Goal: Task Accomplishment & Management: Use online tool/utility

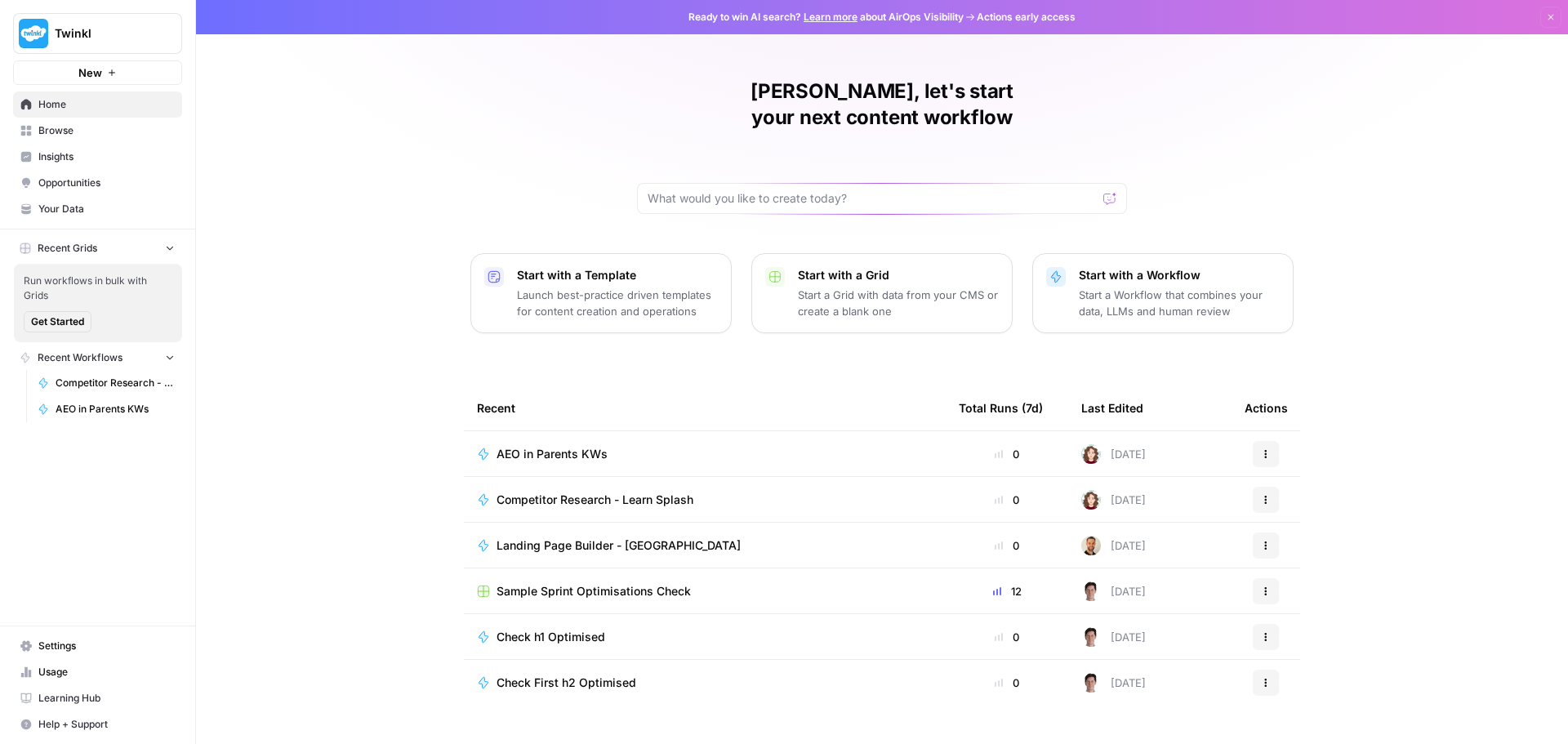
drag, startPoint x: 0, startPoint y: 0, endPoint x: 547, endPoint y: 426, distance: 693.3
click at [547, 446] on span "AEO in Parents KWs" at bounding box center [552, 455] width 111 height 16
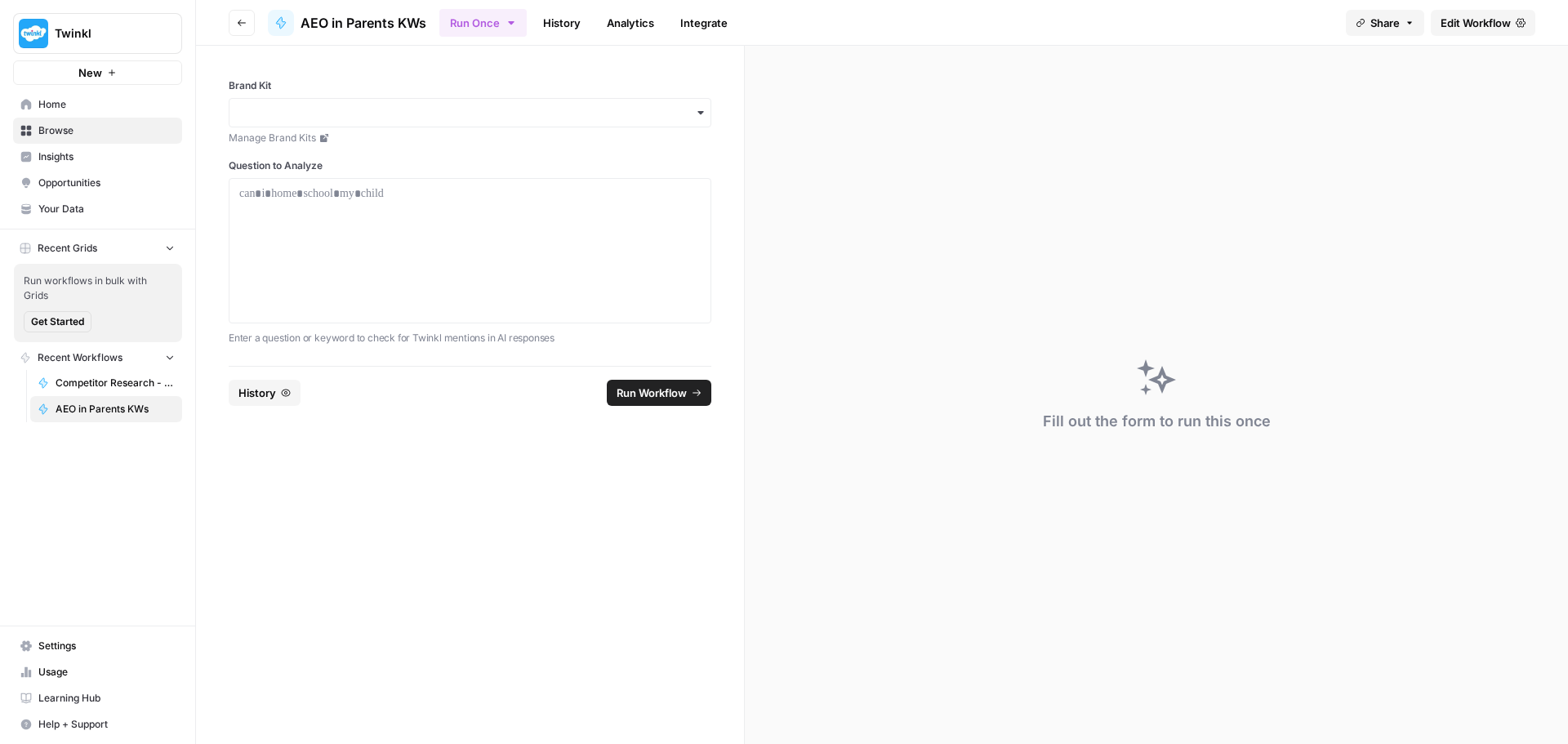
click at [1477, 13] on link "Edit Workflow" at bounding box center [1483, 23] width 105 height 26
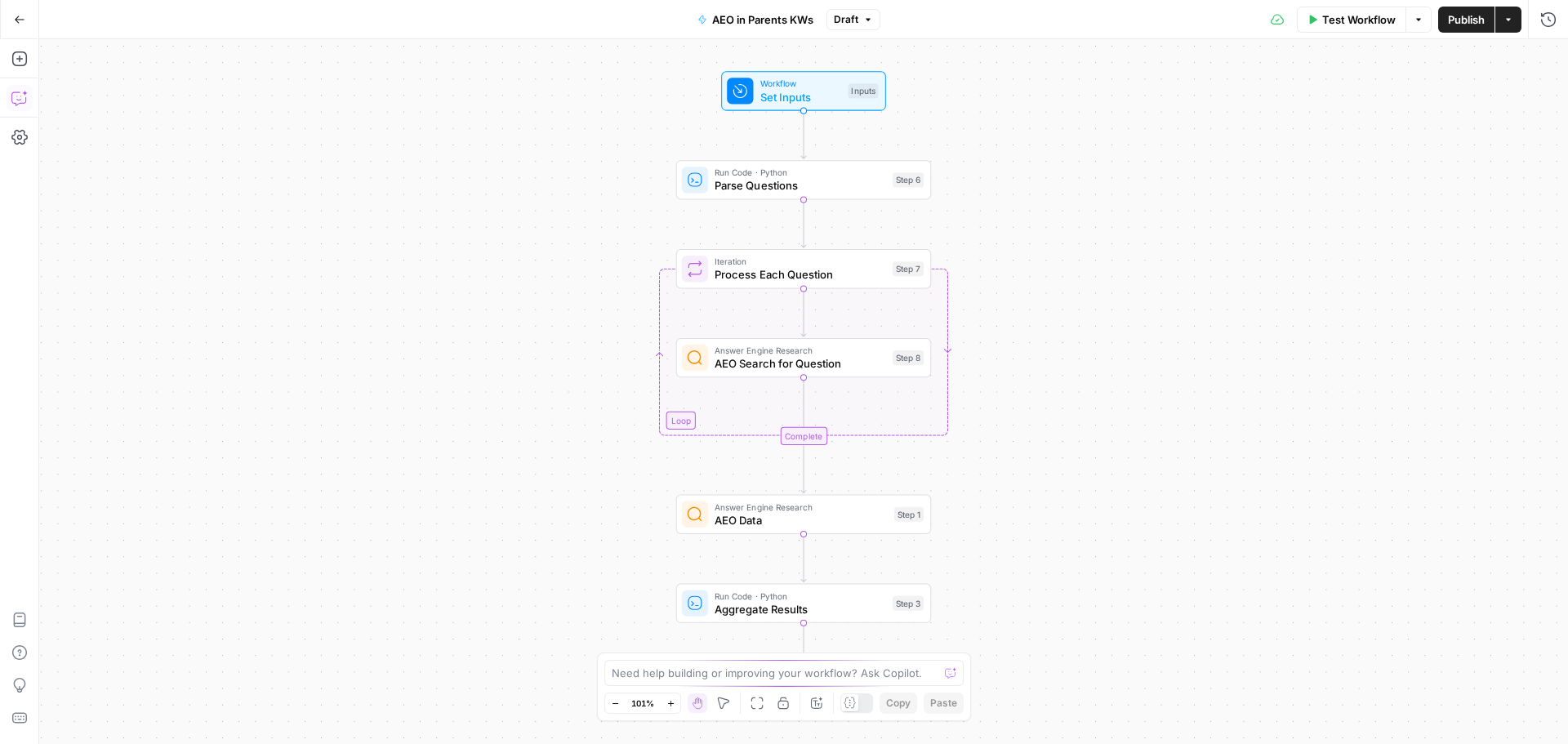
click at [15, 99] on icon "button" at bounding box center [20, 98] width 16 height 16
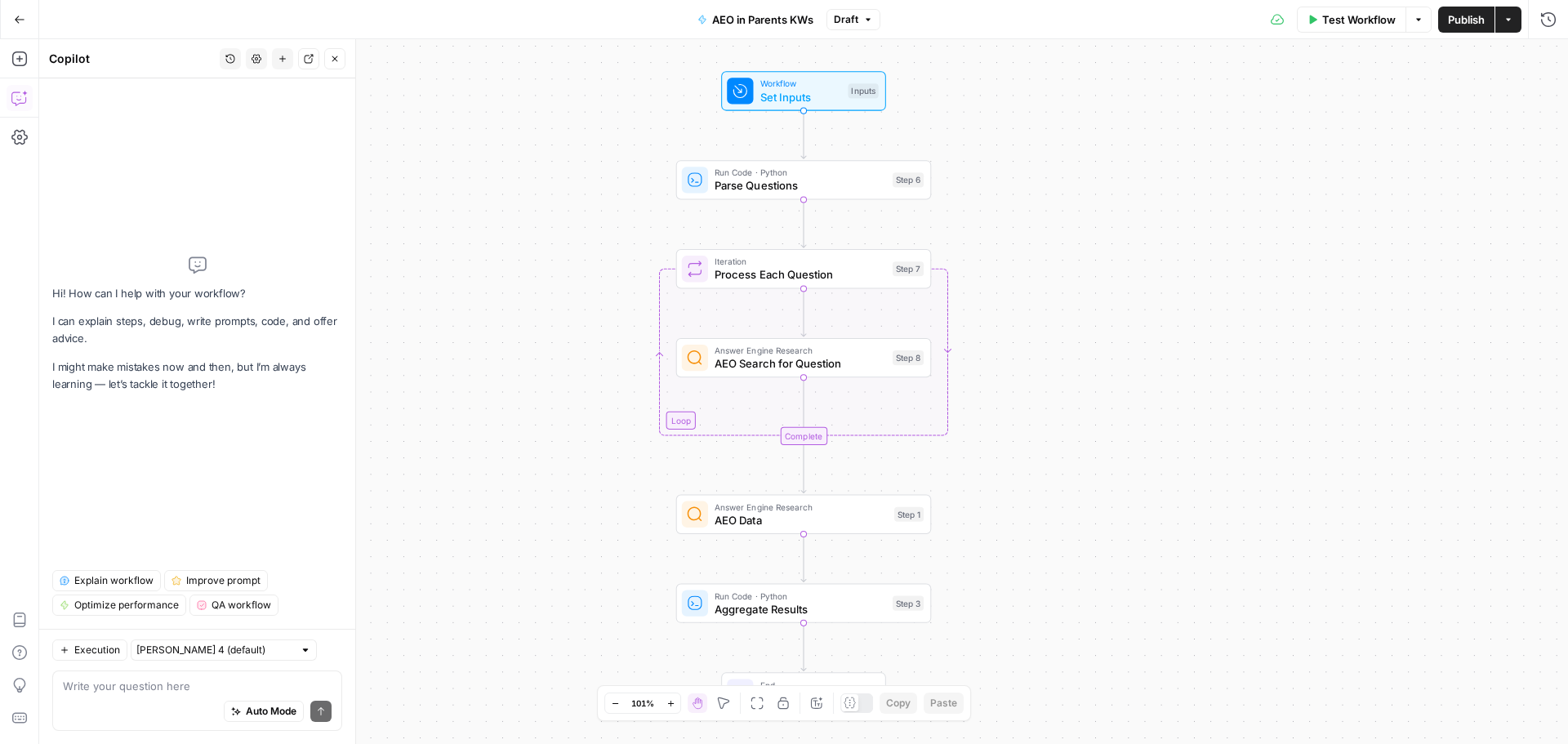
click at [100, 703] on div "Auto Mode Send" at bounding box center [197, 712] width 269 height 36
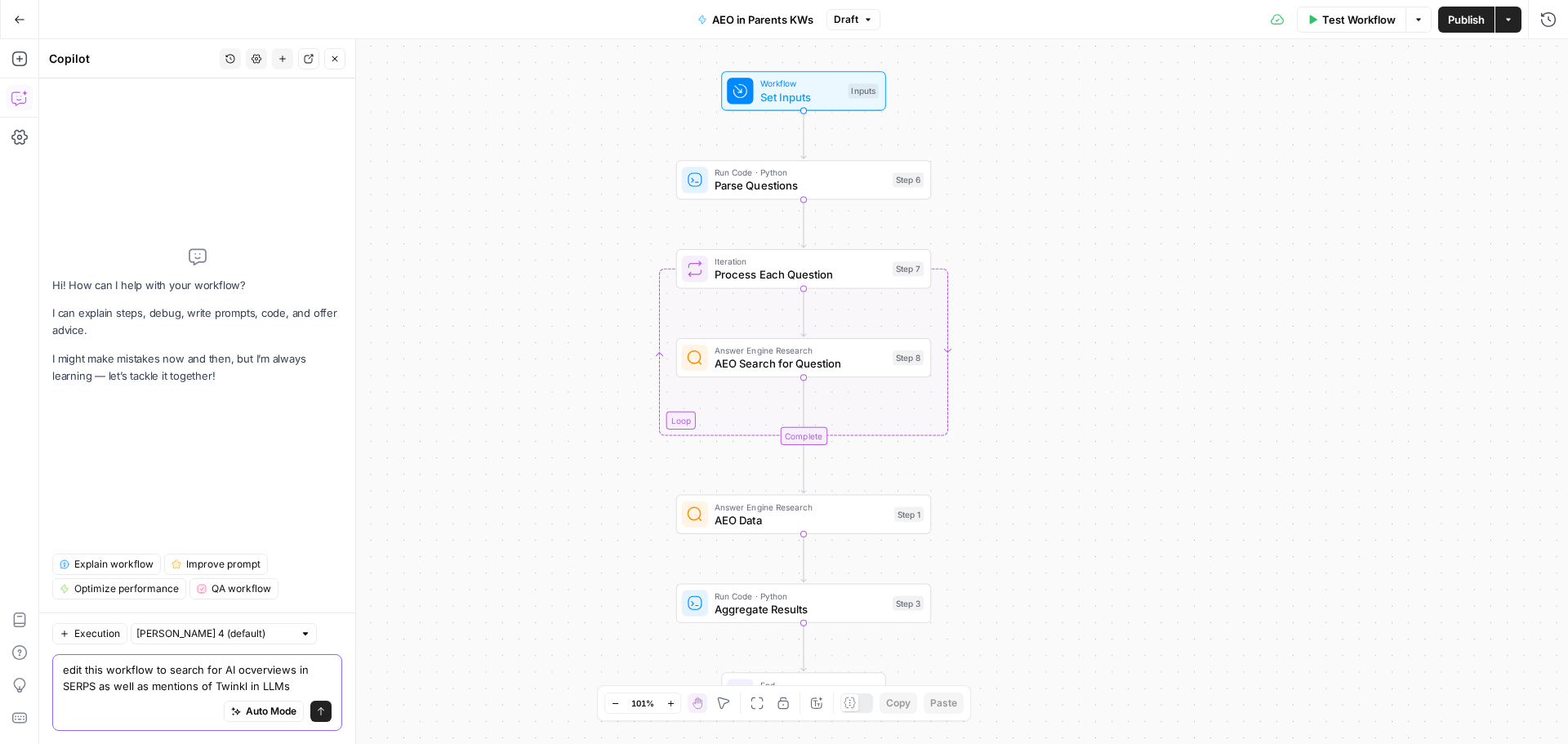
click at [248, 670] on textarea "edit this workflow to search for AI ocverviews in SERPS as well as mentions of …" at bounding box center [197, 678] width 269 height 32
type textarea "edit this workflow to search for AI overviews in SERPS as well as mentions of T…"
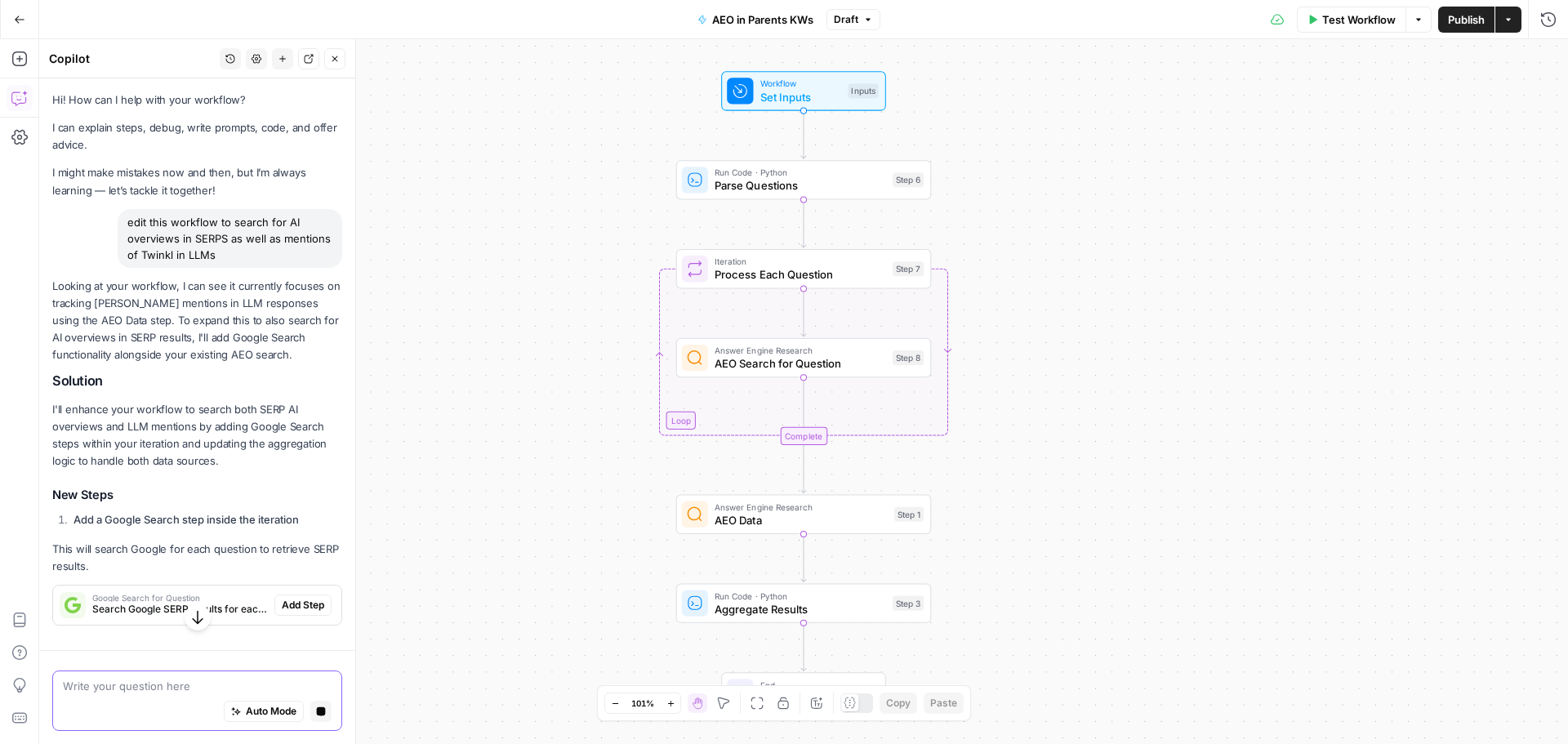
scroll to position [23, 0]
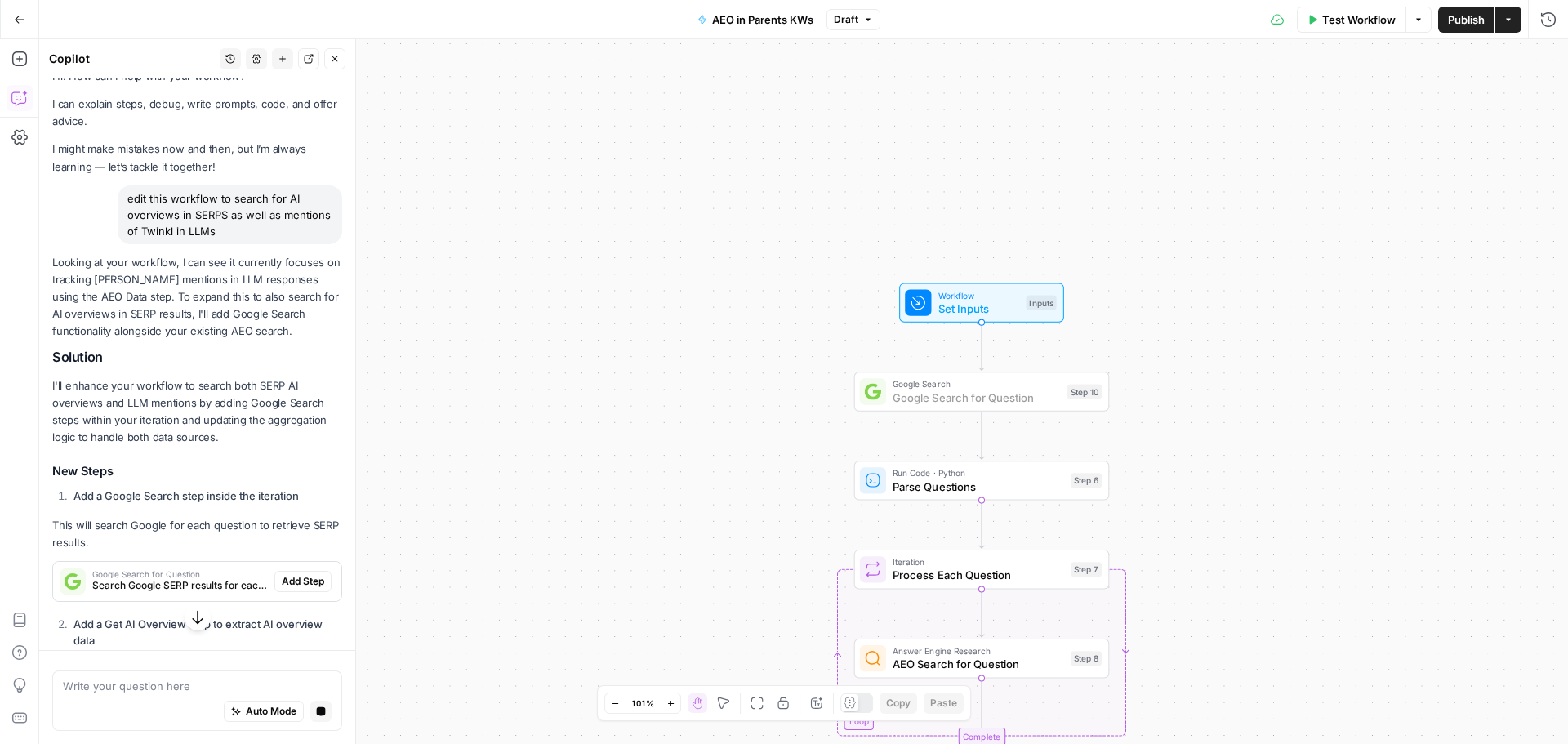
click at [286, 577] on span "Add Step" at bounding box center [302, 582] width 42 height 14
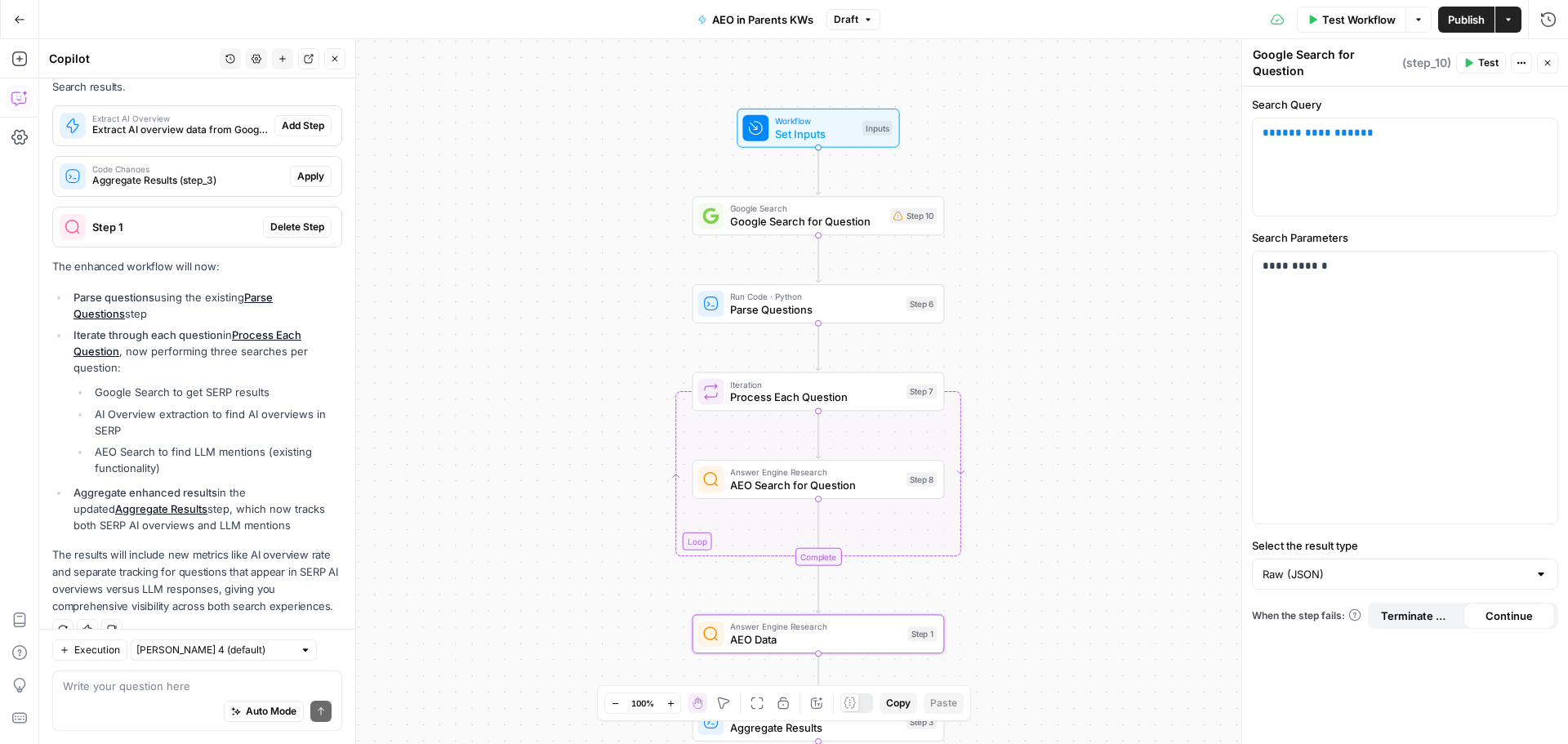
scroll to position [437, 0]
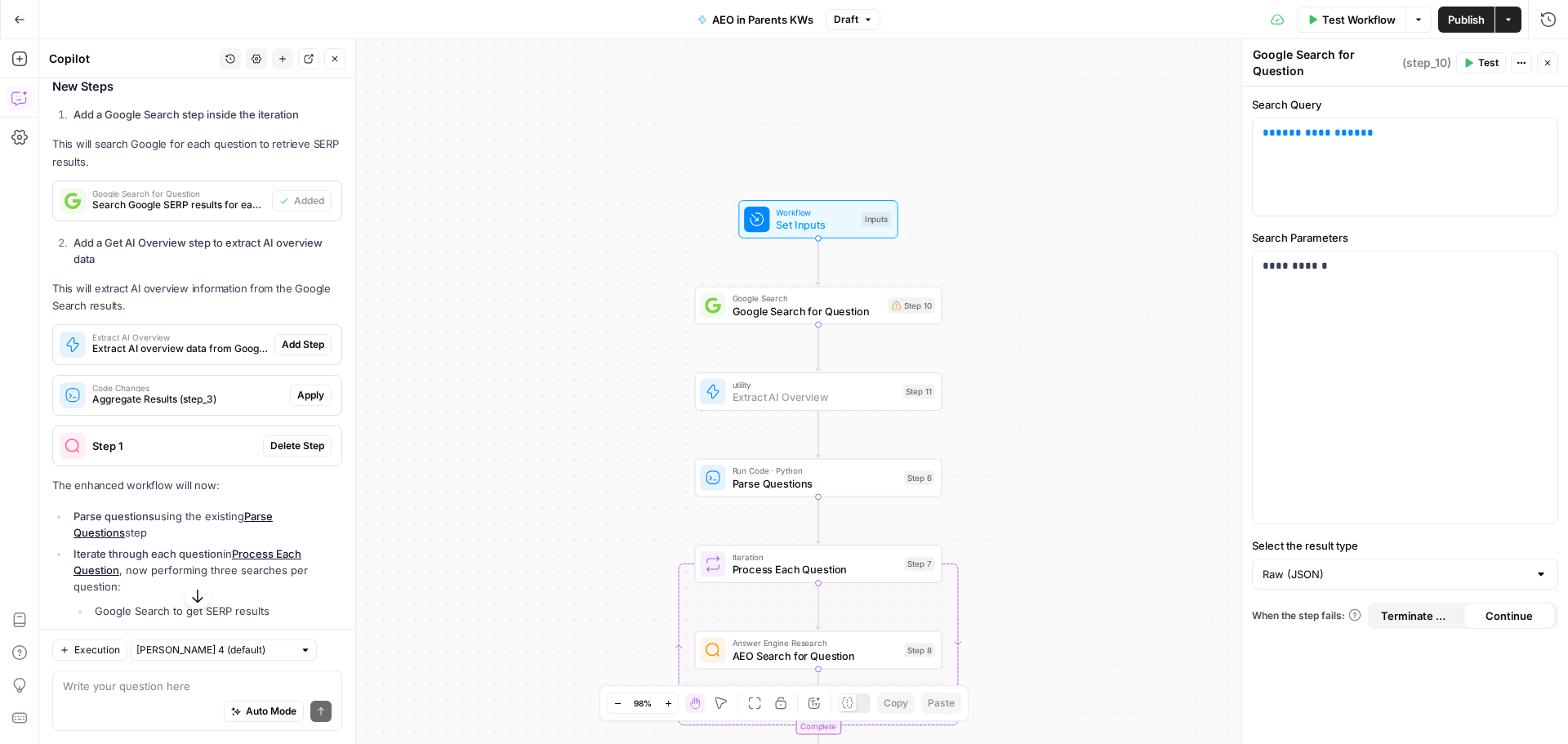
click at [291, 350] on span "Add Step" at bounding box center [302, 344] width 42 height 14
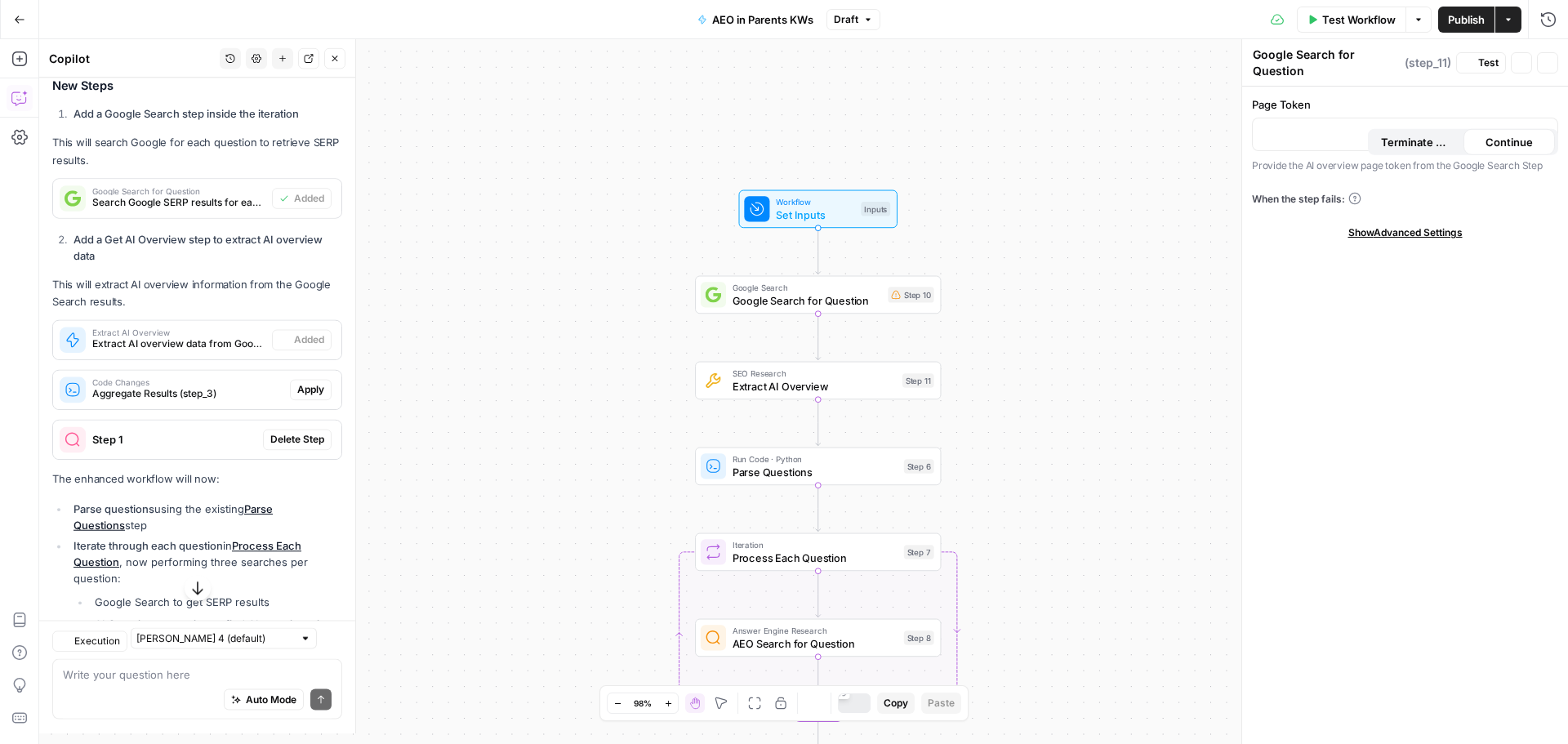
type textarea "Extract AI Overview"
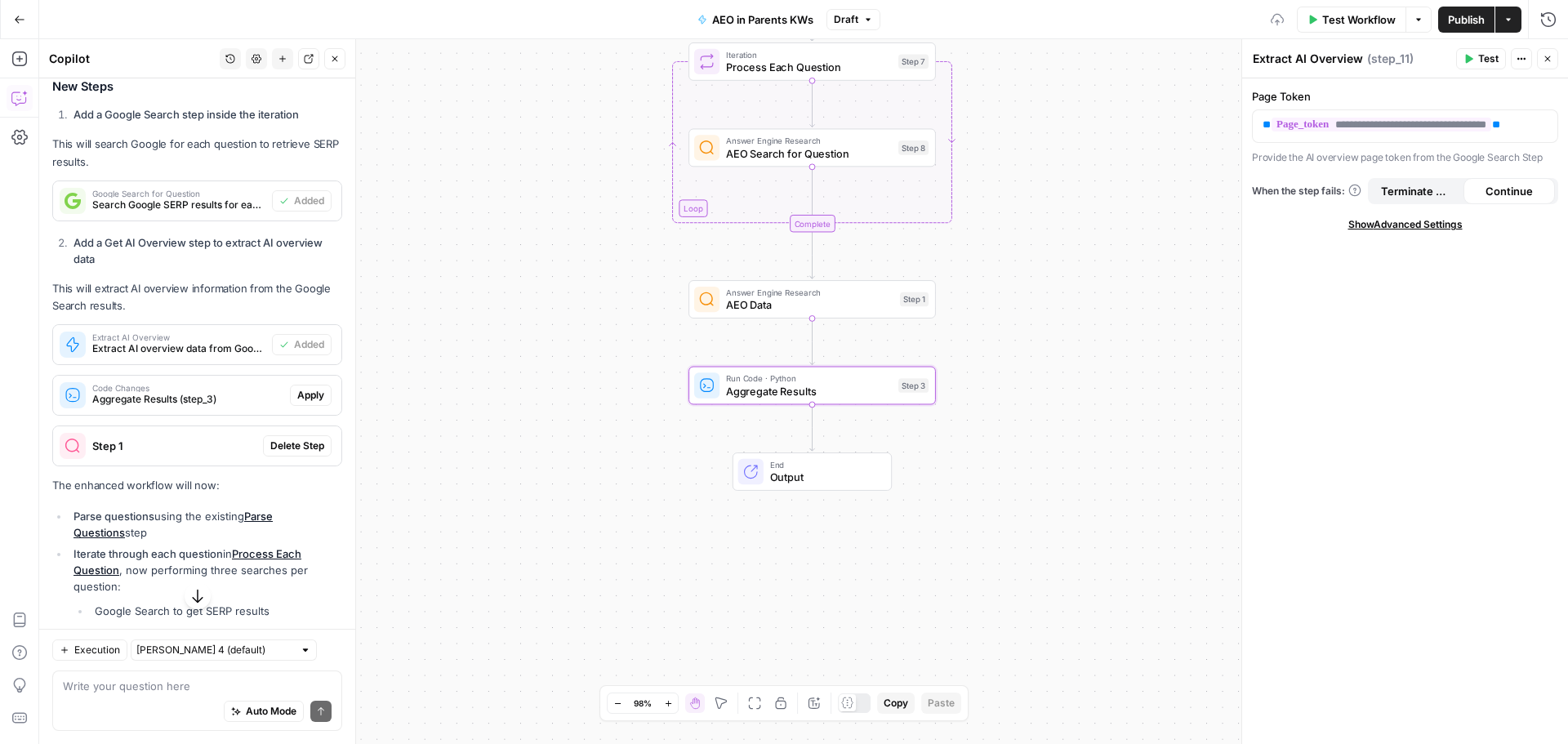
click at [298, 399] on span "Apply" at bounding box center [311, 395] width 27 height 14
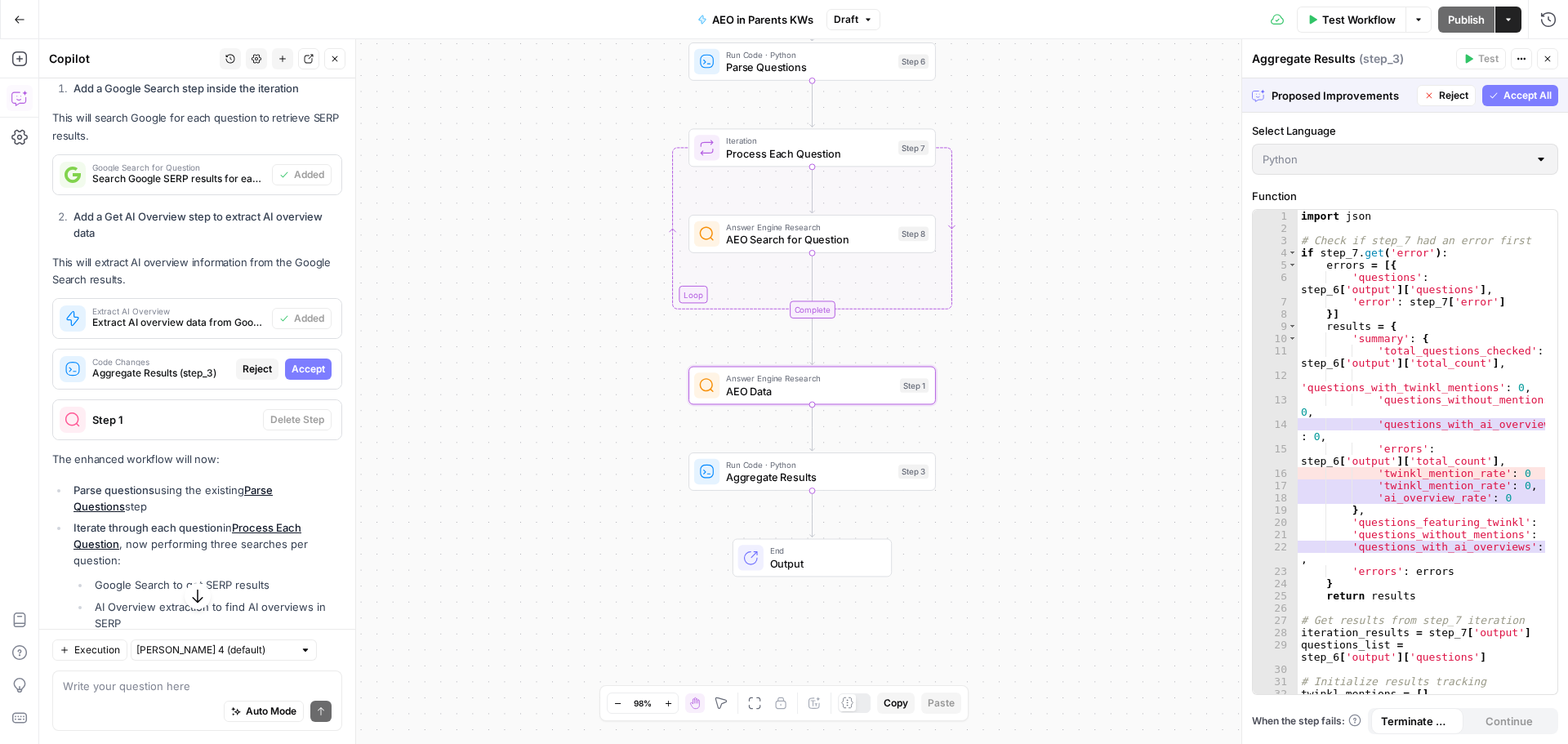
scroll to position [411, 0]
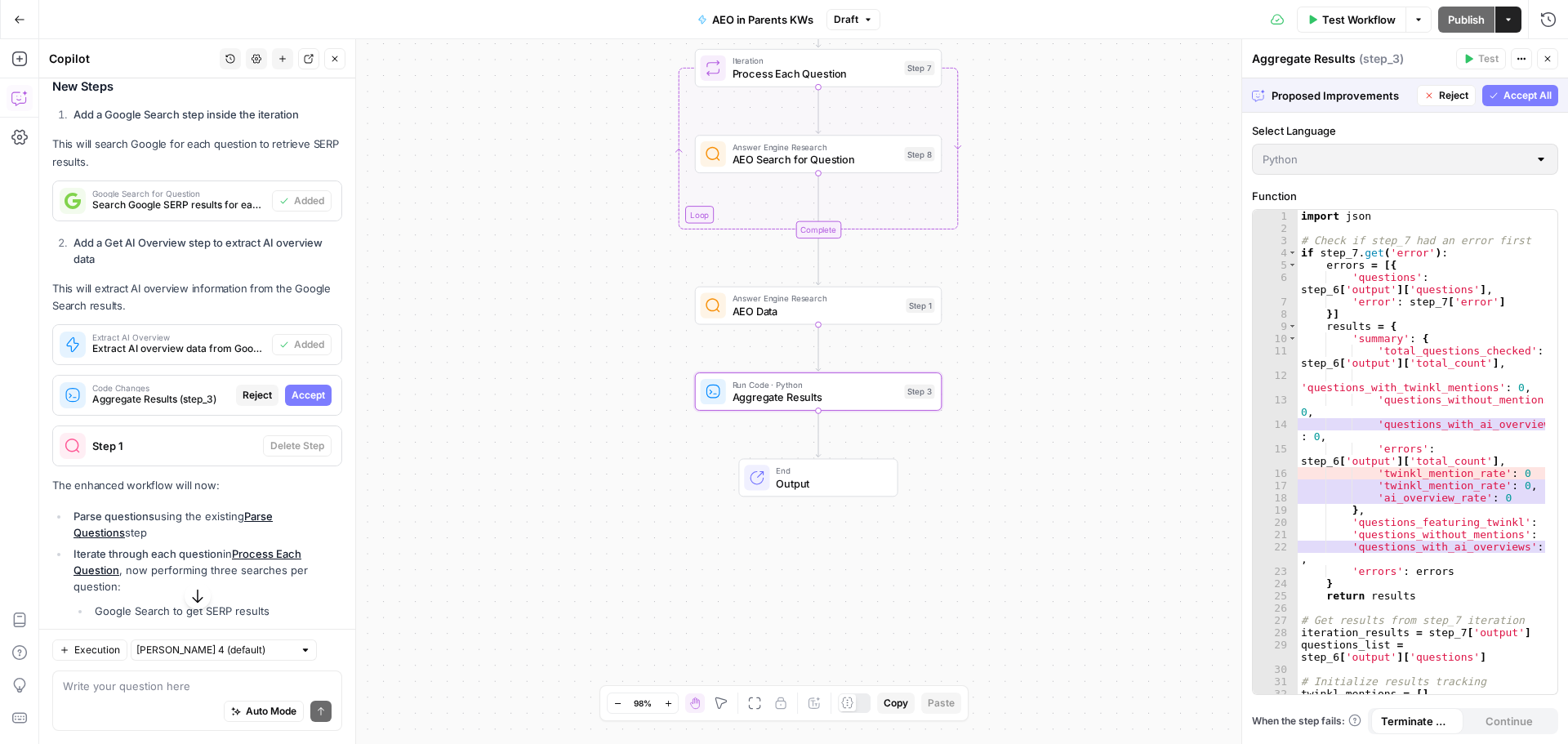
click at [291, 390] on span "Accept" at bounding box center [307, 395] width 33 height 14
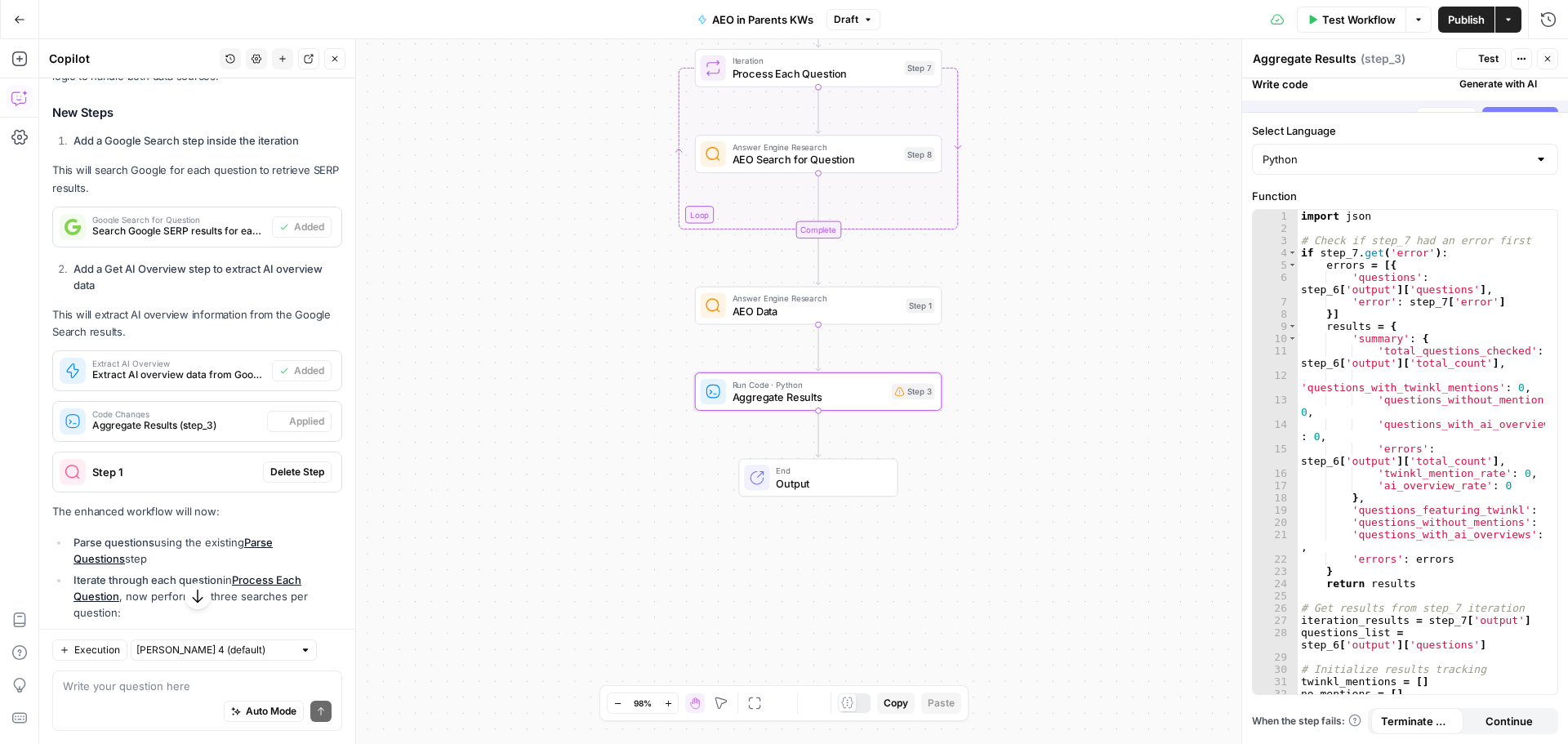
scroll to position [437, 0]
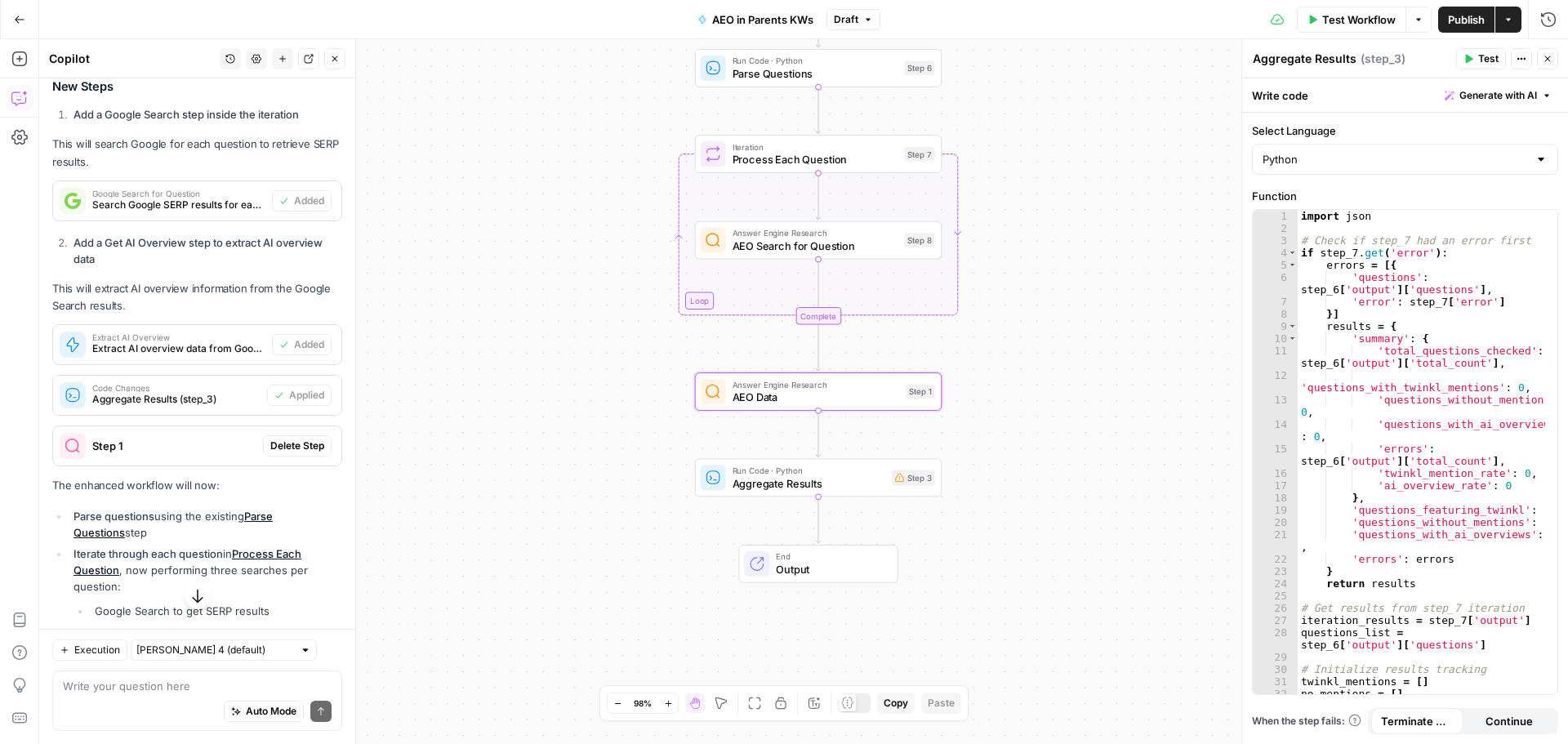
click at [280, 446] on span "Delete Step" at bounding box center [298, 445] width 54 height 14
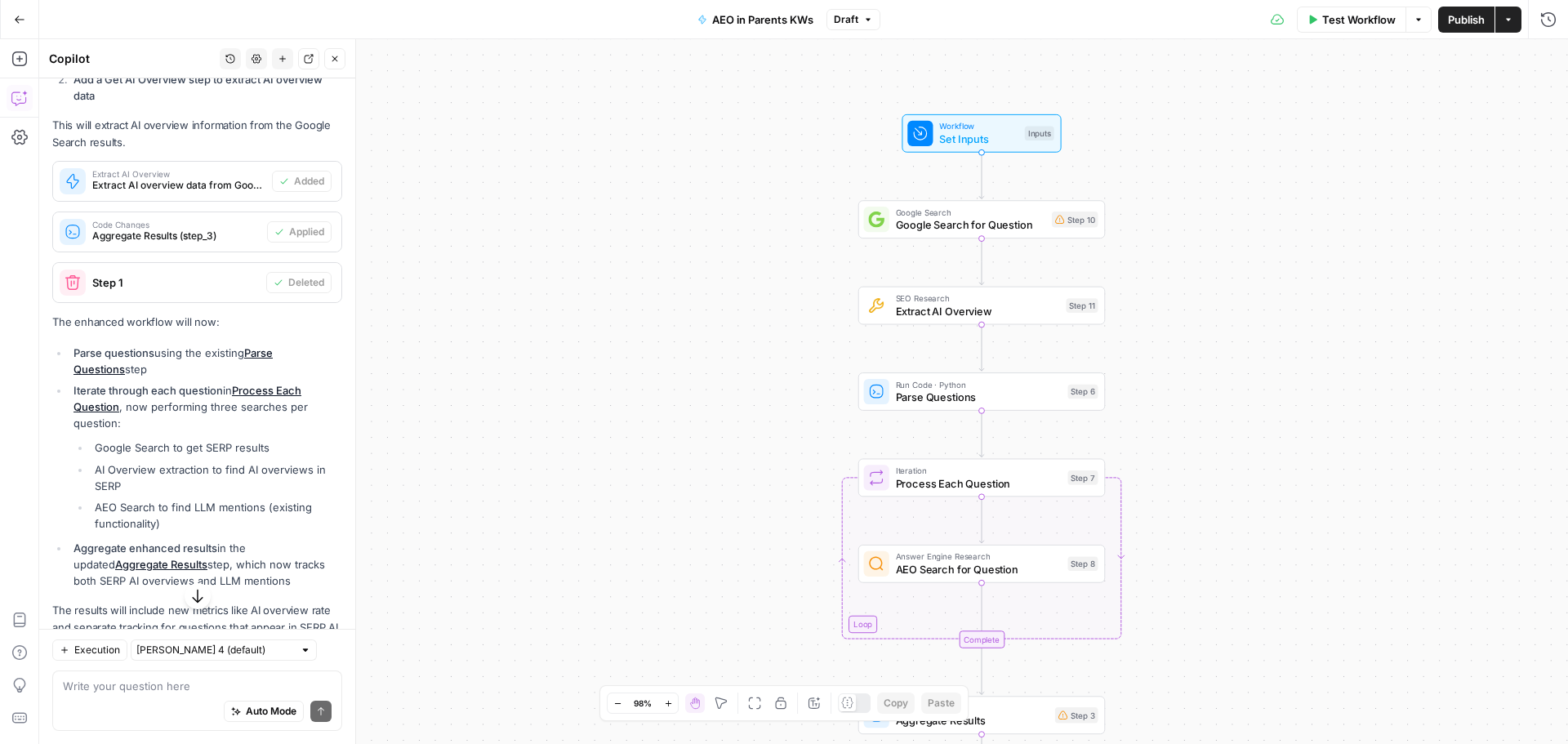
scroll to position [682, 0]
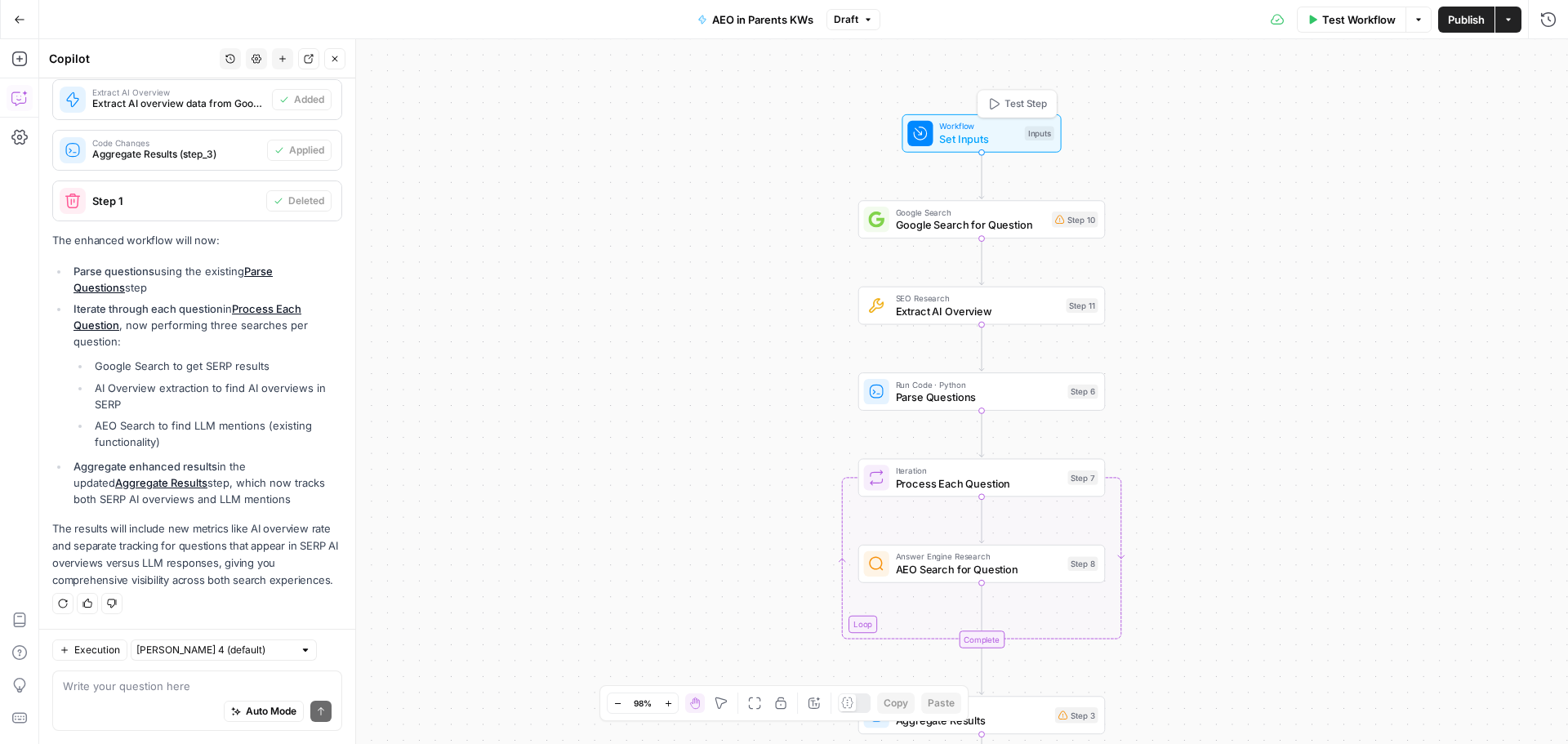
click at [923, 136] on icon at bounding box center [920, 133] width 13 height 13
click at [1371, 18] on span "Test Workflow" at bounding box center [1359, 20] width 74 height 16
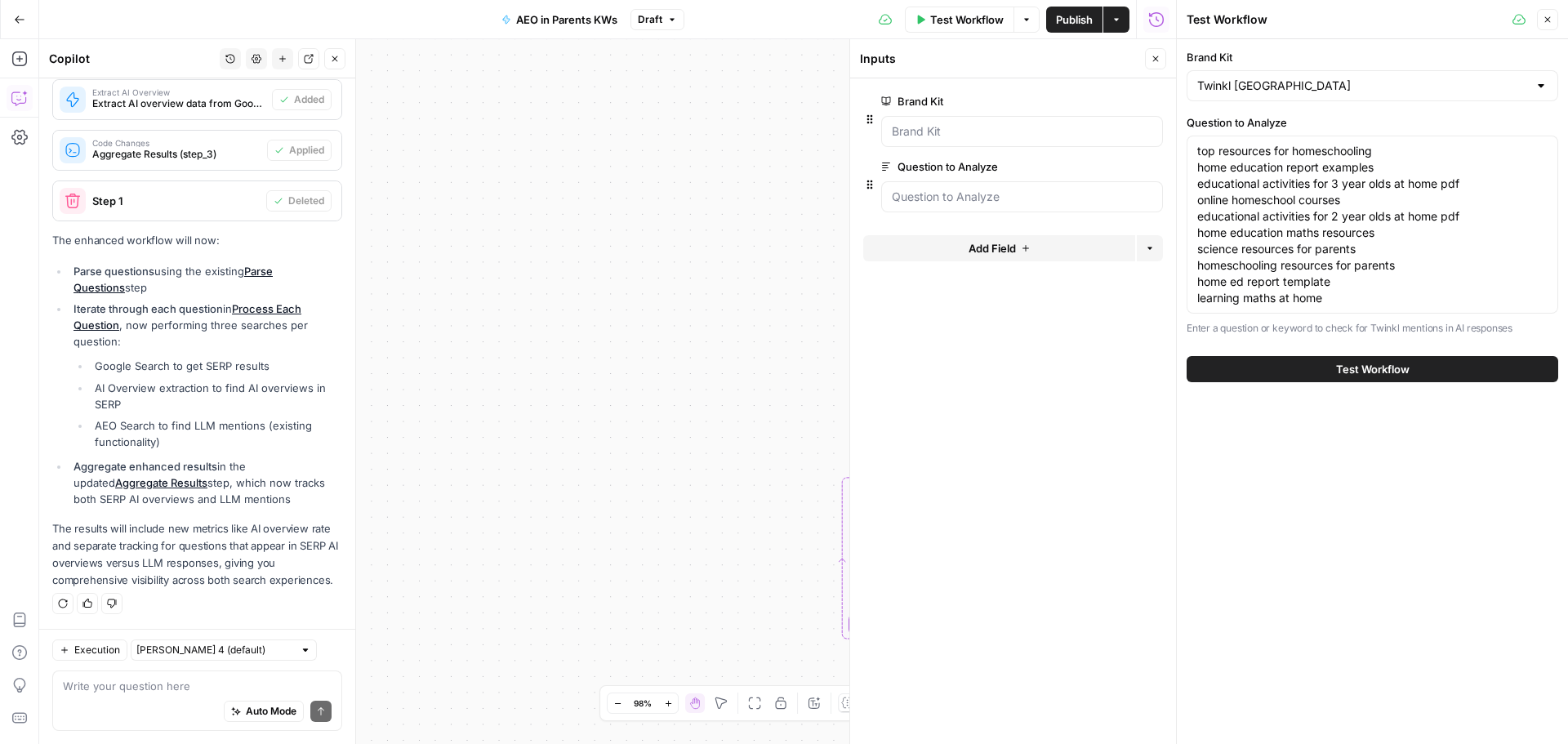
click at [1307, 366] on button "Test Workflow" at bounding box center [1372, 369] width 371 height 26
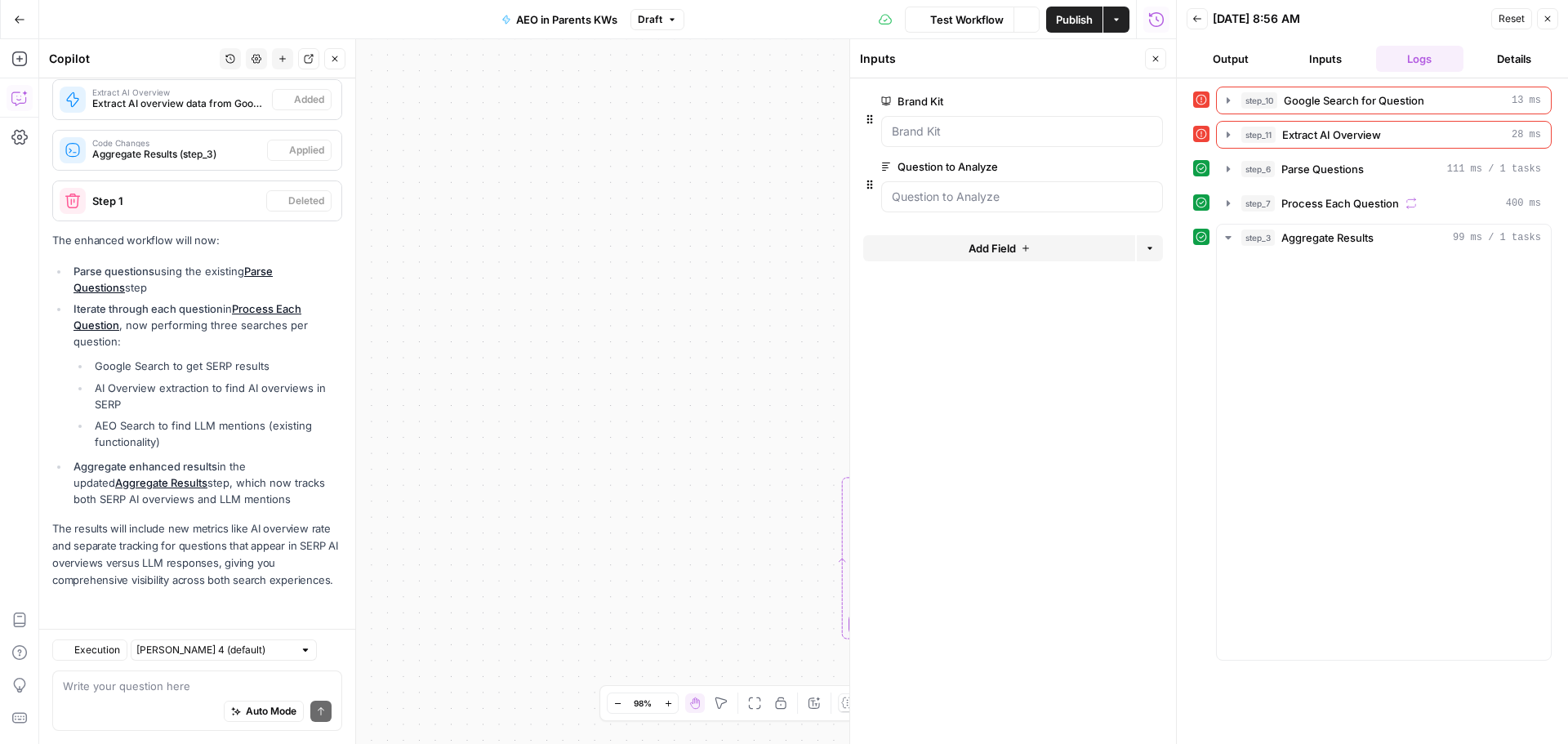
scroll to position [682, 0]
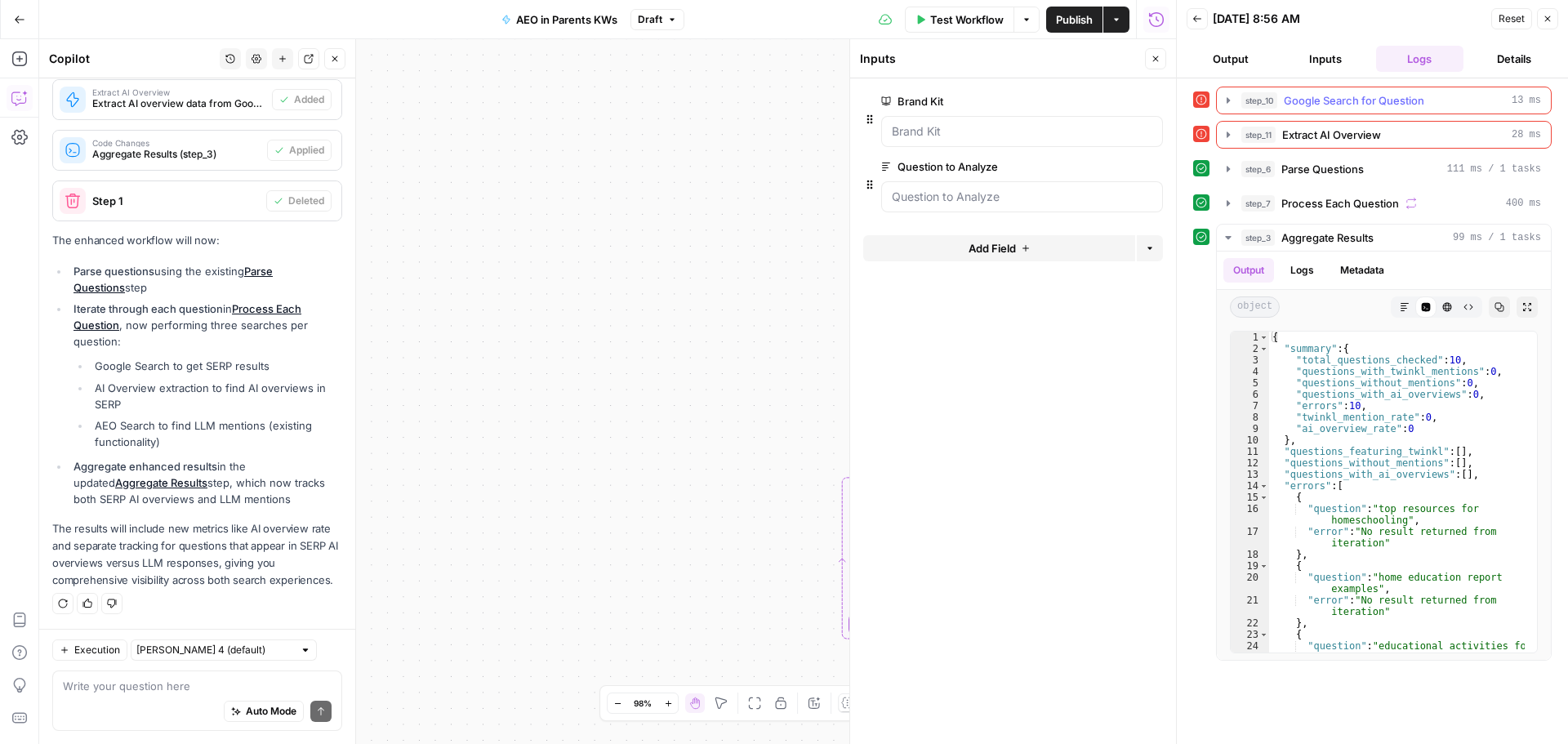
click at [1312, 109] on button "step_10 Google Search for Question 13 ms" at bounding box center [1384, 100] width 334 height 26
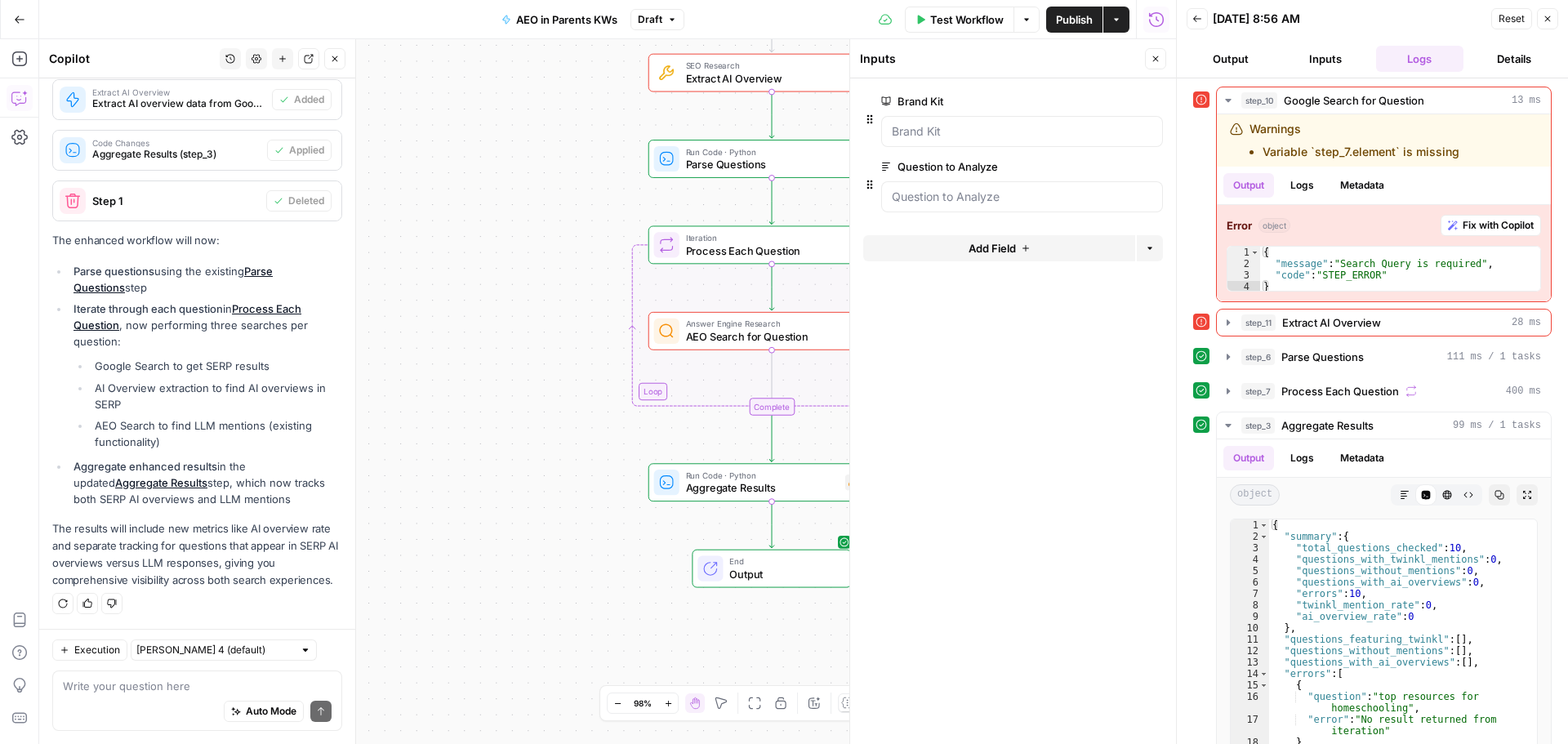
drag, startPoint x: 559, startPoint y: 552, endPoint x: 349, endPoint y: 319, distance: 313.7
click at [349, 319] on body "Twinkl New Home Browse Insights Opportunities Your Data Recent Grids Run workfl…" at bounding box center [784, 372] width 1568 height 744
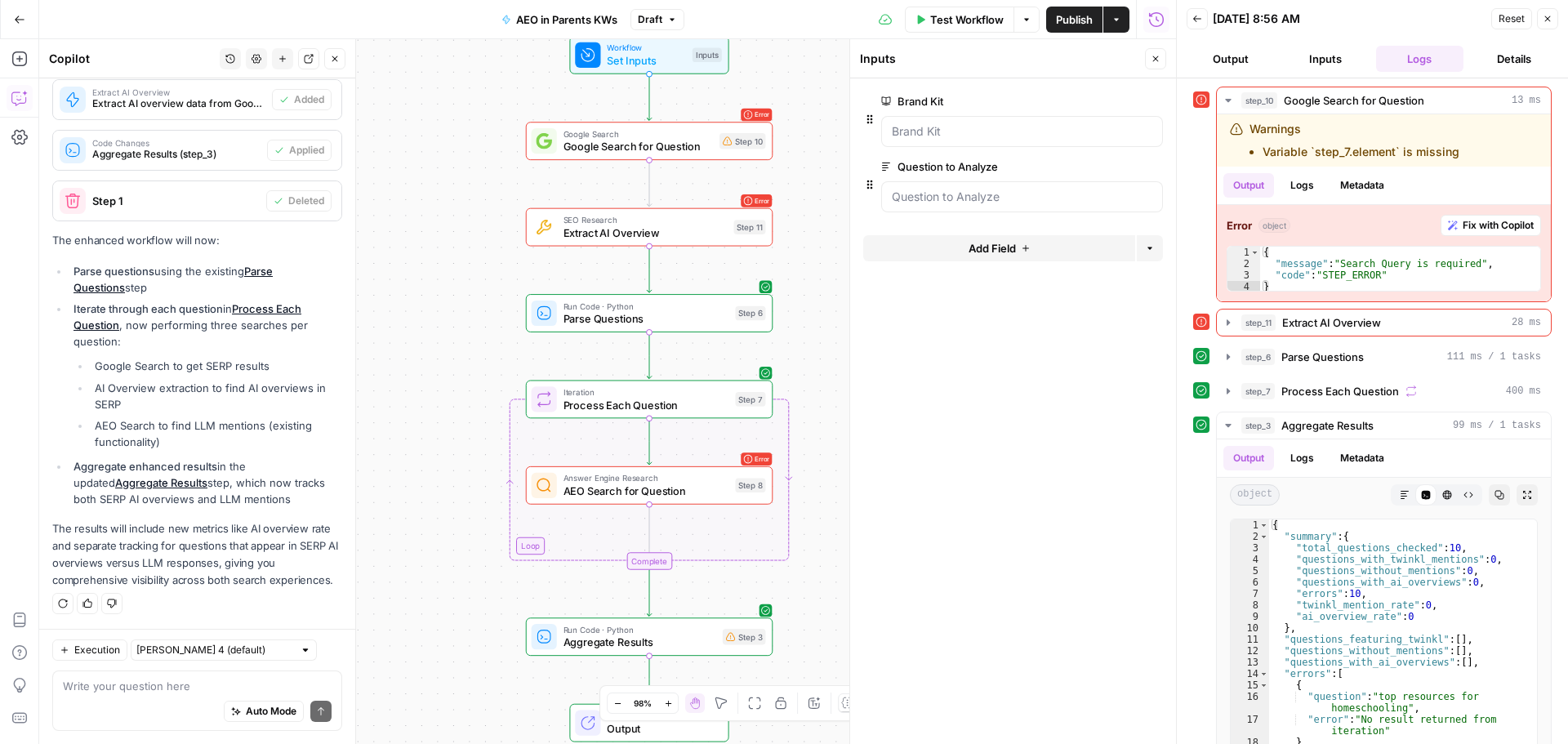
drag, startPoint x: 516, startPoint y: 261, endPoint x: 394, endPoint y: 417, distance: 198.0
click at [394, 417] on div "Workflow Set Inputs Inputs Error Google Search Google Search for Question Step …" at bounding box center [607, 391] width 1137 height 705
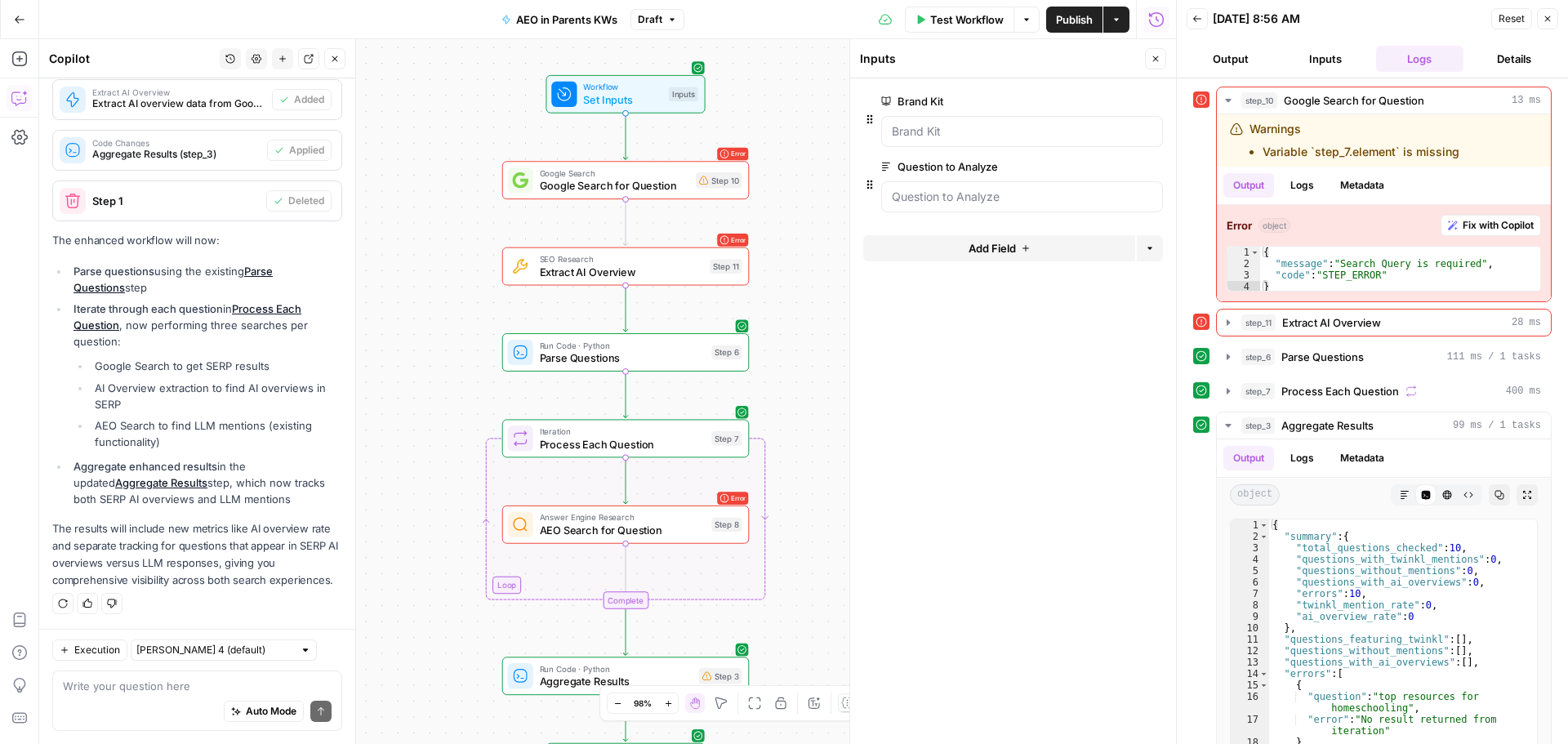
drag, startPoint x: 490, startPoint y: 253, endPoint x: 468, endPoint y: 286, distance: 39.7
click at [463, 294] on div "Workflow Set Inputs Inputs Error Google Search Google Search for Question Step …" at bounding box center [607, 391] width 1137 height 705
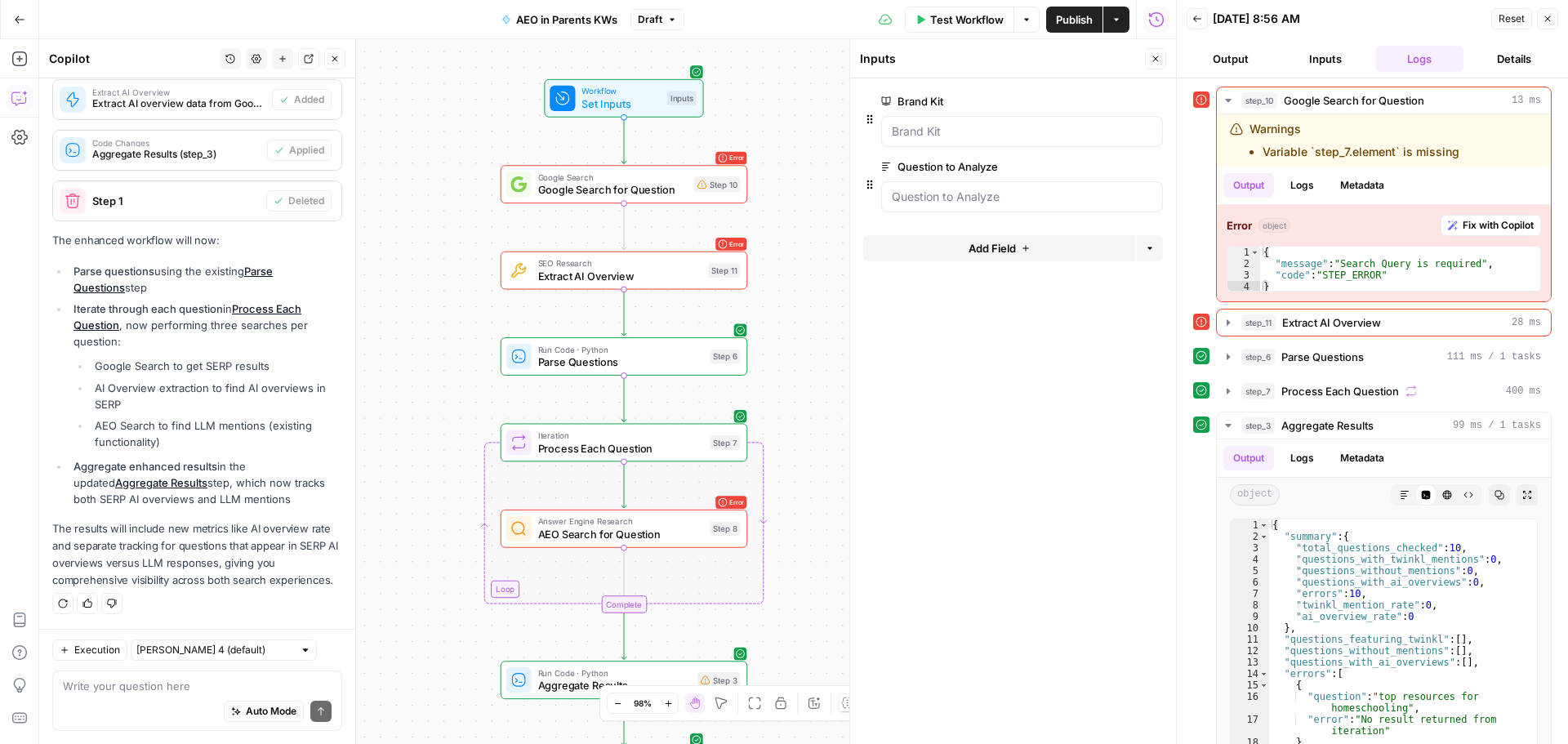
click at [568, 184] on span "Google Search for Question" at bounding box center [613, 190] width 150 height 16
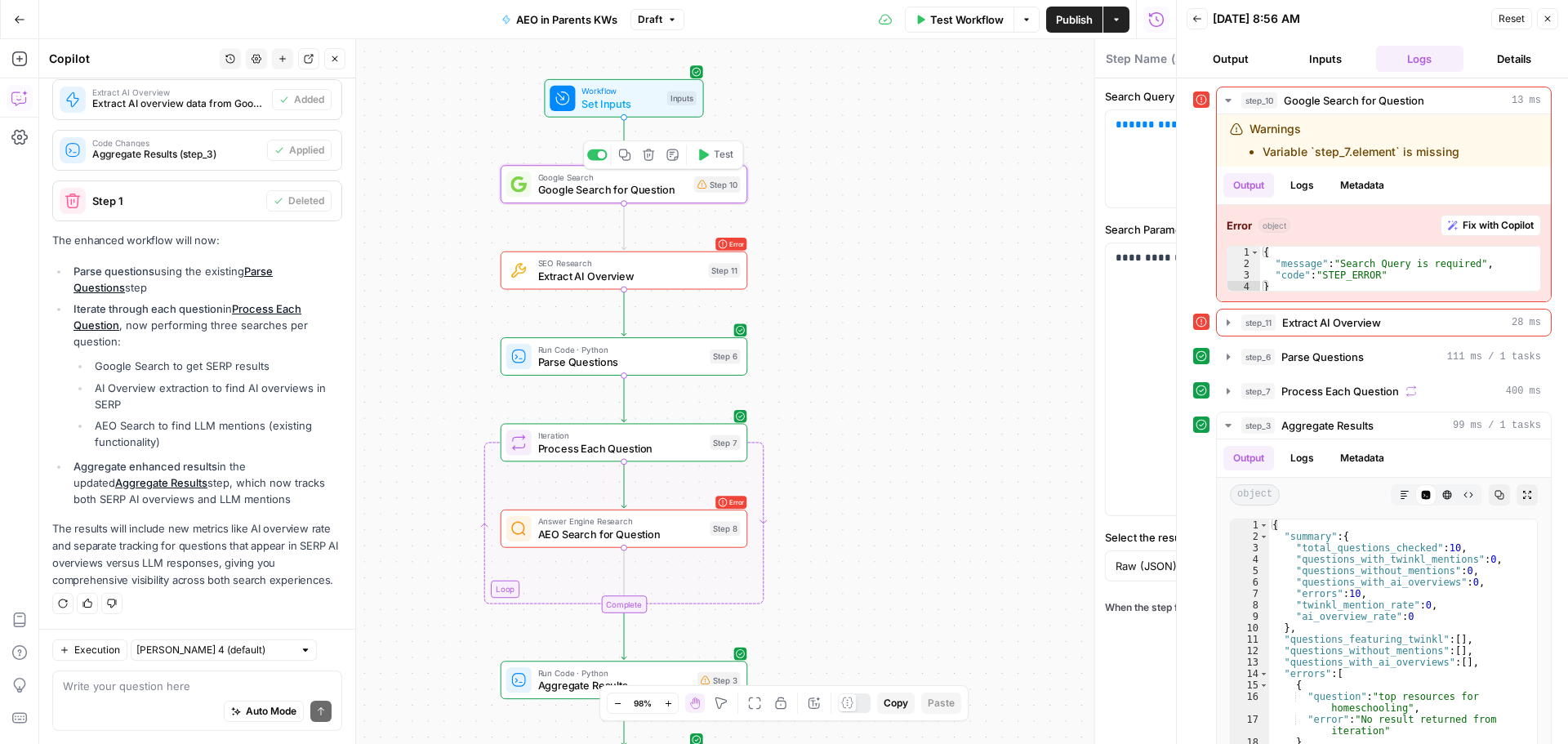
type textarea "Google Search for Question"
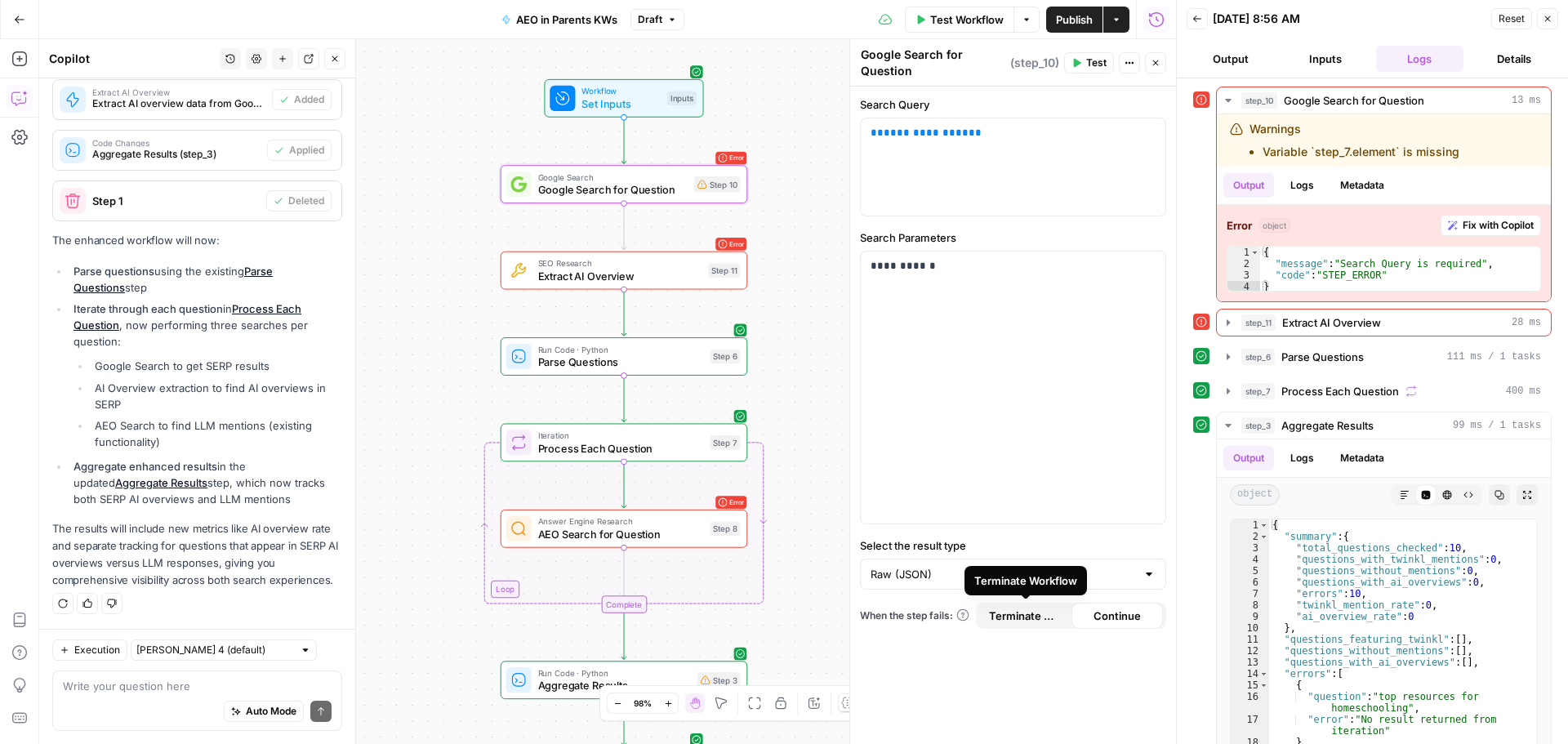
click at [1102, 605] on div "Continue" at bounding box center [1117, 615] width 92 height 26
click at [598, 279] on span "Extract AI Overview" at bounding box center [620, 276] width 164 height 16
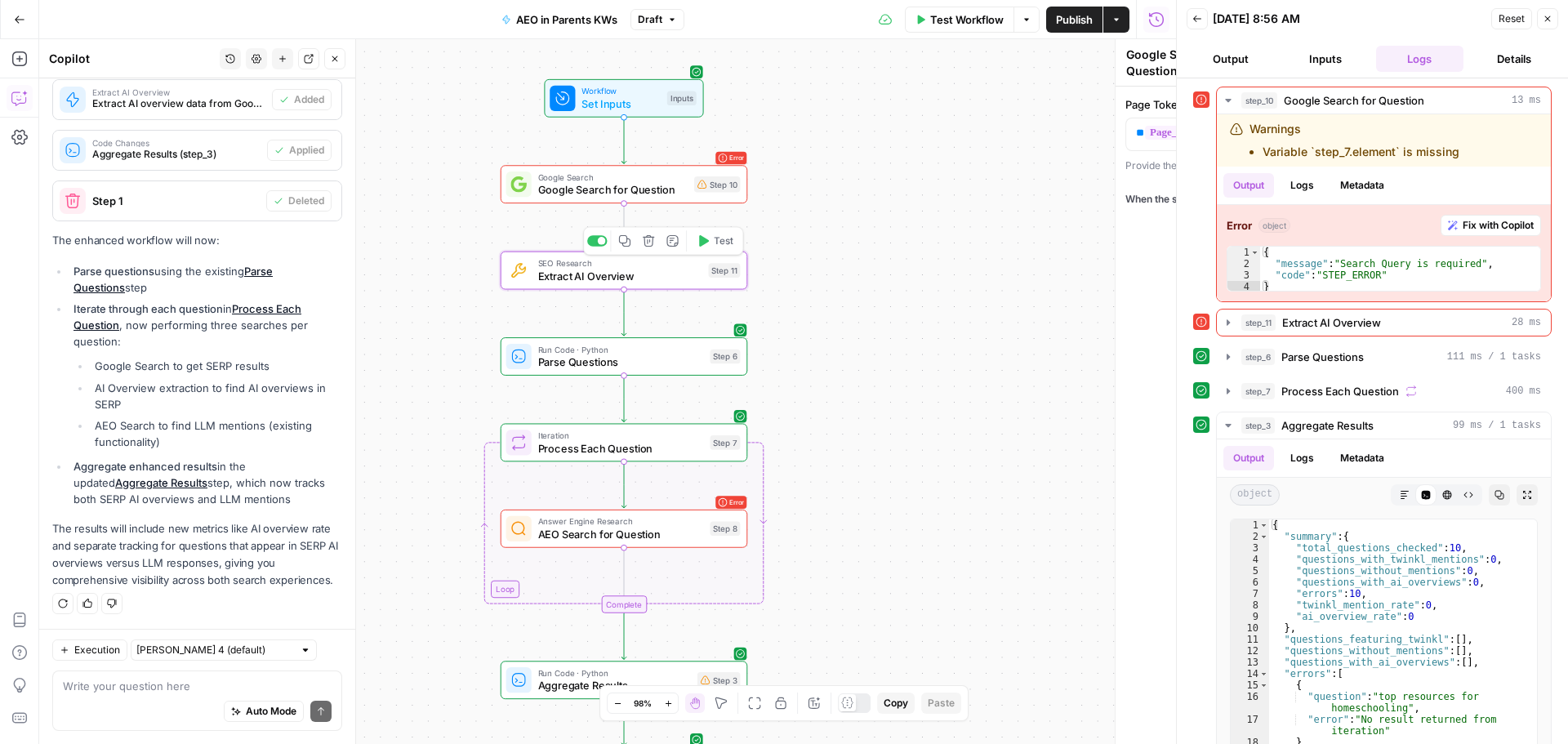
type textarea "Extract AI Overview"
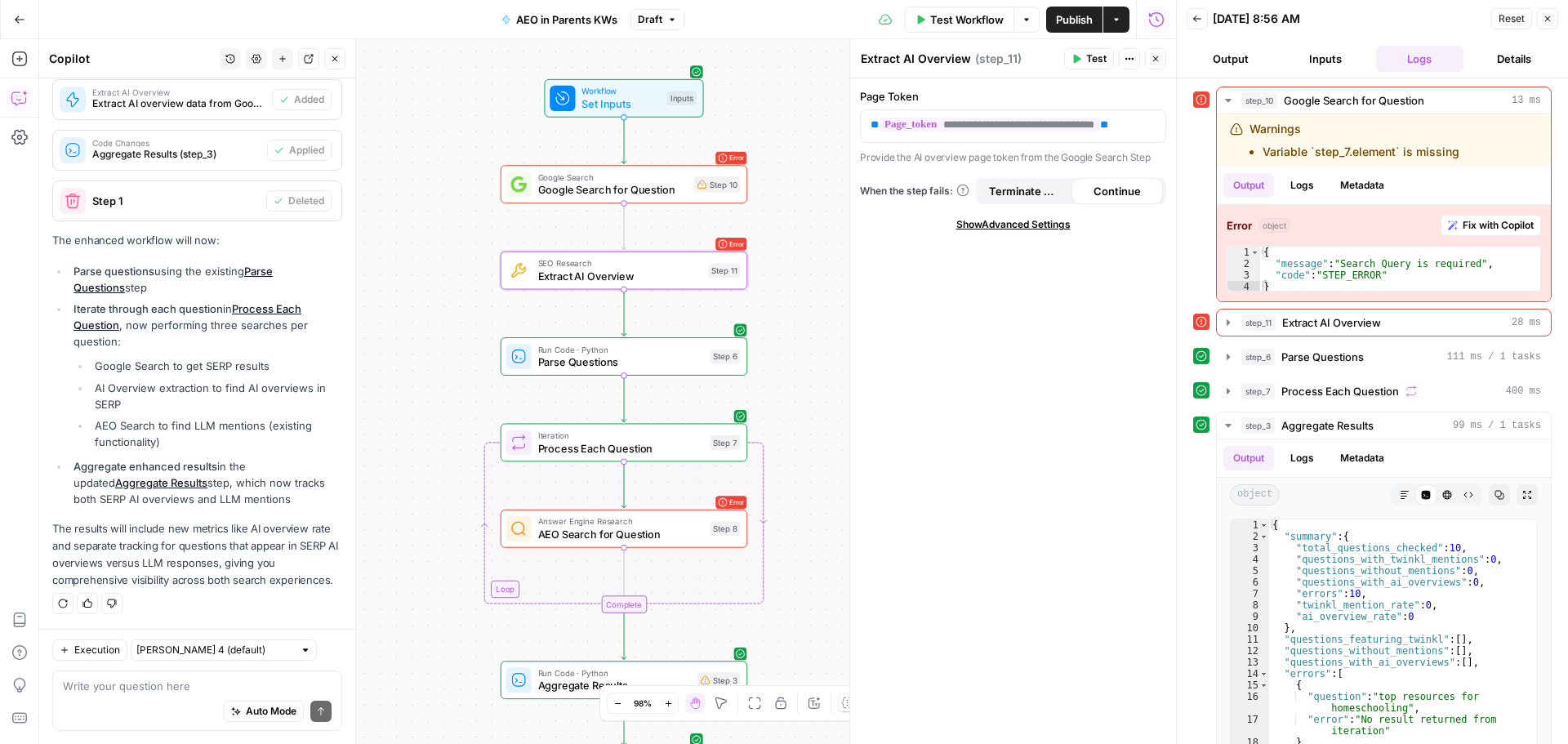
click at [665, 193] on span "Google Search for Question" at bounding box center [613, 190] width 150 height 16
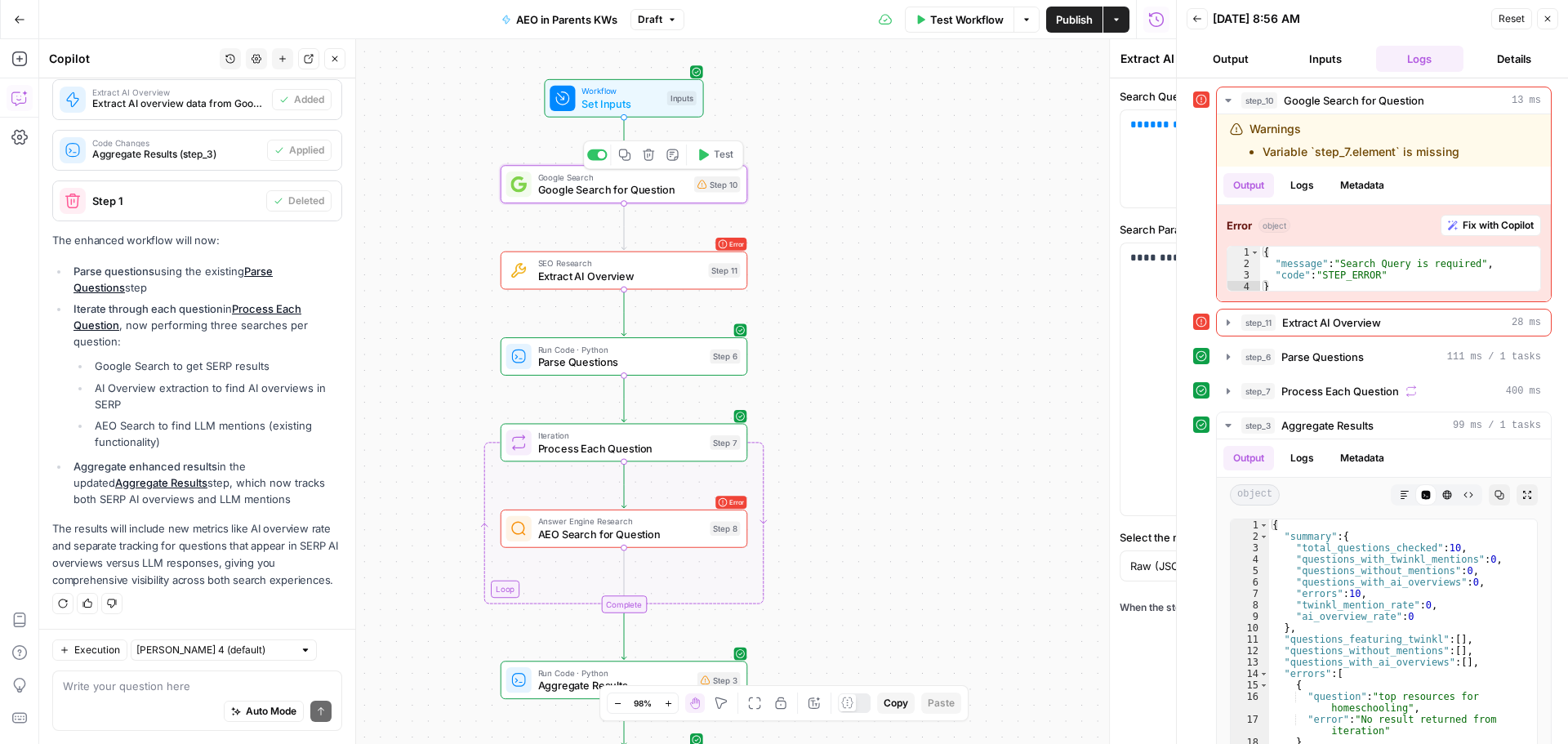
type textarea "Google Search for Question"
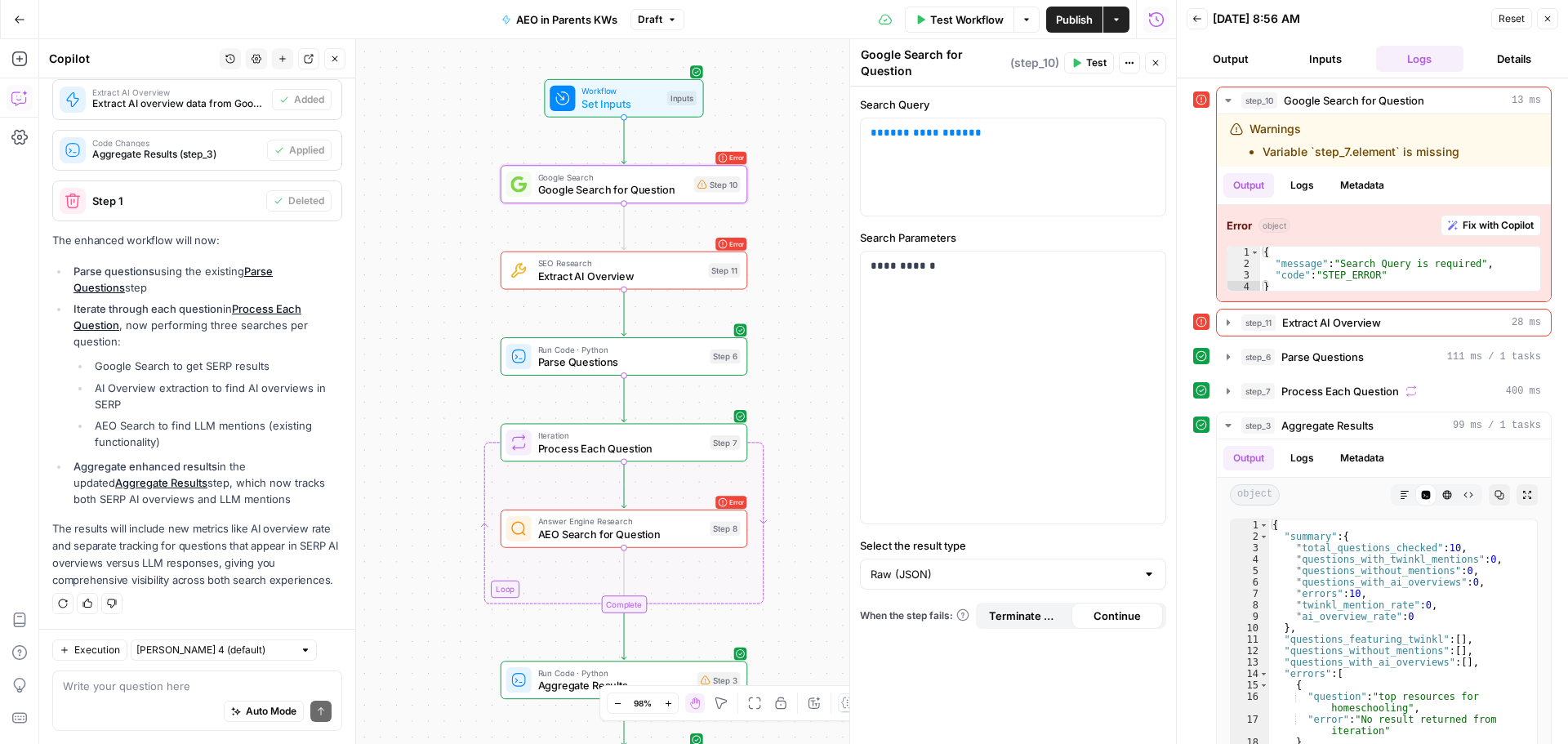
click at [957, 569] on div "Raw (JSON)" at bounding box center [1013, 574] width 307 height 31
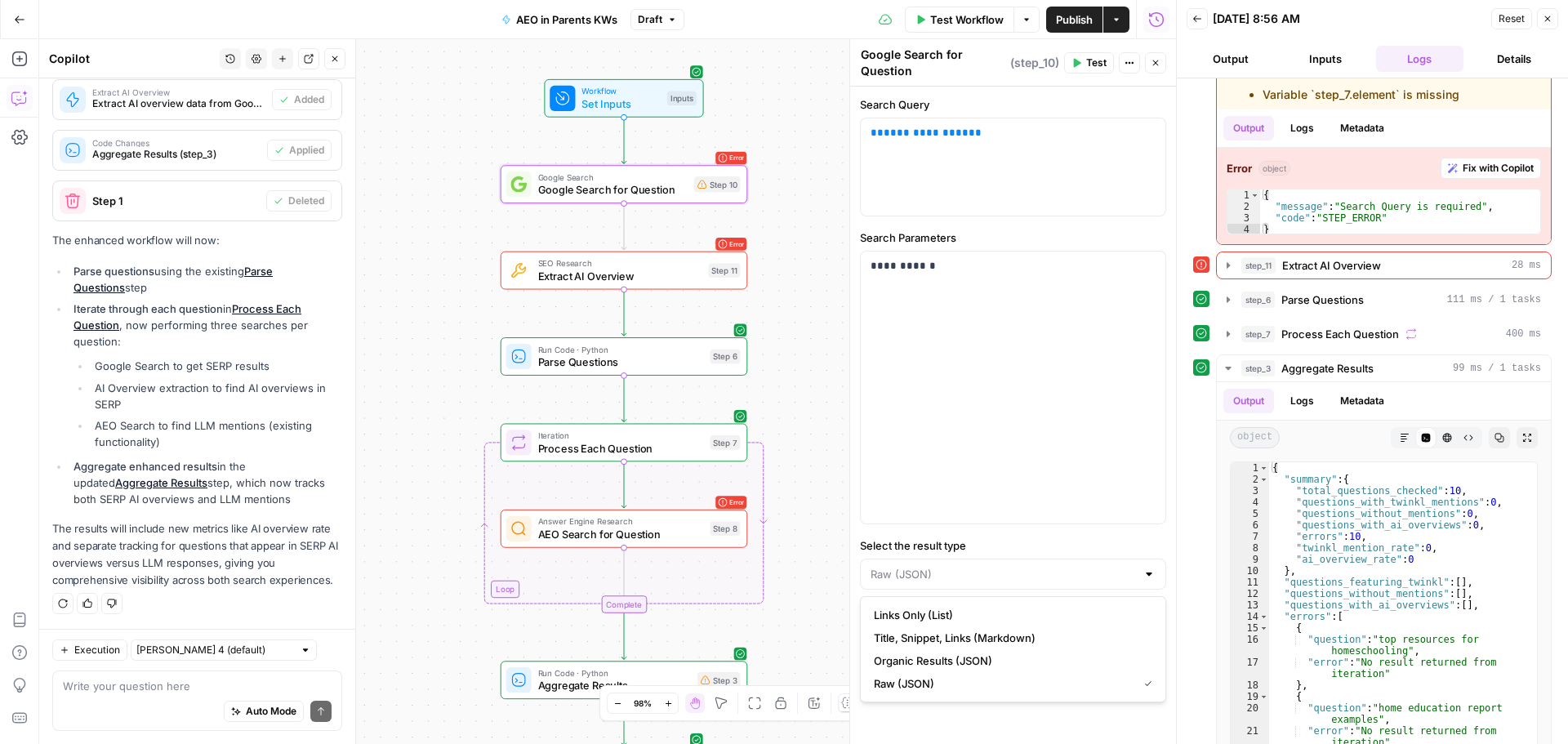
scroll to position [82, 0]
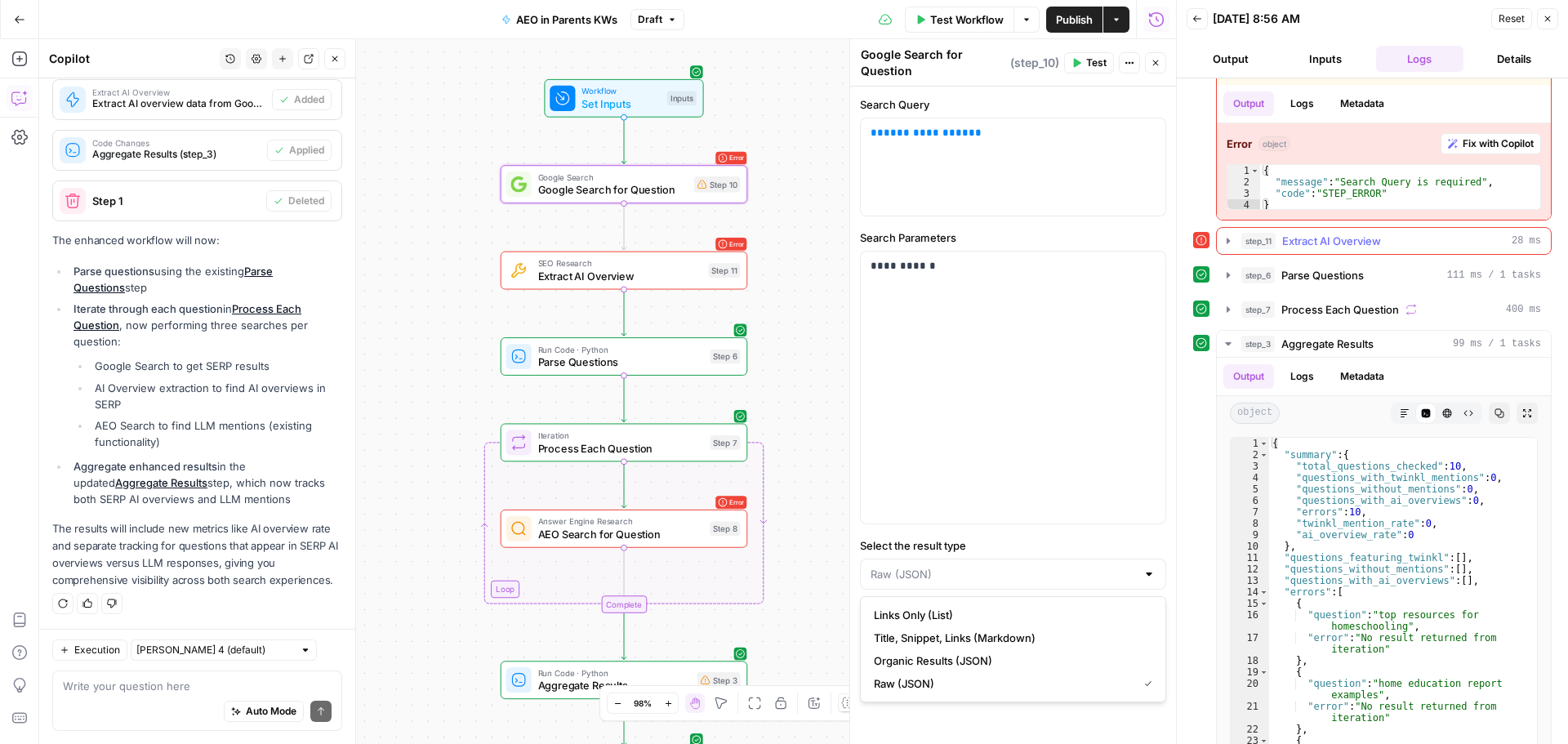
type input "Raw (JSON)"
click at [1362, 243] on span "Extract AI Overview" at bounding box center [1332, 241] width 99 height 16
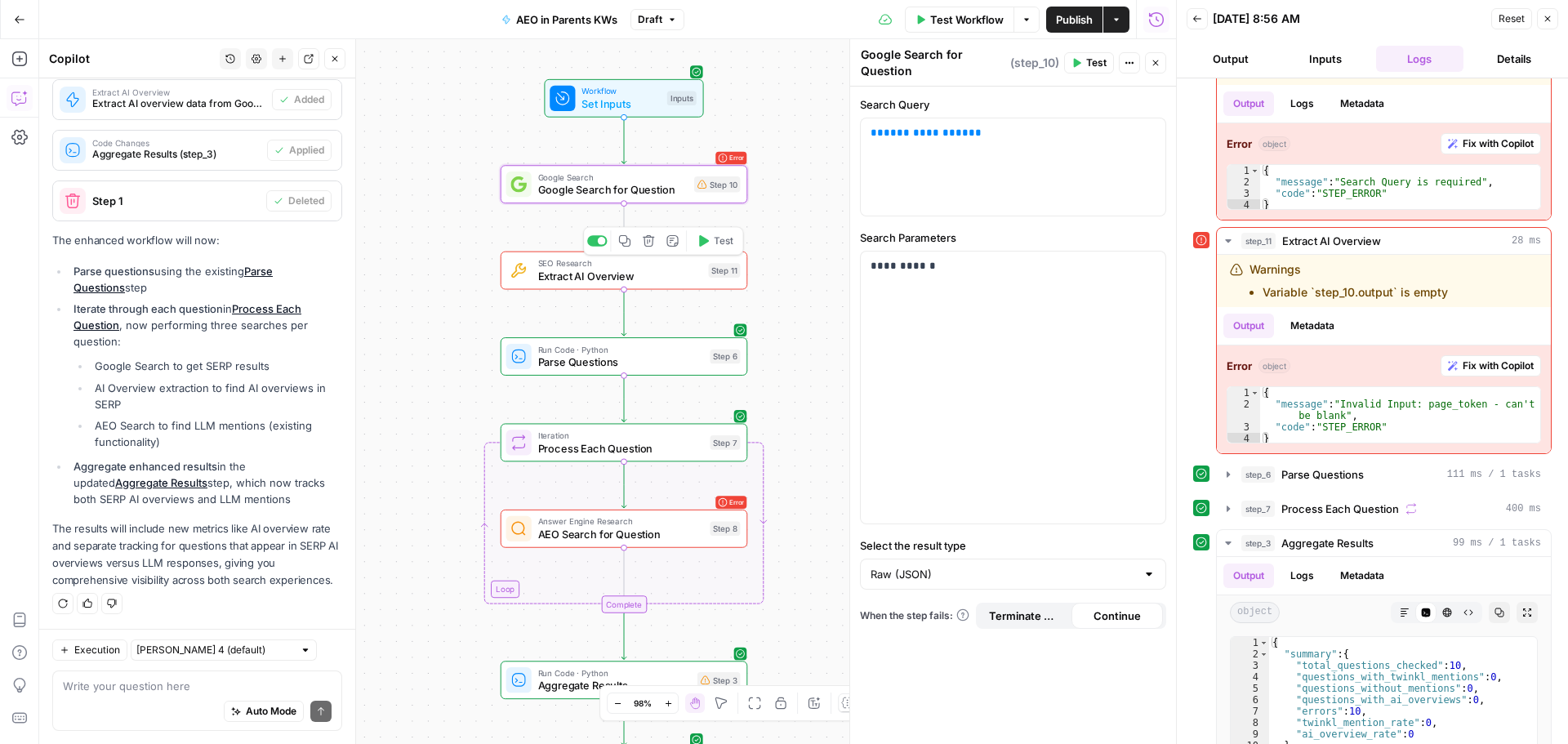
click at [596, 279] on span "Extract AI Overview" at bounding box center [620, 276] width 164 height 16
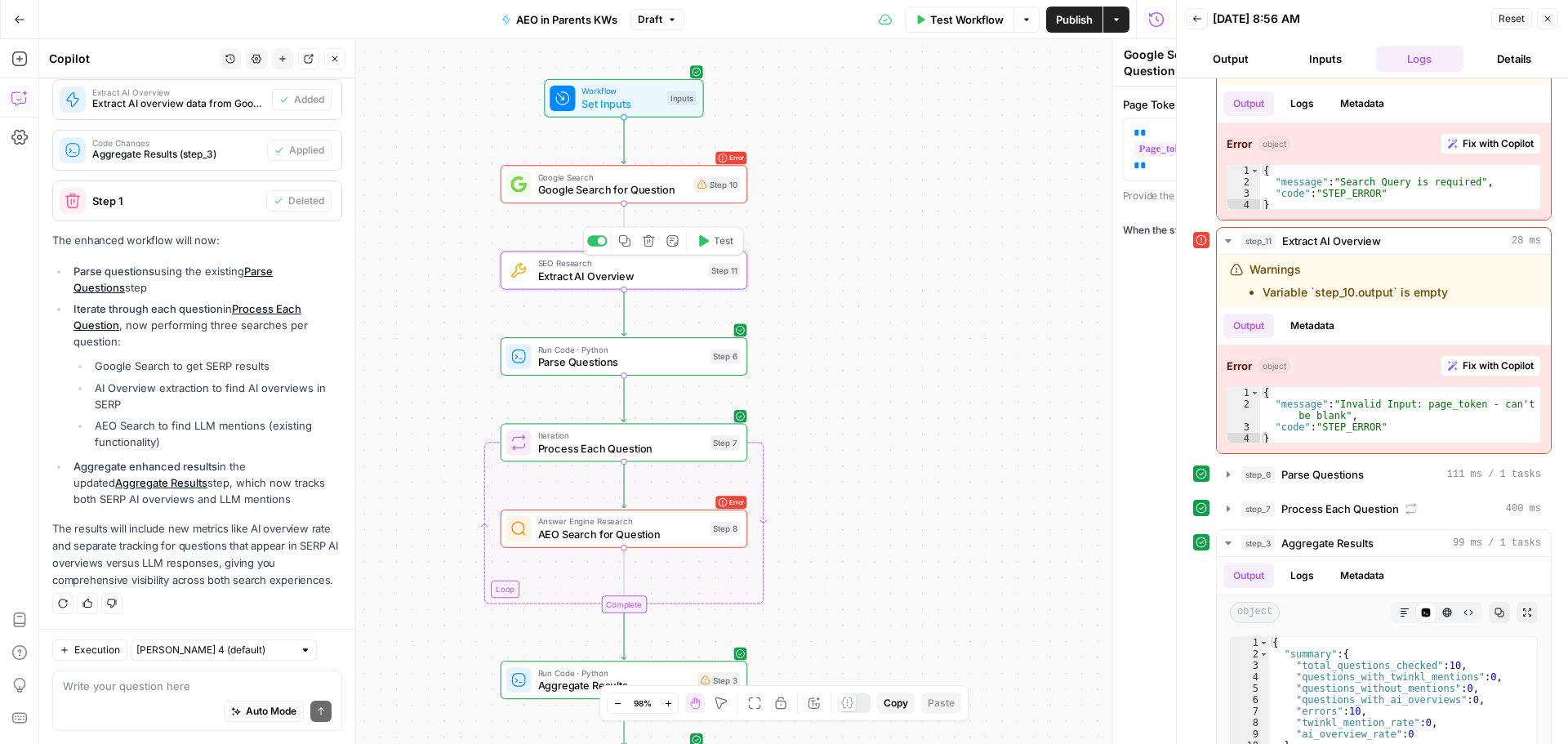
type textarea "Extract AI Overview"
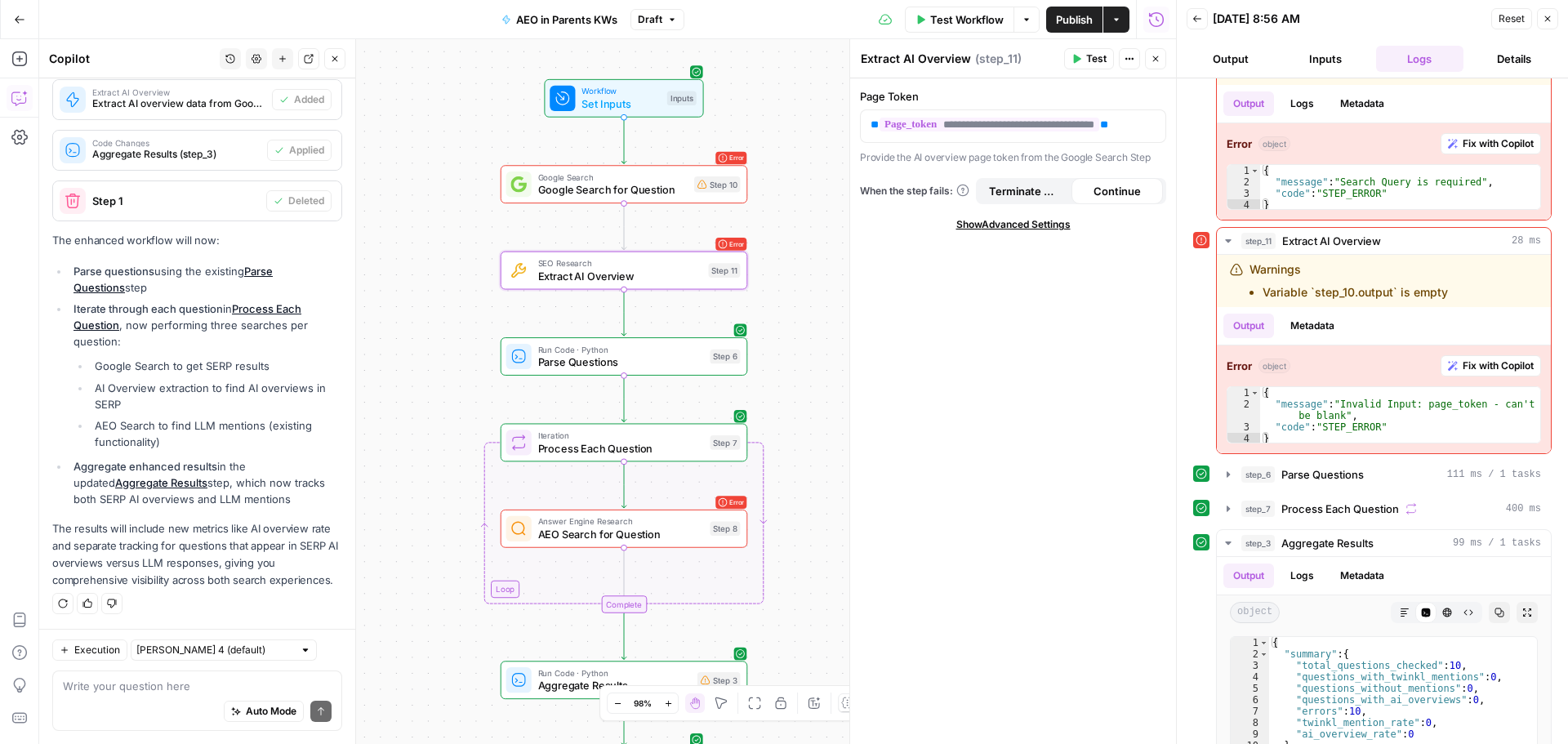
click at [1463, 150] on span "Fix with Copilot" at bounding box center [1498, 143] width 71 height 14
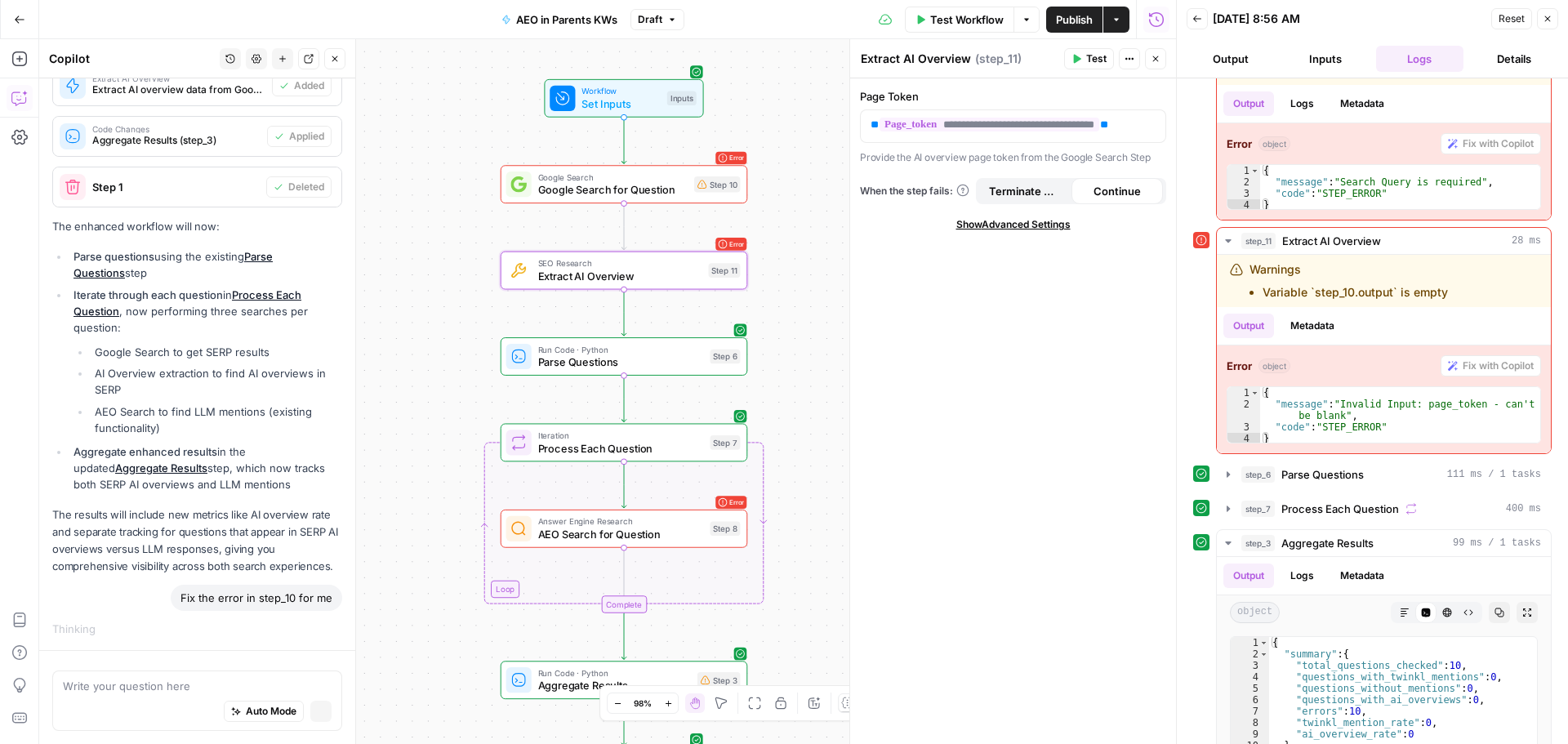
scroll to position [664, 0]
click at [613, 537] on span "AEO Search for Question" at bounding box center [621, 534] width 166 height 16
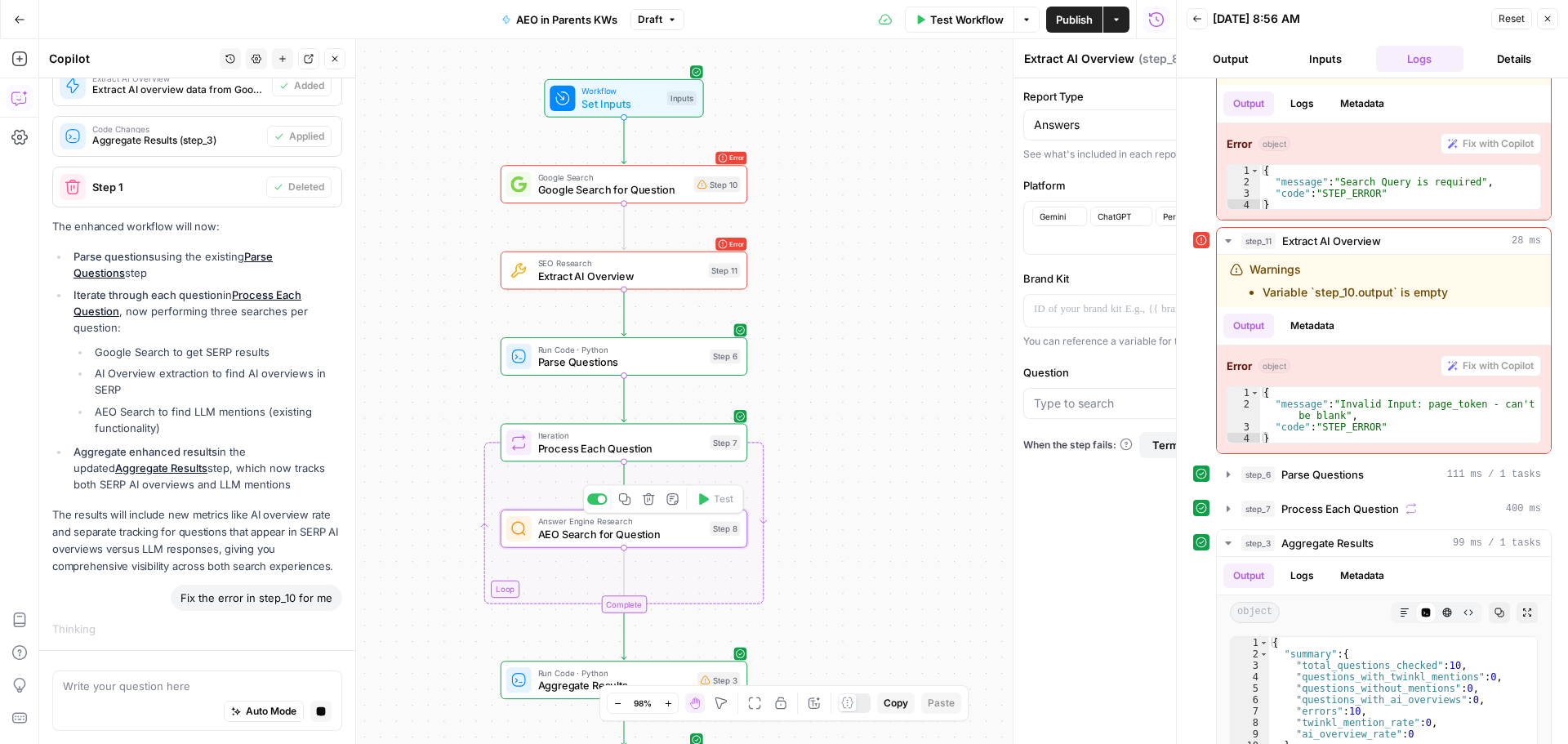
type textarea "AEO Search for Question"
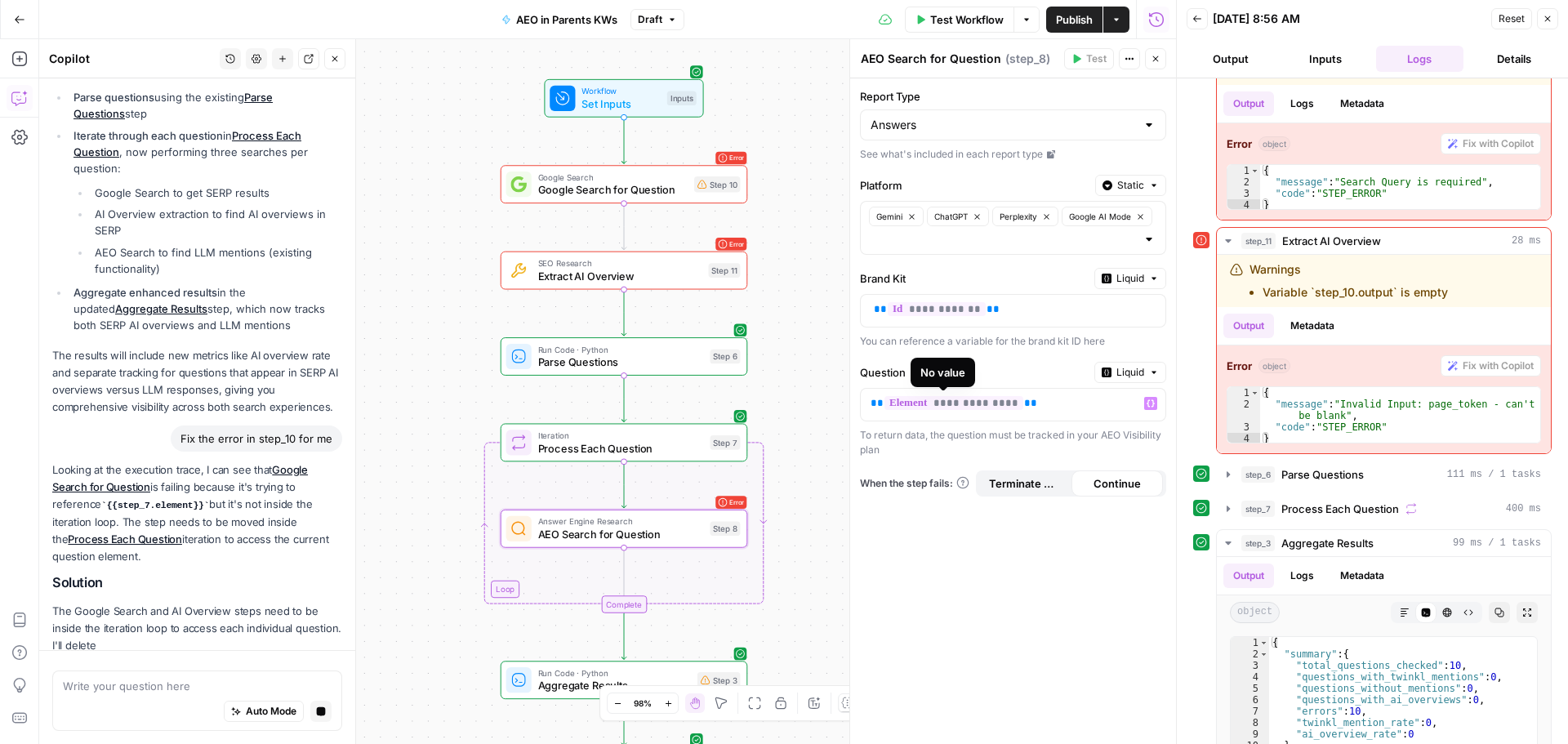
scroll to position [840, 0]
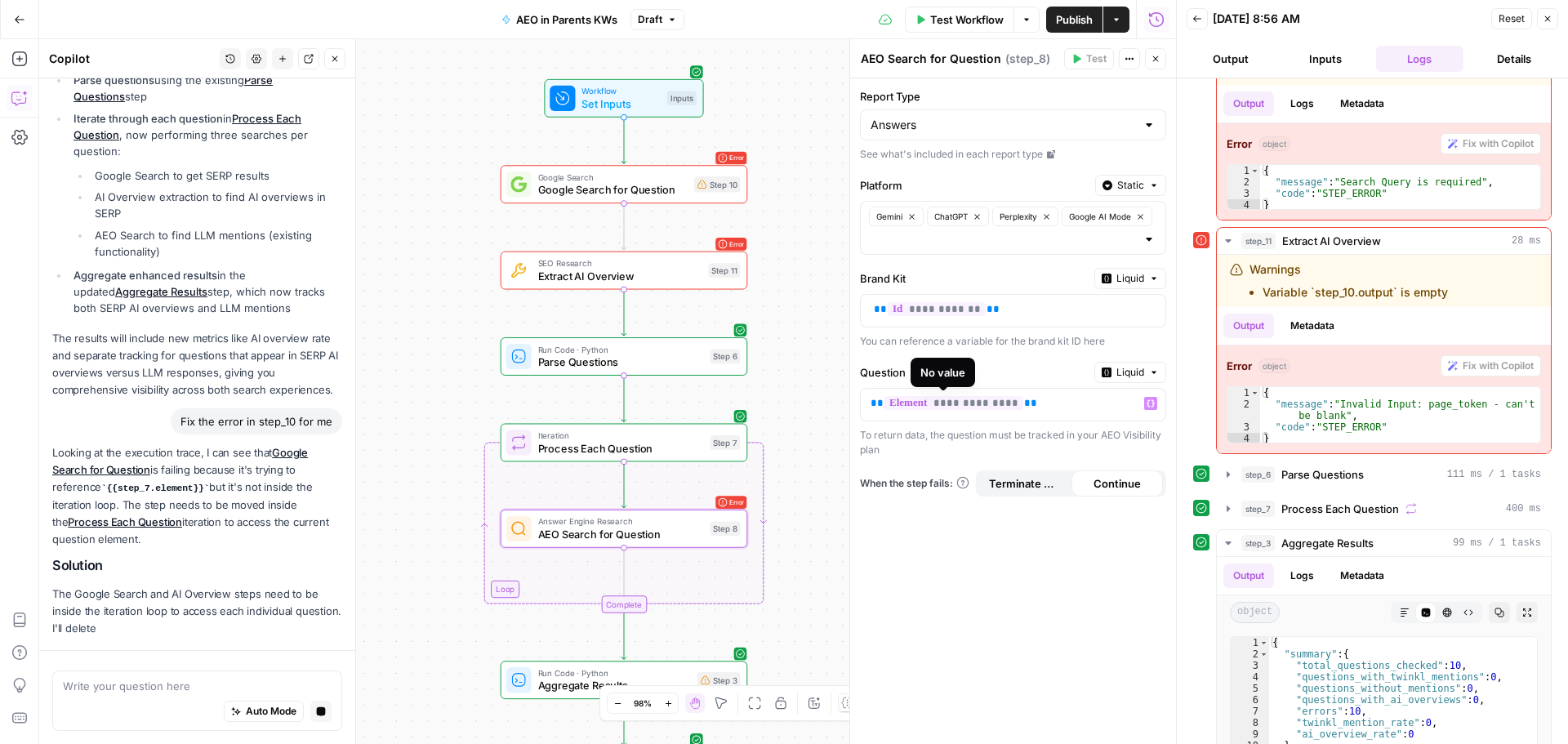
click at [885, 409] on span "**********" at bounding box center [954, 402] width 139 height 14
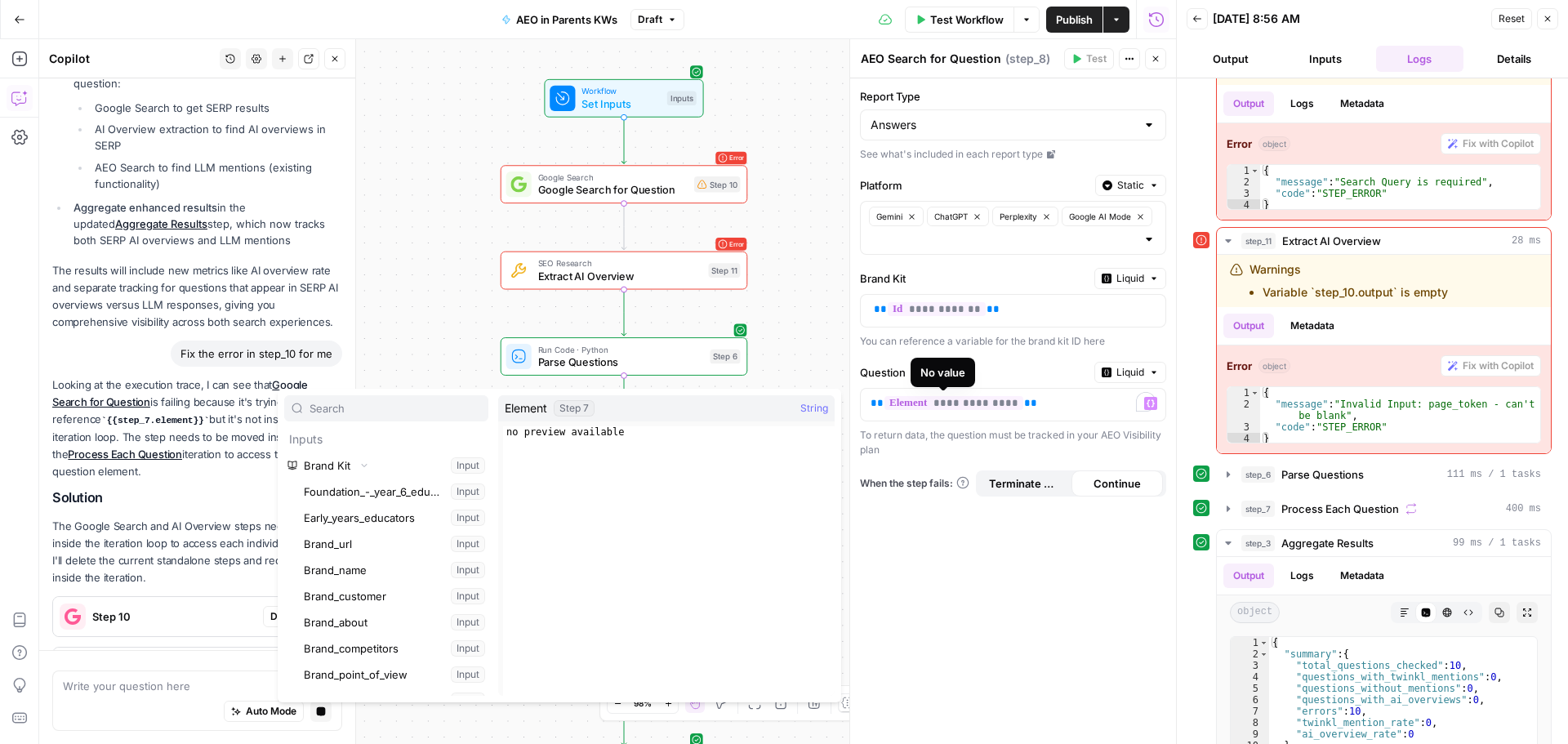
scroll to position [1316, 0]
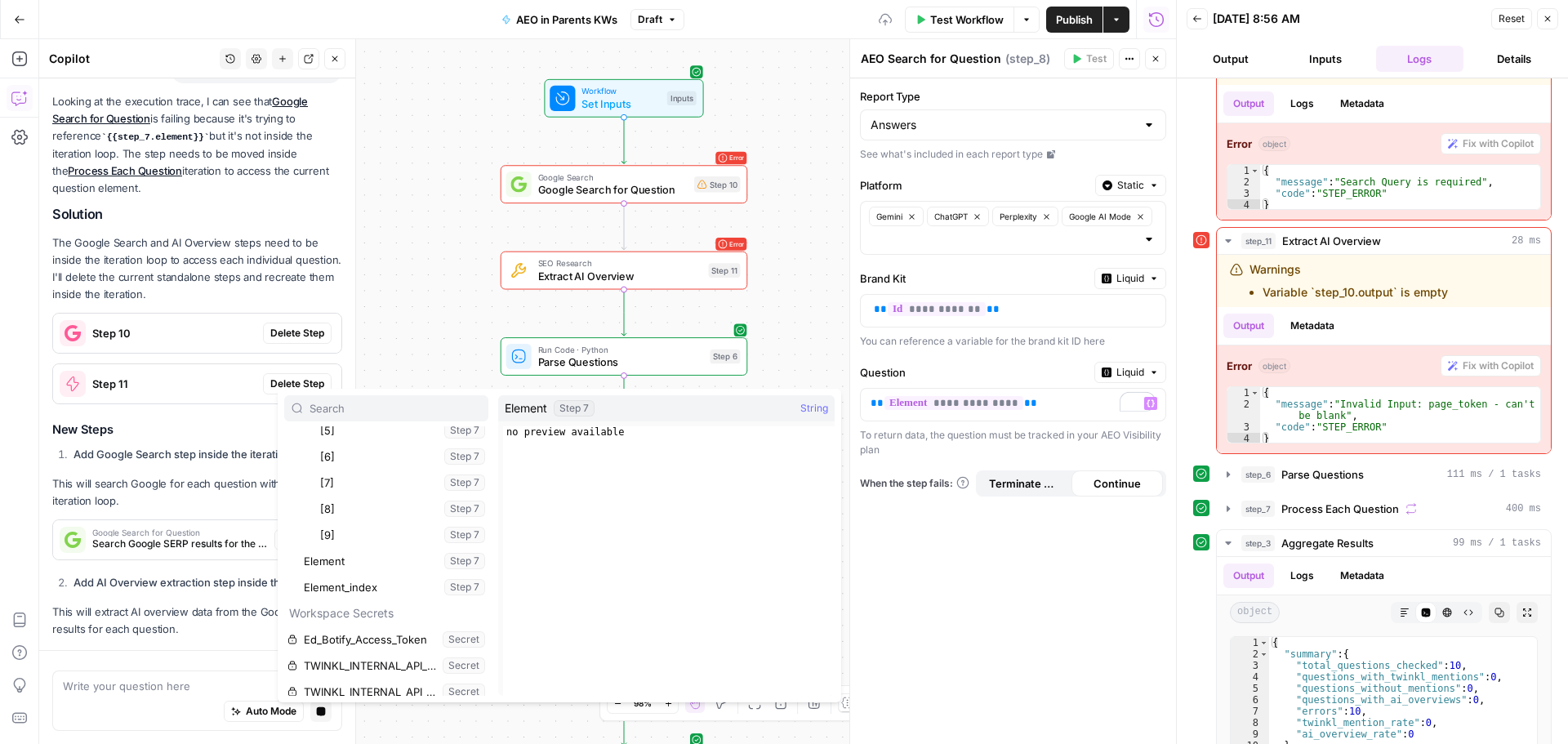
click at [929, 512] on div "**********" at bounding box center [1013, 411] width 326 height 666
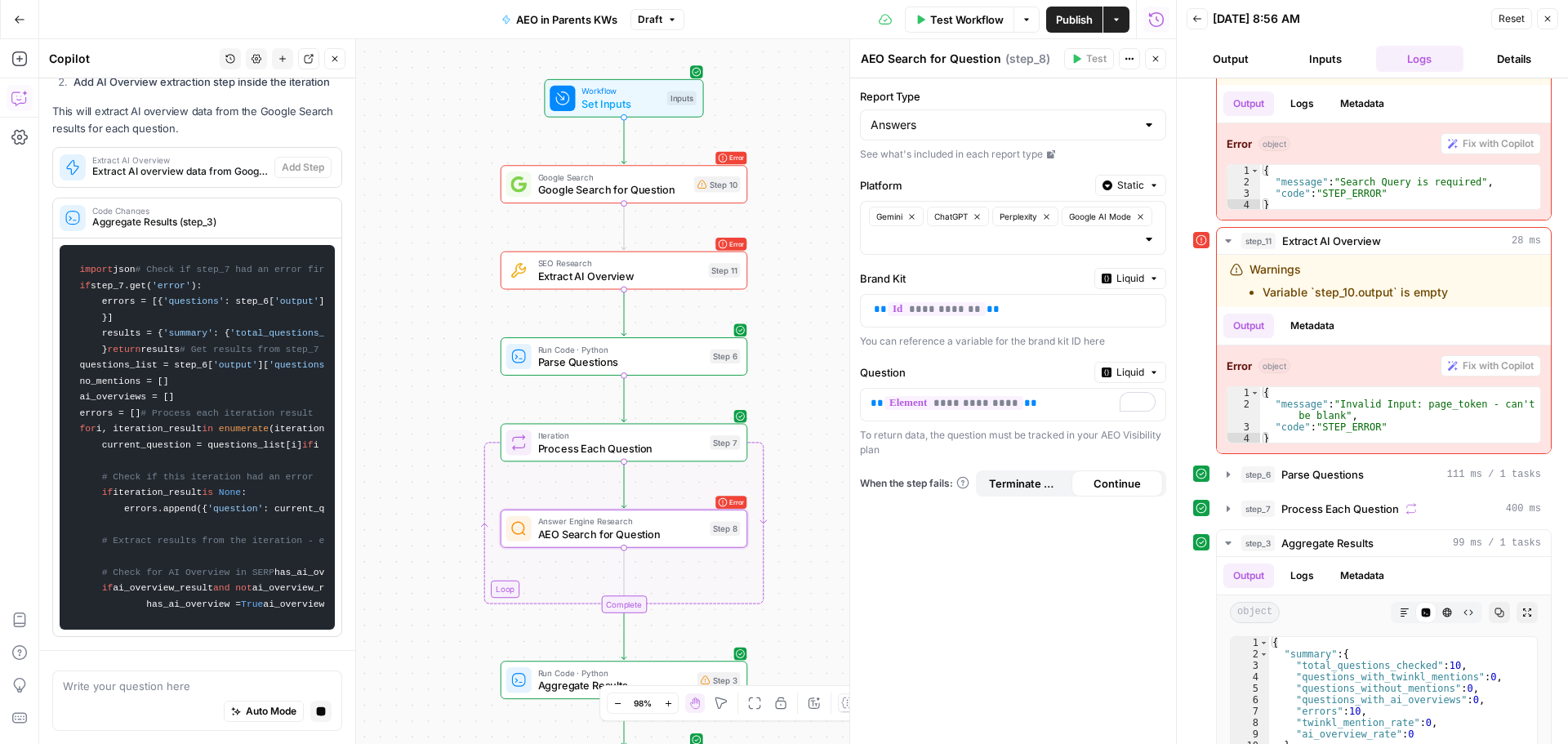
click at [1107, 115] on div "Answers" at bounding box center [1013, 124] width 307 height 31
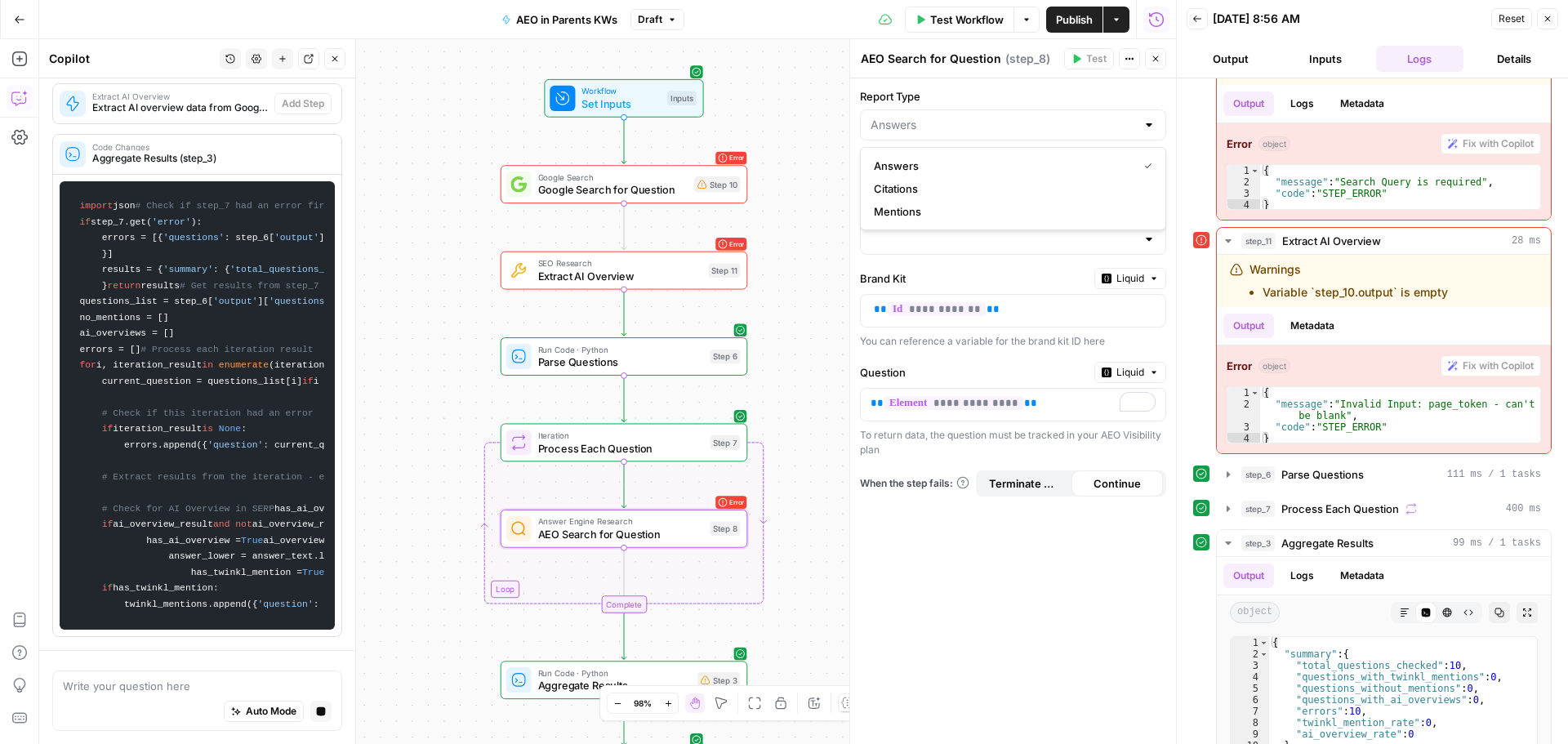
click at [1107, 115] on div at bounding box center [1013, 124] width 307 height 31
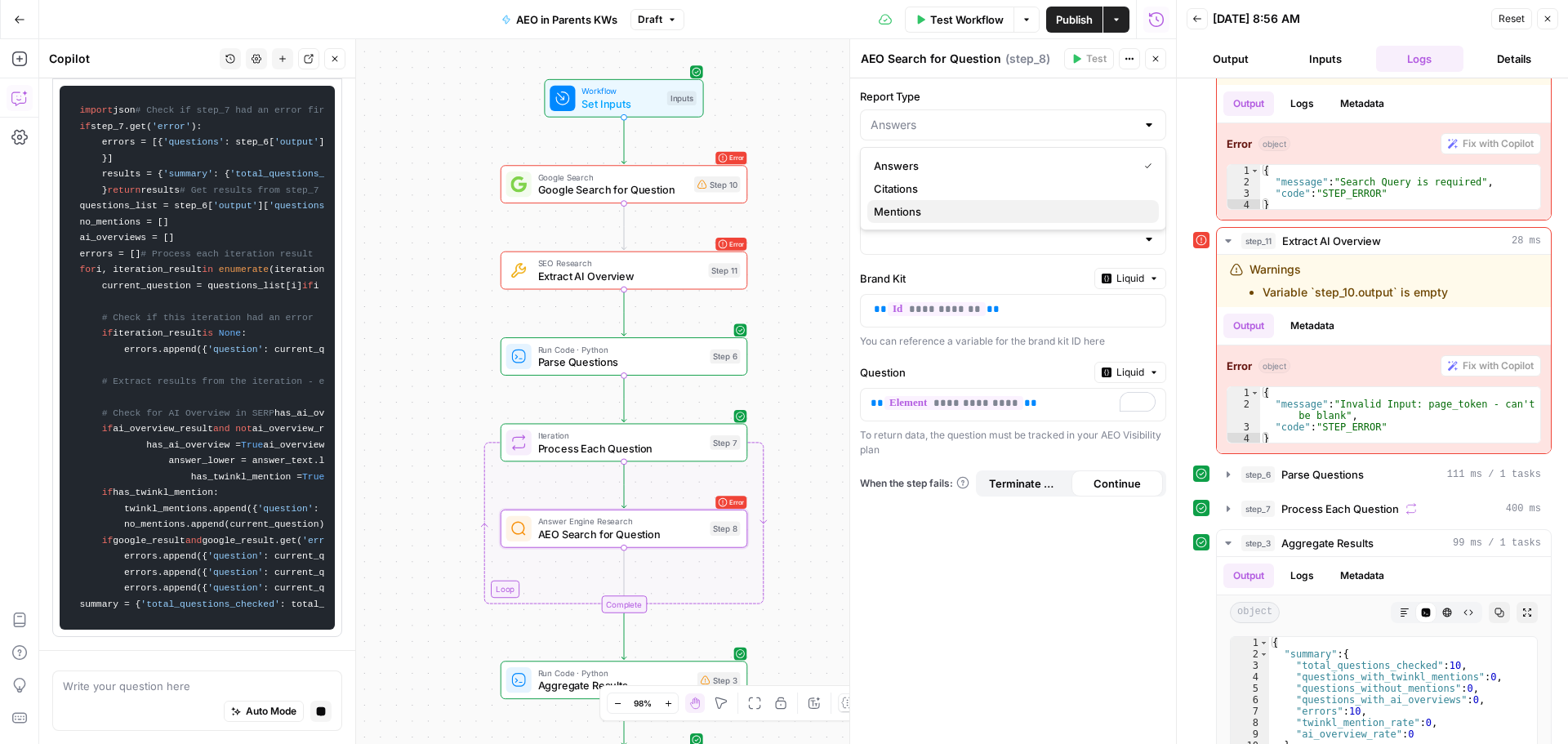
click at [1069, 204] on span "Mentions" at bounding box center [1010, 212] width 272 height 16
type input "Mentions"
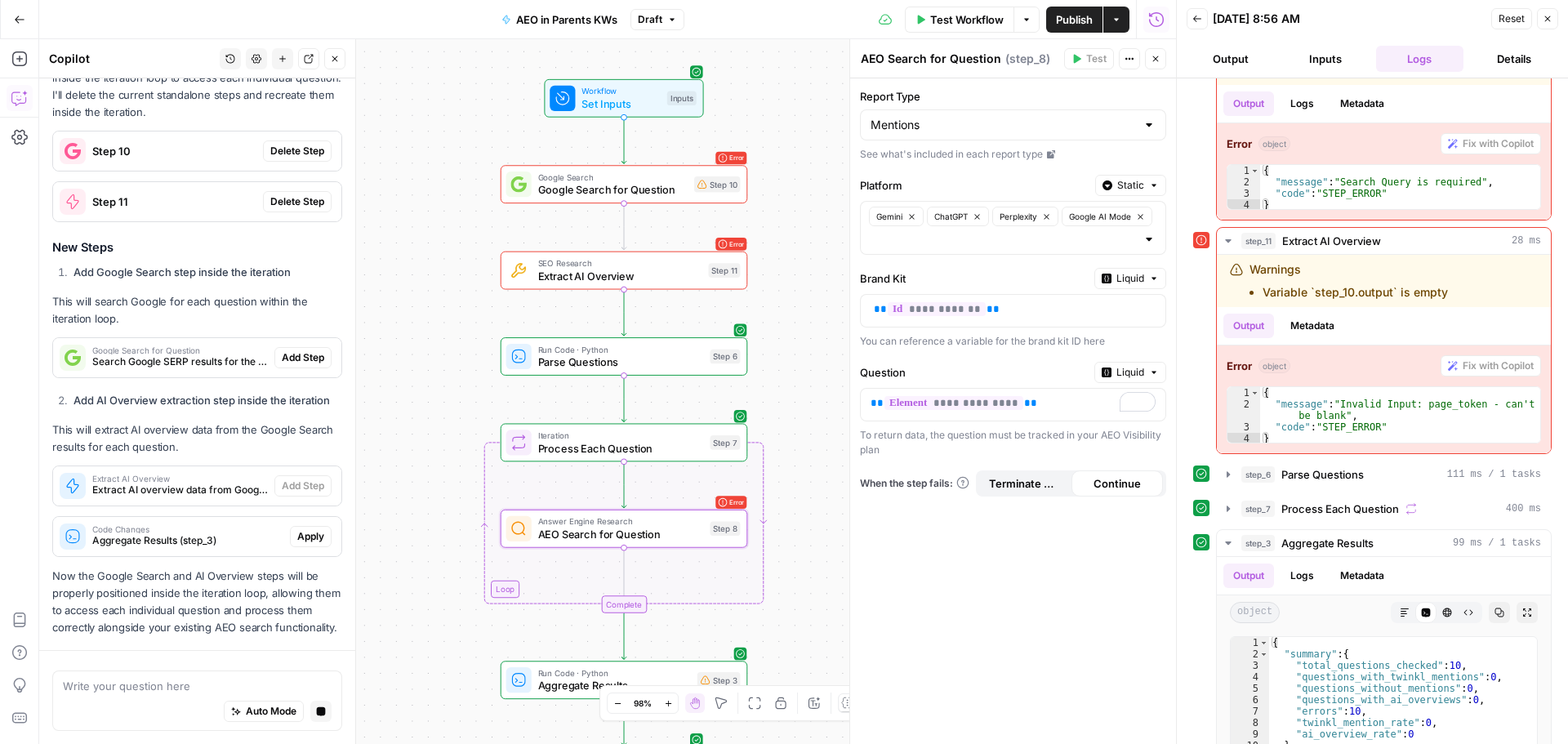
click at [1152, 70] on header "AEO Search for Question AEO Search for Question ( step_8 ) Test Actions Close" at bounding box center [1013, 58] width 326 height 39
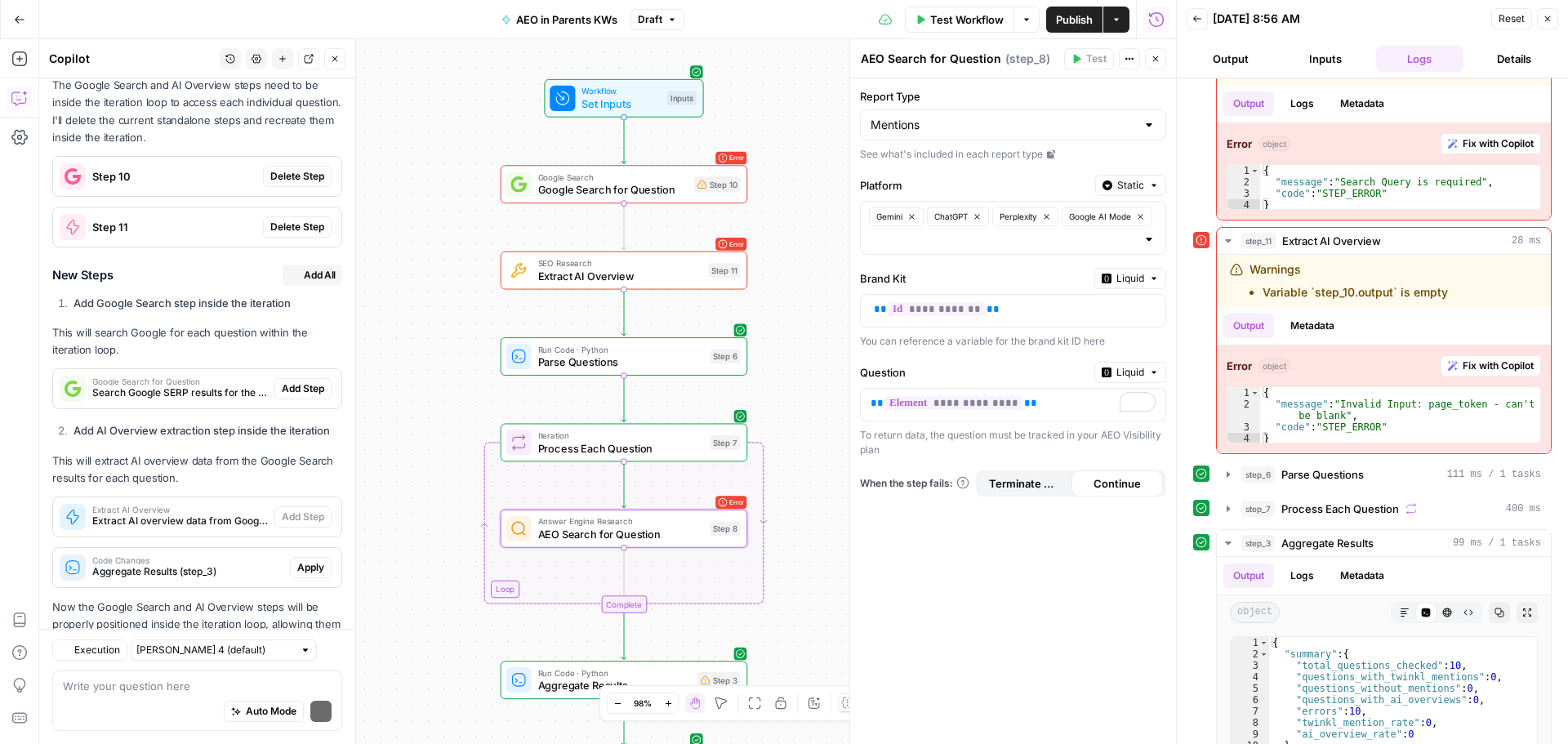
scroll to position [1519, 0]
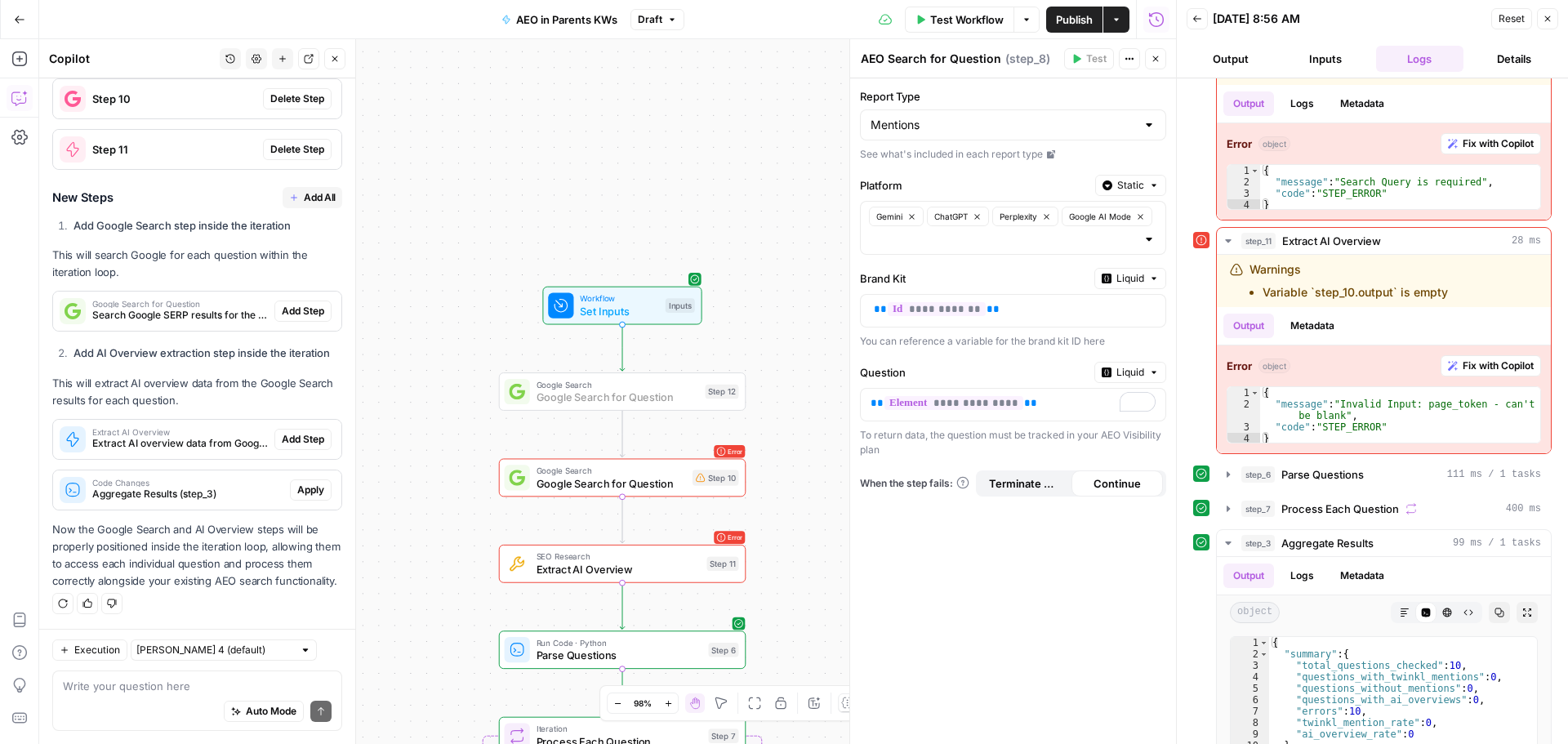
click at [300, 304] on span "Add Step" at bounding box center [302, 311] width 42 height 14
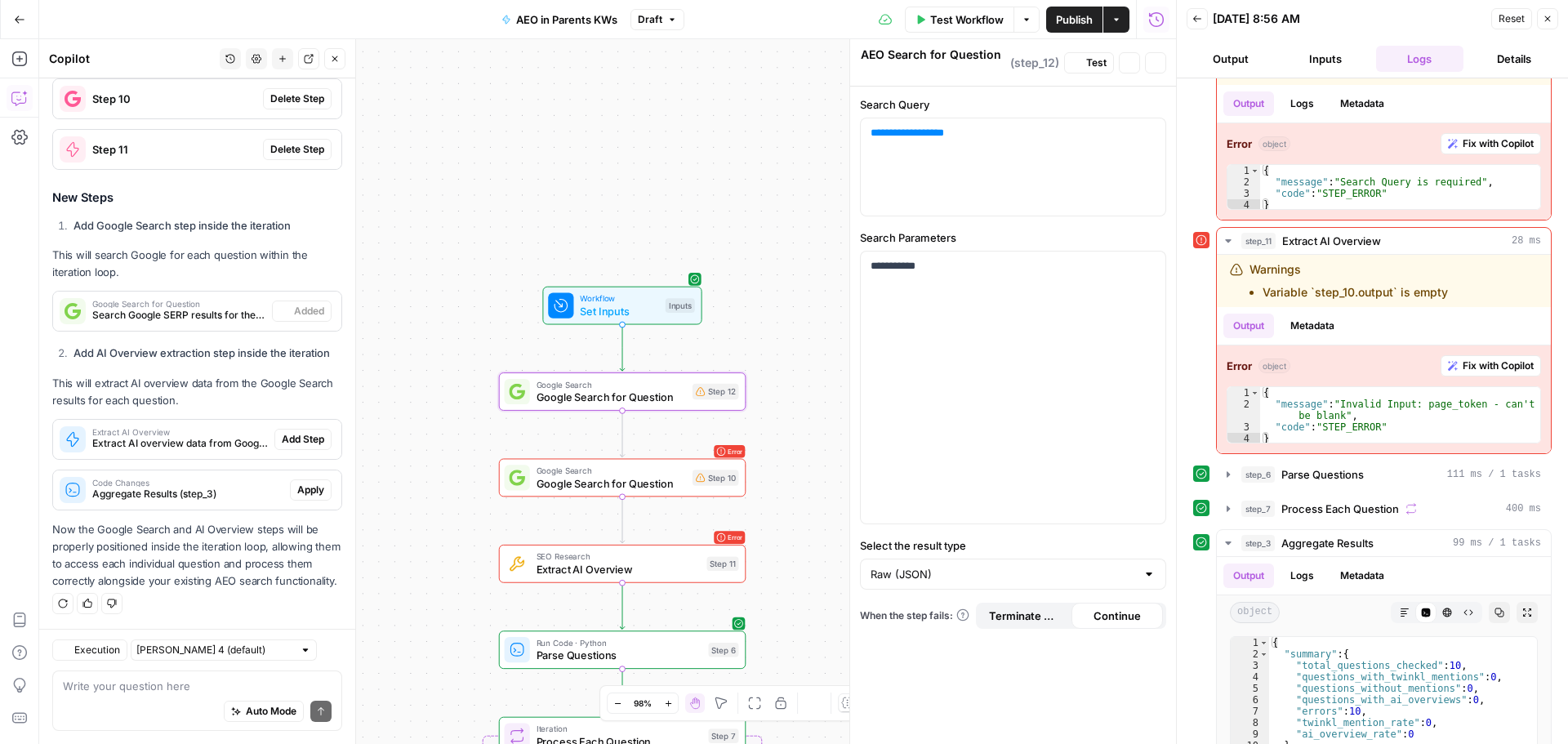
type textarea "Google Search for Question"
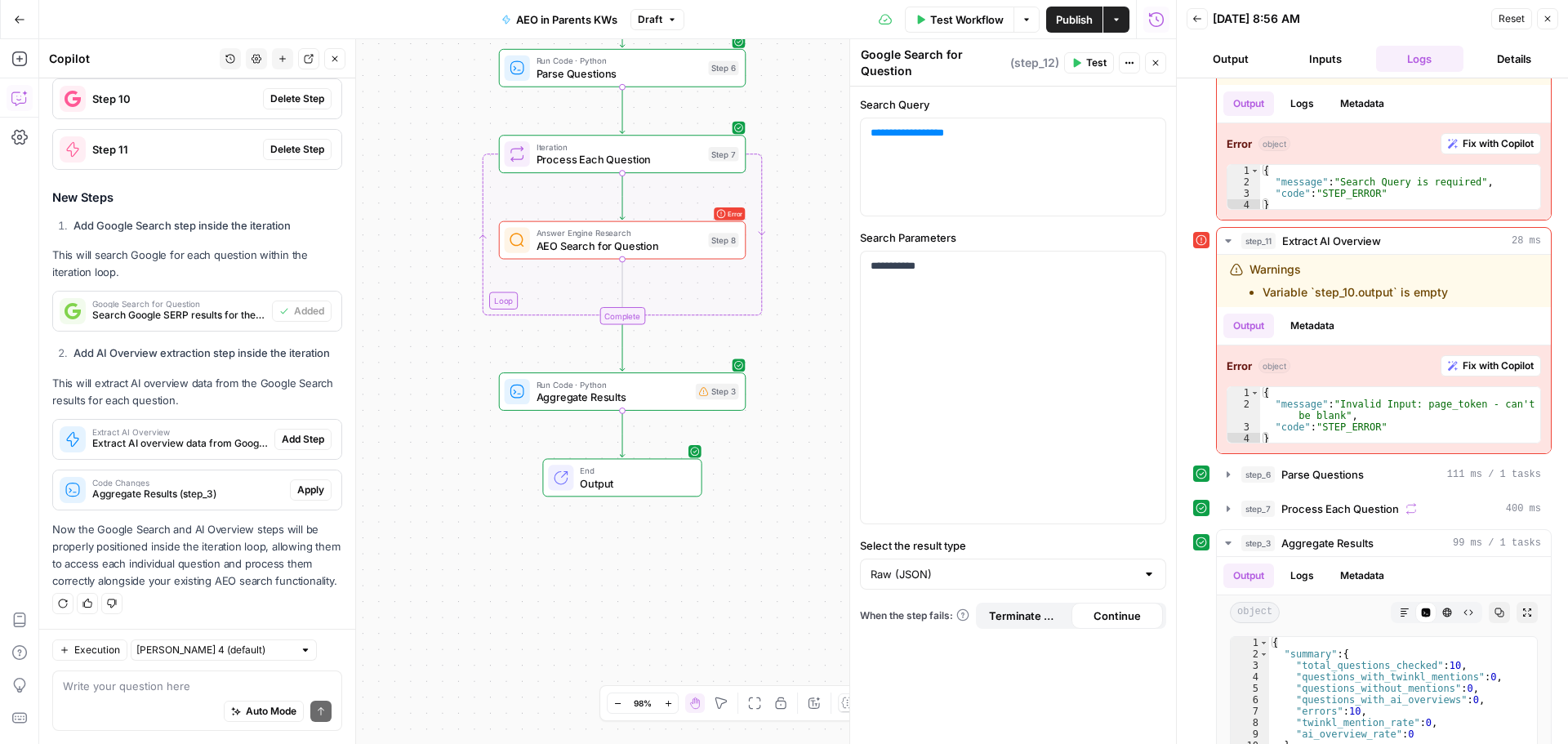
click at [291, 433] on div "Extract AI Overview Extract AI overview data from Google Search results when av…" at bounding box center [197, 439] width 289 height 26
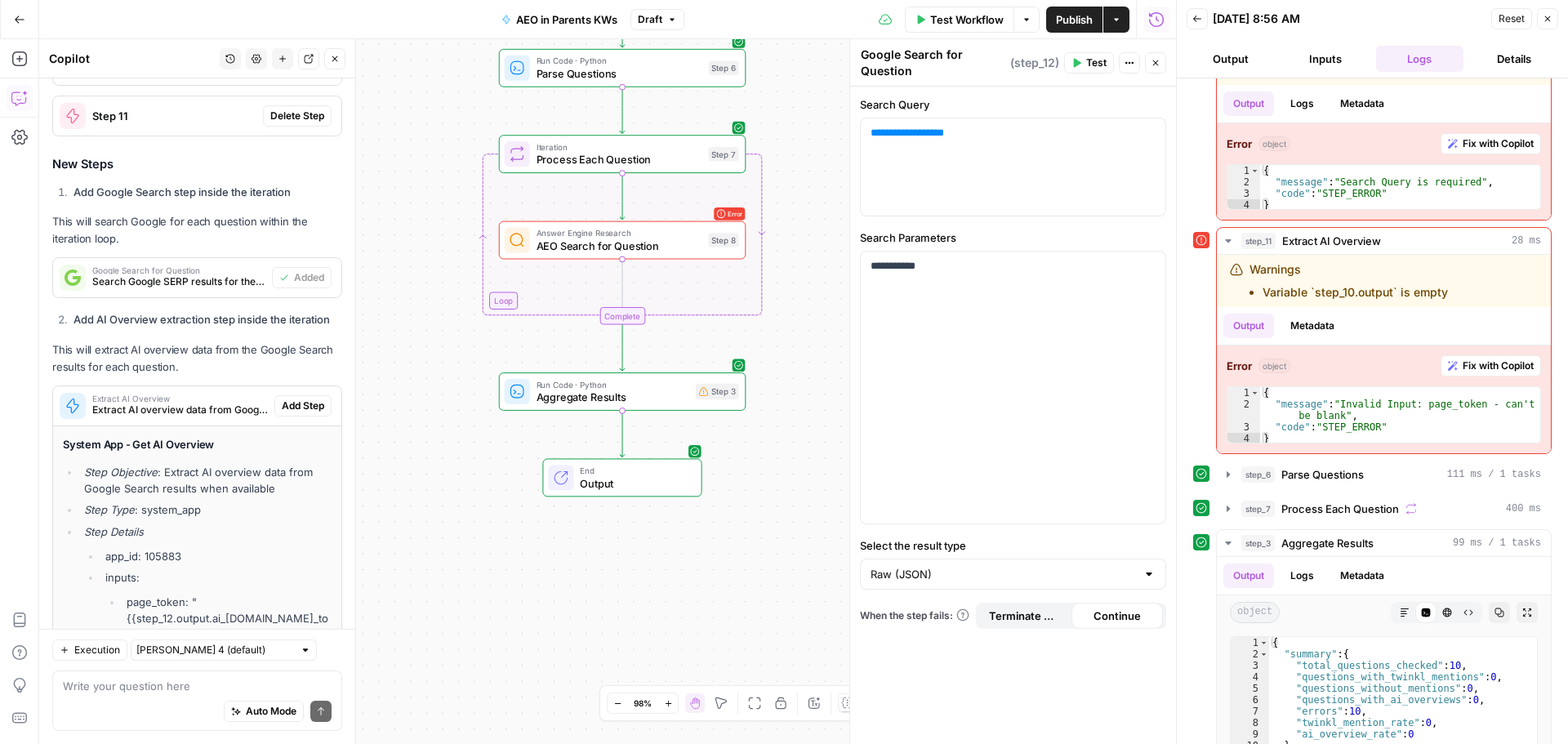
scroll to position [1778, 0]
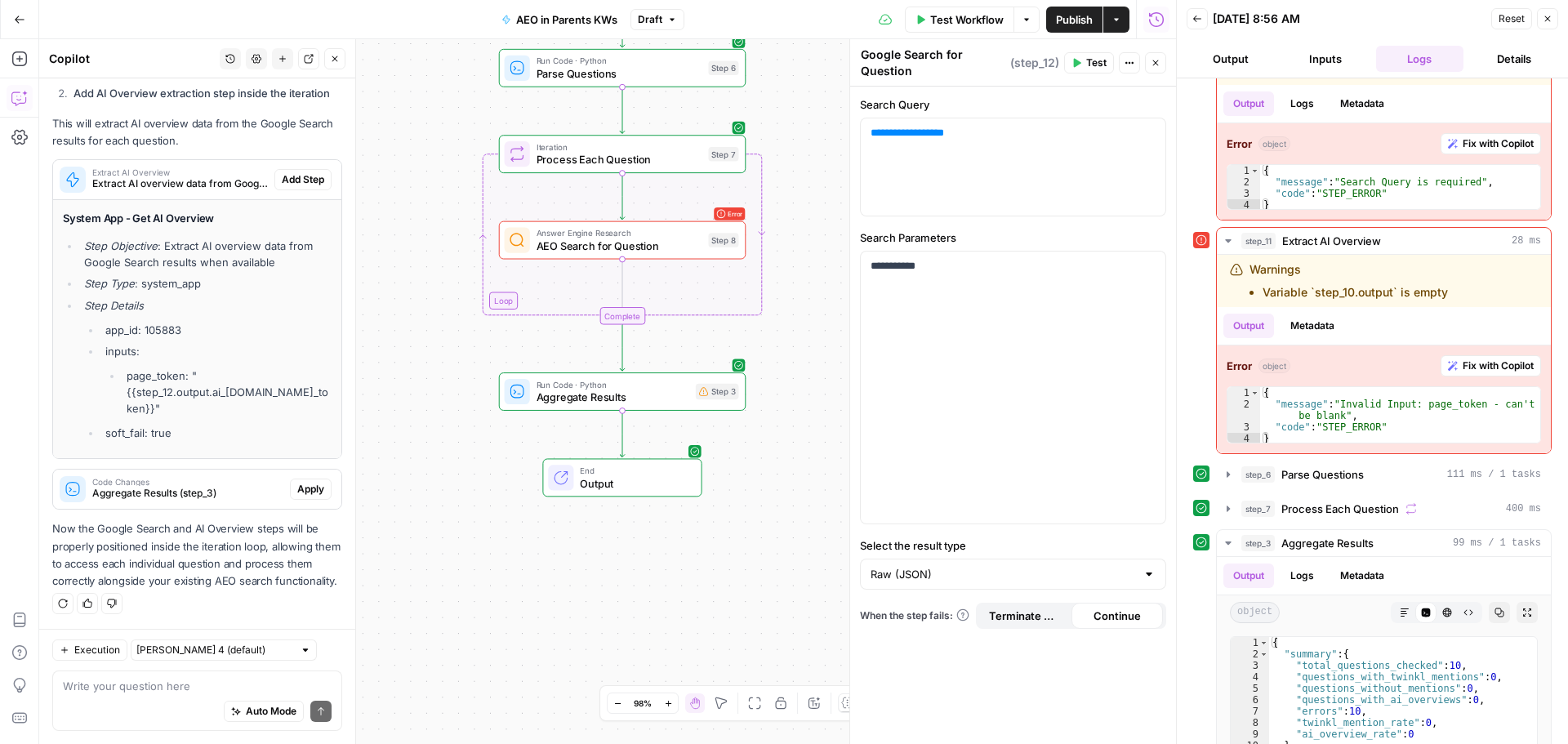
click at [289, 427] on div "System App - Get AI Overview Step Objective : Extract AI overview data from Goo…" at bounding box center [197, 329] width 289 height 259
drag, startPoint x: 303, startPoint y: 159, endPoint x: 316, endPoint y: 500, distance: 341.2
click at [300, 172] on span "Add Step" at bounding box center [302, 179] width 42 height 14
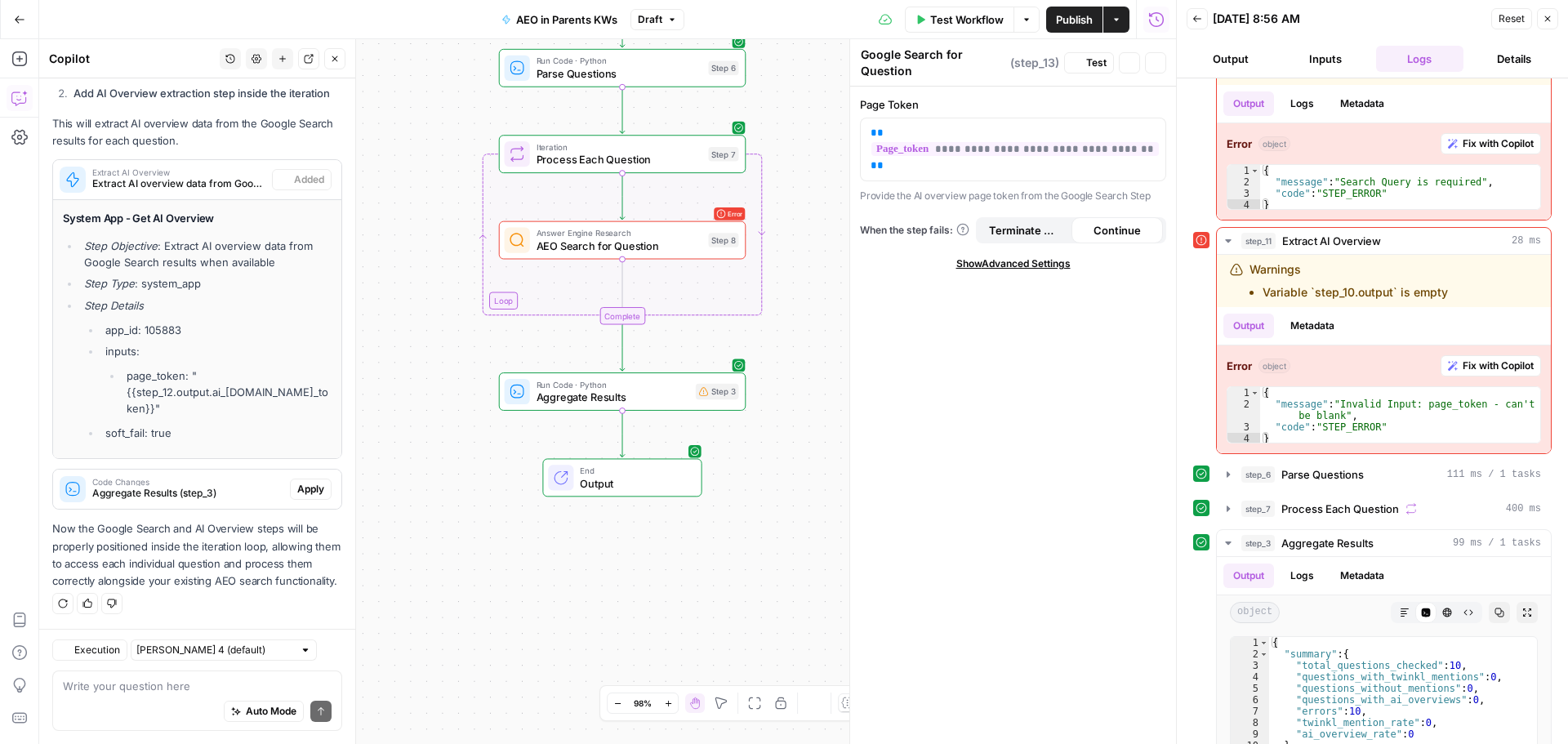
type textarea "Extract AI Overview"
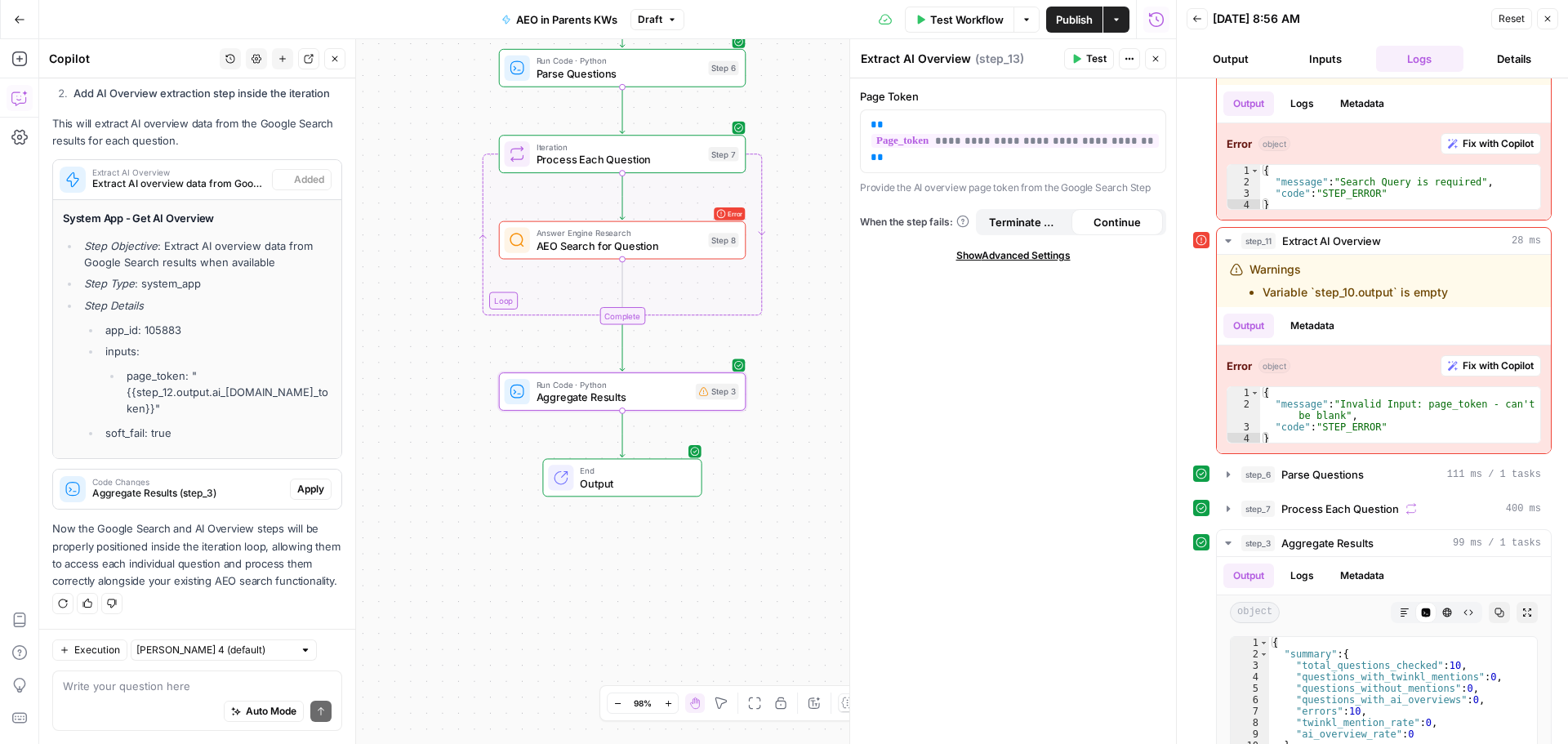
click at [303, 482] on span "Apply" at bounding box center [311, 489] width 27 height 14
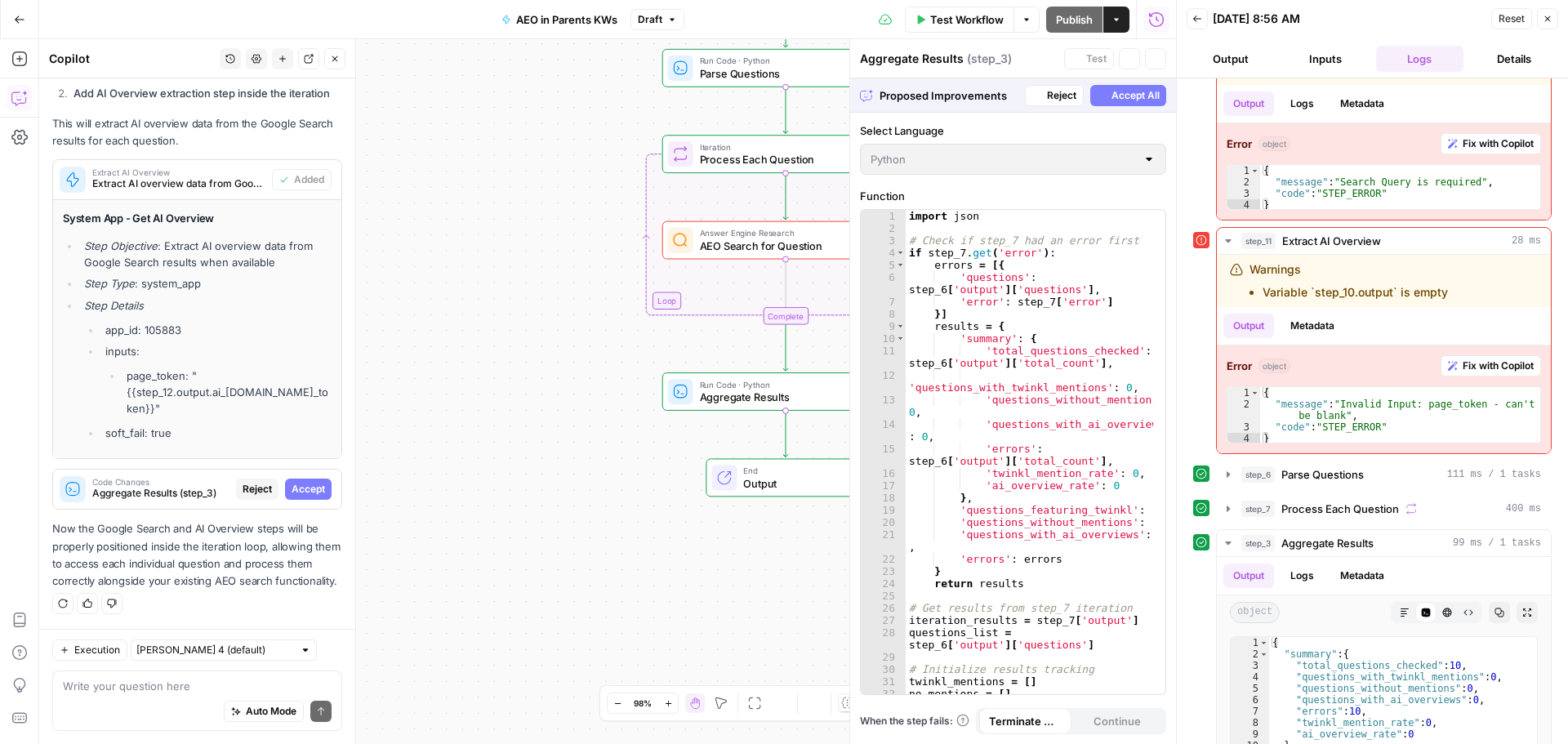
scroll to position [1726, 0]
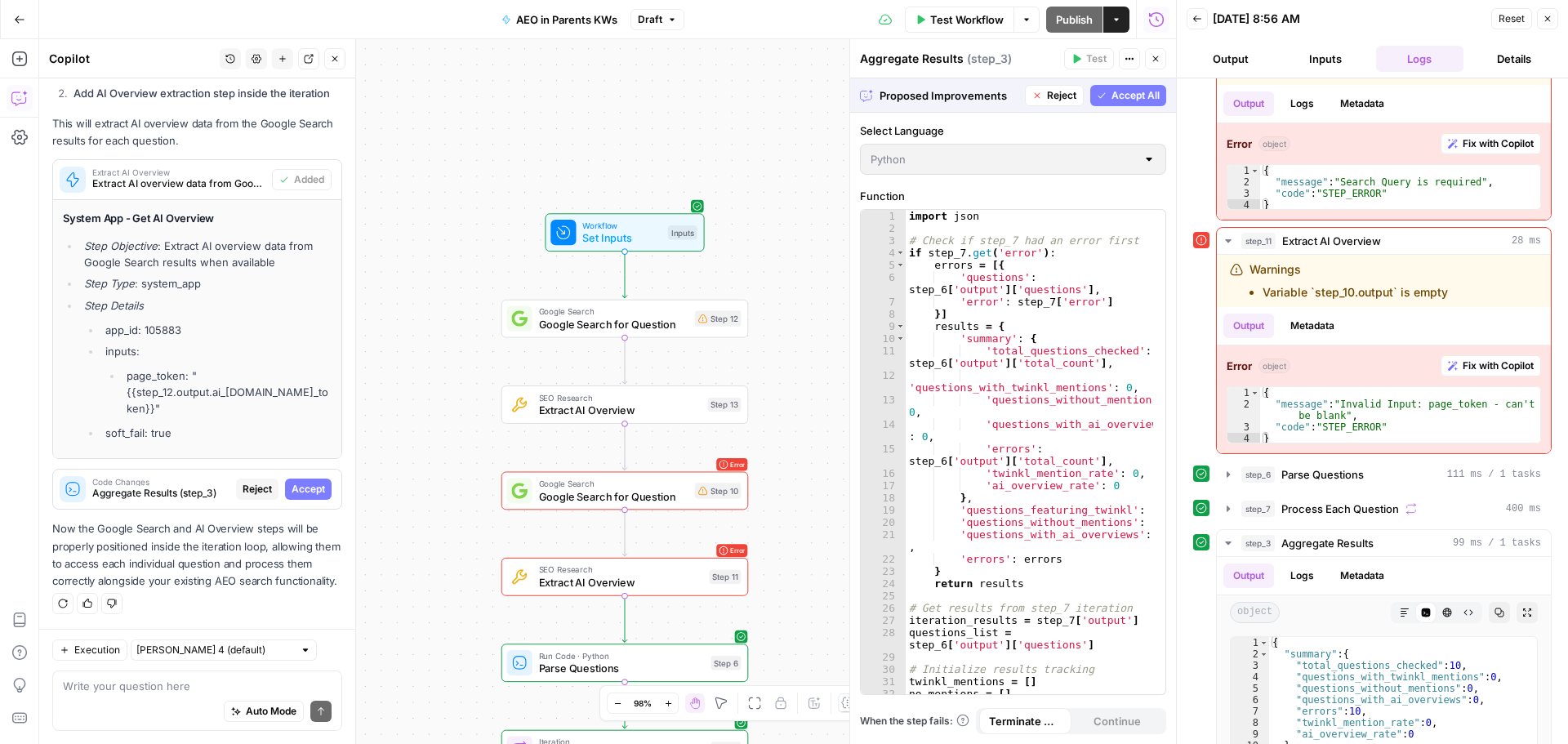
drag, startPoint x: 498, startPoint y: 345, endPoint x: 330, endPoint y: 452, distance: 199.2
click at [330, 452] on body "Twinkl New Home Browse Insights Opportunities Your Data Recent Grids Run workfl…" at bounding box center [784, 372] width 1568 height 744
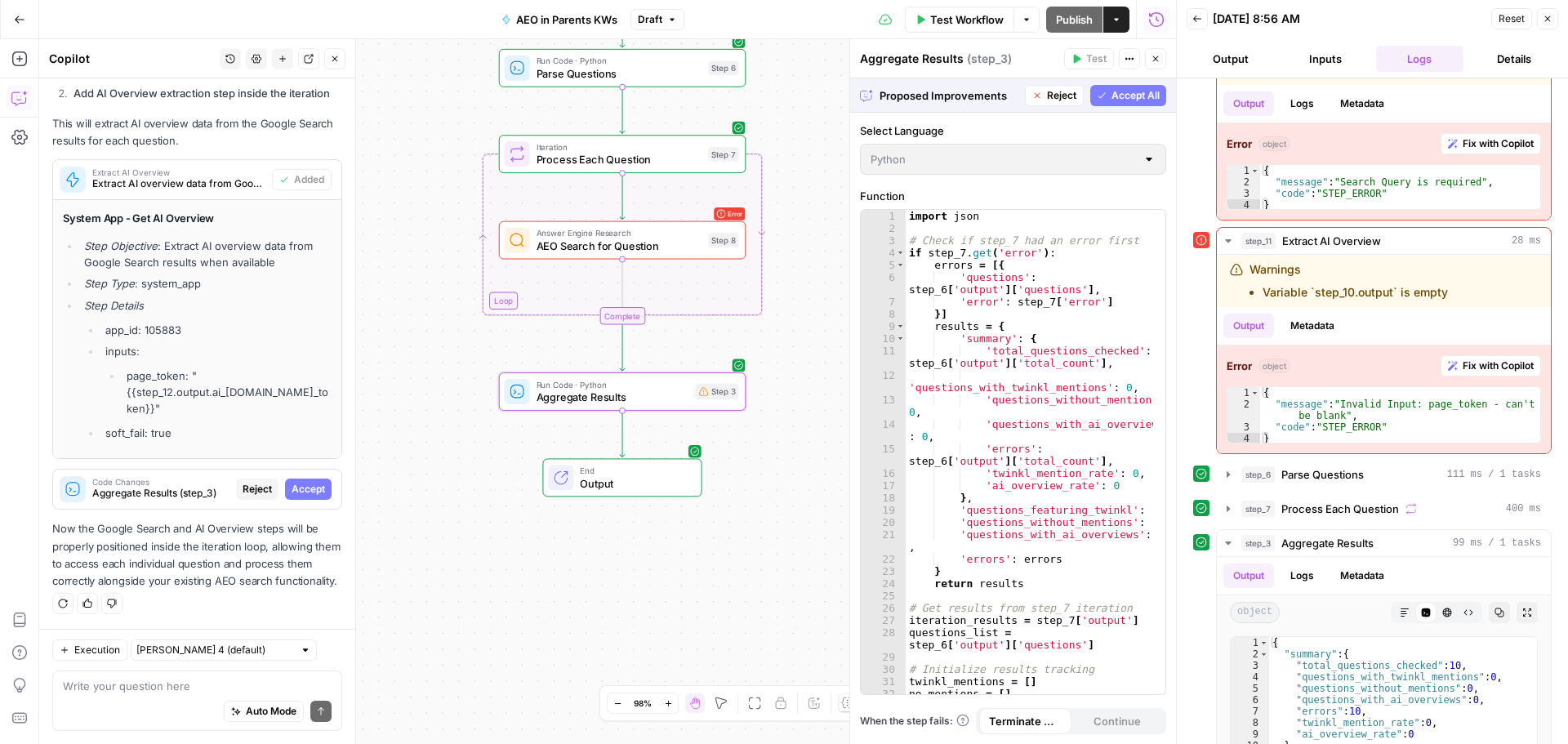
click at [301, 482] on span "Accept" at bounding box center [307, 489] width 33 height 14
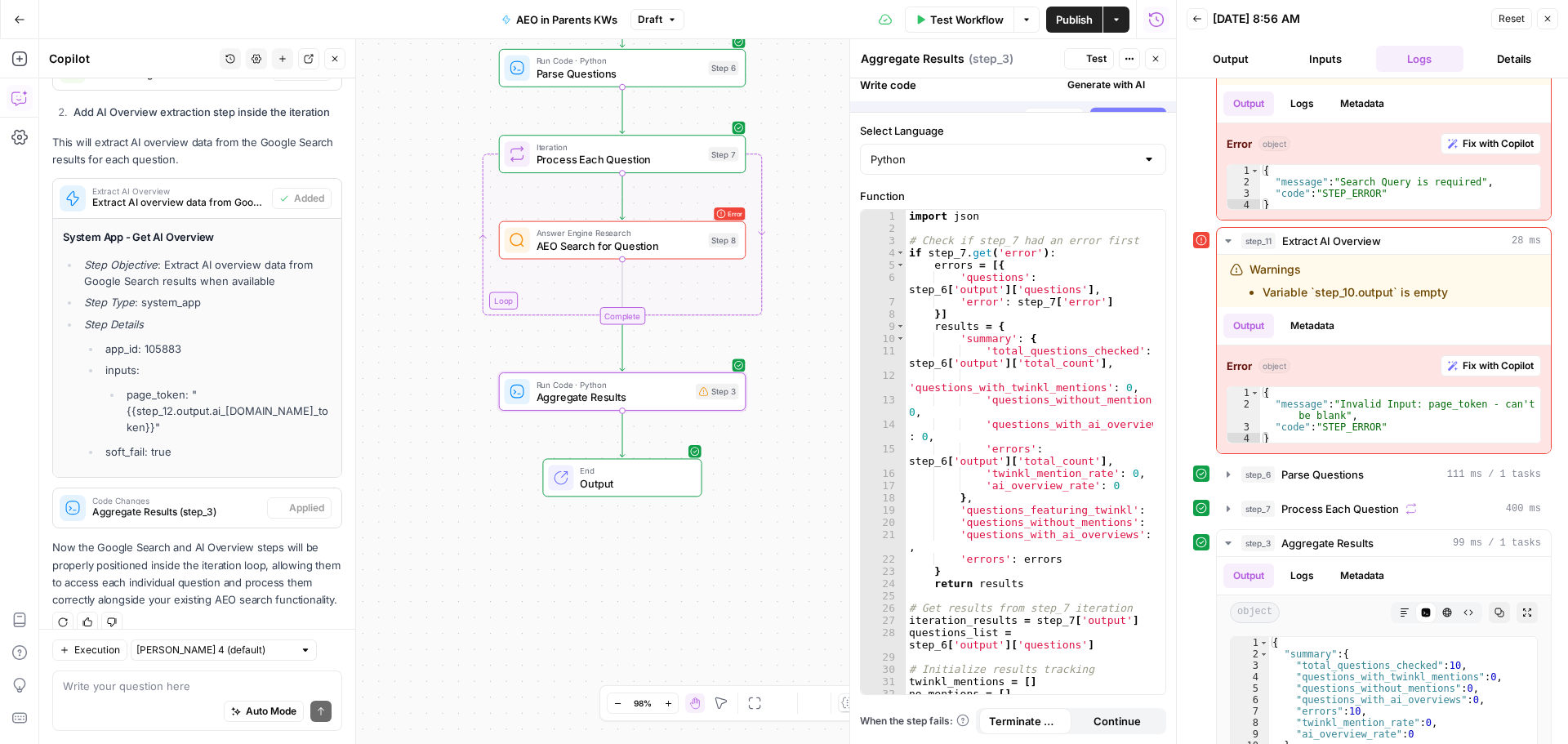
scroll to position [1778, 0]
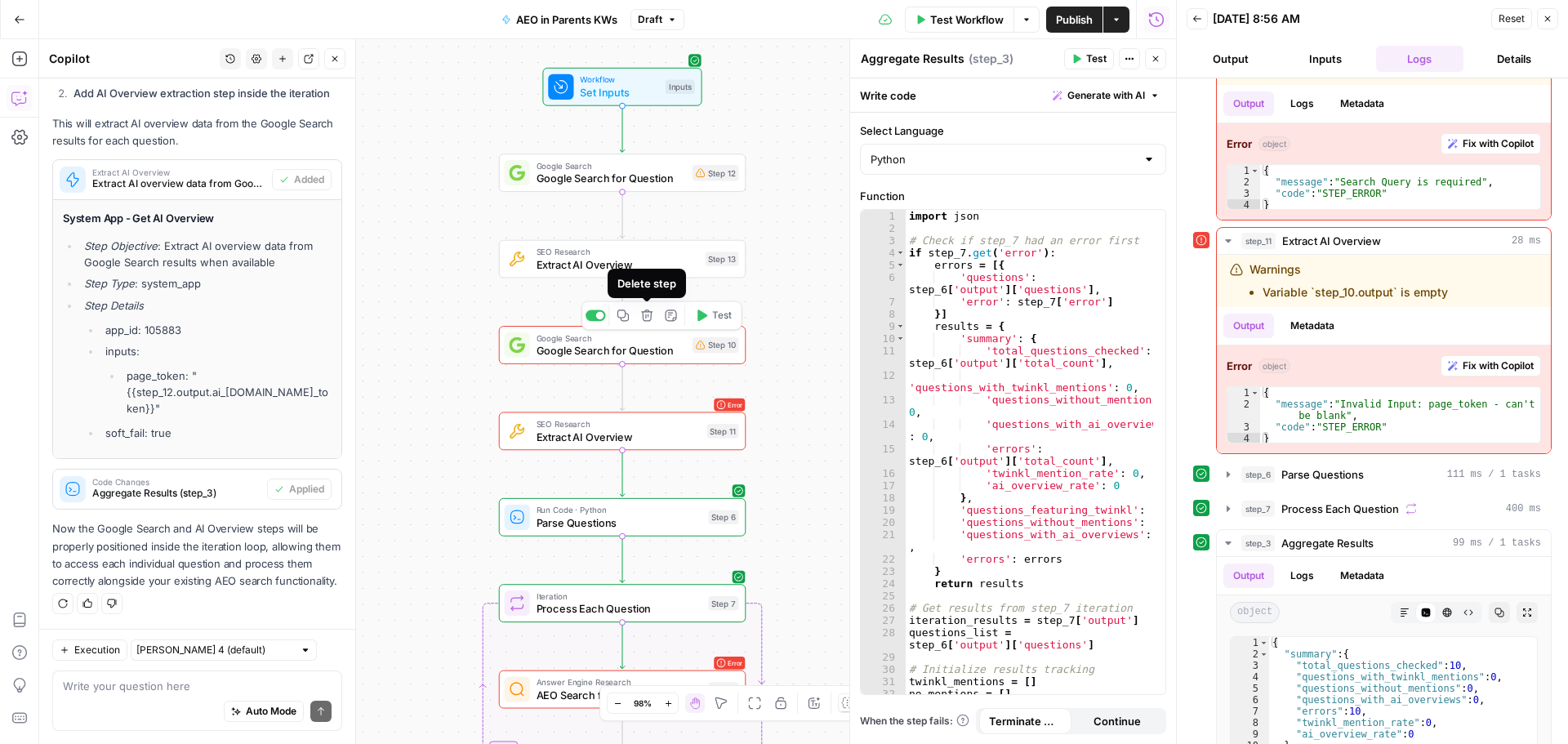
click at [645, 319] on icon "button" at bounding box center [646, 316] width 13 height 13
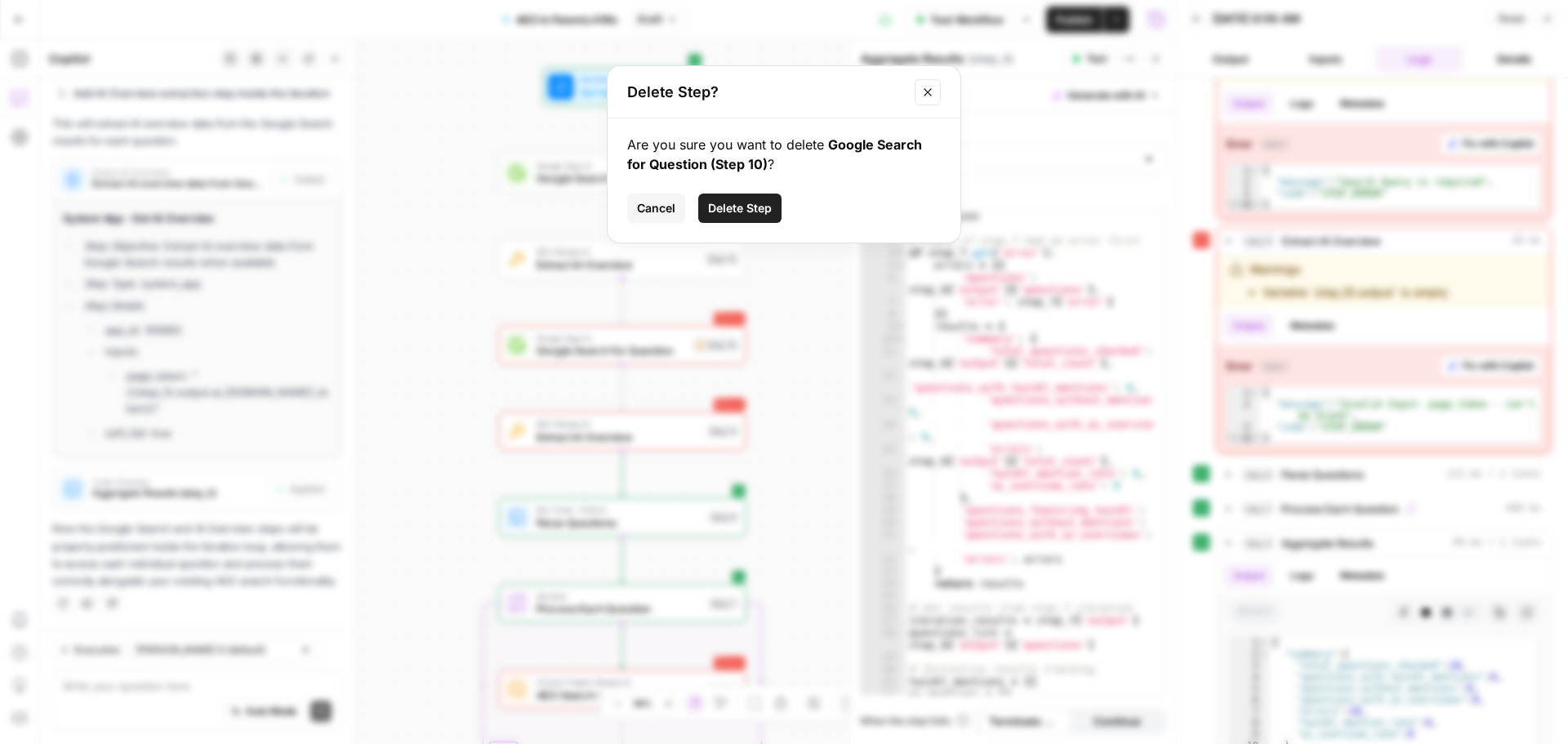
click at [649, 207] on span "Cancel" at bounding box center [656, 208] width 39 height 16
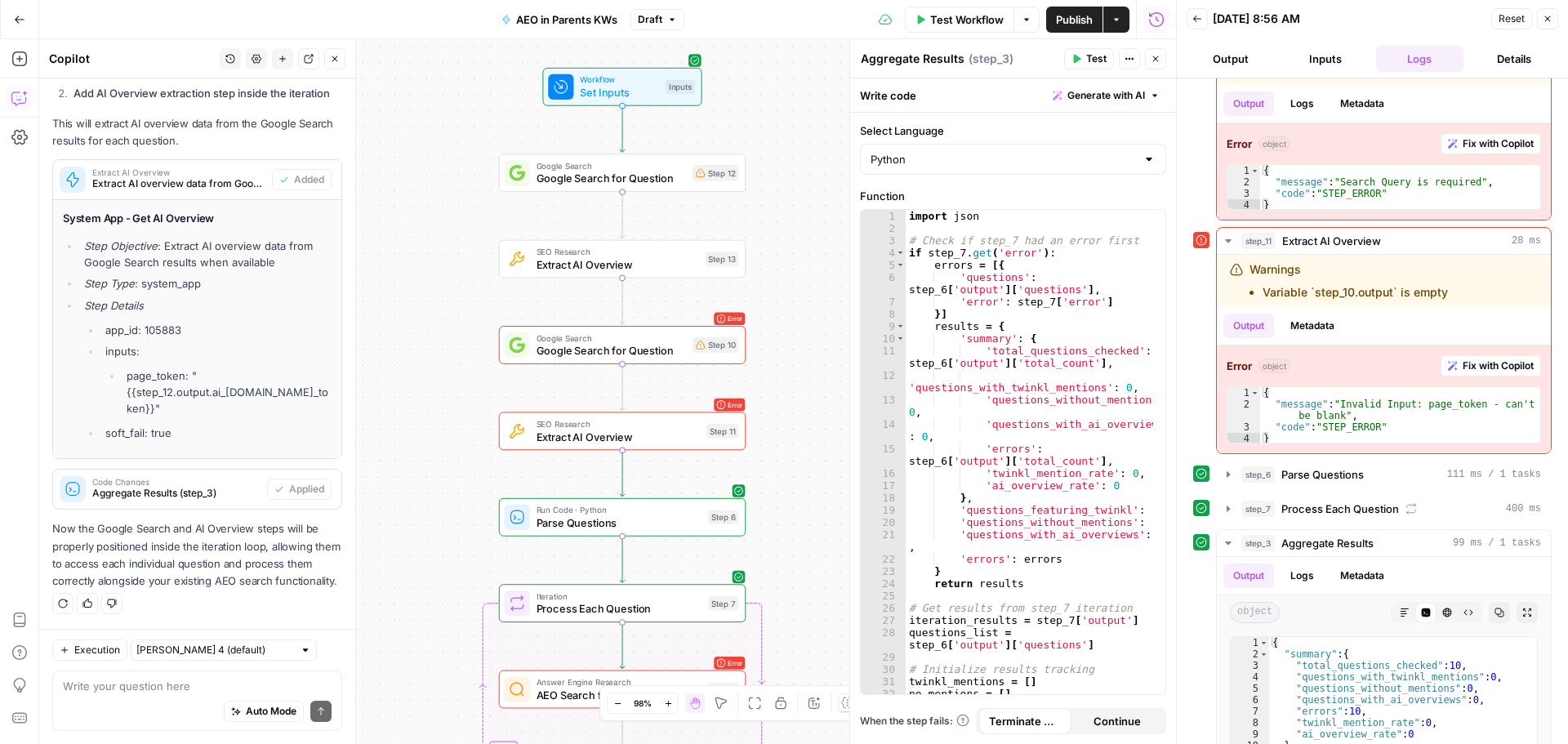
click at [427, 442] on div "Workflow Set Inputs Inputs Google Search Google Search for Question Step 12 SEO…" at bounding box center [607, 391] width 1137 height 705
click at [593, 344] on span "Google Search for Question" at bounding box center [611, 351] width 150 height 16
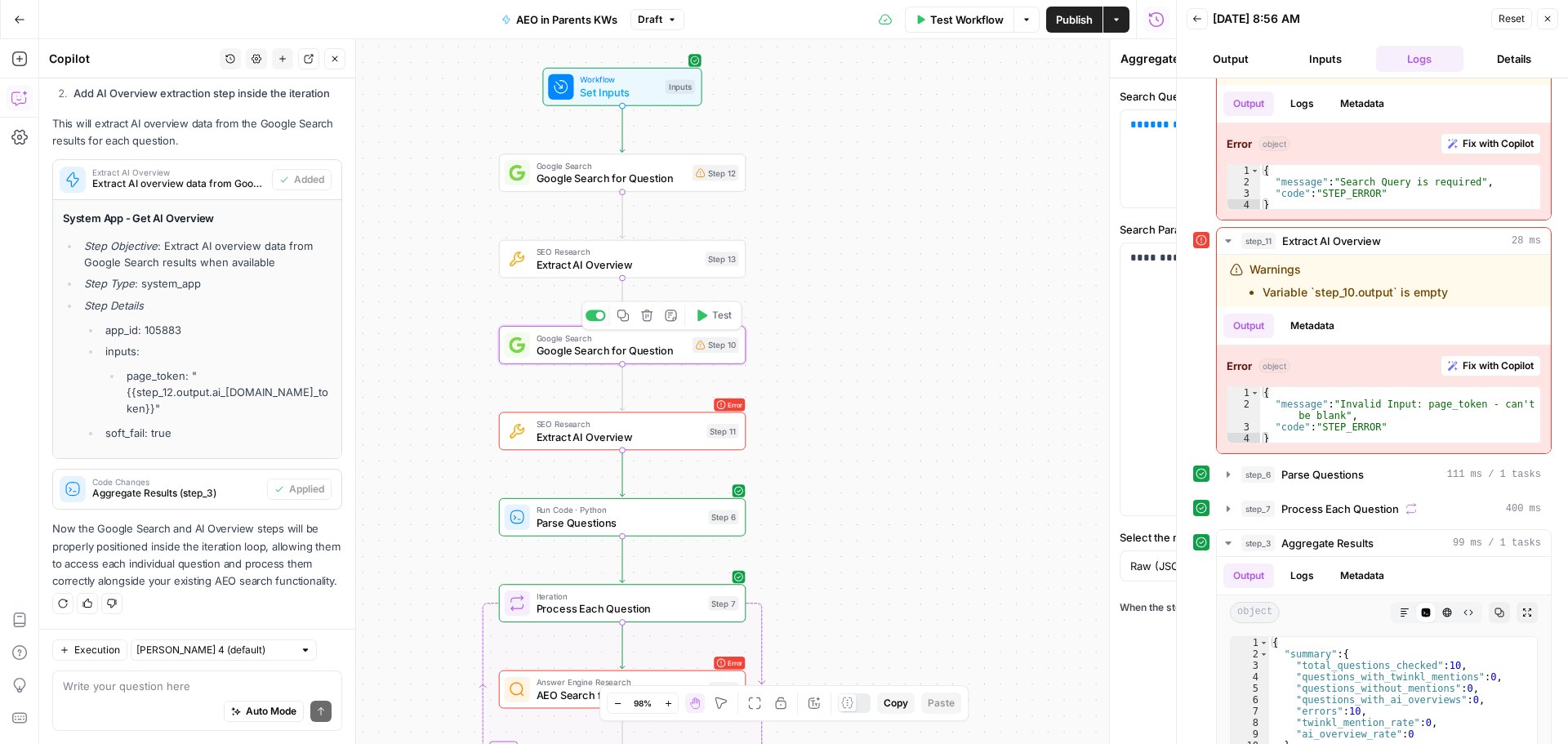
type textarea "Google Search for Question"
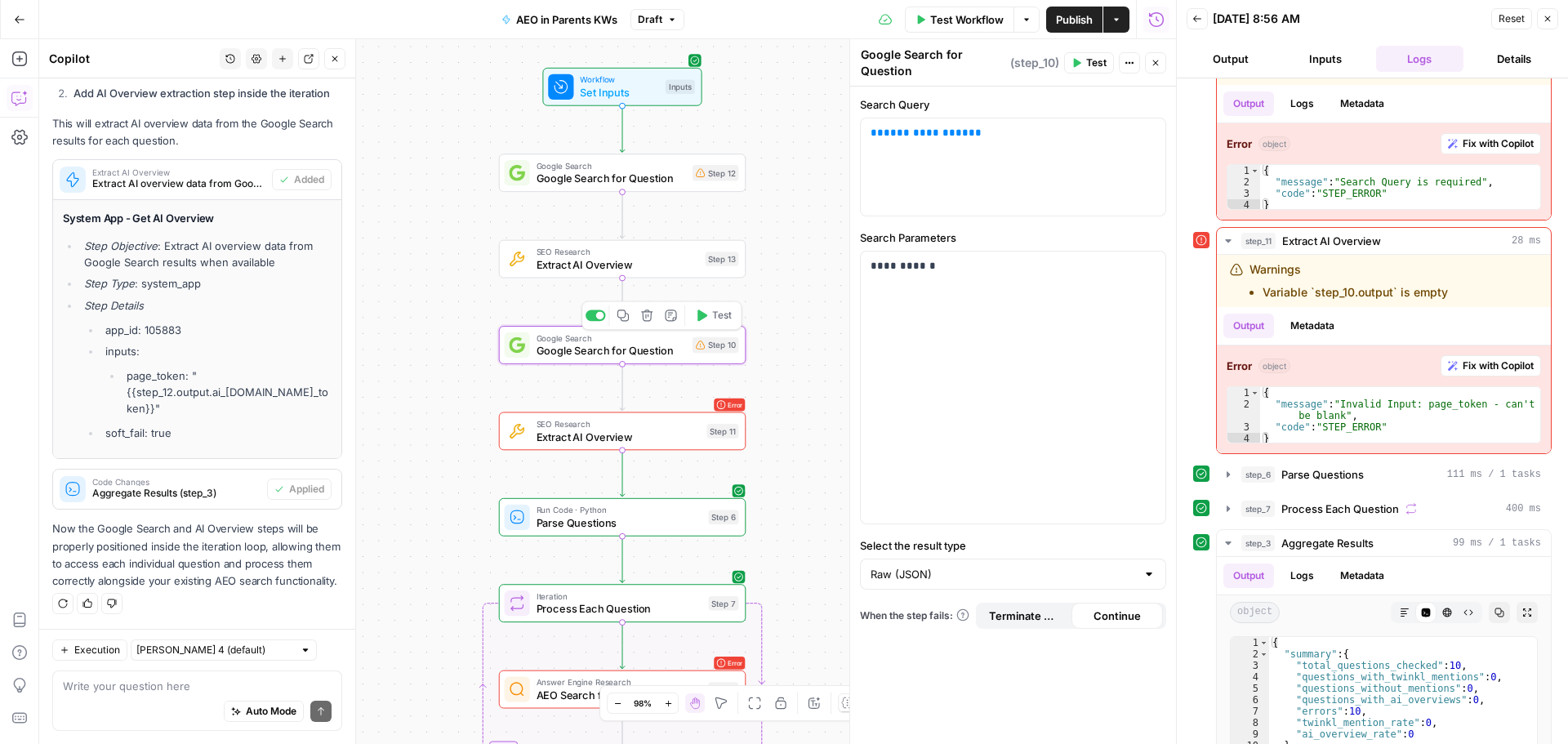
click at [646, 315] on icon "button" at bounding box center [646, 315] width 12 height 12
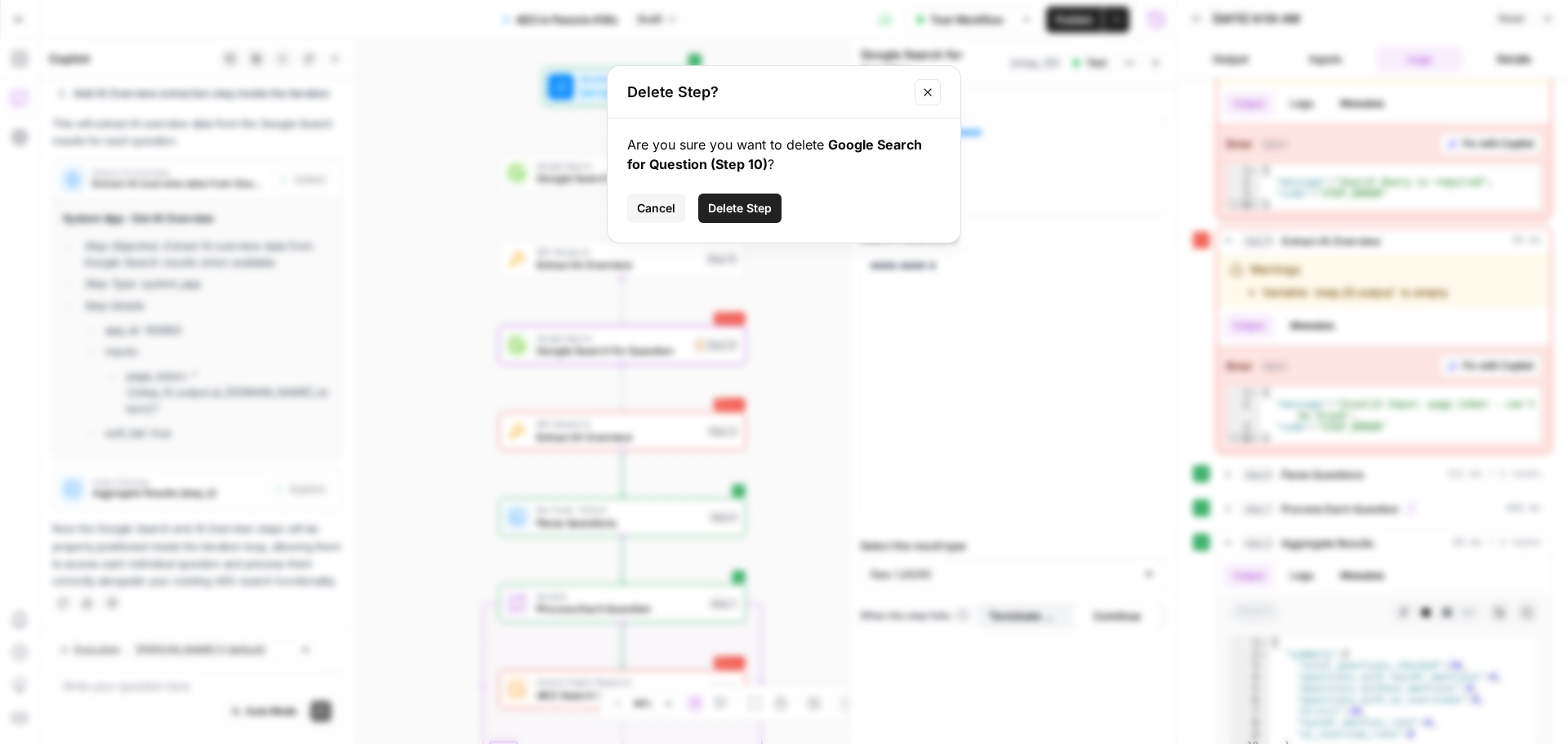
drag, startPoint x: 718, startPoint y: 200, endPoint x: 708, endPoint y: 242, distance: 43.2
click at [718, 199] on button "Delete Step" at bounding box center [739, 208] width 83 height 30
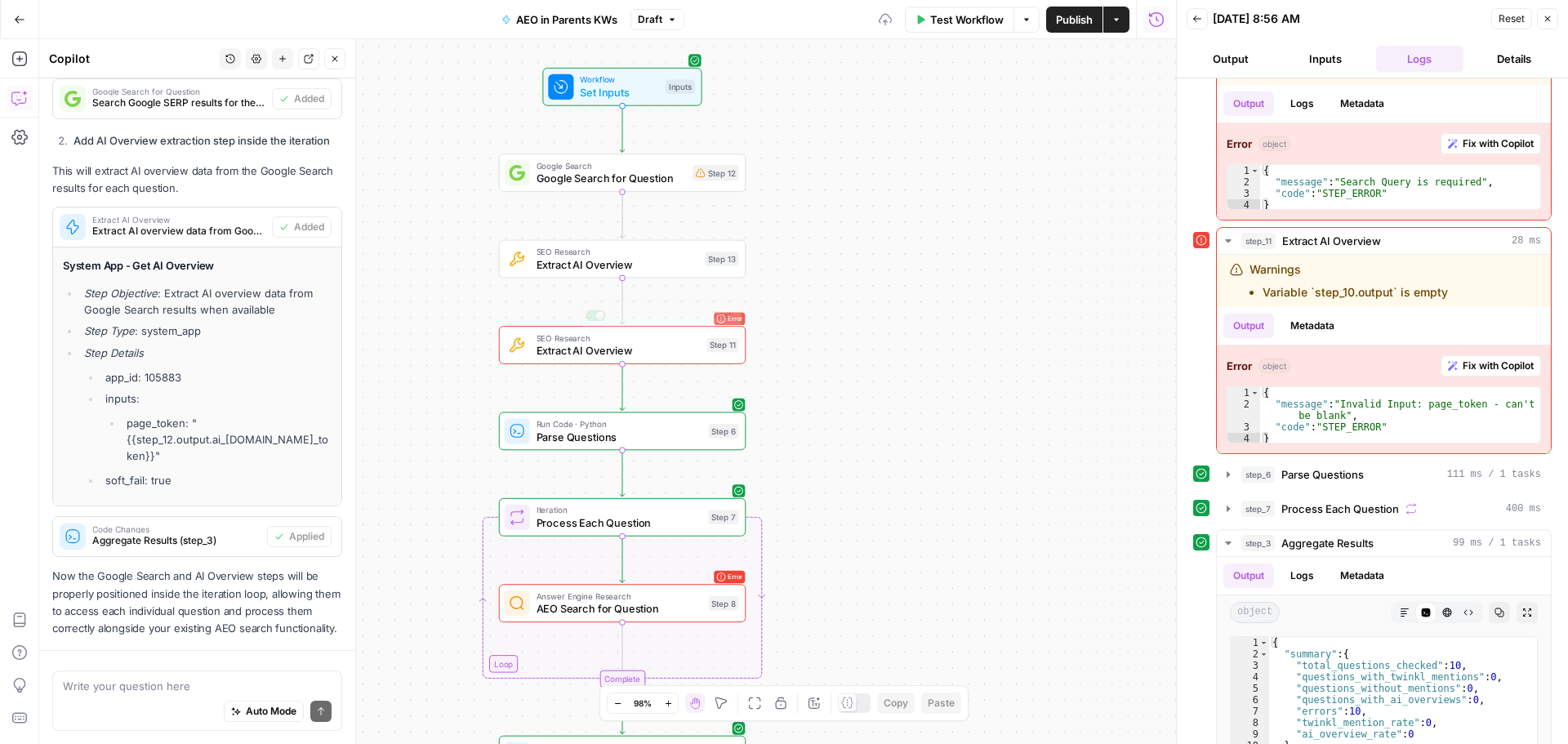
scroll to position [1678, 0]
click at [635, 339] on span "SEO Research" at bounding box center [619, 338] width 164 height 13
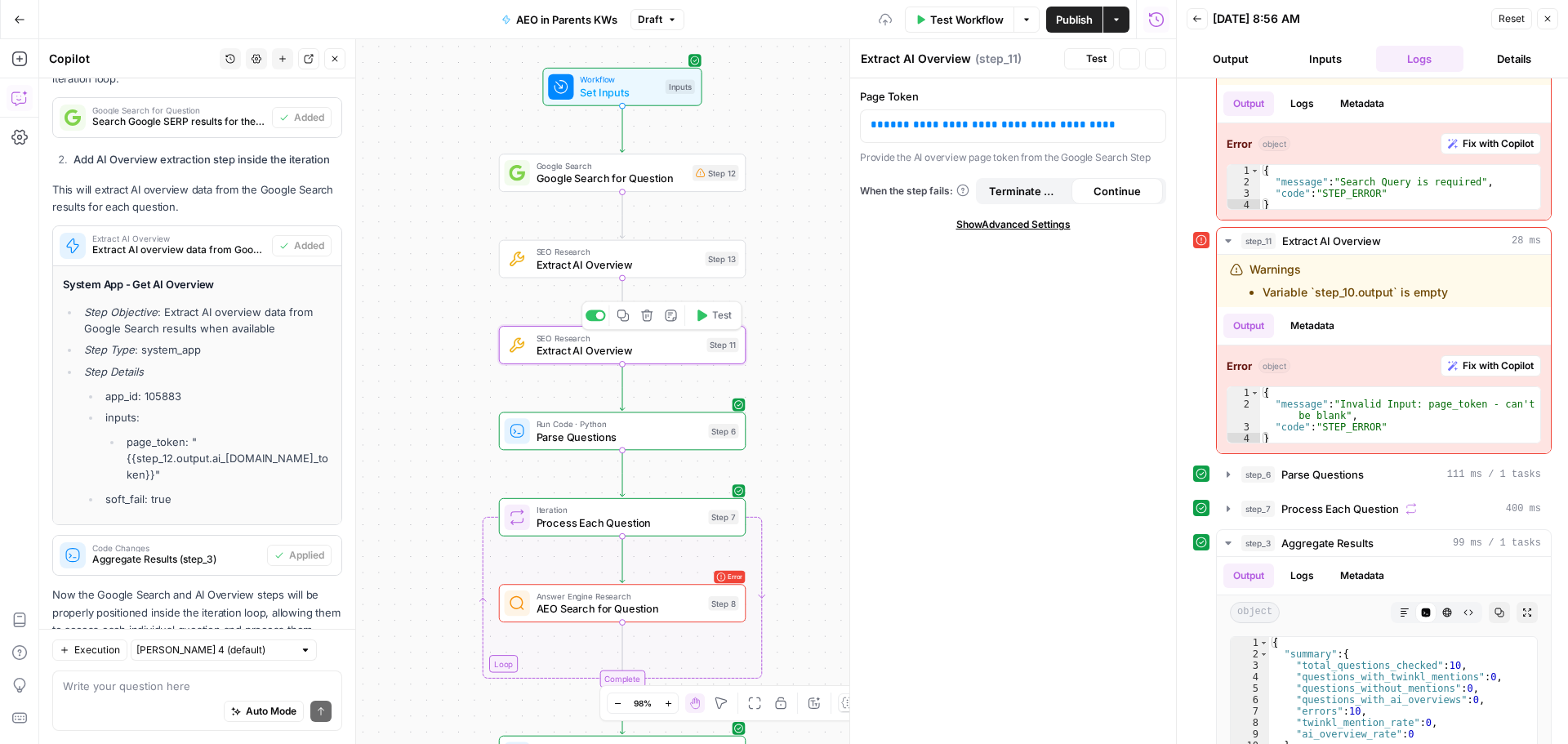
scroll to position [1778, 0]
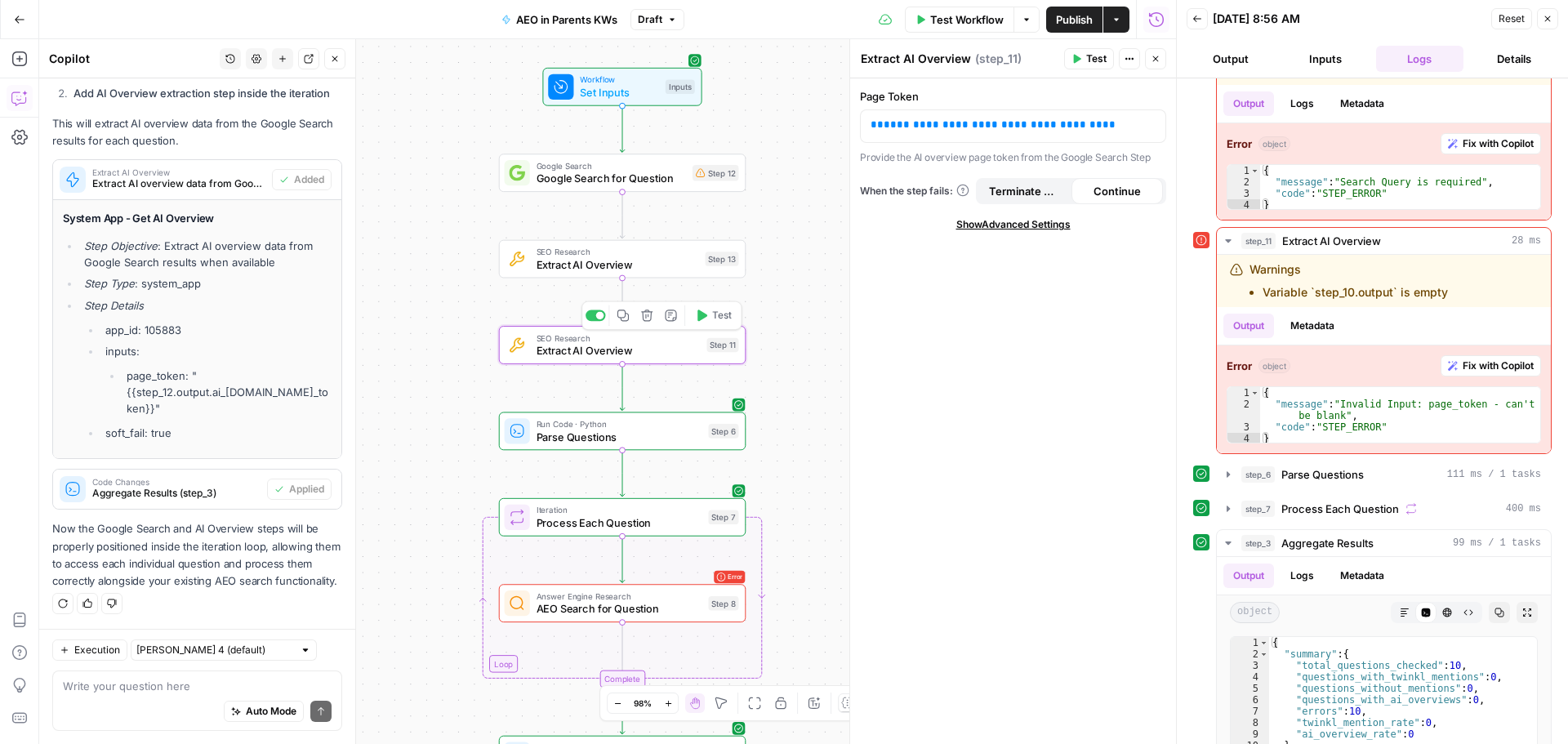
click at [648, 317] on icon "button" at bounding box center [646, 316] width 13 height 13
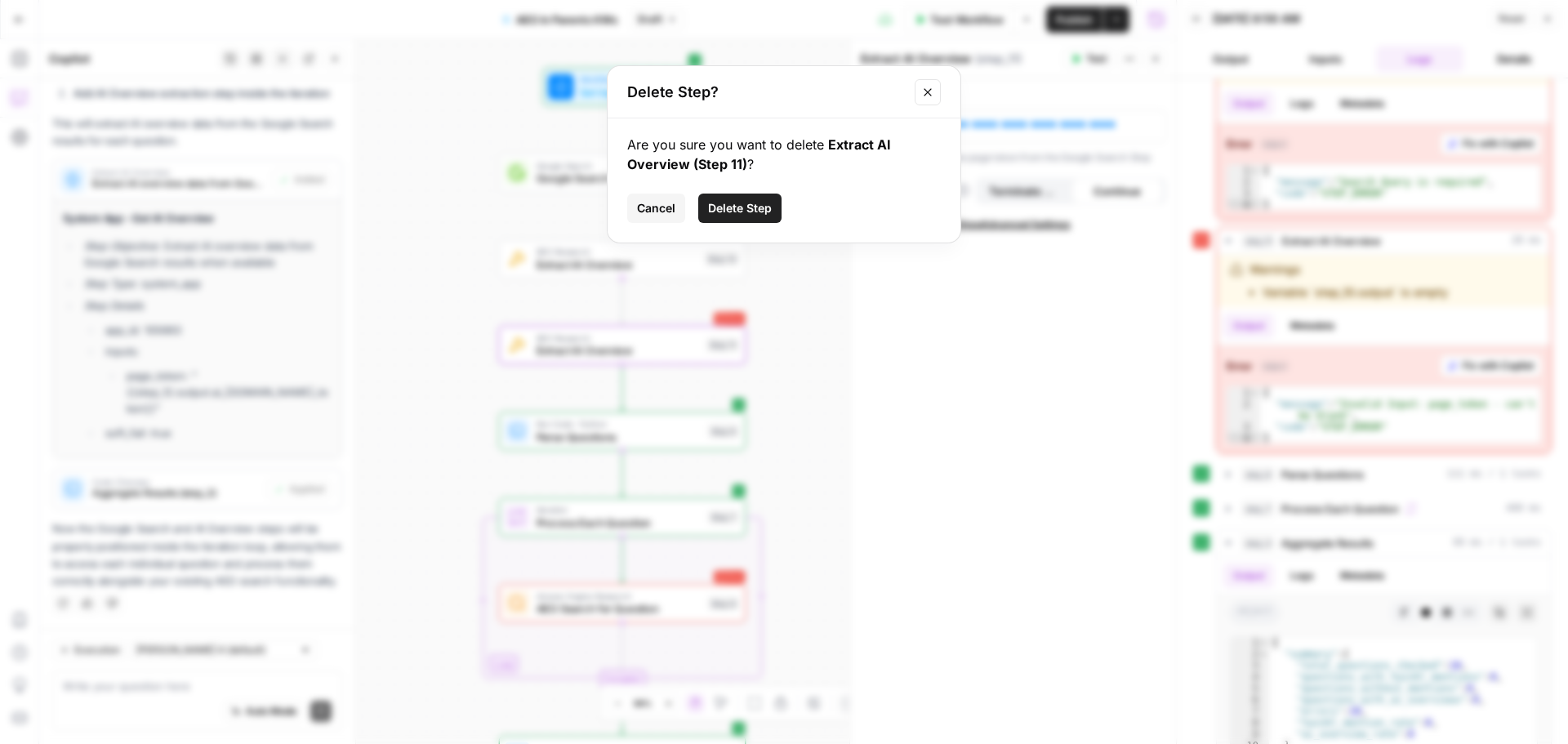
click at [710, 208] on span "Delete Step" at bounding box center [739, 208] width 64 height 16
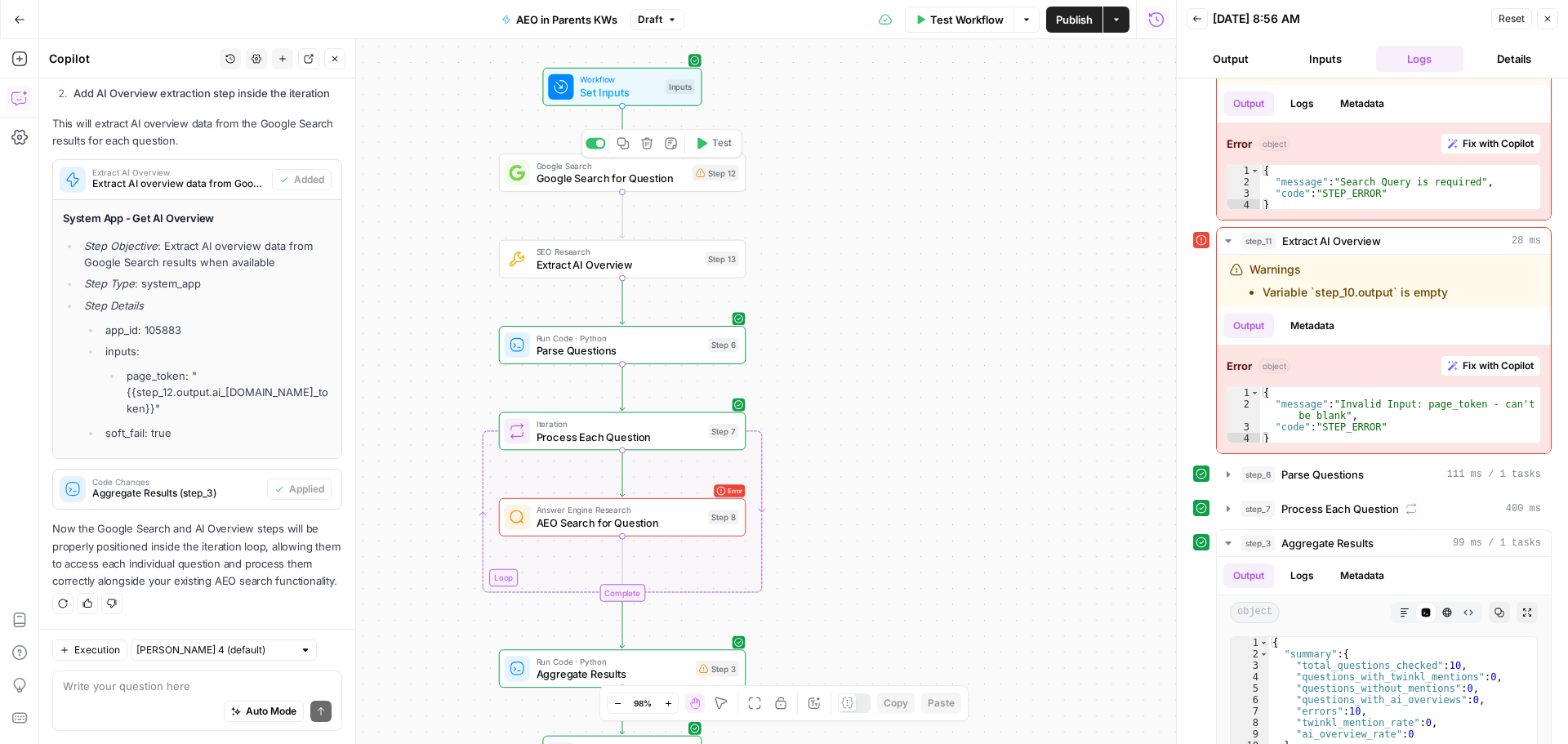
click at [715, 175] on div "Step 12" at bounding box center [716, 173] width 47 height 16
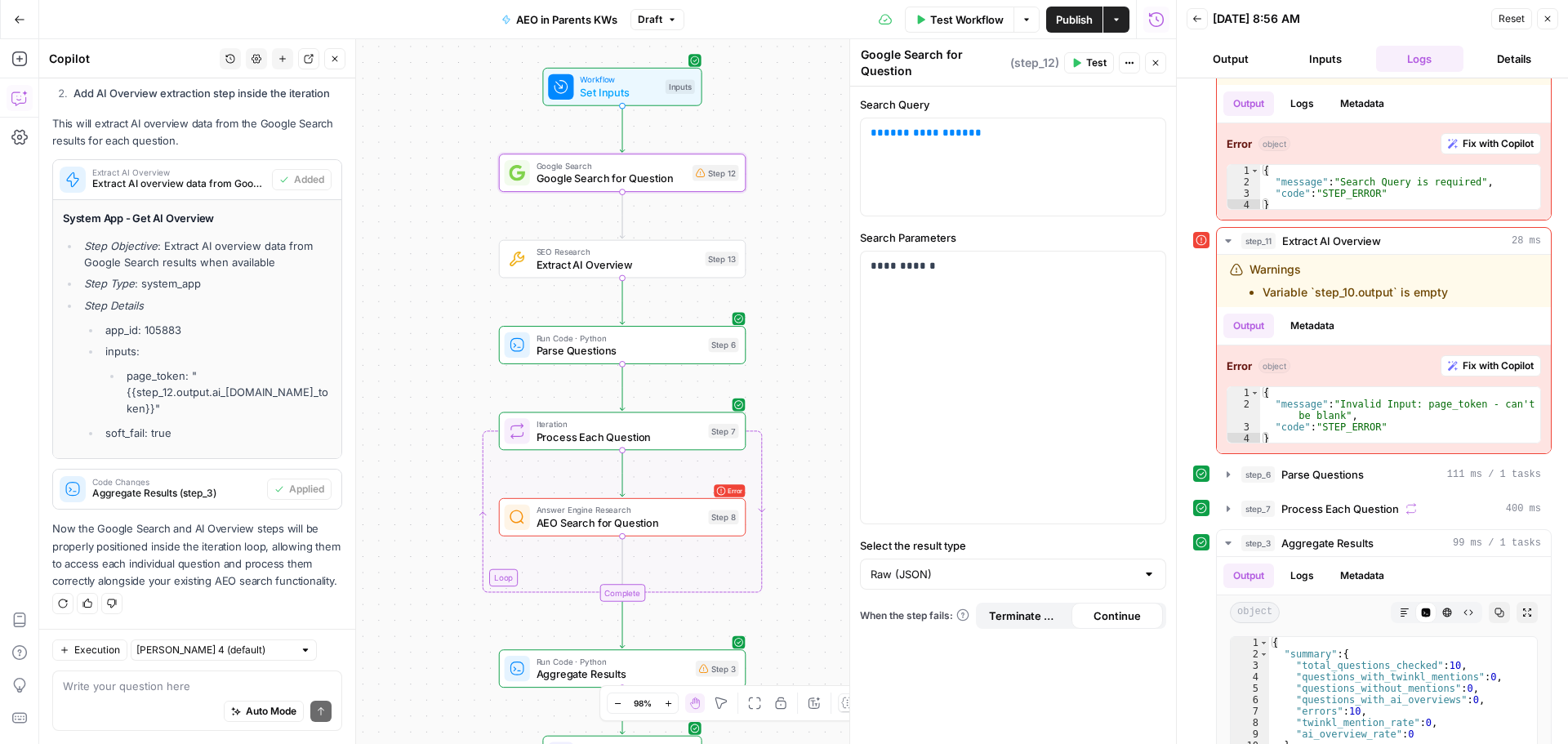
click at [1095, 60] on span "Test" at bounding box center [1096, 63] width 21 height 14
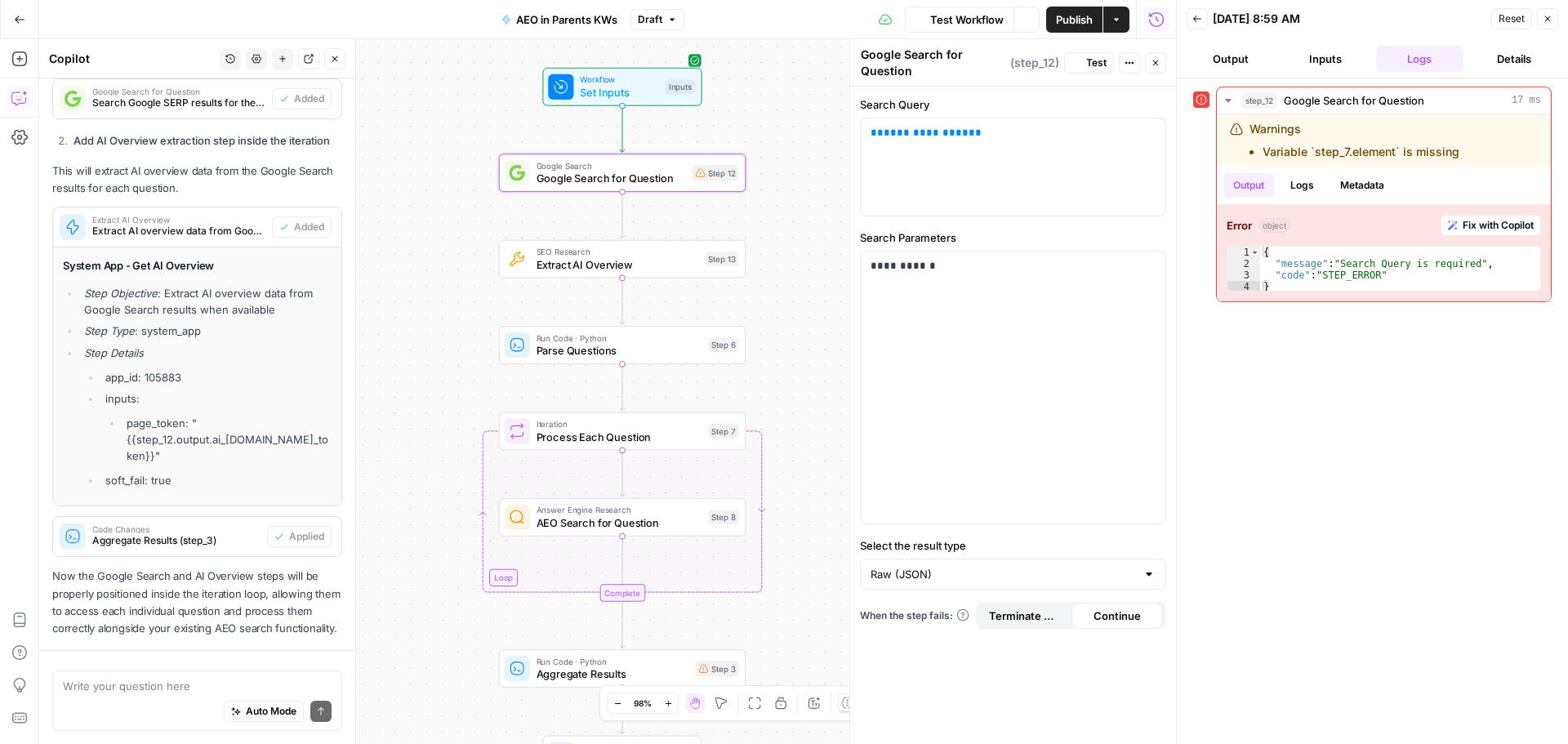
scroll to position [1519, 0]
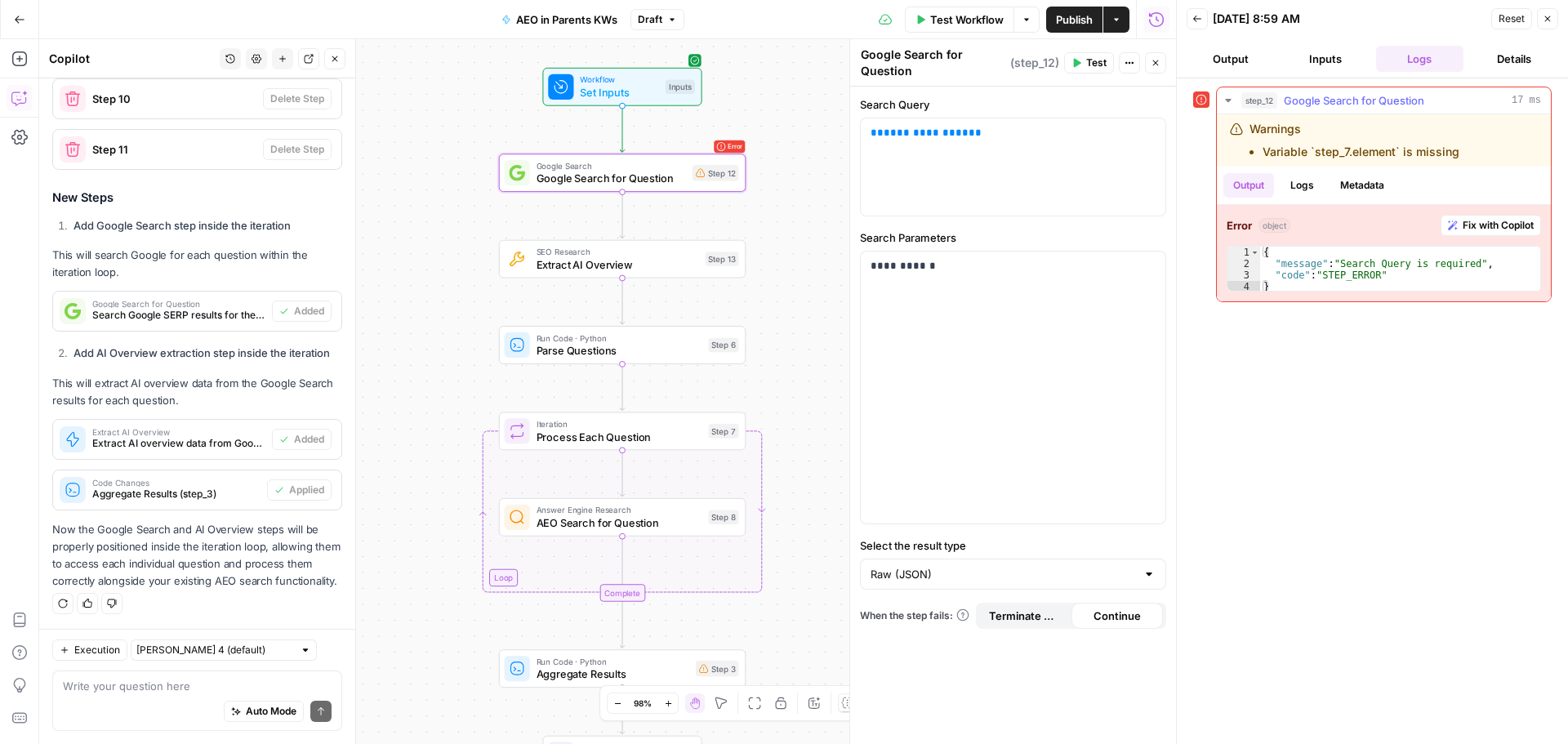
click at [1444, 238] on div "Error object Fix with Copilot 1 2 3 4 { "message" : "Search Query is required" …" at bounding box center [1384, 253] width 334 height 96
click at [1453, 228] on icon "button" at bounding box center [1453, 225] width 10 height 10
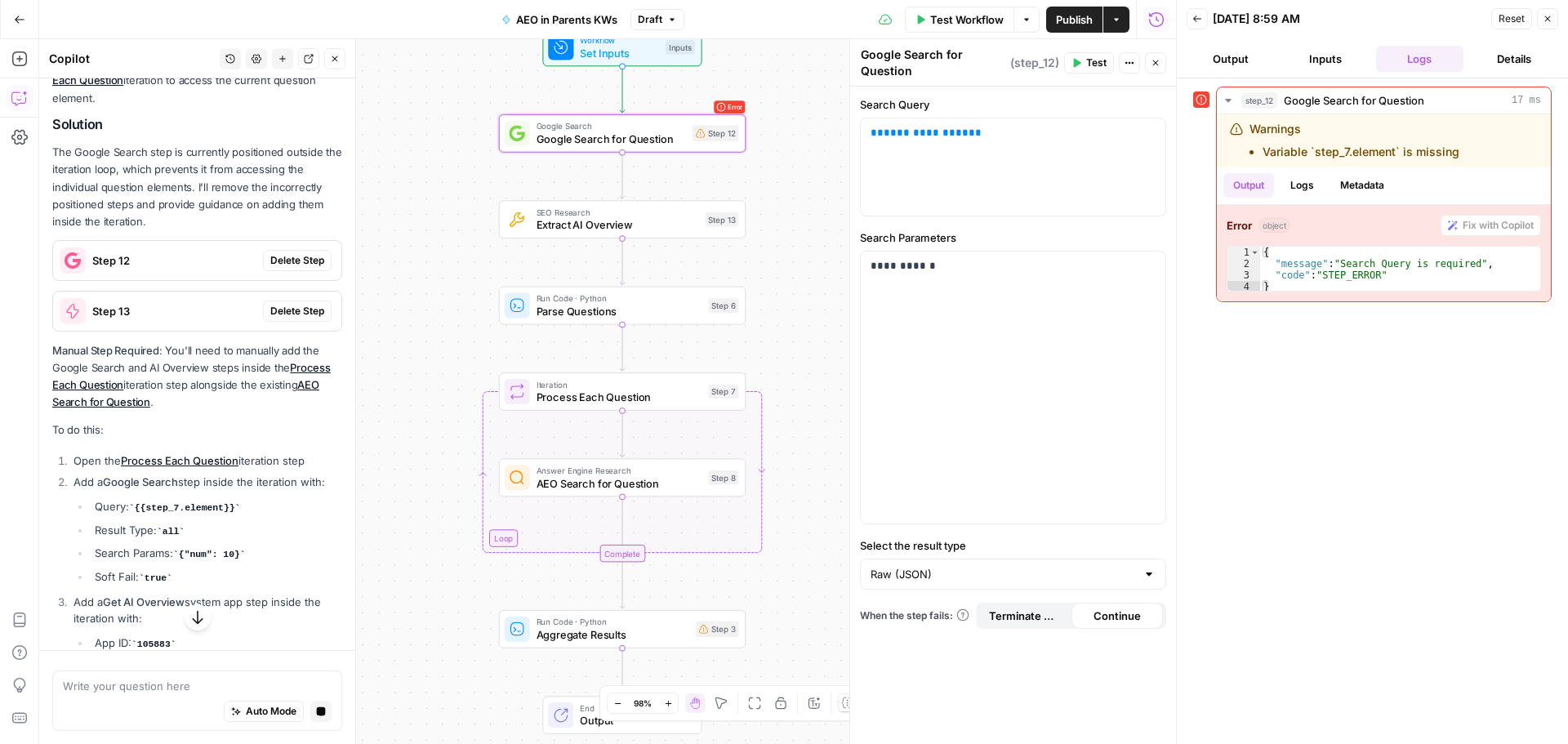
scroll to position [2040, 0]
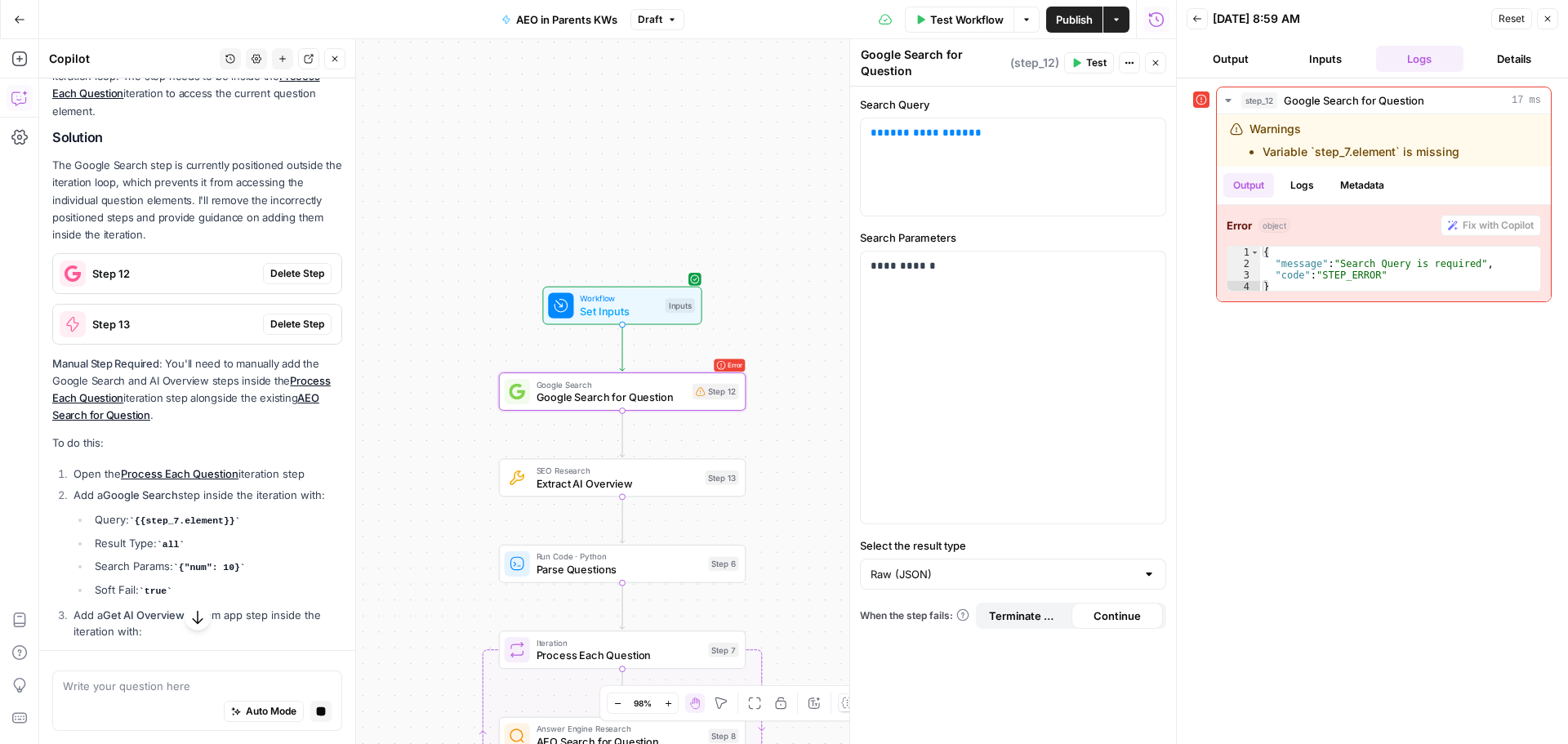
drag, startPoint x: 283, startPoint y: 306, endPoint x: 281, endPoint y: 325, distance: 19.1
click at [283, 281] on span "Delete Step" at bounding box center [298, 273] width 54 height 14
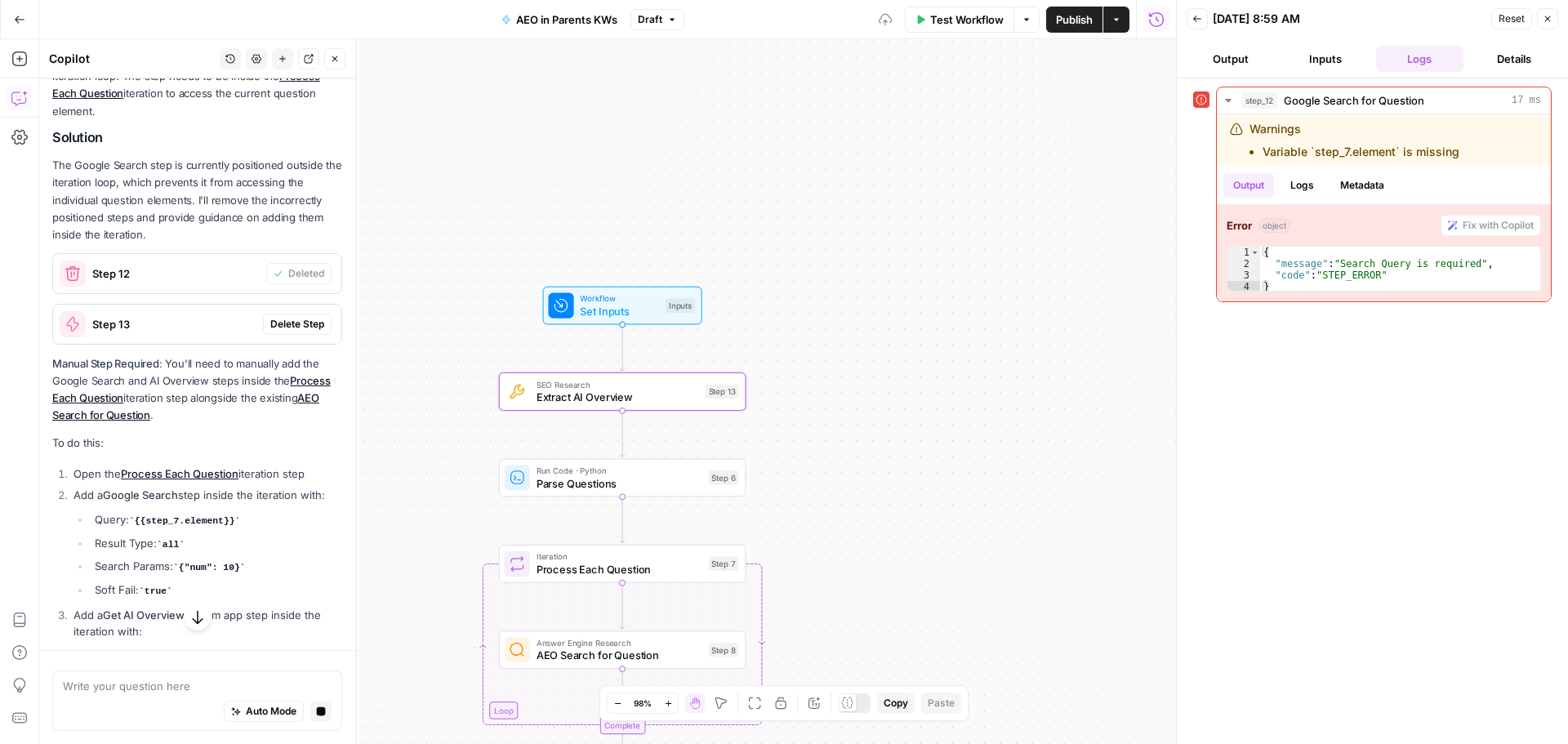
click at [278, 332] on span "Delete Step" at bounding box center [298, 324] width 54 height 14
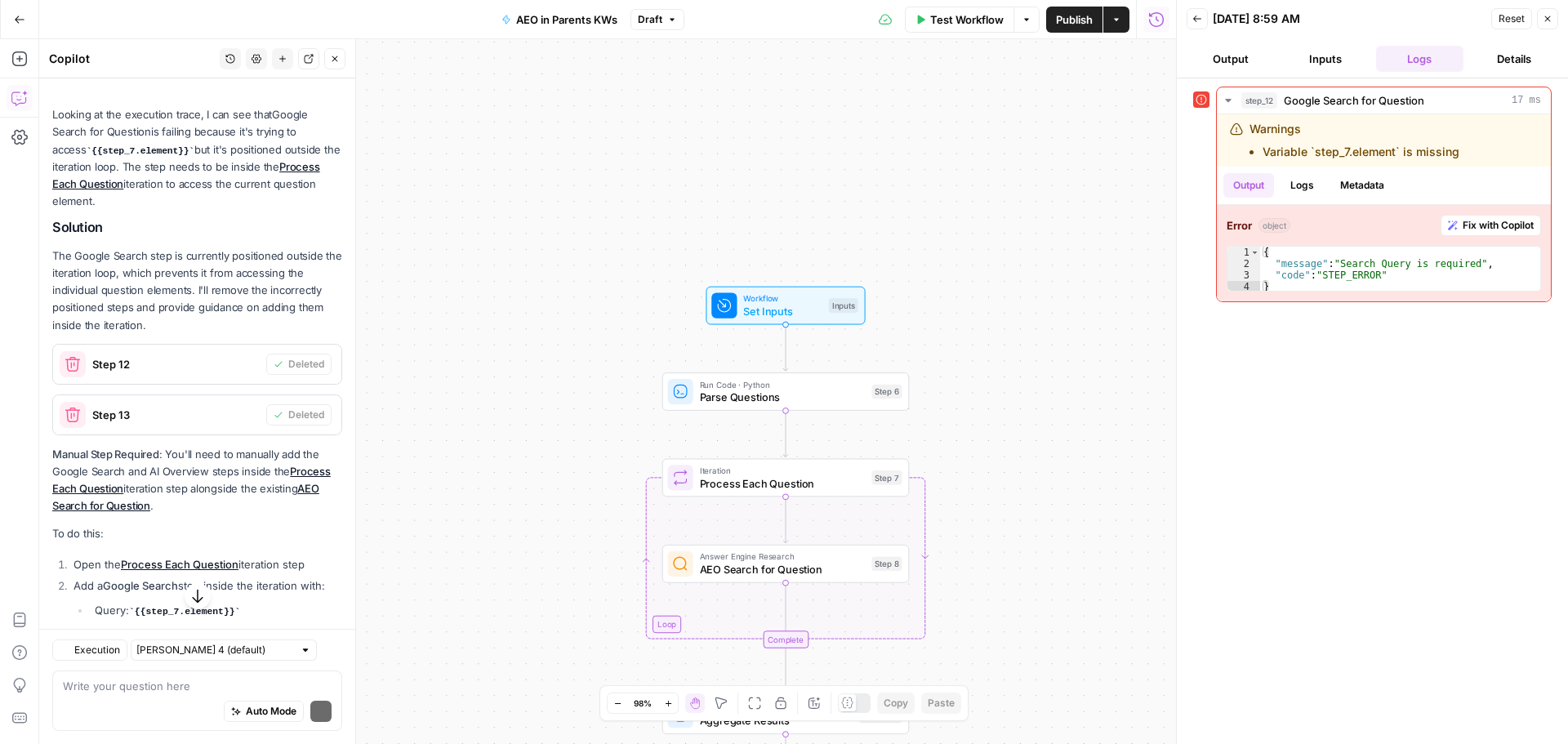
scroll to position [2130, 0]
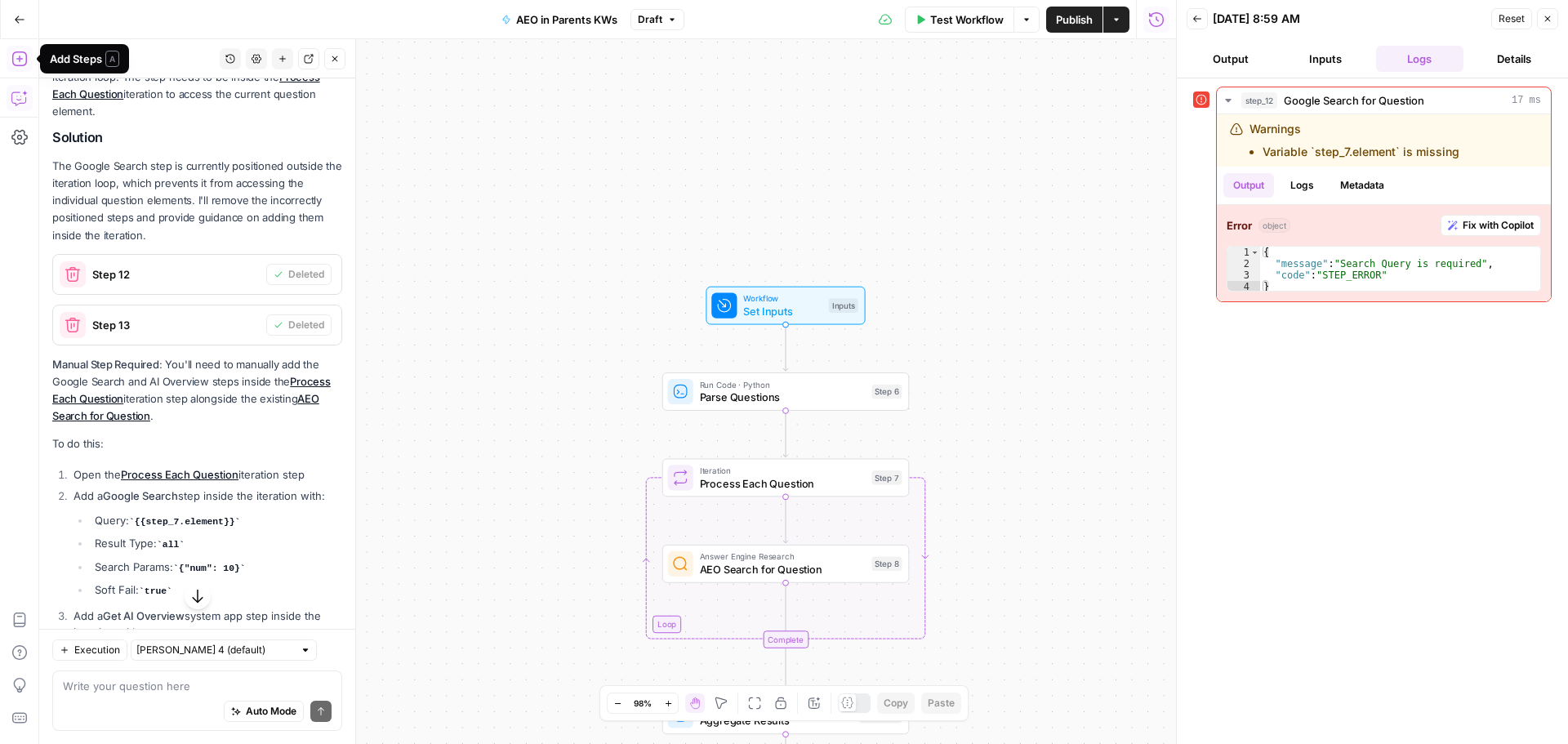
click at [16, 66] on icon "button" at bounding box center [20, 59] width 16 height 16
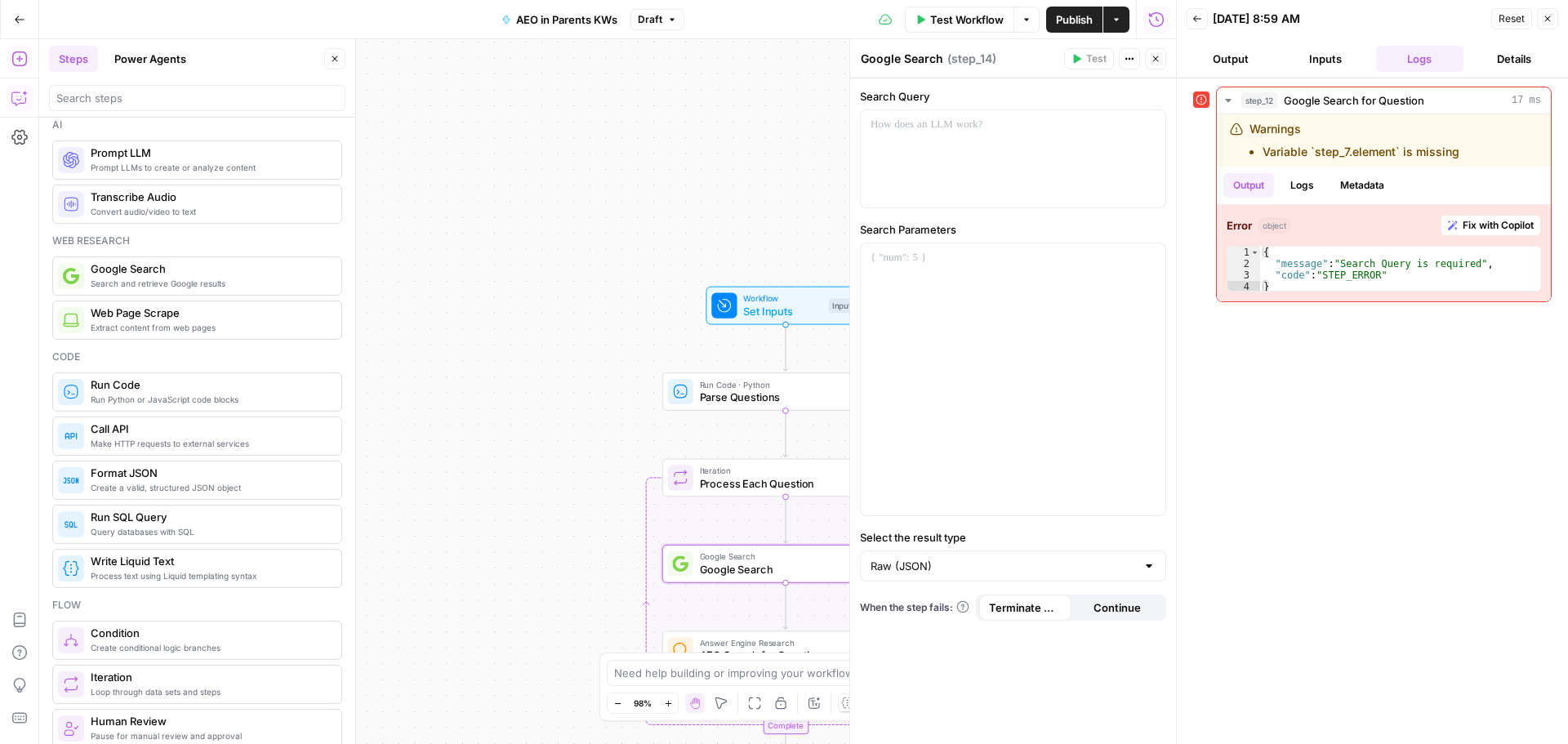
scroll to position [0, 0]
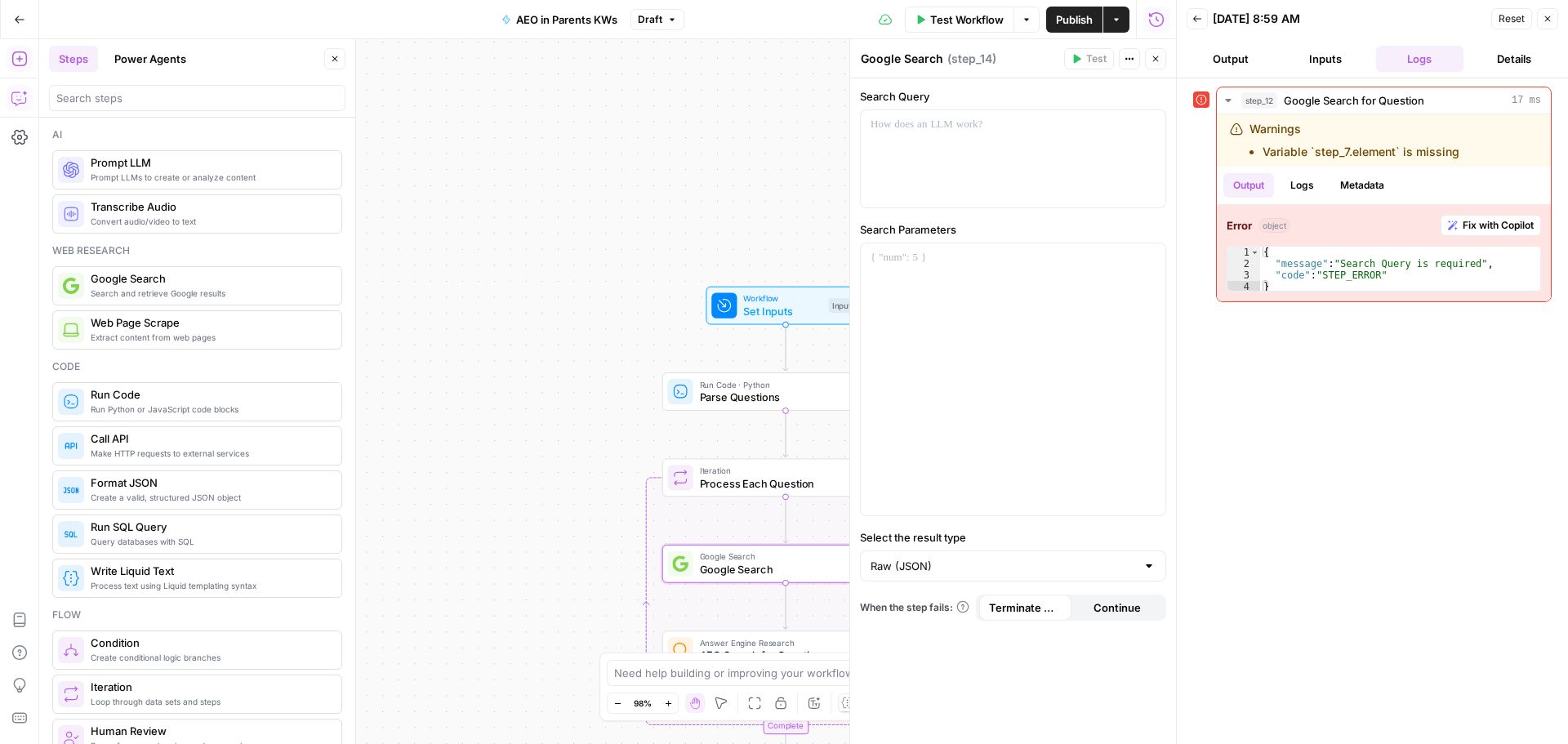
click at [165, 87] on div at bounding box center [197, 97] width 297 height 26
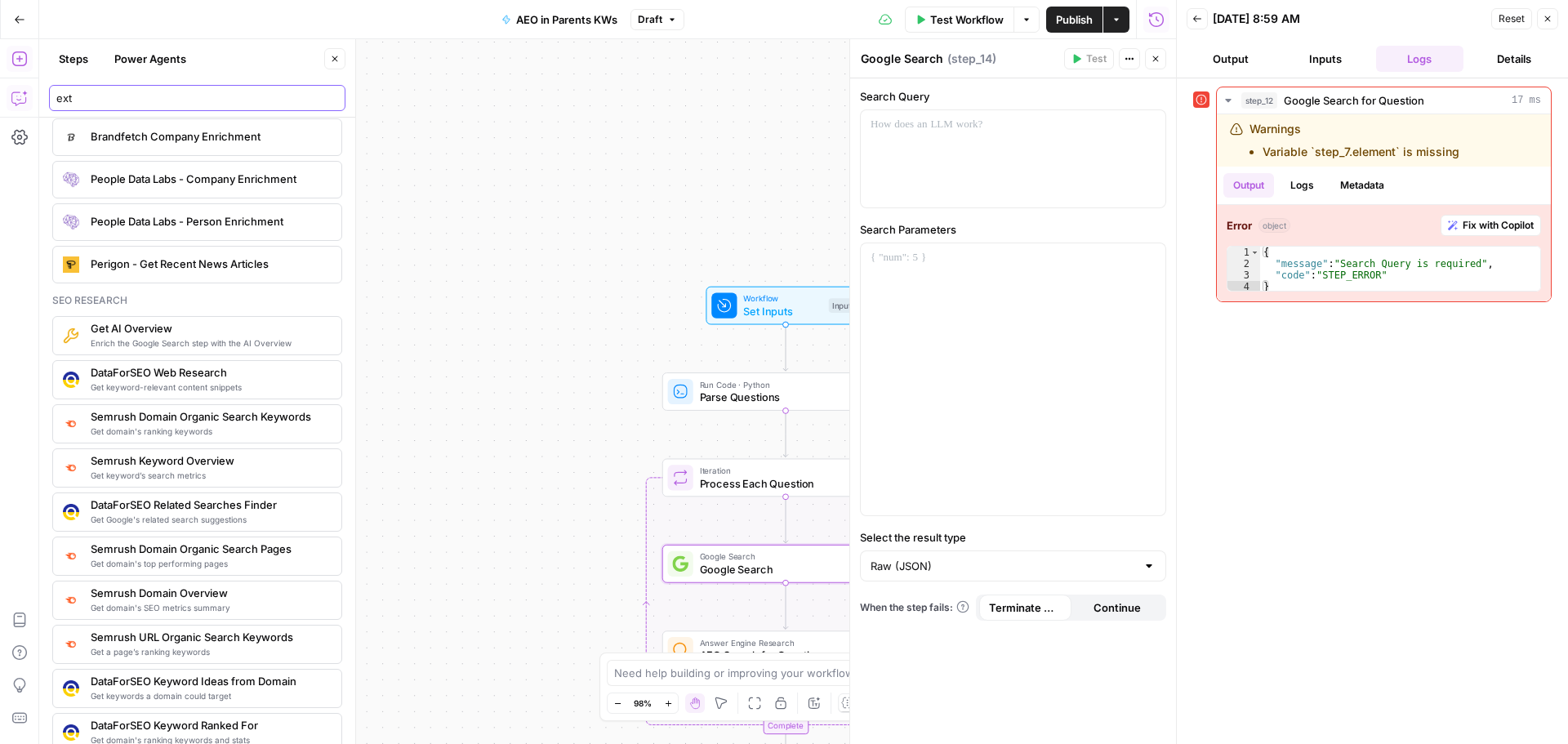
scroll to position [1552, 0]
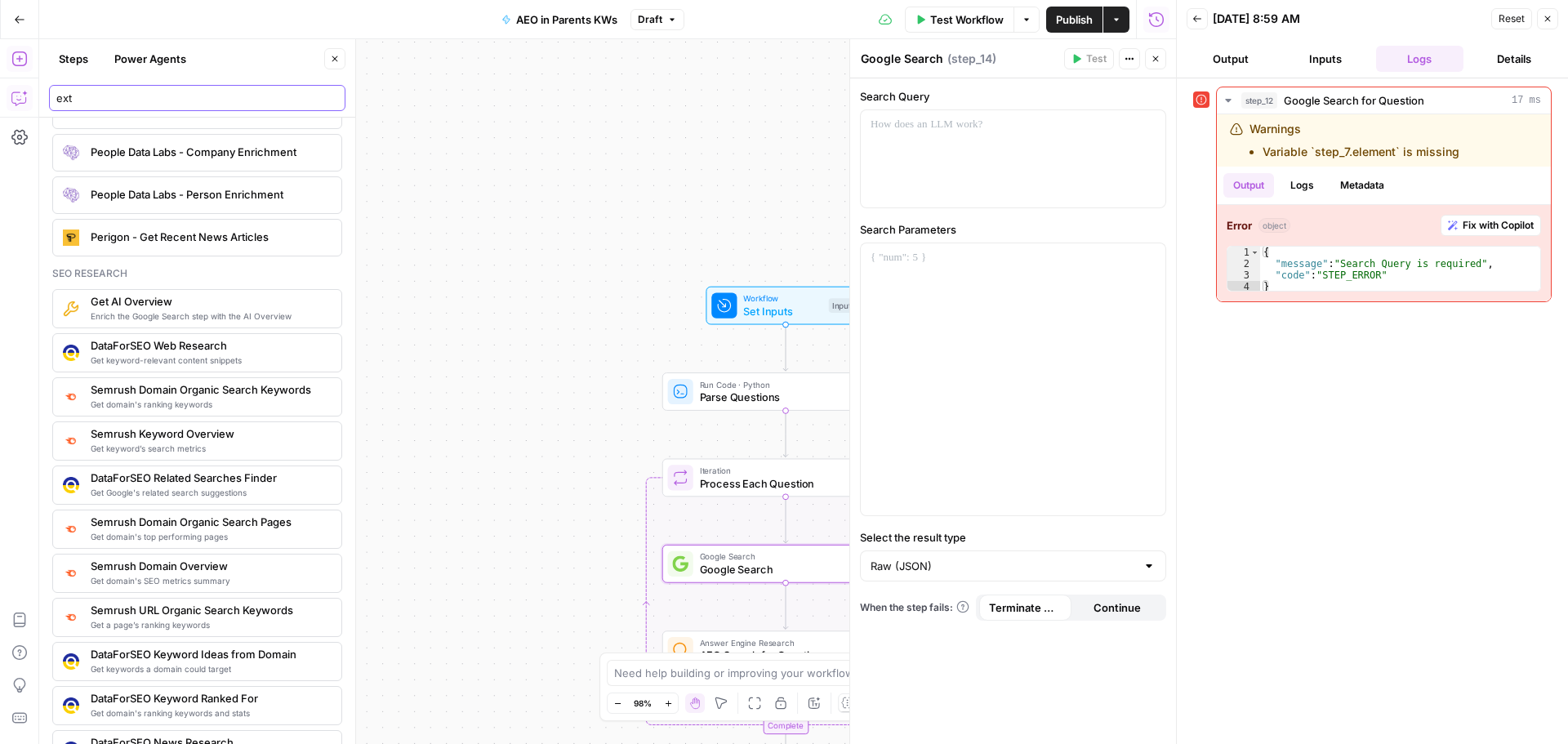
type input "ext"
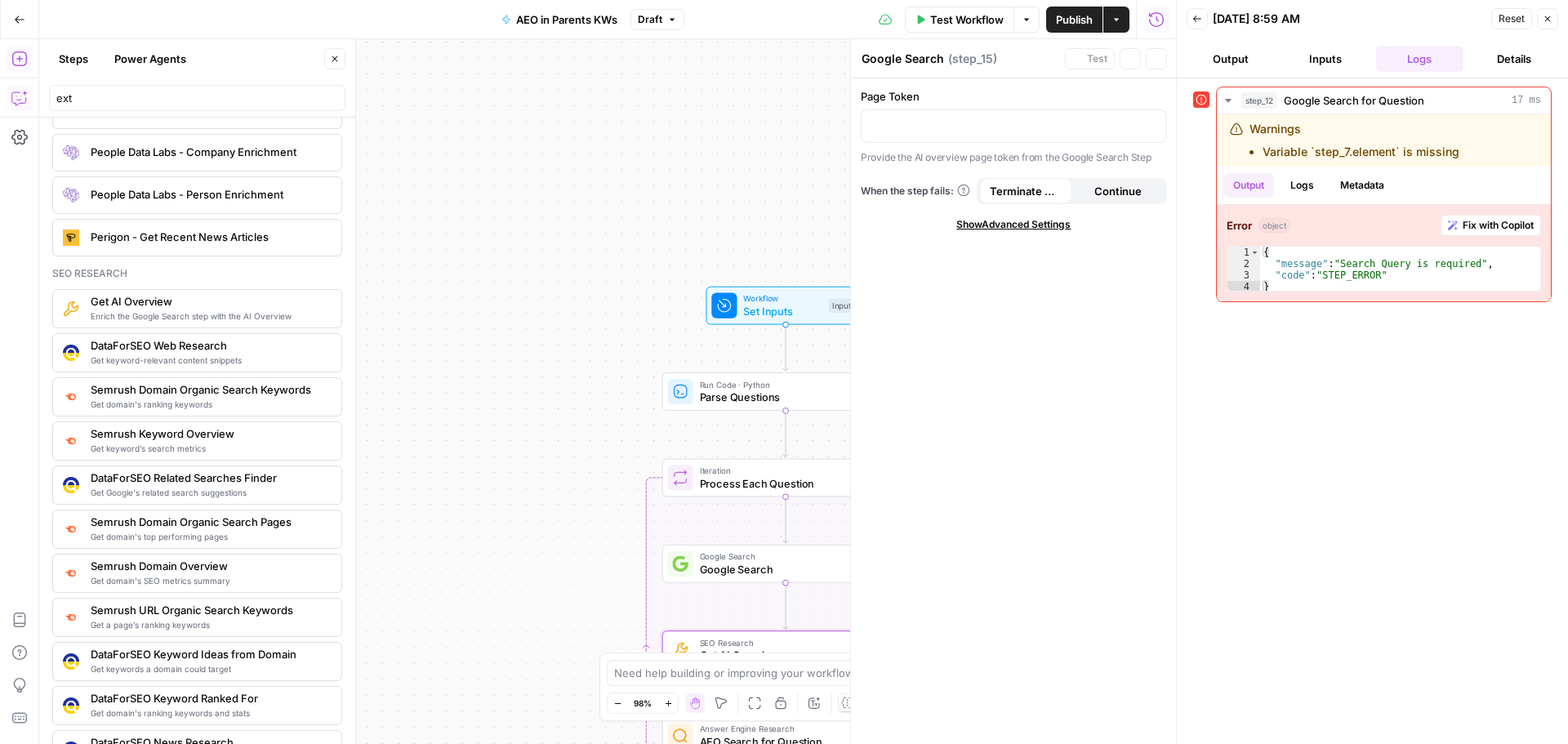
type textarea "Get AI Overview"
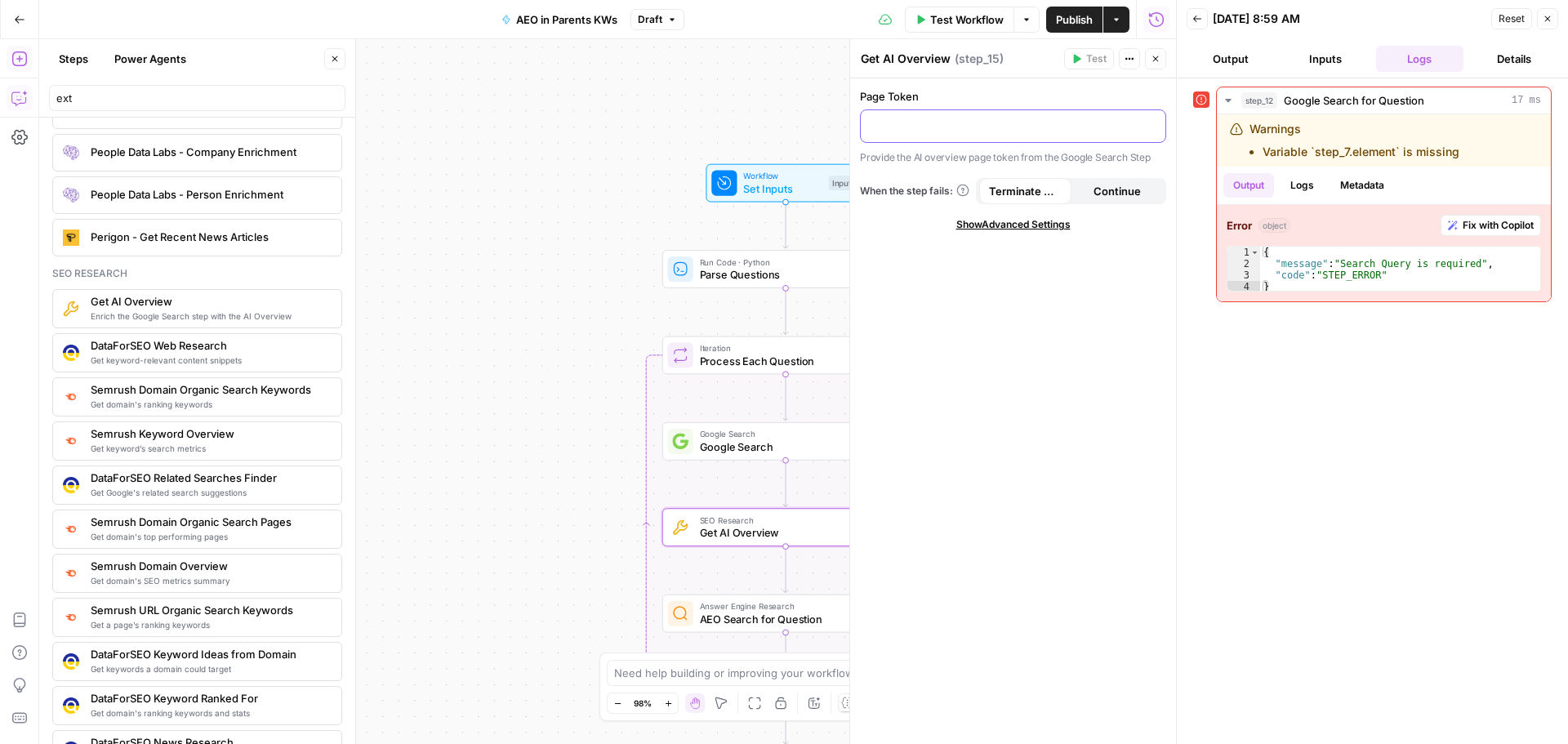
click at [982, 123] on p at bounding box center [1013, 125] width 285 height 16
drag, startPoint x: 1147, startPoint y: 188, endPoint x: 1139, endPoint y: 220, distance: 33.0
click at [1148, 189] on button "Continue" at bounding box center [1117, 190] width 92 height 26
click at [694, 446] on div "Google Search Google Search Step 14 Copy step Delete step Add Note Test" at bounding box center [785, 442] width 234 height 27
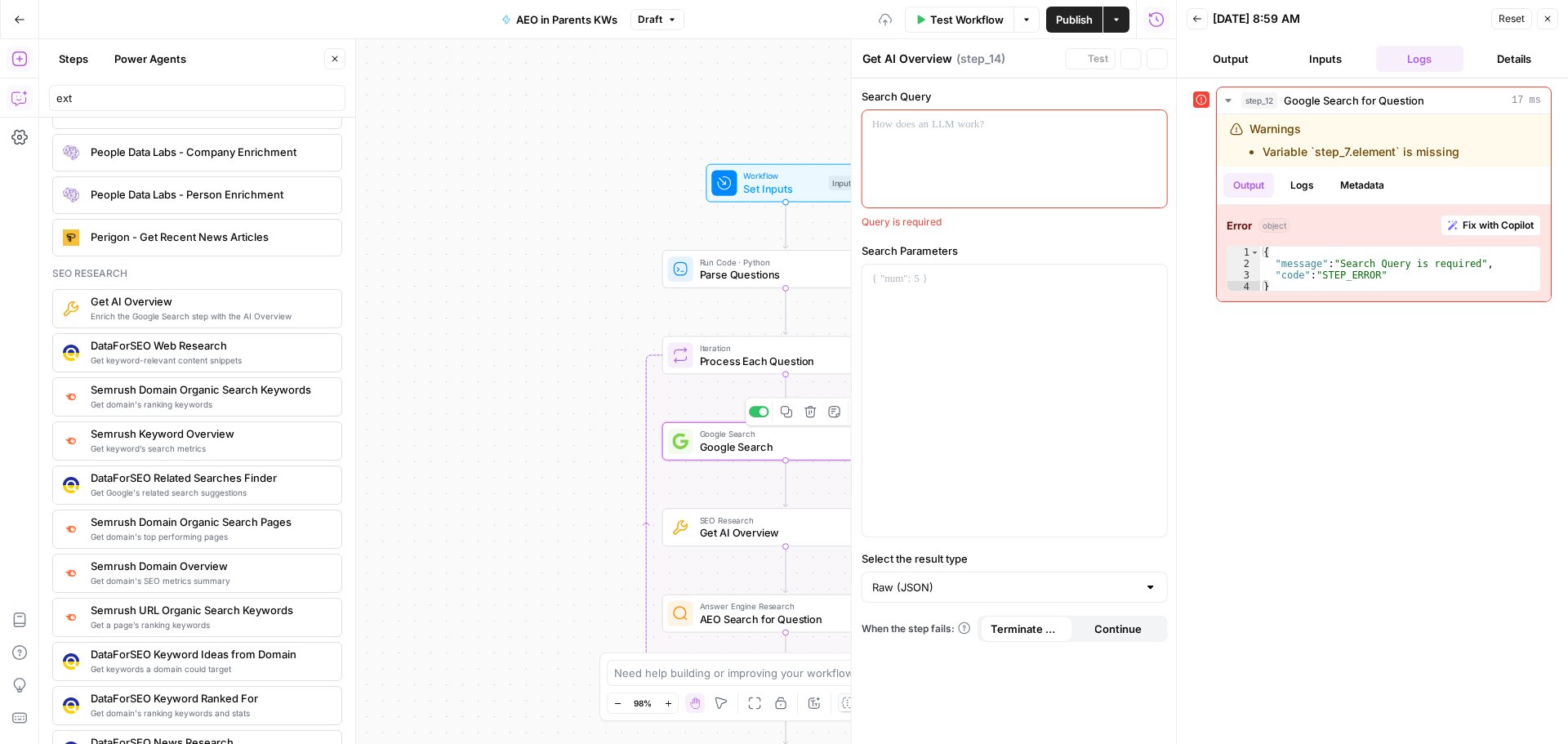
type textarea "Google Search"
click at [1013, 142] on div at bounding box center [1013, 159] width 305 height 97
click at [781, 179] on span "Workflow" at bounding box center [783, 176] width 79 height 13
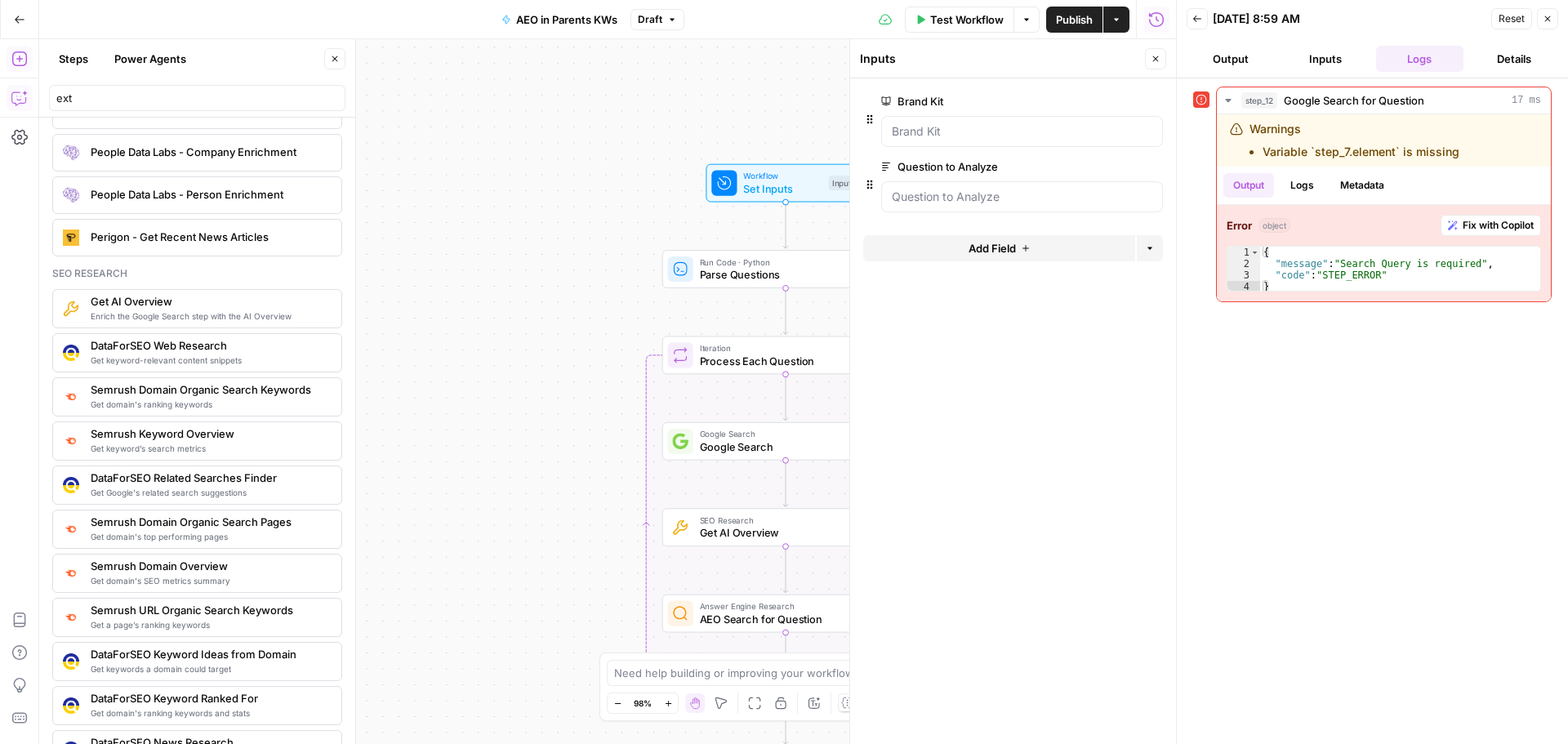
click at [542, 276] on div "Workflow Set Inputs Inputs Run Code · Python Parse Questions Step 6 Loop Iterat…" at bounding box center [607, 391] width 1137 height 705
click at [472, 433] on div "Workflow Set Inputs Inputs Run Code · Python Parse Questions Step 6 Loop Iterat…" at bounding box center [607, 391] width 1137 height 705
click at [1154, 50] on button "Close" at bounding box center [1156, 59] width 22 height 22
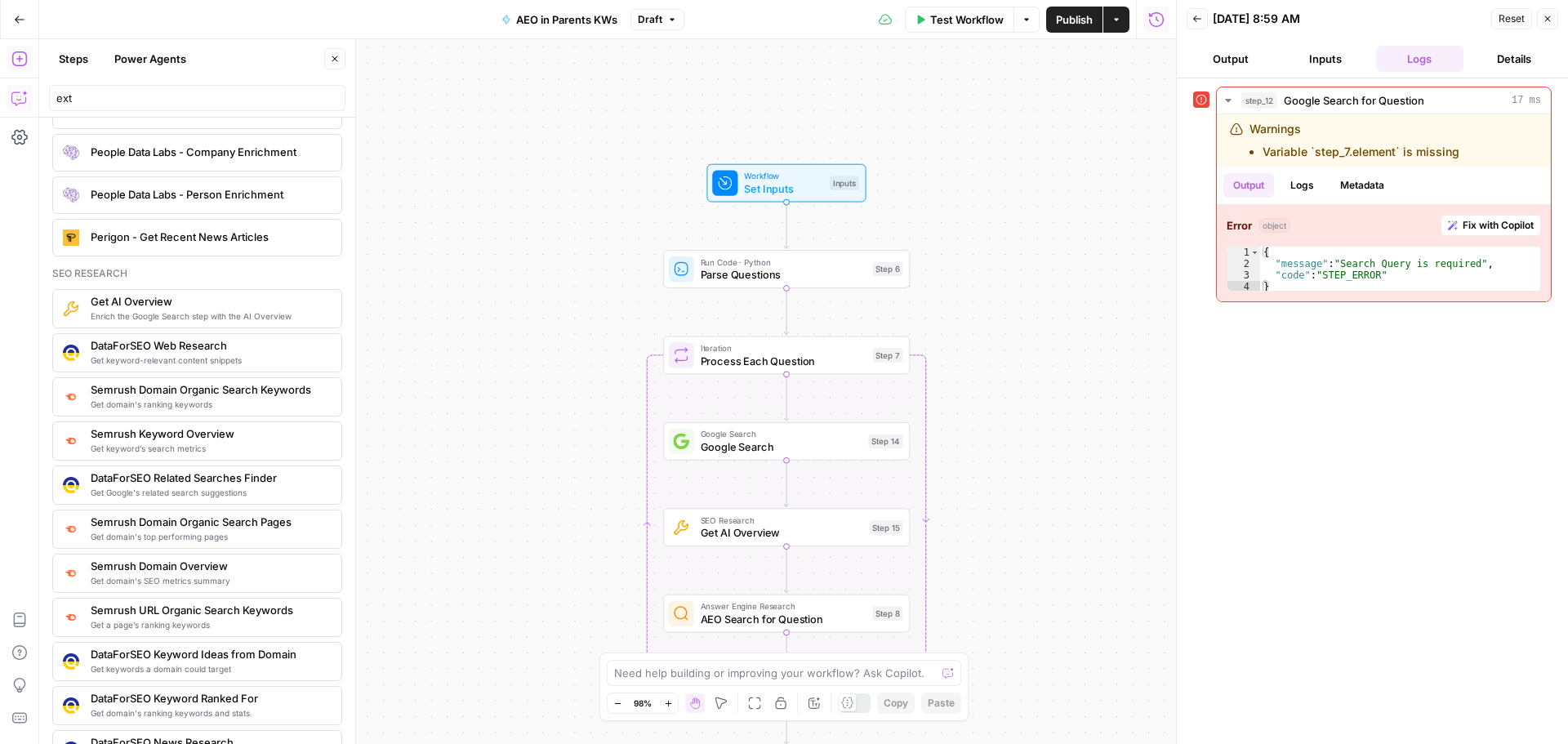
click at [960, 22] on span "Test Workflow" at bounding box center [967, 20] width 74 height 16
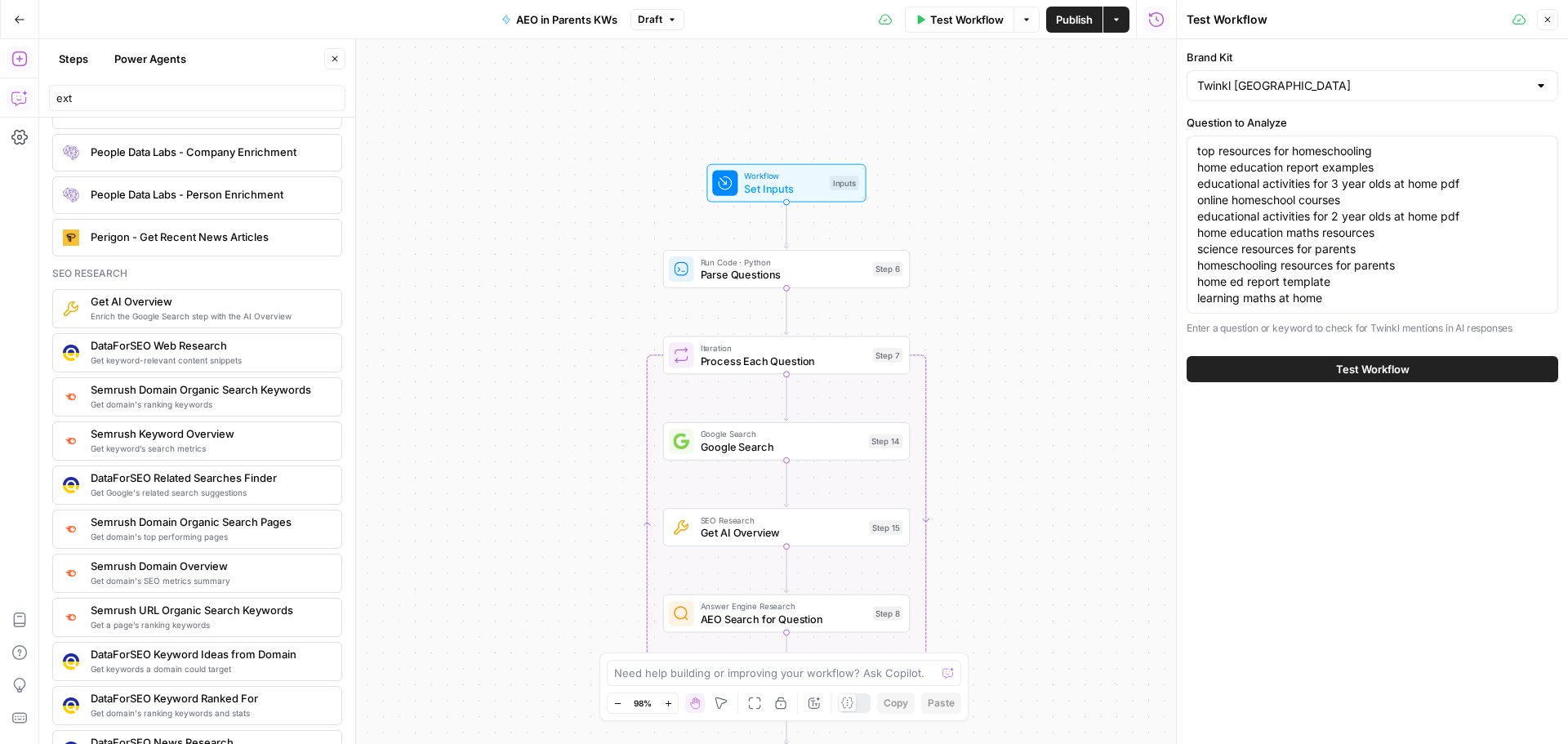
drag, startPoint x: 1192, startPoint y: 151, endPoint x: 1382, endPoint y: 313, distance: 249.7
click at [1382, 313] on div "top resources for homeschooling home education report examples educational acti…" at bounding box center [1372, 224] width 371 height 178
click at [744, 535] on span "Get AI Overview" at bounding box center [782, 533] width 162 height 16
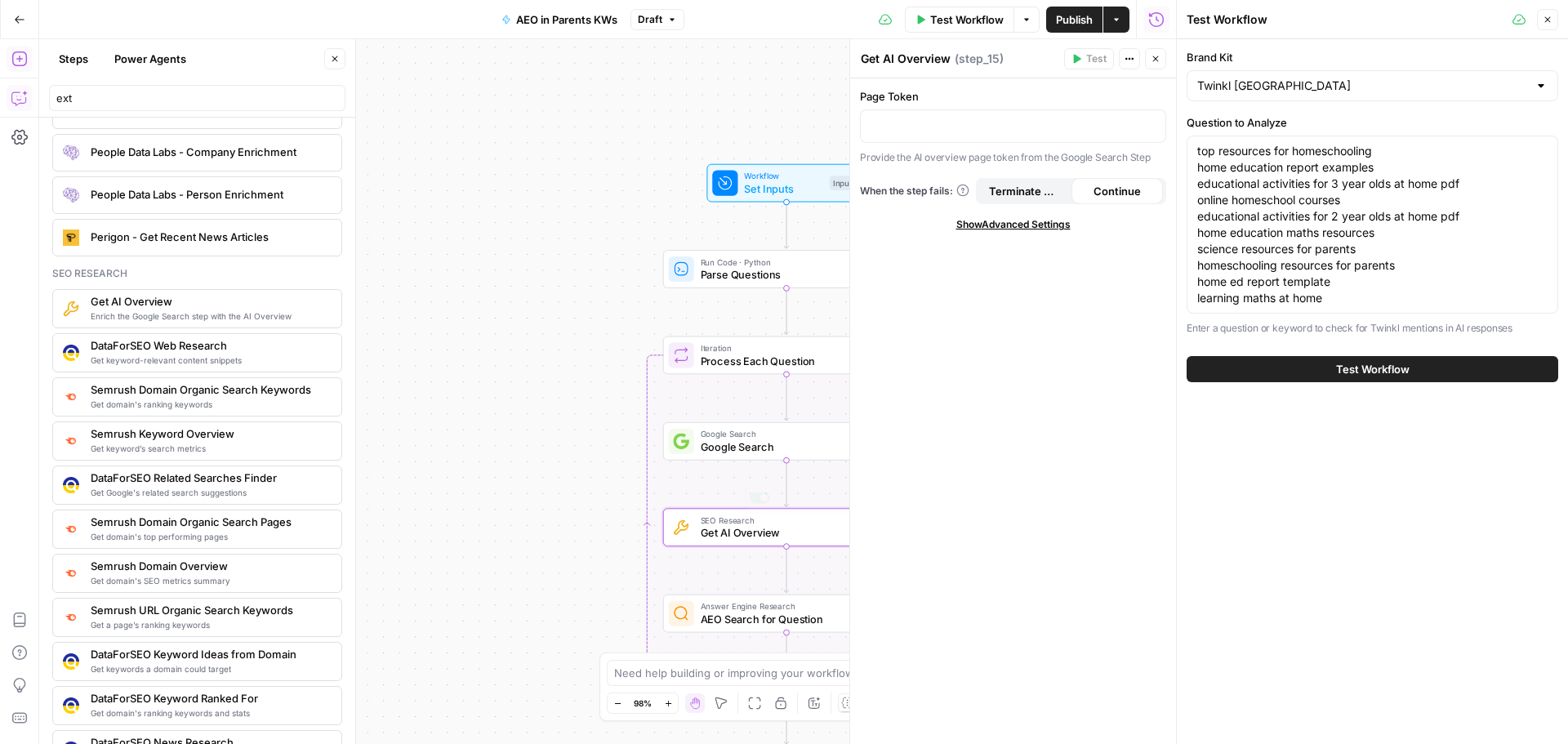
click at [734, 450] on span "Google Search" at bounding box center [781, 446] width 161 height 16
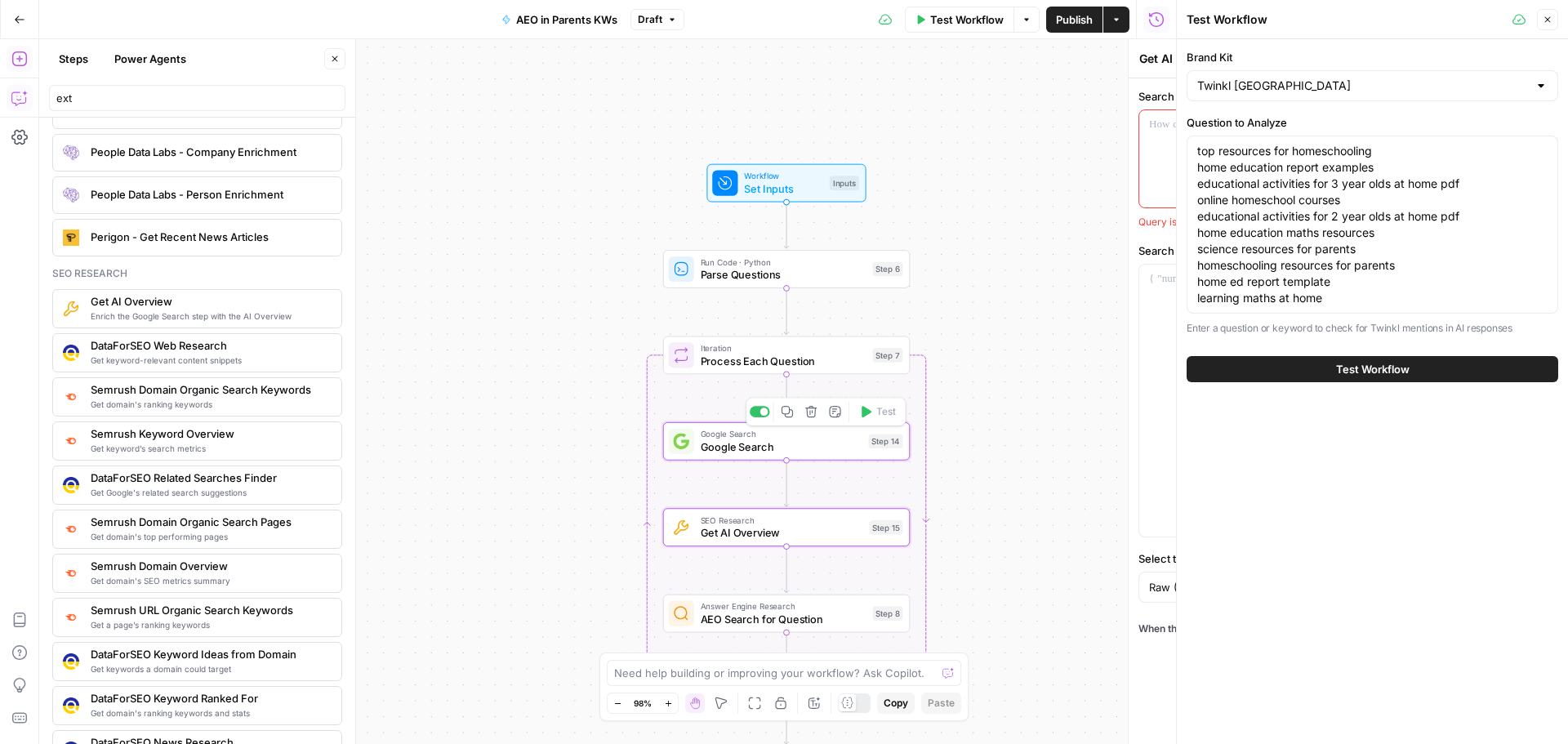
type textarea "Google Search"
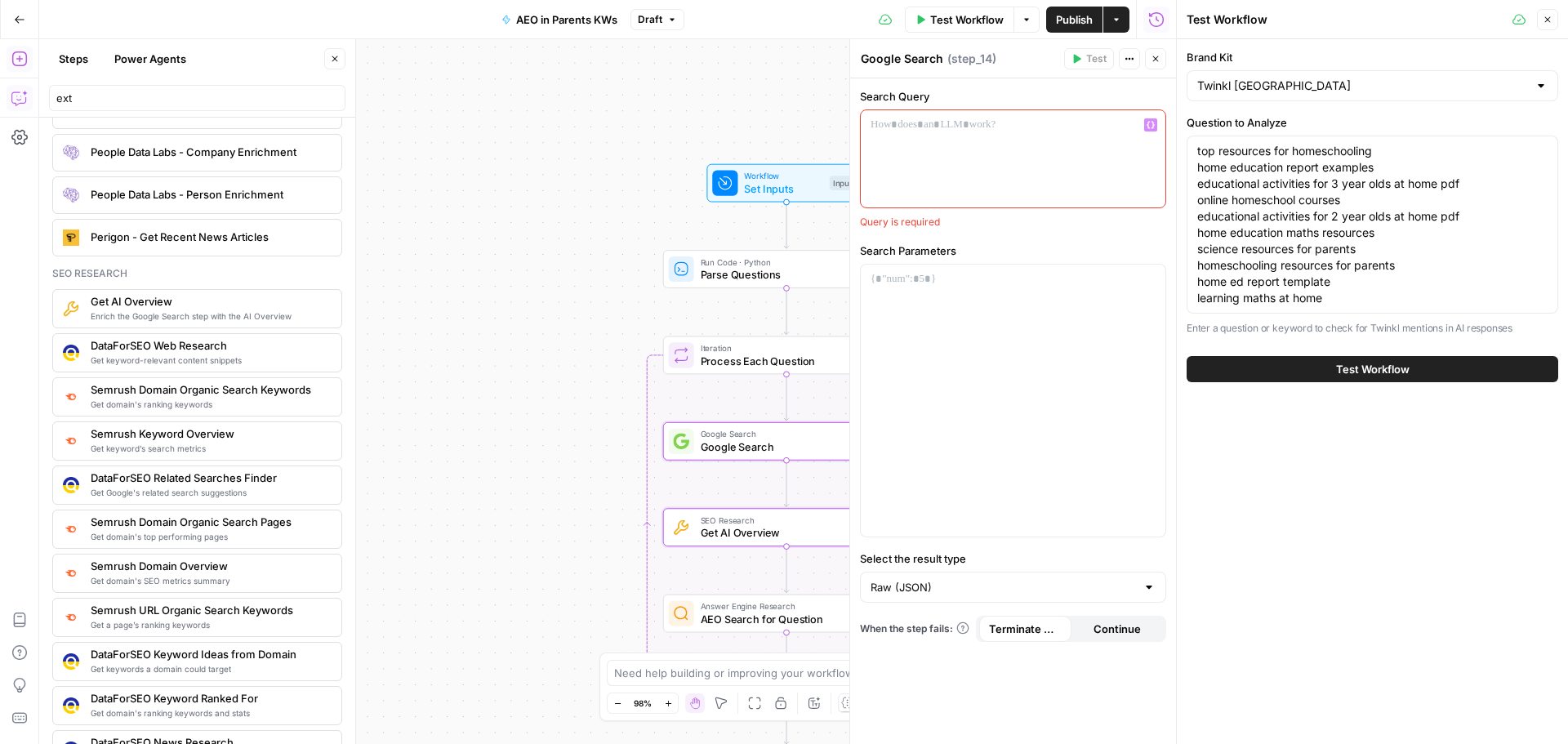
click at [904, 175] on div at bounding box center [1013, 159] width 305 height 97
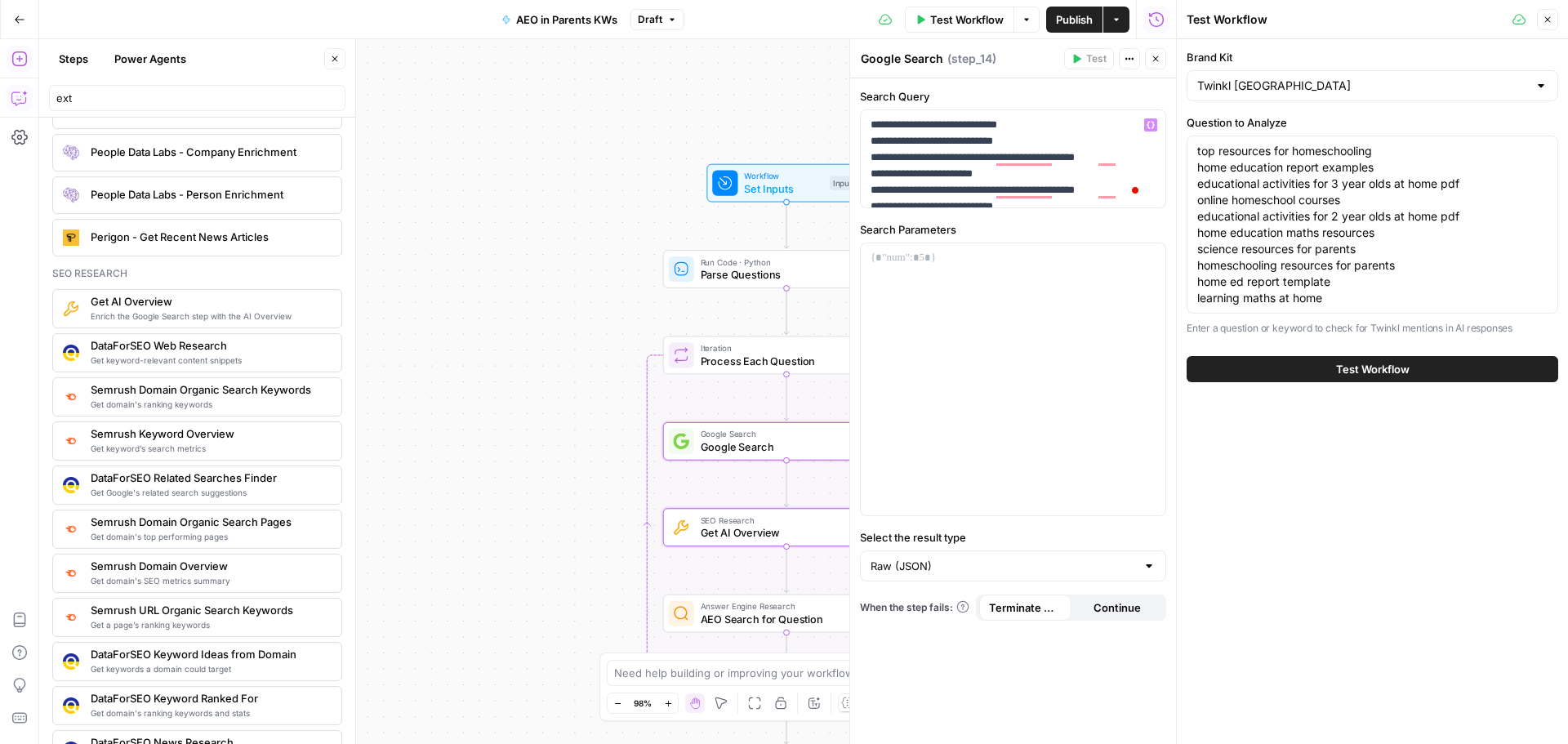
click at [578, 432] on div "Workflow Set Inputs Inputs Run Code · Python Parse Questions Step 6 Loop Iterat…" at bounding box center [607, 391] width 1137 height 705
drag, startPoint x: 481, startPoint y: 193, endPoint x: 407, endPoint y: 265, distance: 103.2
click at [481, 195] on div "Workflow Set Inputs Inputs Run Code · Python Parse Questions Step 6 Loop Iterat…" at bounding box center [607, 391] width 1137 height 705
click at [14, 93] on icon "button" at bounding box center [20, 98] width 16 height 16
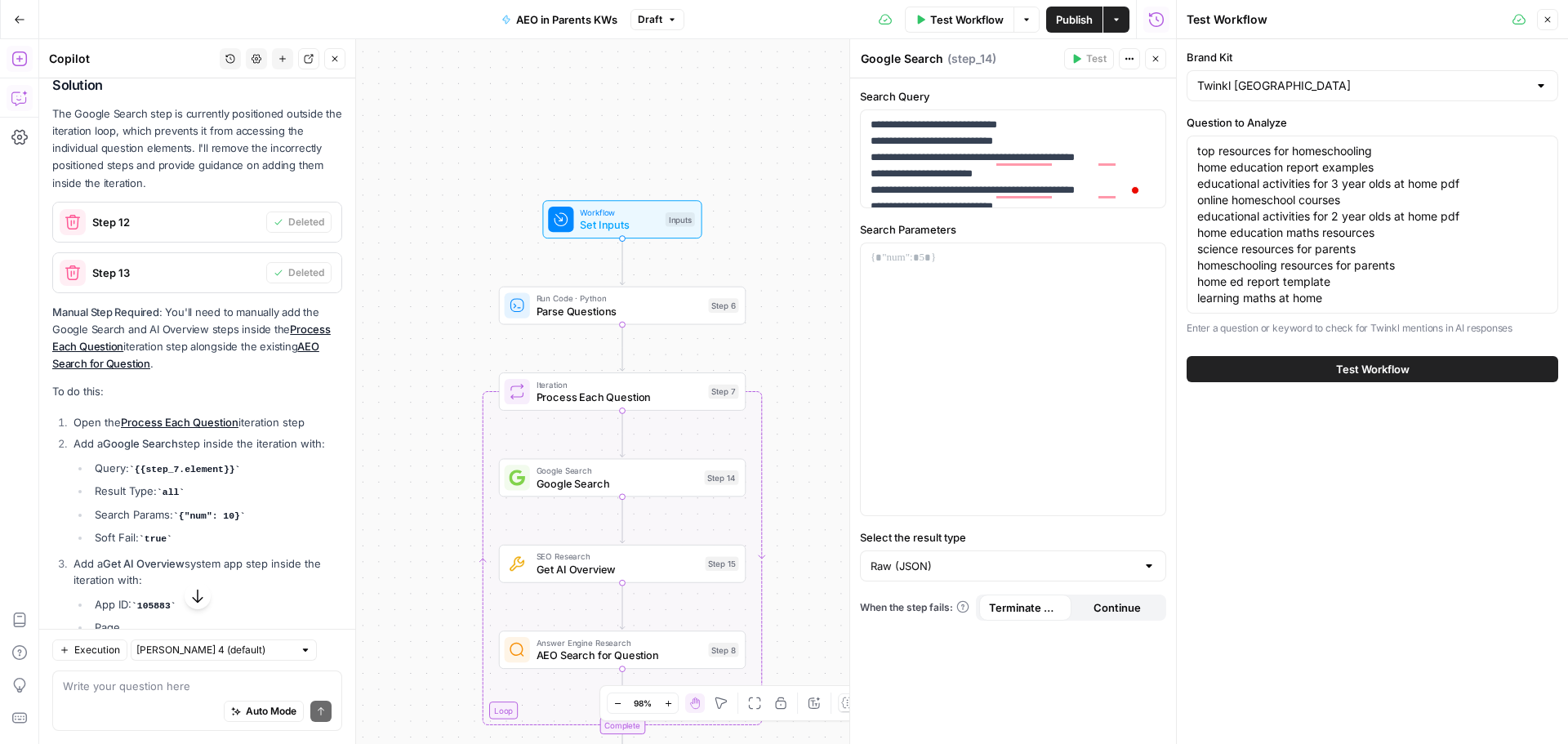
scroll to position [2210, 0]
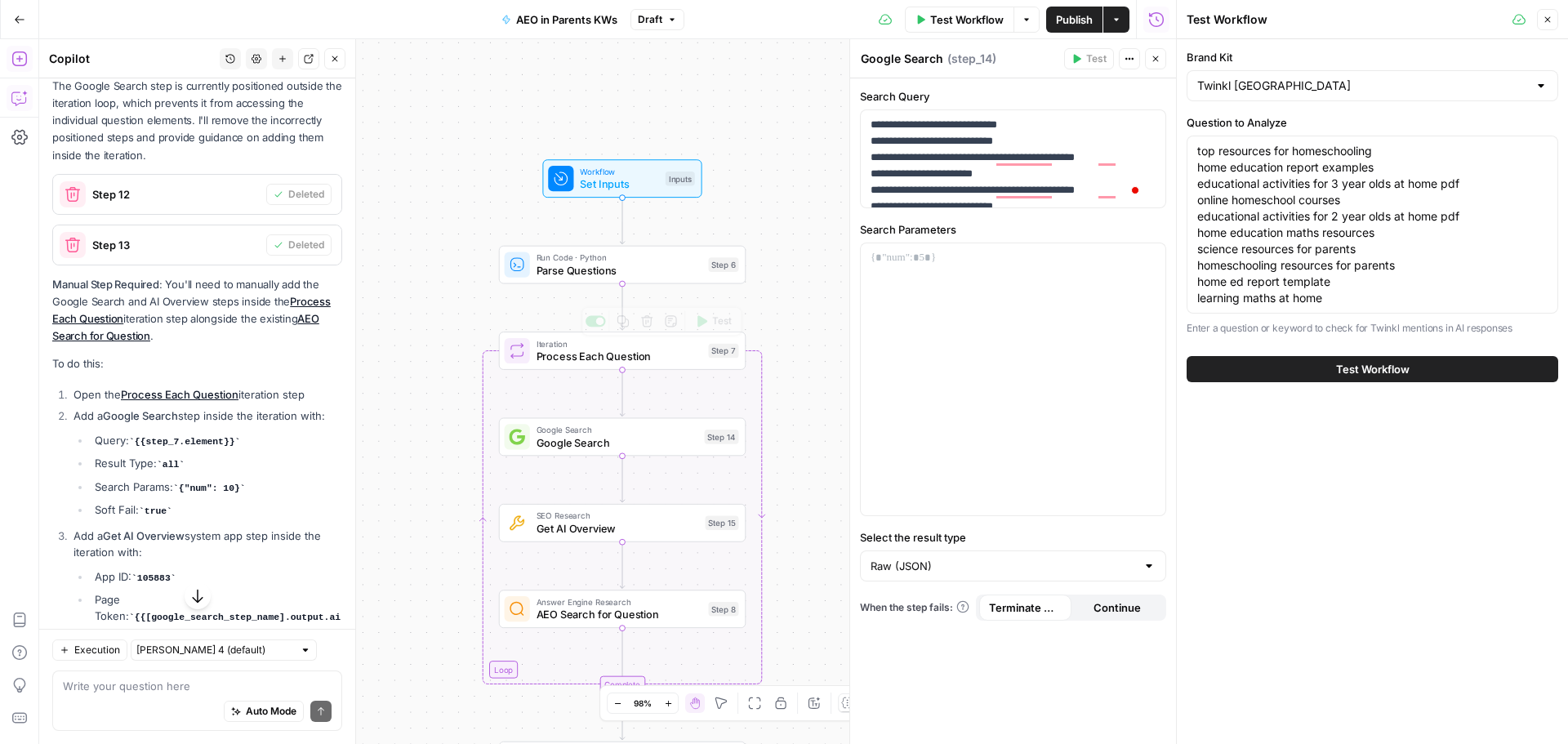
click at [637, 355] on span "Process Each Question" at bounding box center [619, 357] width 166 height 16
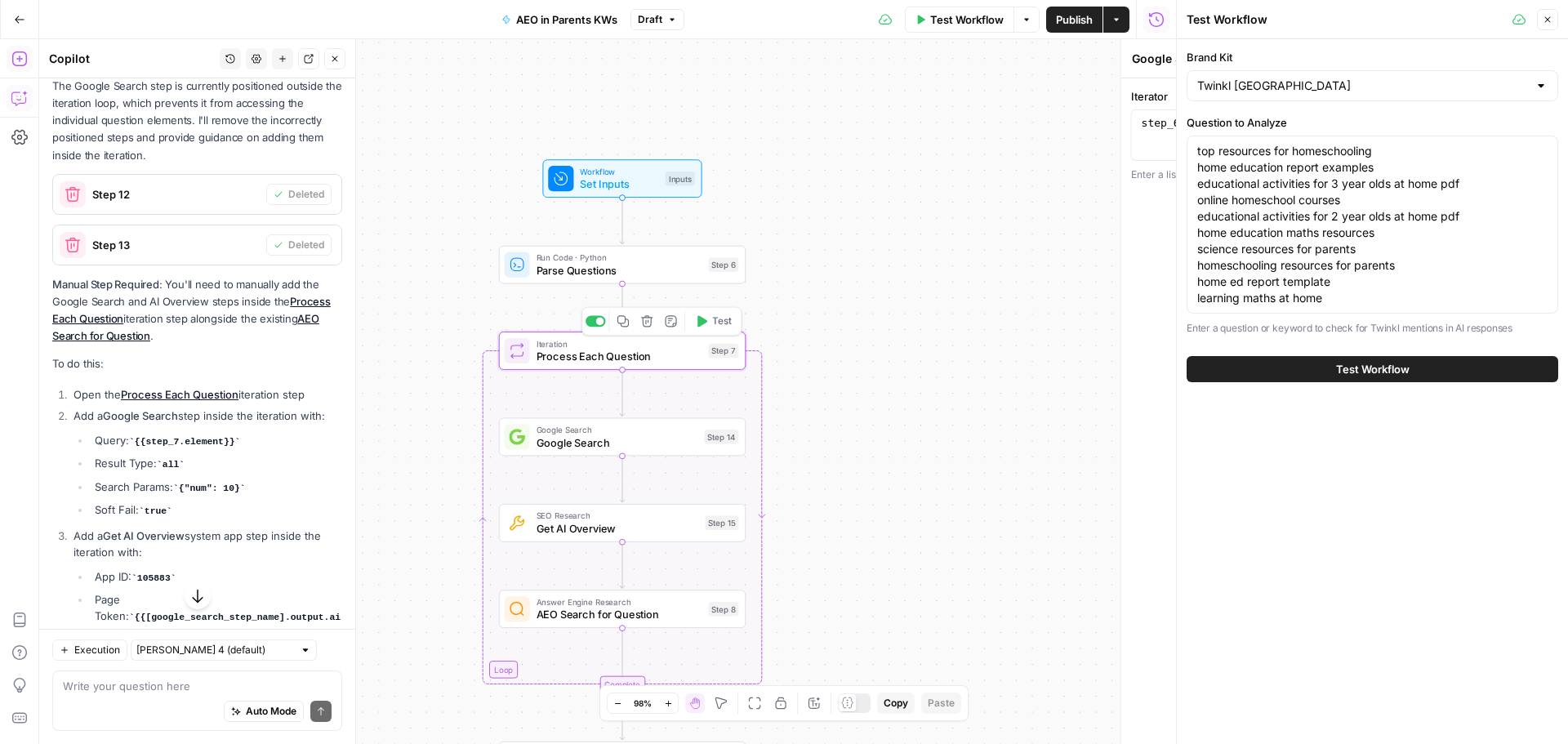
click at [640, 357] on span "Process Each Question" at bounding box center [619, 357] width 166 height 16
type textarea "Process Each Question"
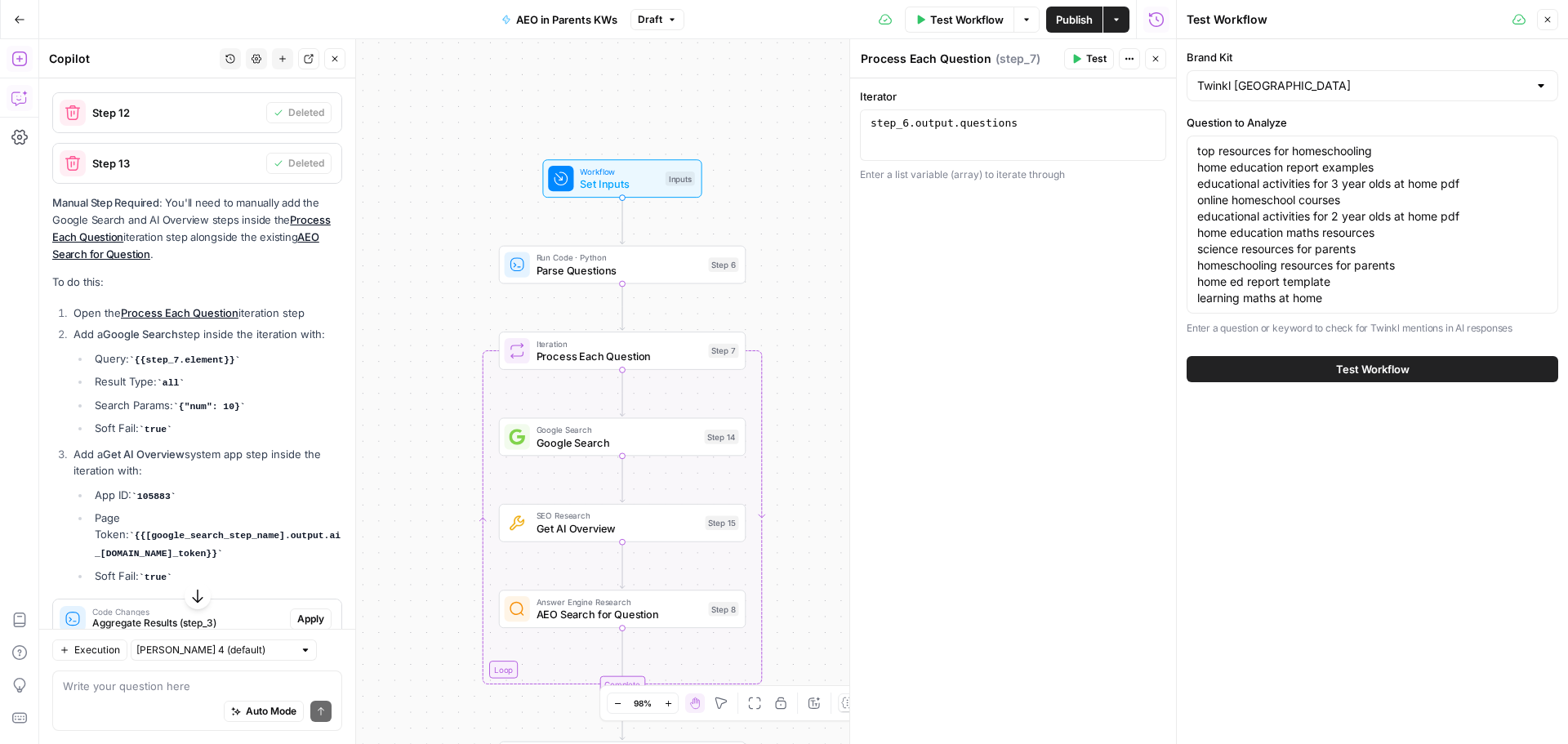
copy li "{{step_7.element}}"
drag, startPoint x: 130, startPoint y: 392, endPoint x: 234, endPoint y: 393, distance: 104.0
click at [232, 368] on li "Query: {{step_7.element}}" at bounding box center [216, 360] width 252 height 18
click at [666, 446] on span "Google Search" at bounding box center [617, 443] width 161 height 16
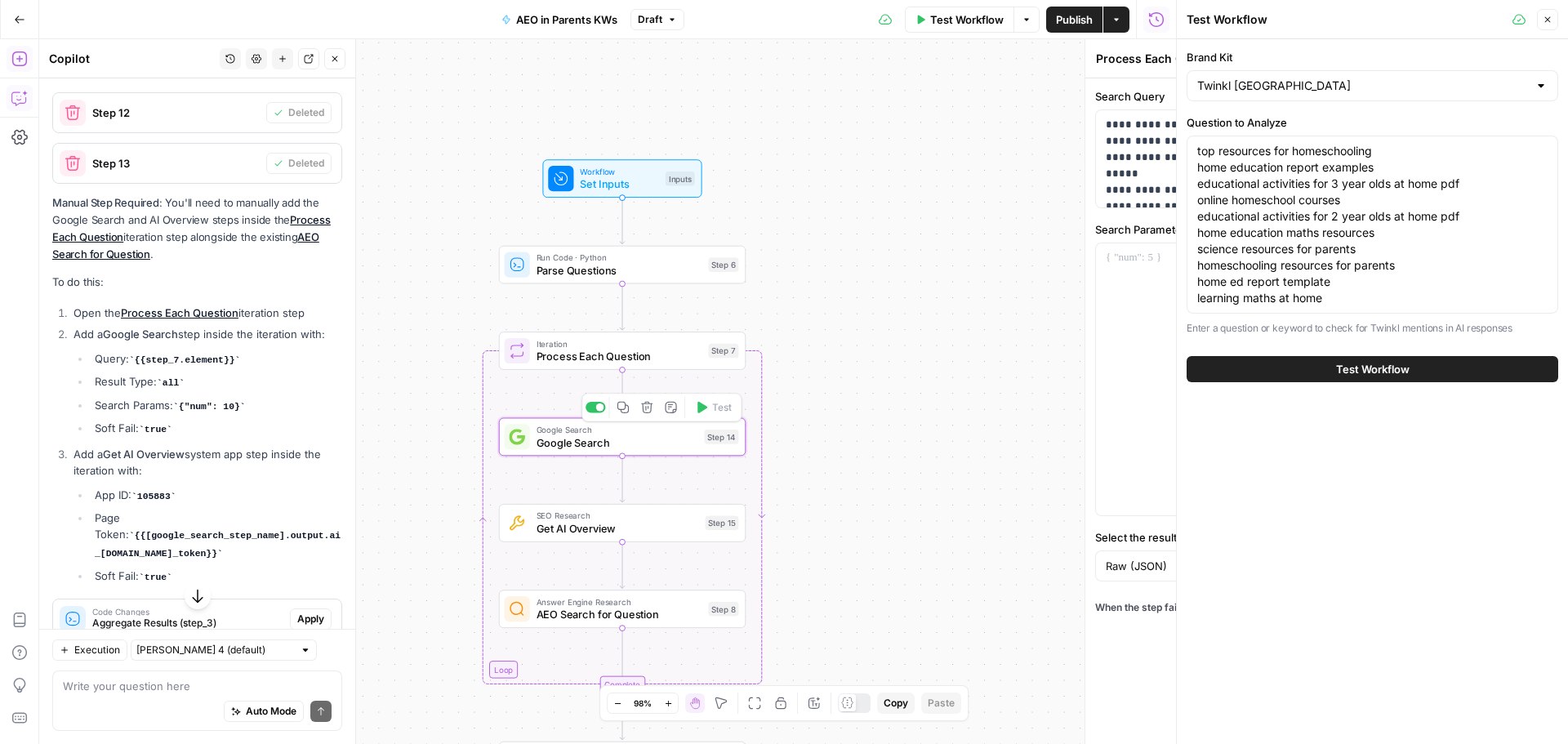
type textarea "Google Search"
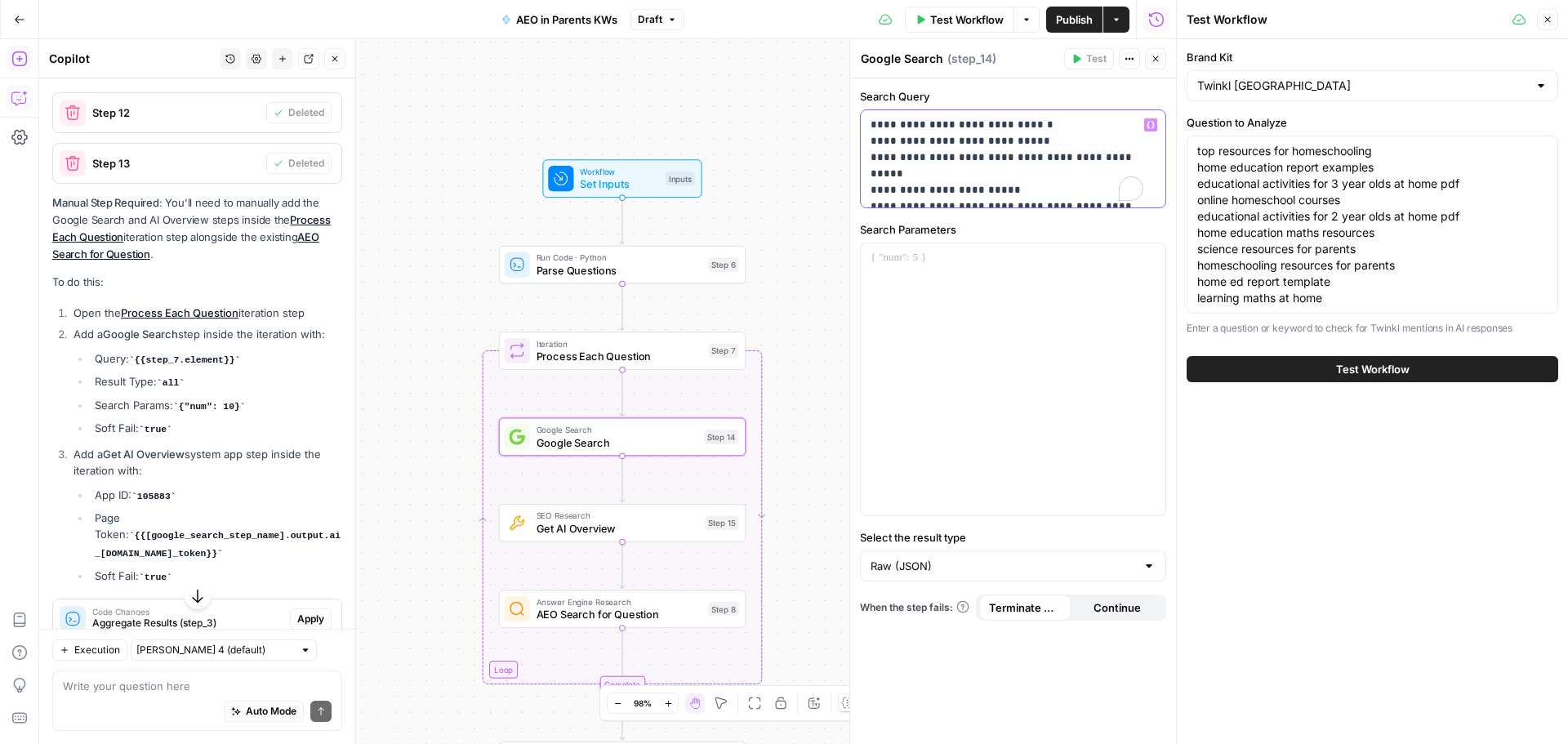
scroll to position [79, 0]
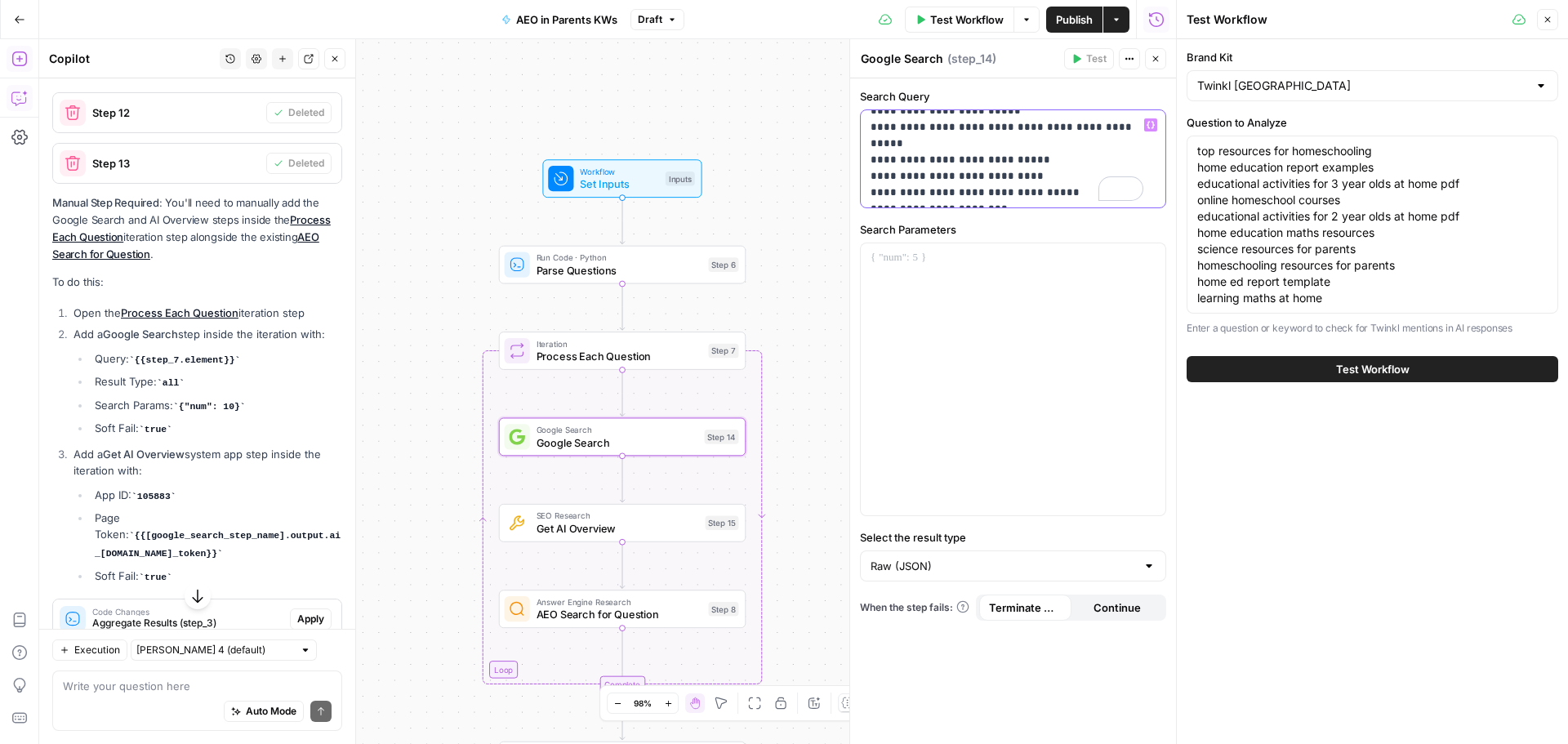
drag, startPoint x: 867, startPoint y: 125, endPoint x: 1158, endPoint y: 262, distance: 321.6
click at [0, 0] on form "**********" at bounding box center [0, 0] width 0 height 0
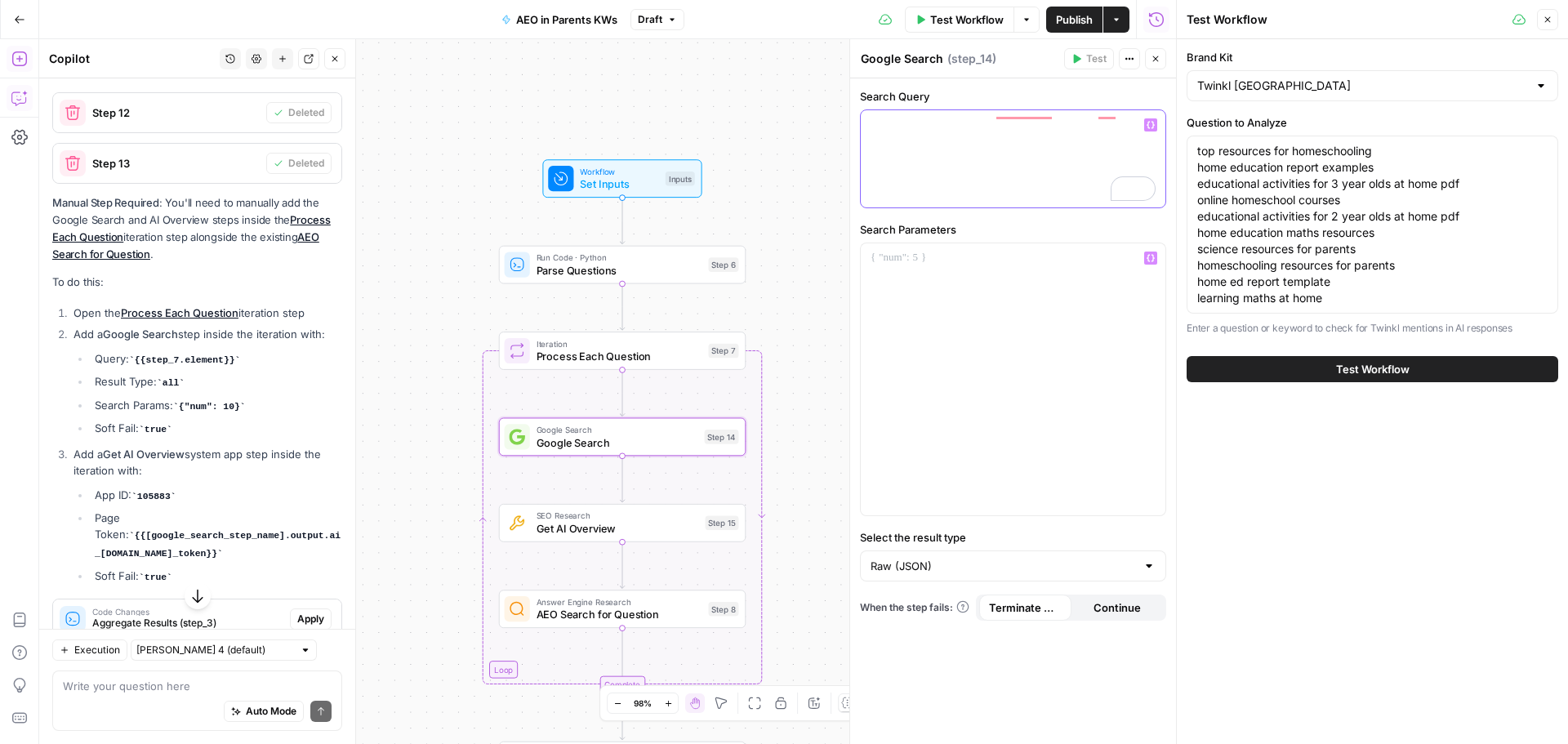
scroll to position [0, 0]
click at [868, 119] on div "**********" at bounding box center [1013, 159] width 305 height 97
click at [986, 576] on div "Raw (JSON)" at bounding box center [1013, 565] width 307 height 31
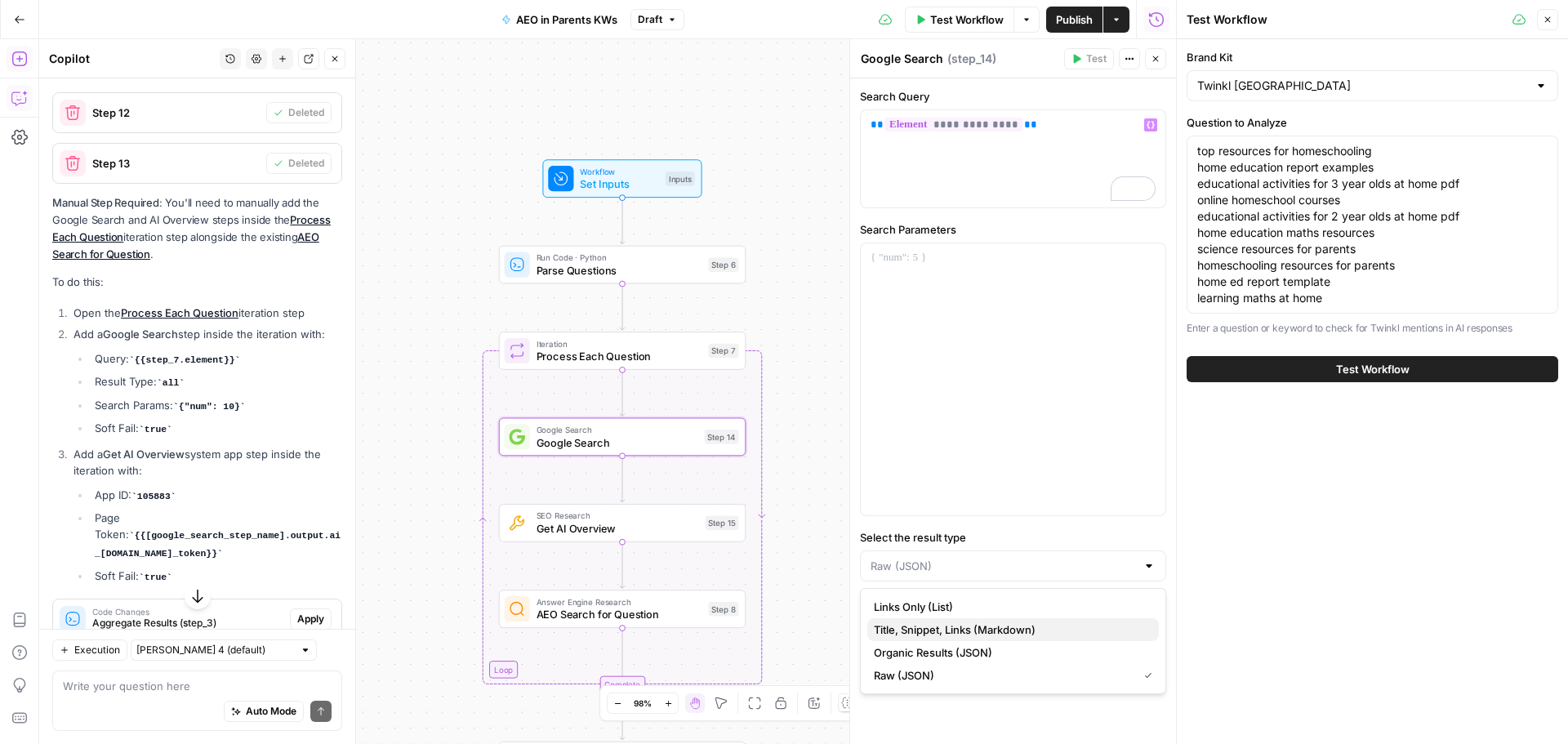
click at [974, 627] on span "Title, Snippet, Links (Markdown)" at bounding box center [1010, 629] width 272 height 16
type input "Title, Snippet, Links (Markdown)"
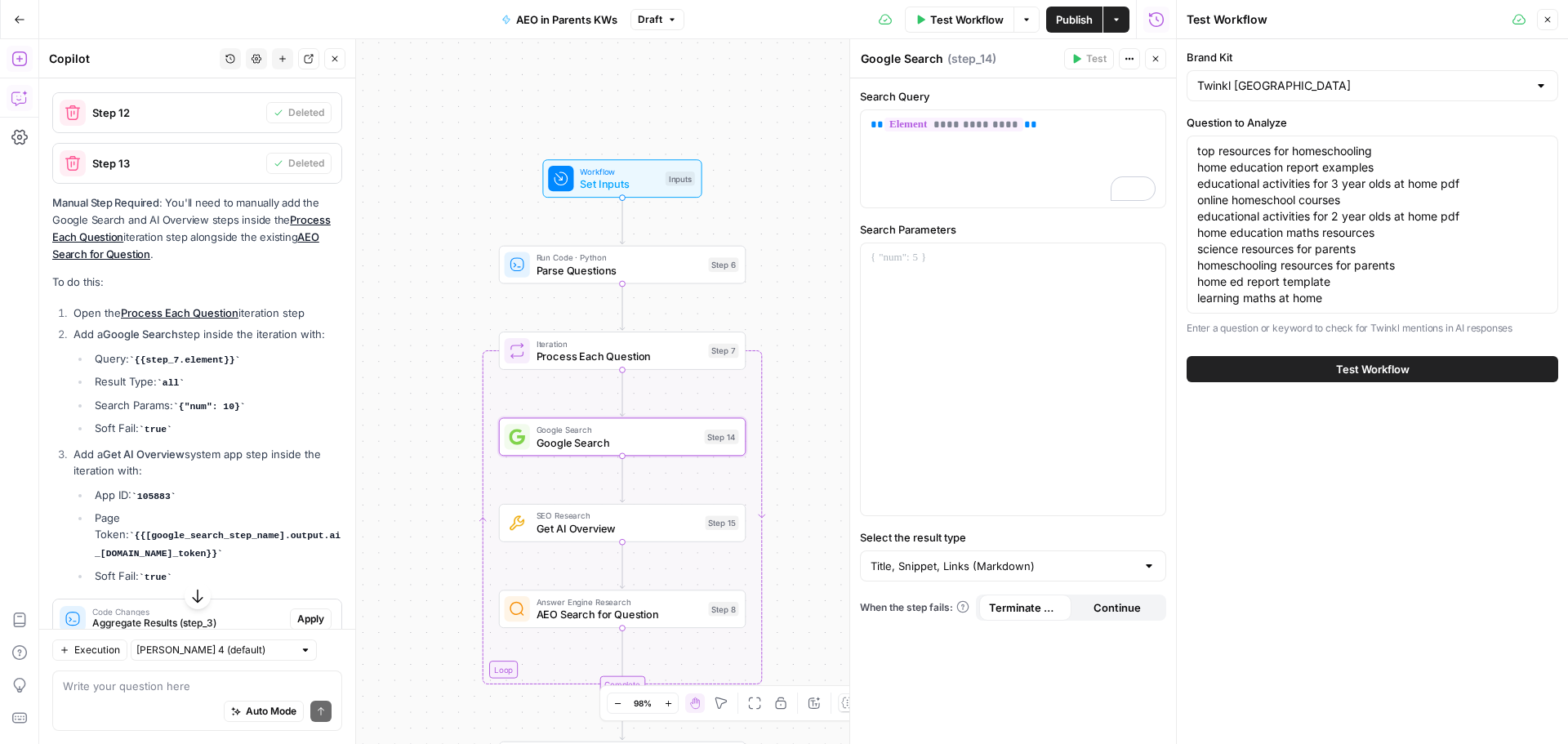
copy li "{"num": 10}"
drag, startPoint x: 250, startPoint y: 443, endPoint x: 180, endPoint y: 437, distance: 70.3
click at [178, 415] on li "Search Params: {"num": 10}" at bounding box center [216, 406] width 252 height 18
click at [867, 319] on div at bounding box center [1013, 380] width 305 height 272
click at [1011, 257] on p "**********" at bounding box center [1013, 258] width 285 height 16
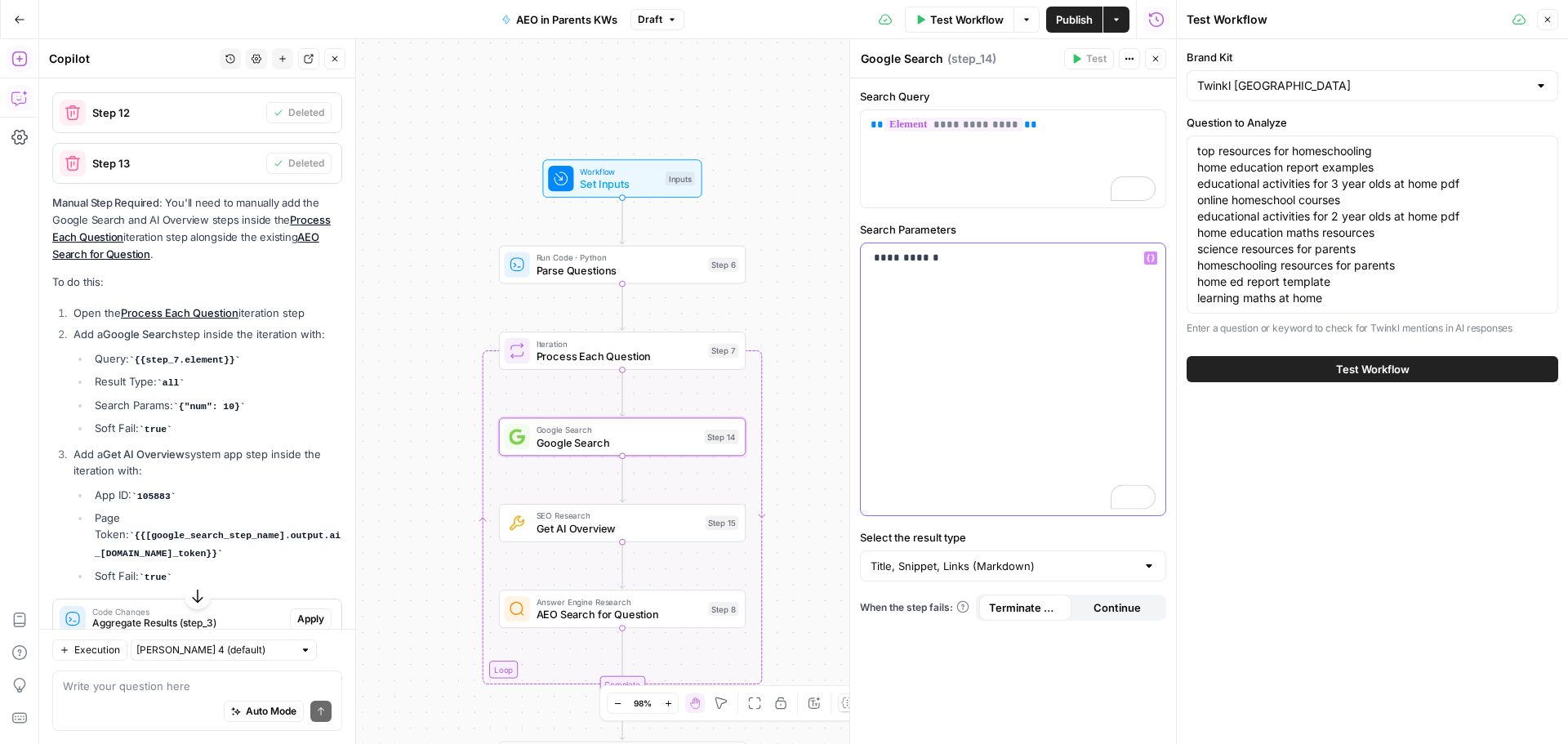
click at [872, 264] on p "**********" at bounding box center [1013, 258] width 285 height 16
click at [850, 263] on div "**********" at bounding box center [1013, 391] width 326 height 705
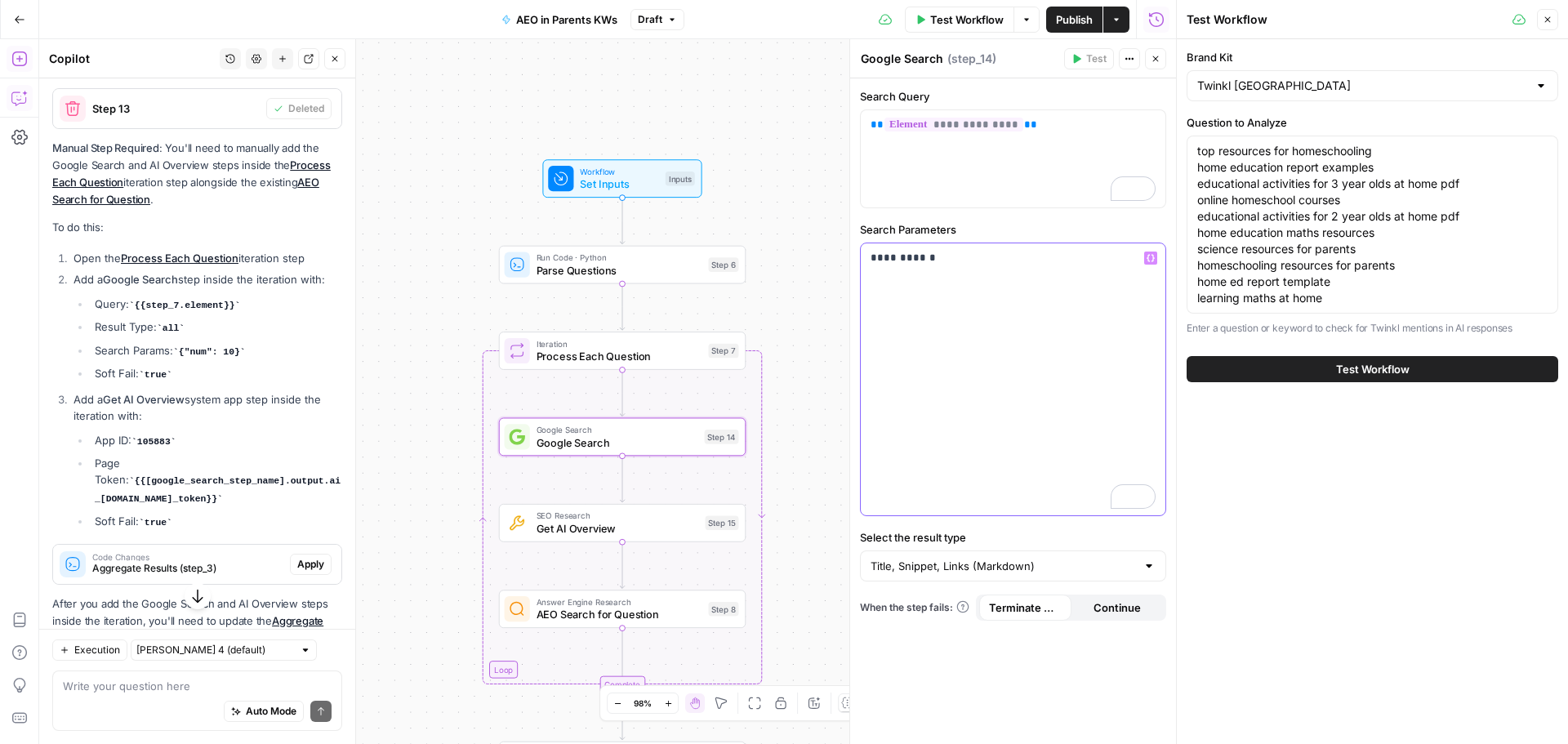
scroll to position [2374, 0]
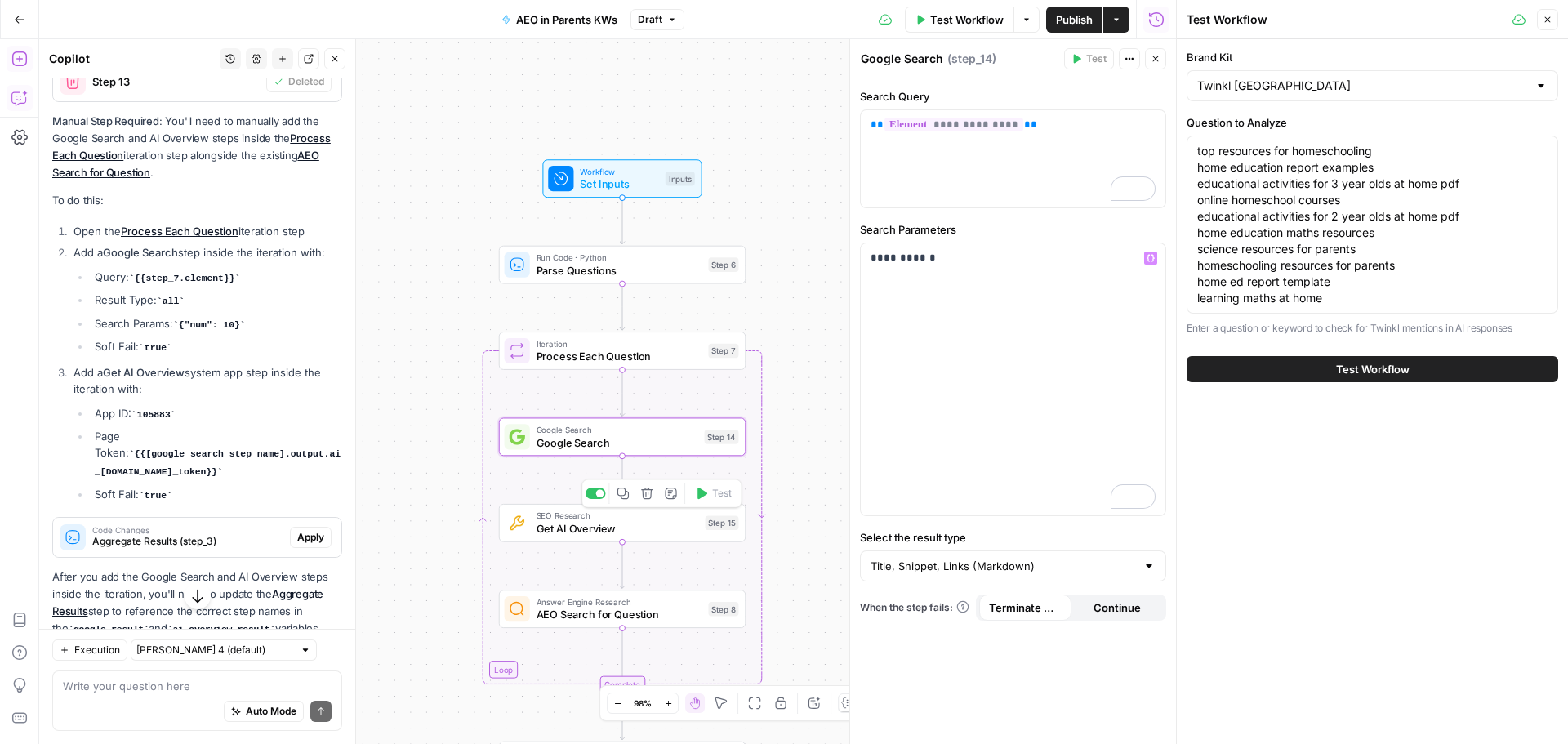
click at [583, 527] on span "Get AI Overview" at bounding box center [618, 528] width 162 height 16
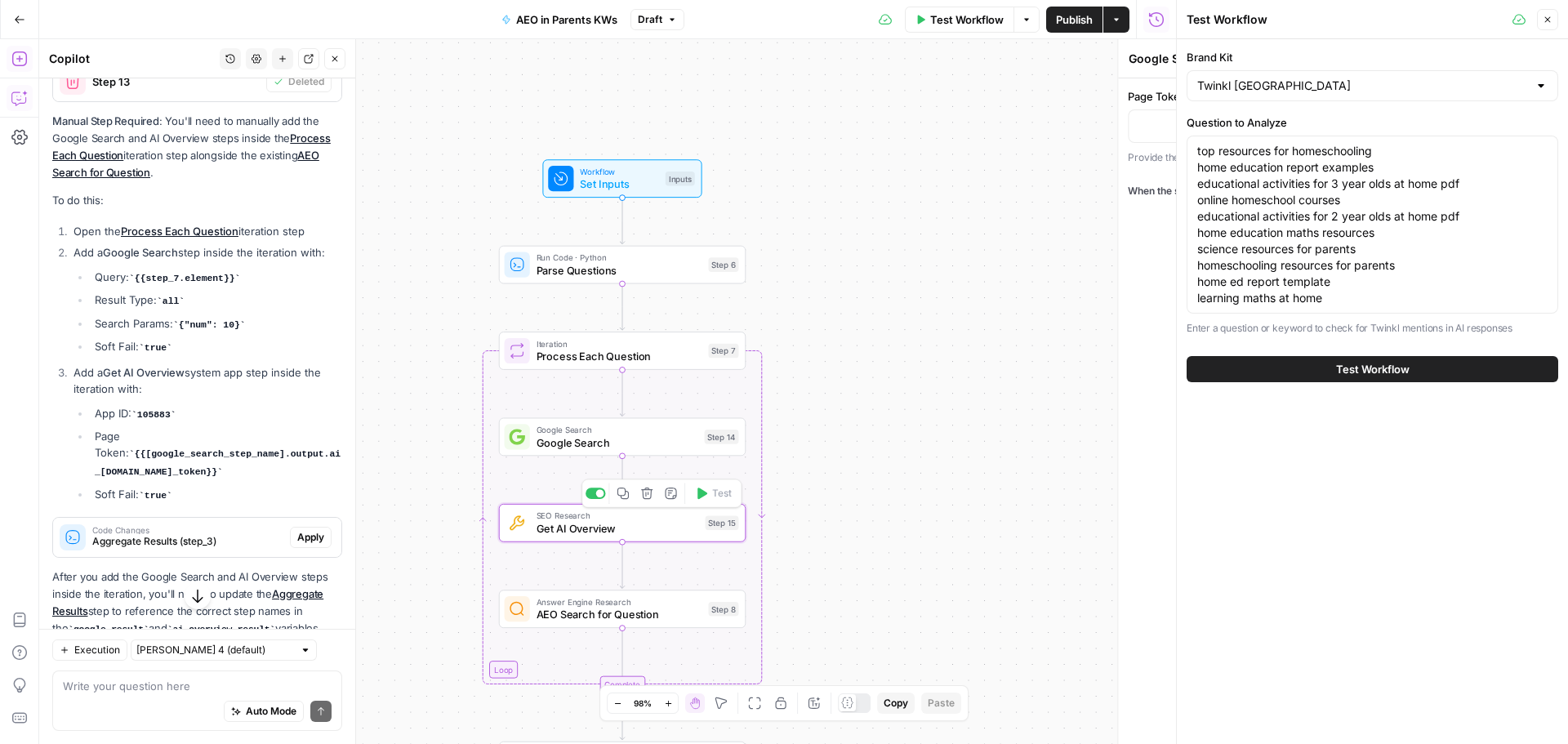
type textarea "Get AI Overview"
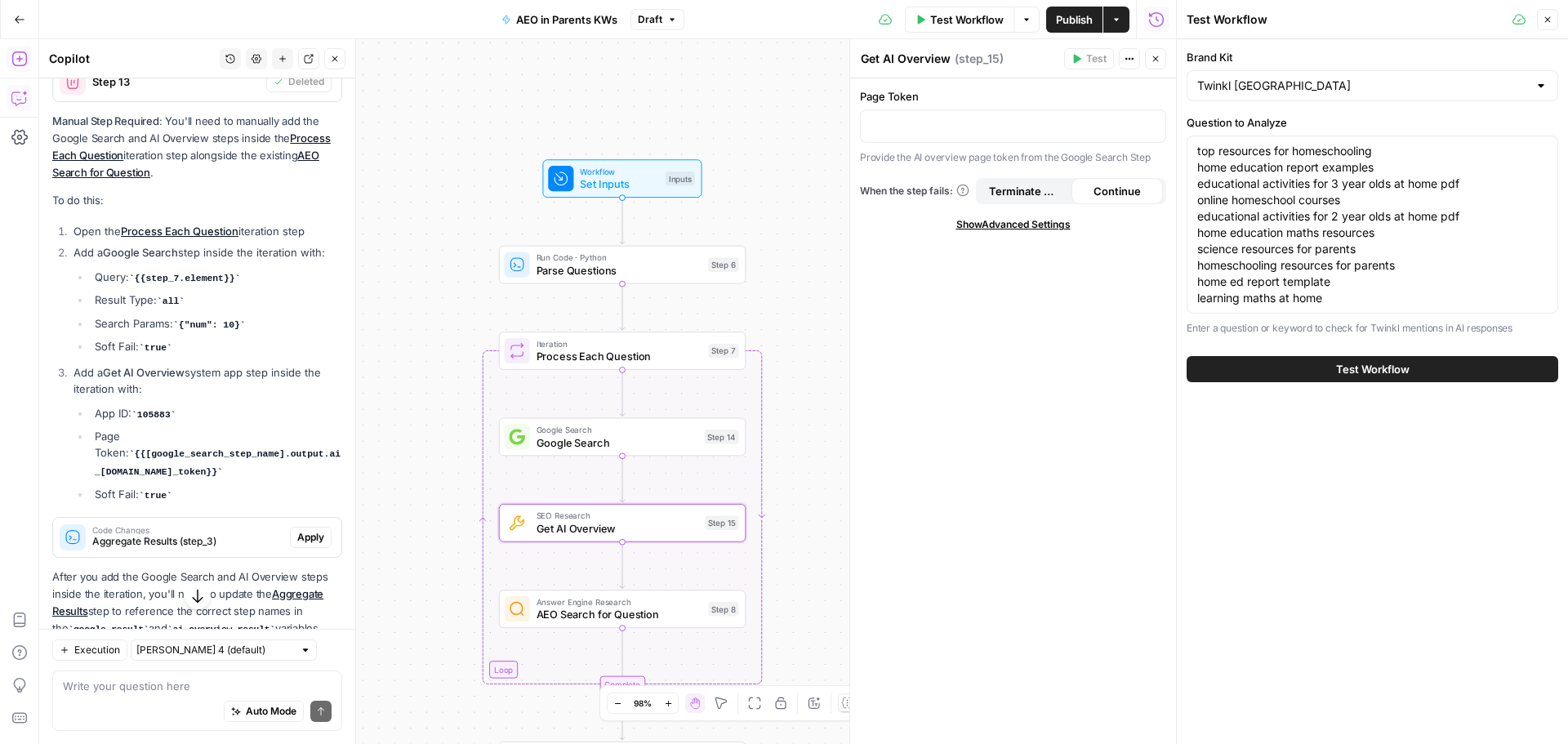
click at [598, 532] on span "Get AI Overview" at bounding box center [618, 528] width 162 height 16
click at [575, 514] on span "SEO Research" at bounding box center [618, 516] width 162 height 13
click at [956, 123] on p at bounding box center [1013, 125] width 285 height 16
copy code "{{[google_search_step_name].output.ai_[DOMAIN_NAME]_token}}"
drag, startPoint x: 89, startPoint y: 484, endPoint x: 182, endPoint y: 506, distance: 95.6
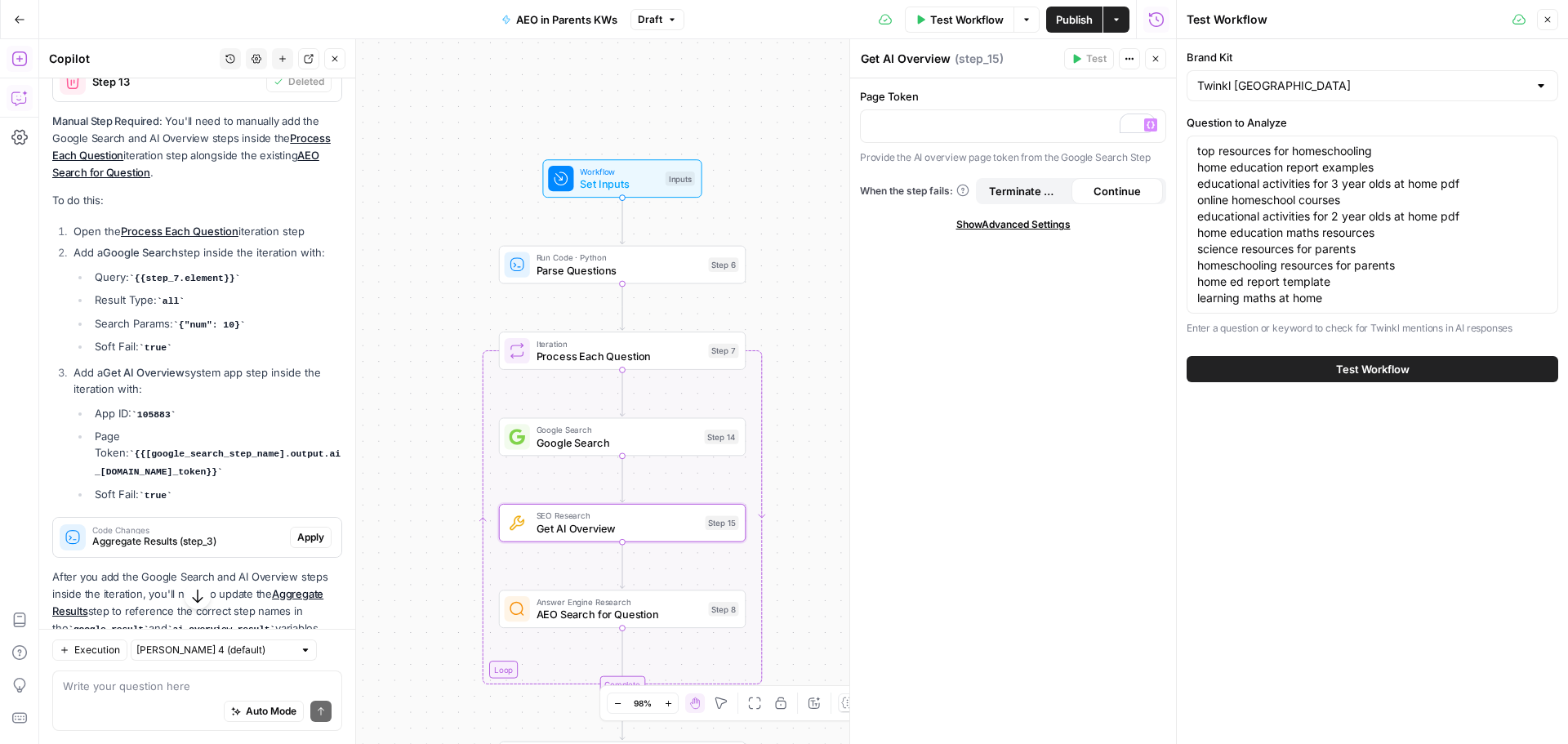
click at [182, 504] on ul "App ID: 105883 Page Token: {{[google_search_step_name].output.ai_[DOMAIN_NAME]_…" at bounding box center [208, 455] width 269 height 99
click at [918, 124] on p "To enrich screen reader interactions, please activate Accessibility in Grammarl…" at bounding box center [1013, 125] width 285 height 16
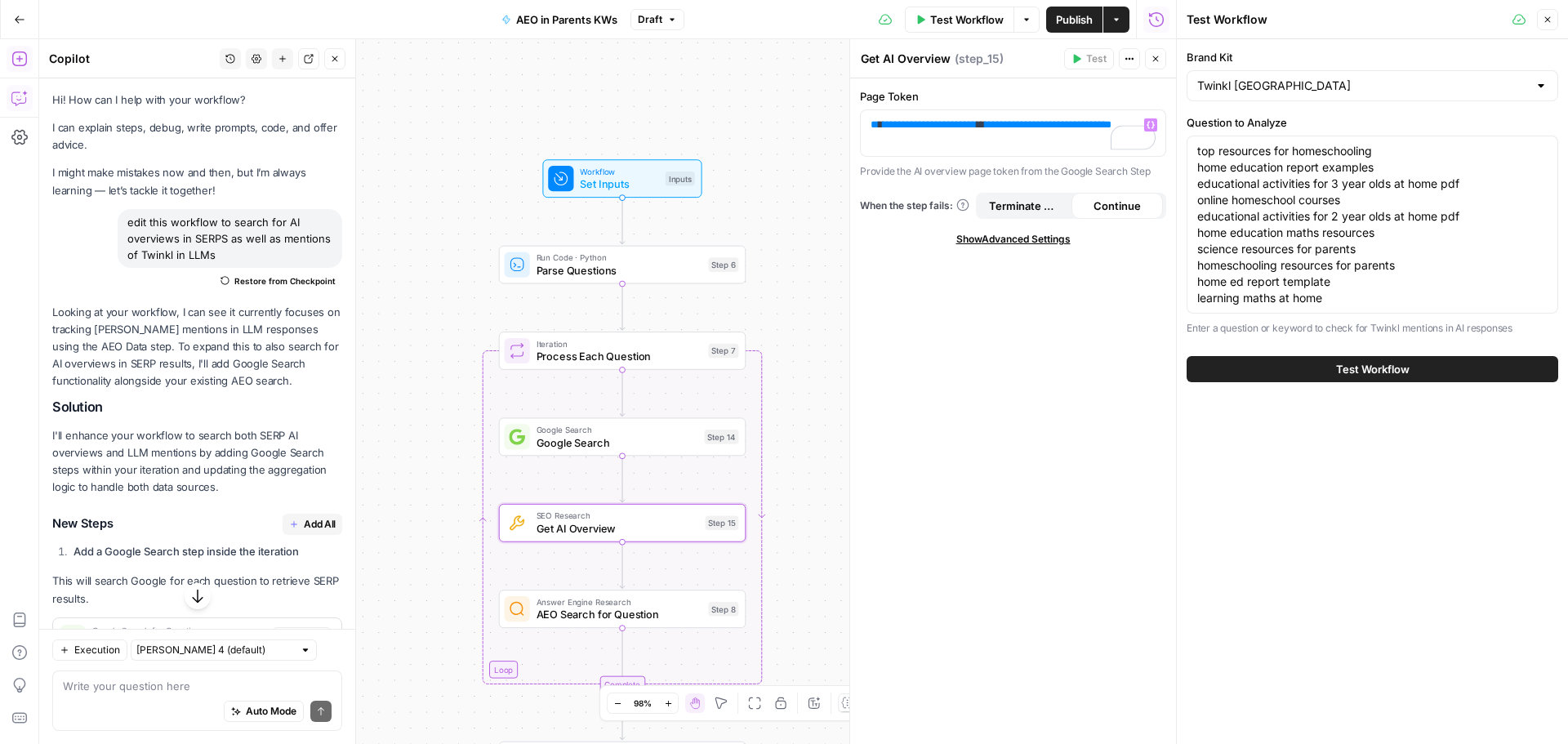
scroll to position [2374, 0]
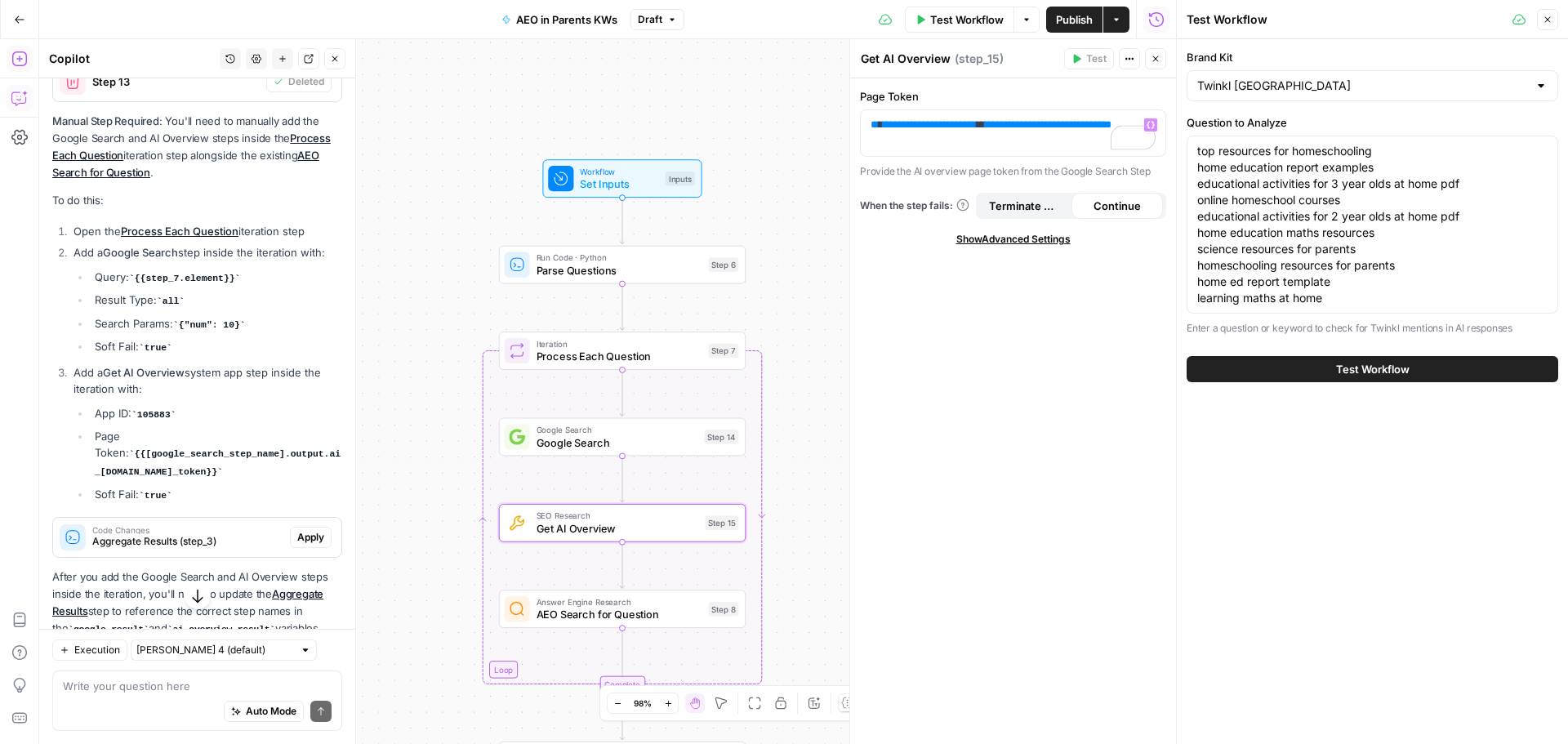
click at [1056, 216] on button "Terminate Workflow" at bounding box center [1025, 206] width 92 height 26
click at [1096, 209] on span "Continue" at bounding box center [1117, 206] width 48 height 16
click at [1041, 236] on span "Show Advanced Settings" at bounding box center [1013, 239] width 115 height 14
click at [1023, 299] on input "Default" at bounding box center [1003, 297] width 265 height 16
click at [1022, 299] on input "Select Version" at bounding box center [1003, 297] width 265 height 16
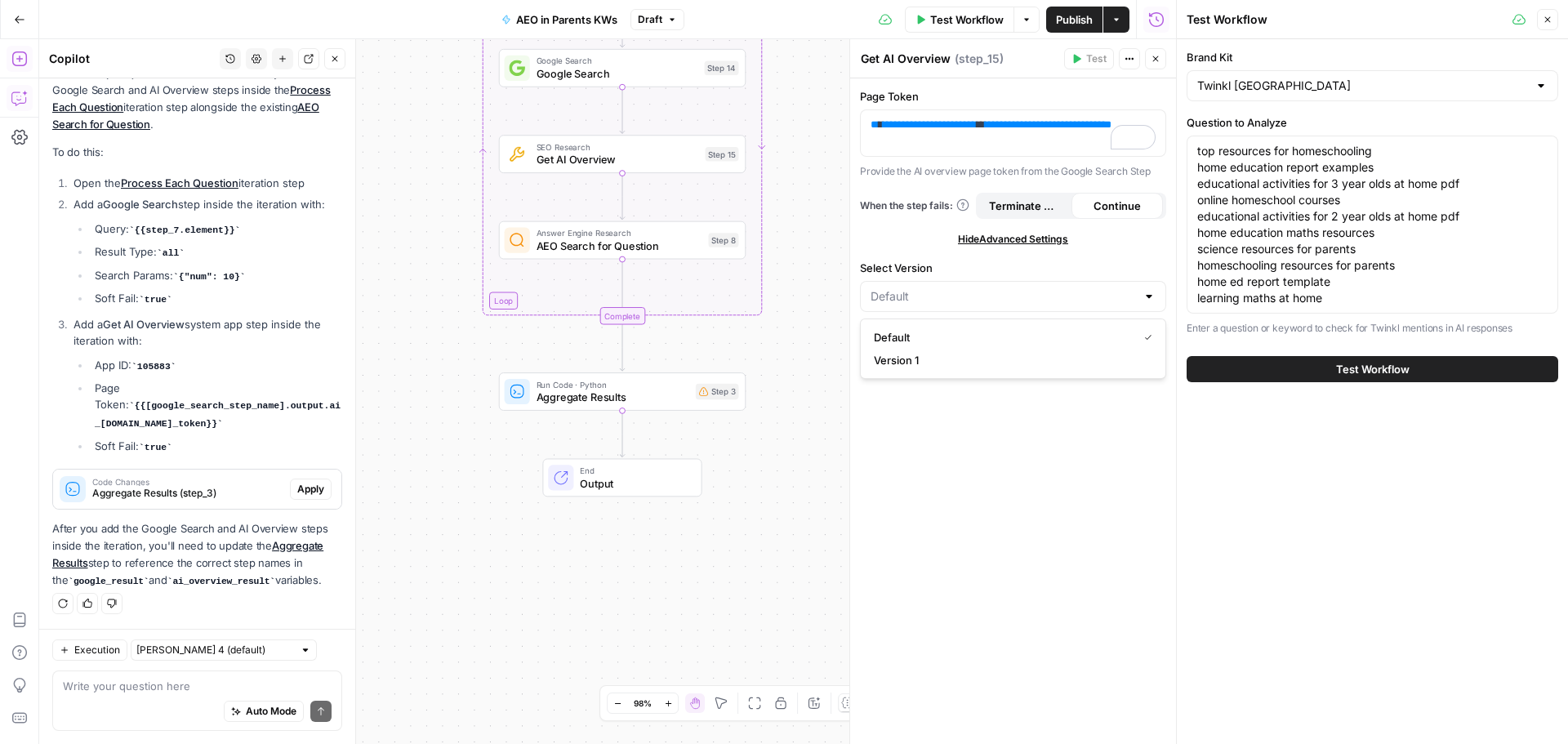
scroll to position [2456, 0]
click at [303, 490] on span "Apply" at bounding box center [311, 489] width 27 height 14
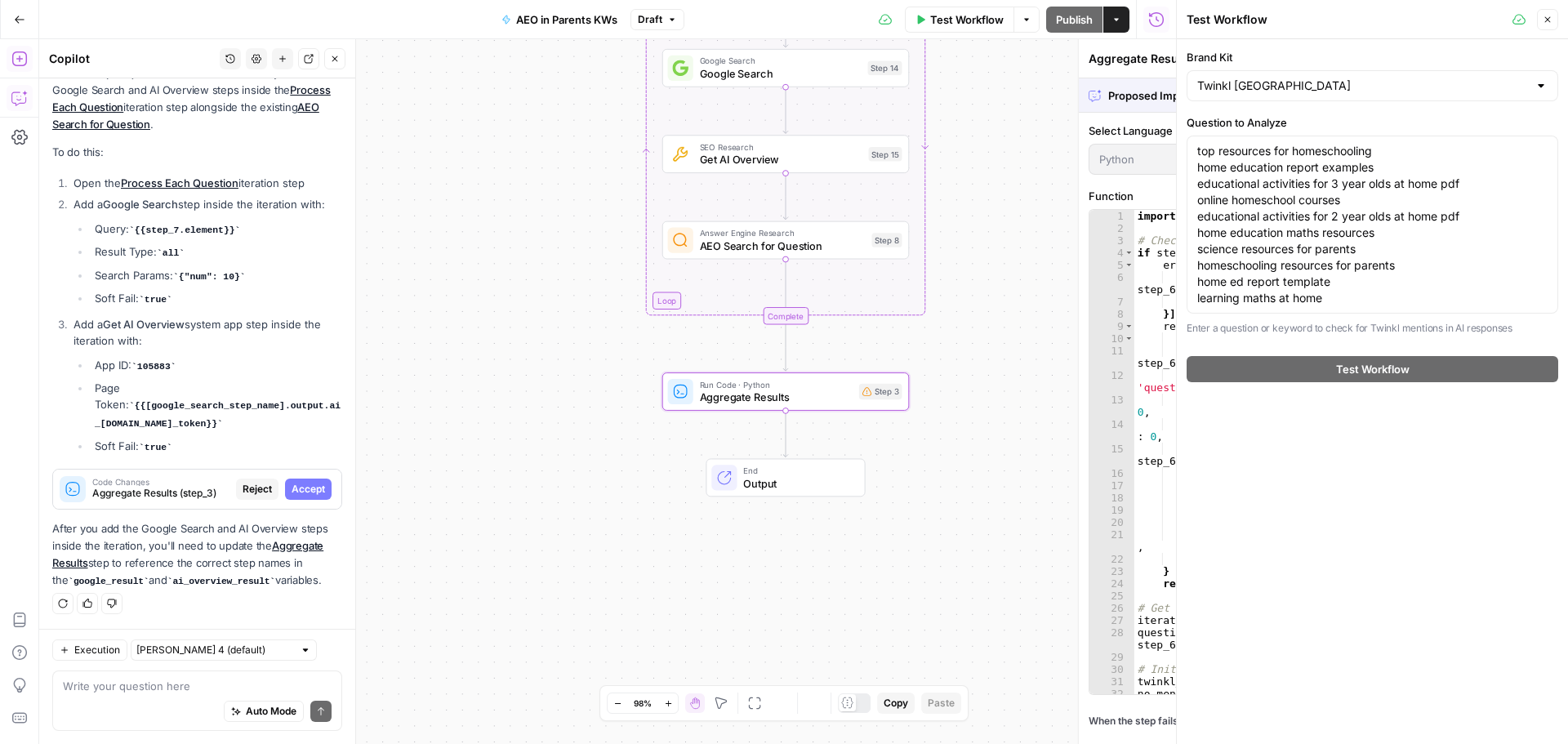
scroll to position [2377, 0]
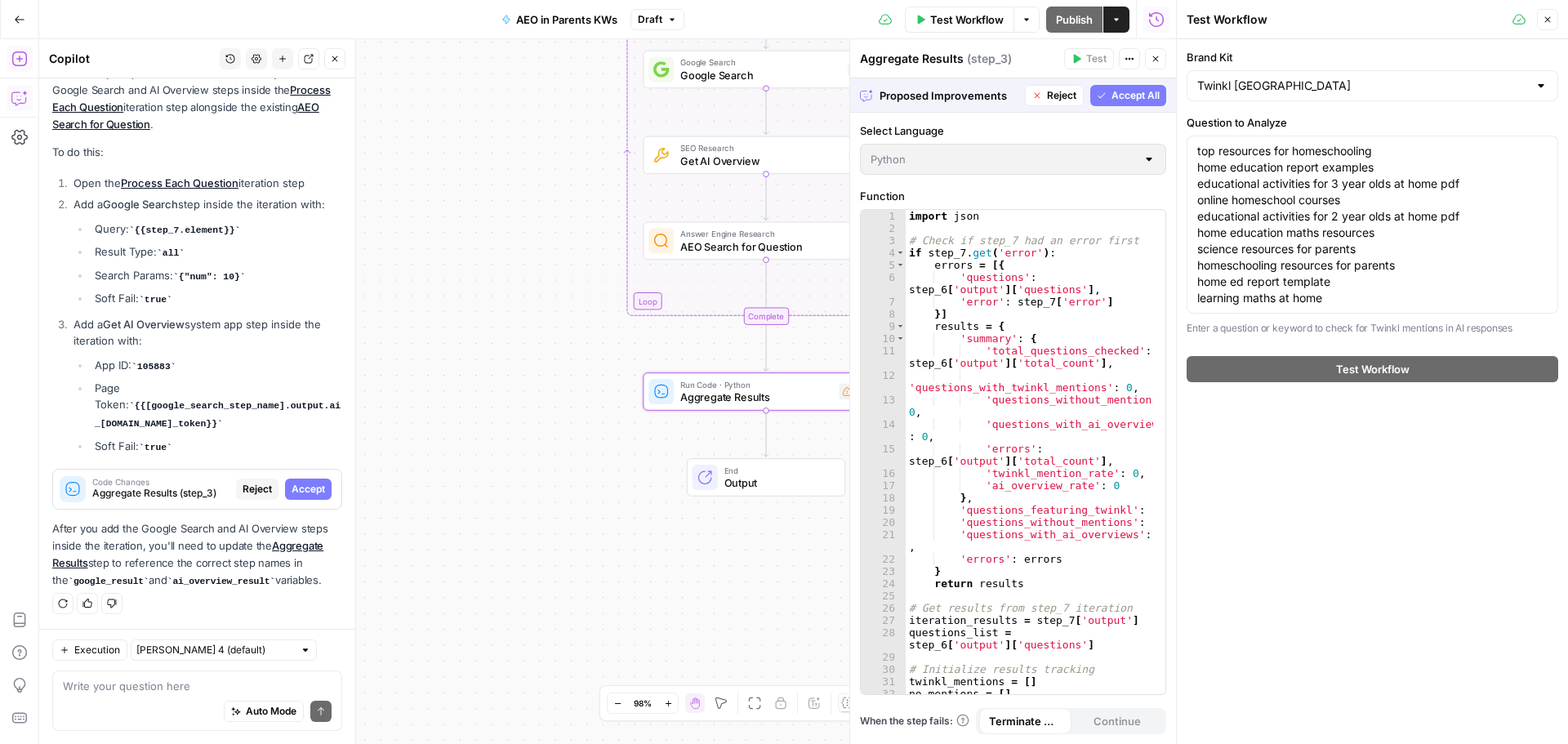
click at [307, 492] on span "Accept" at bounding box center [307, 489] width 33 height 14
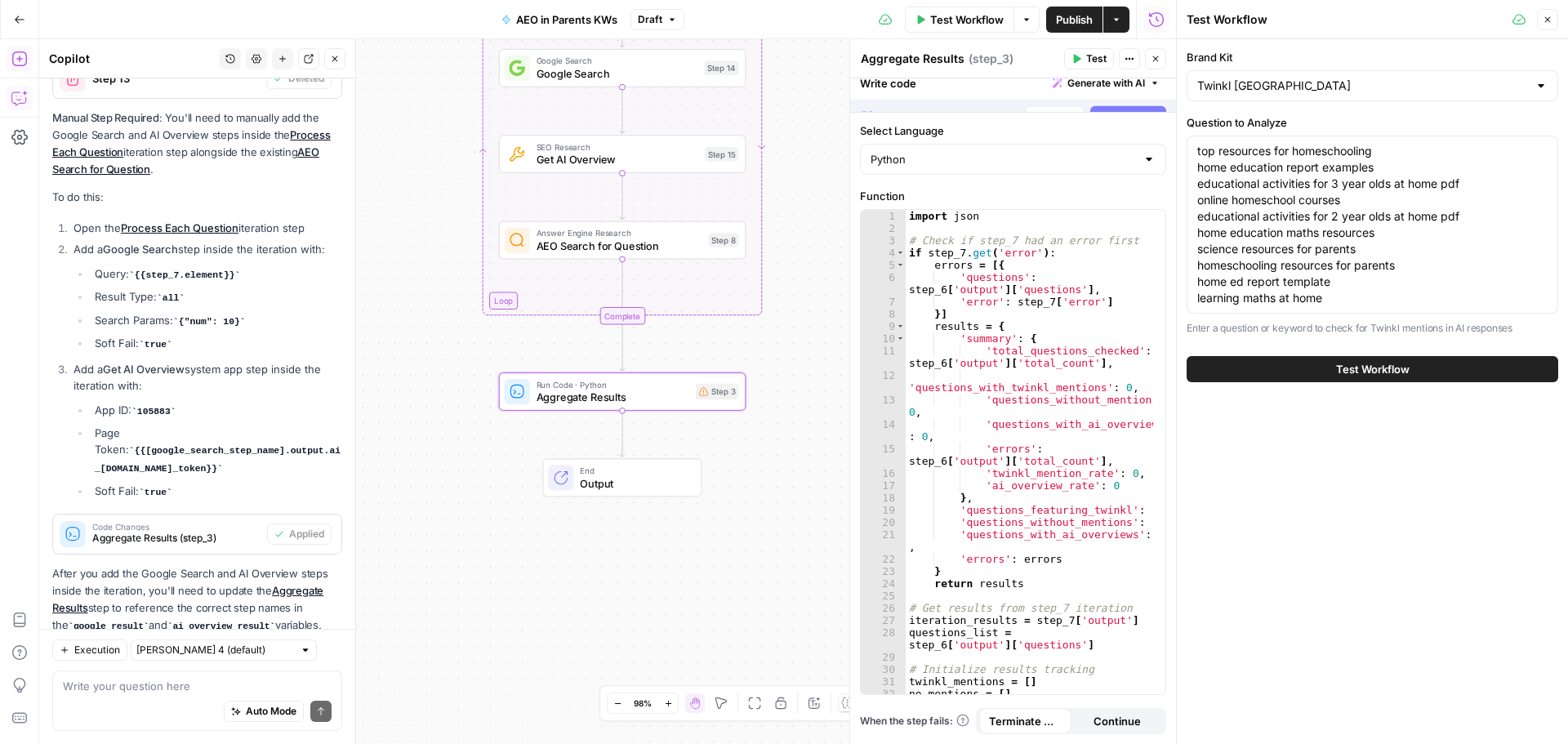
scroll to position [2456, 0]
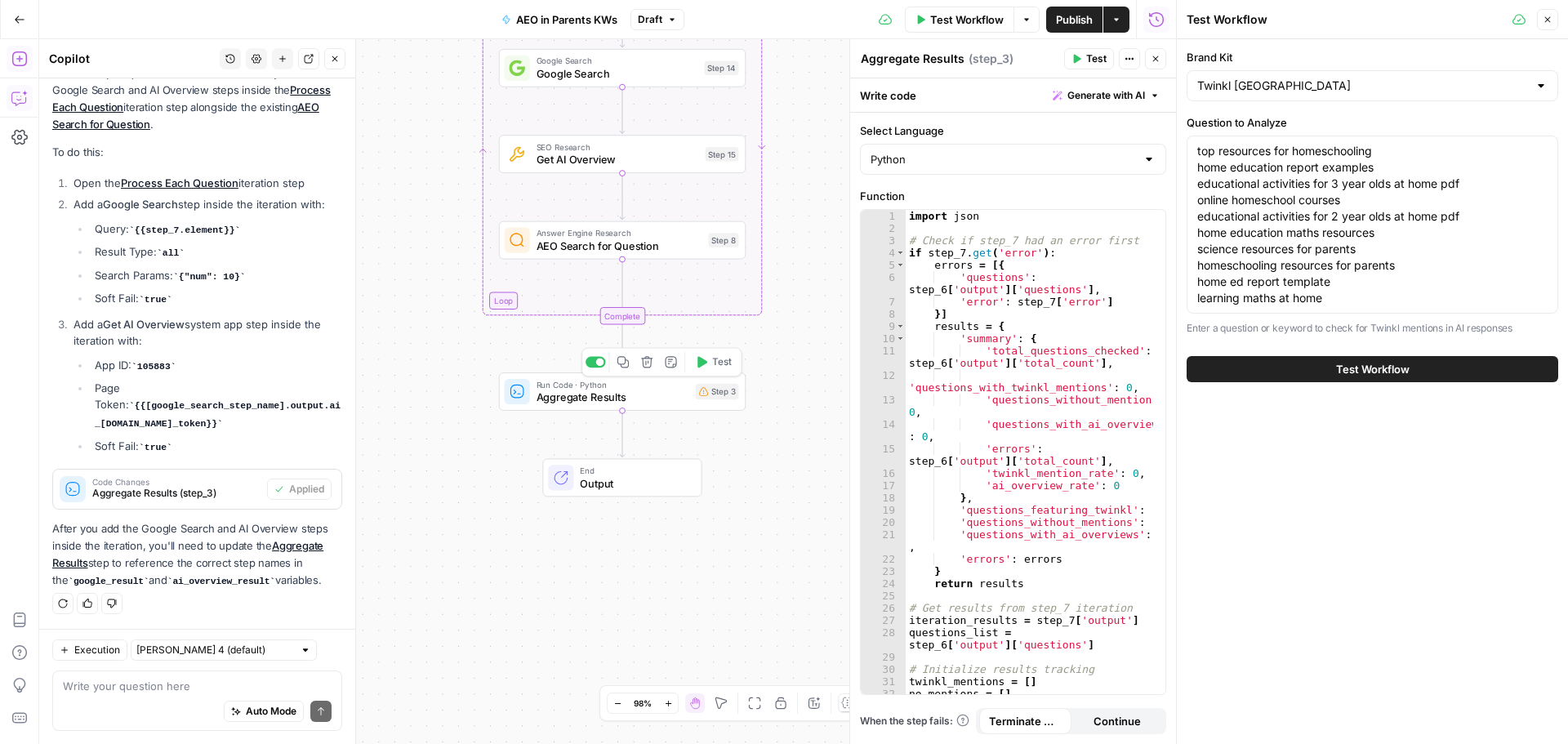
click at [595, 397] on span "Aggregate Results" at bounding box center [612, 398] width 152 height 16
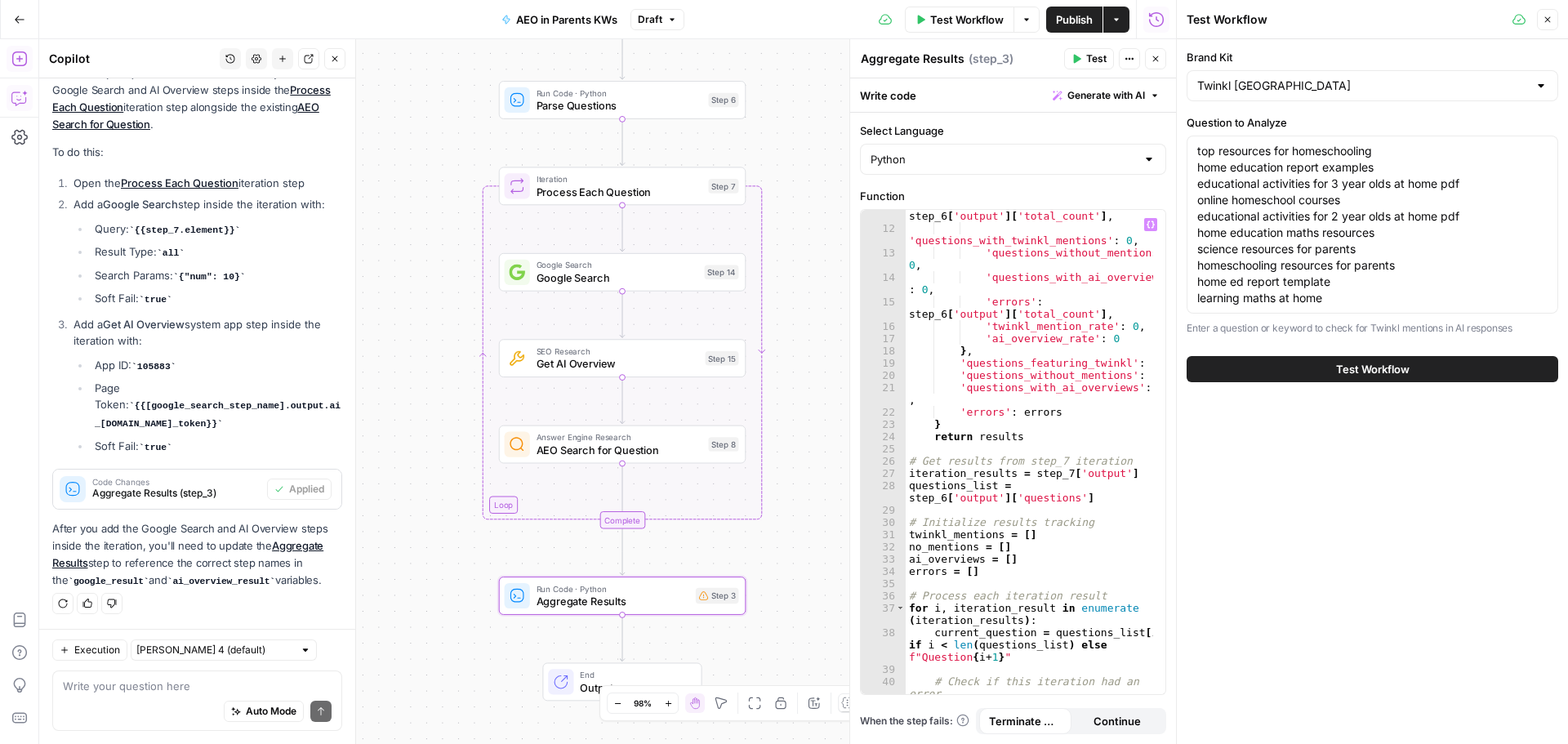
scroll to position [245, 0]
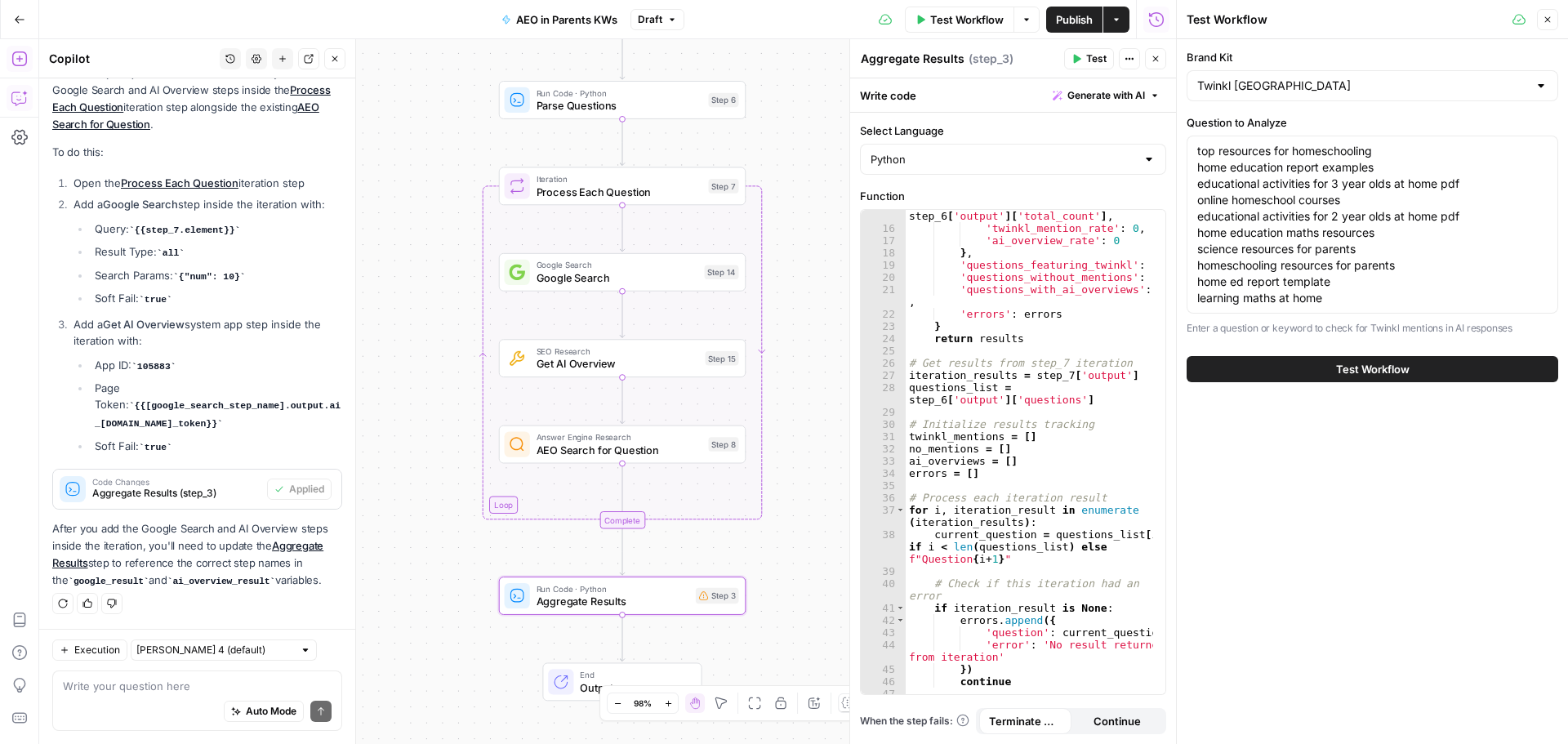
click at [816, 526] on div "Workflow Set Inputs Inputs Run Code · Python Parse Questions Step 6 Loop Iterat…" at bounding box center [607, 391] width 1137 height 705
click at [1305, 371] on button "Test Workflow" at bounding box center [1372, 369] width 371 height 26
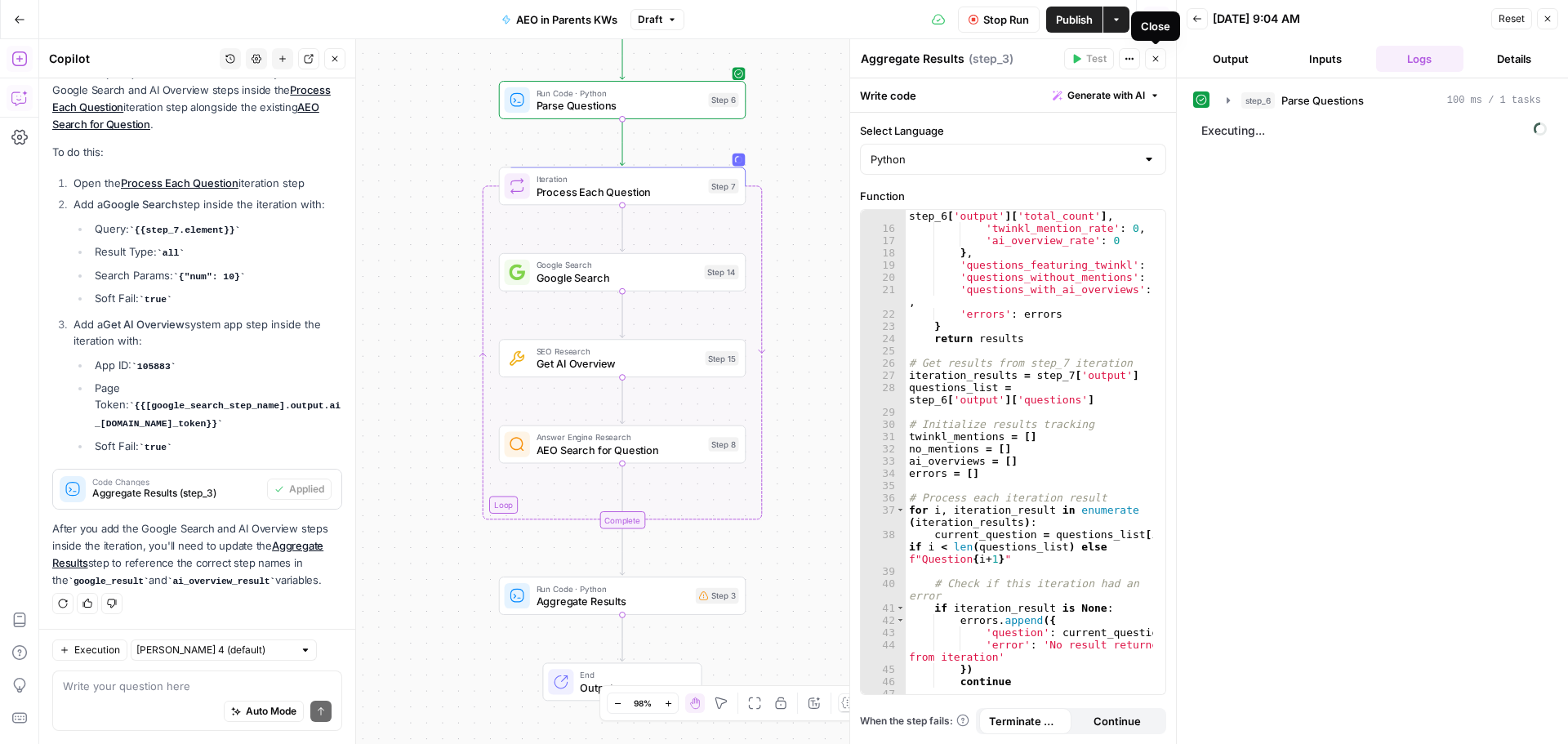
click at [1149, 59] on button "Close" at bounding box center [1156, 59] width 22 height 22
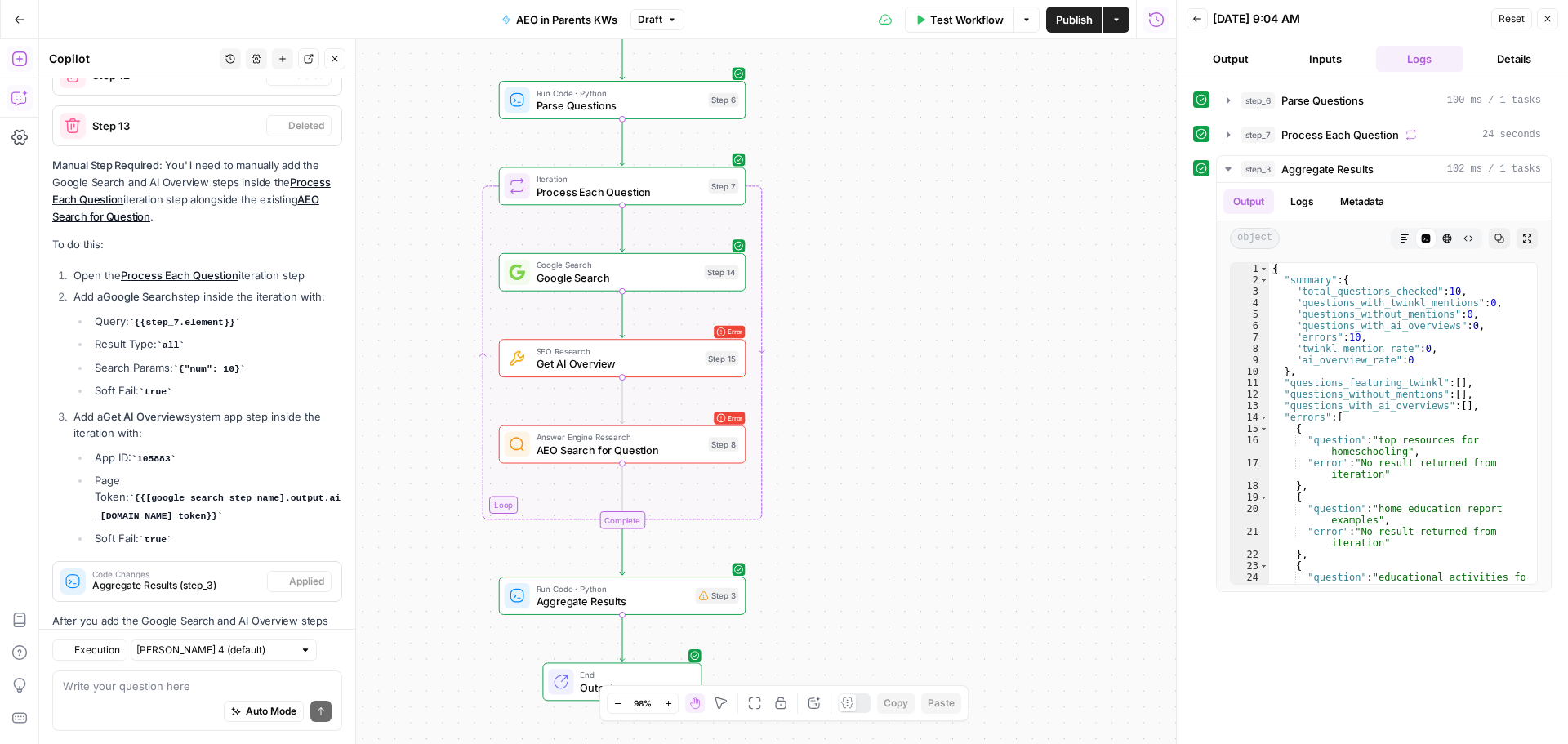
scroll to position [2456, 0]
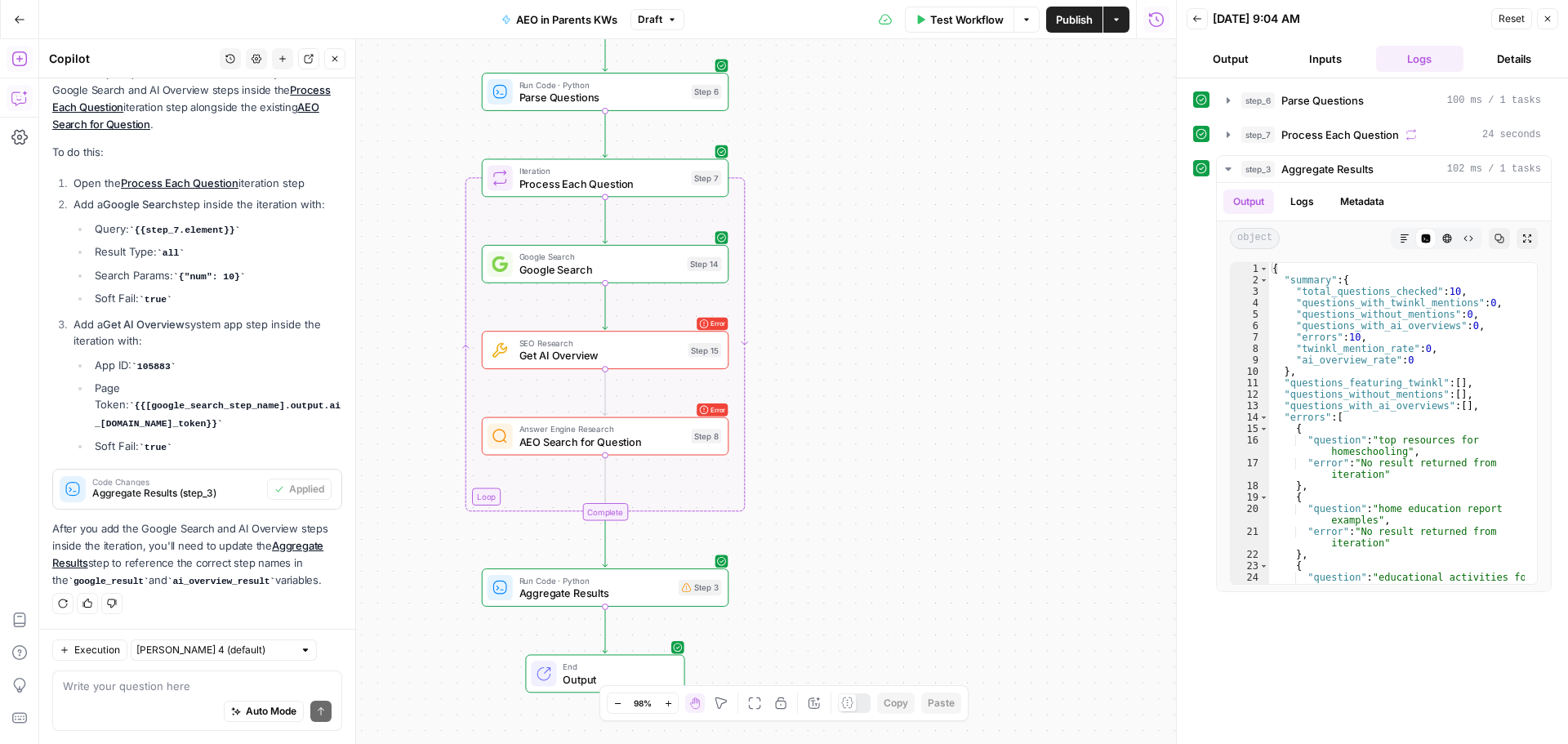
drag, startPoint x: 1005, startPoint y: 431, endPoint x: 825, endPoint y: 628, distance: 266.9
click at [825, 628] on div "Workflow Set Inputs Inputs Run Code · Python Parse Questions Step 6 Loop Iterat…" at bounding box center [607, 391] width 1137 height 705
click at [1226, 164] on icon "button" at bounding box center [1228, 169] width 13 height 13
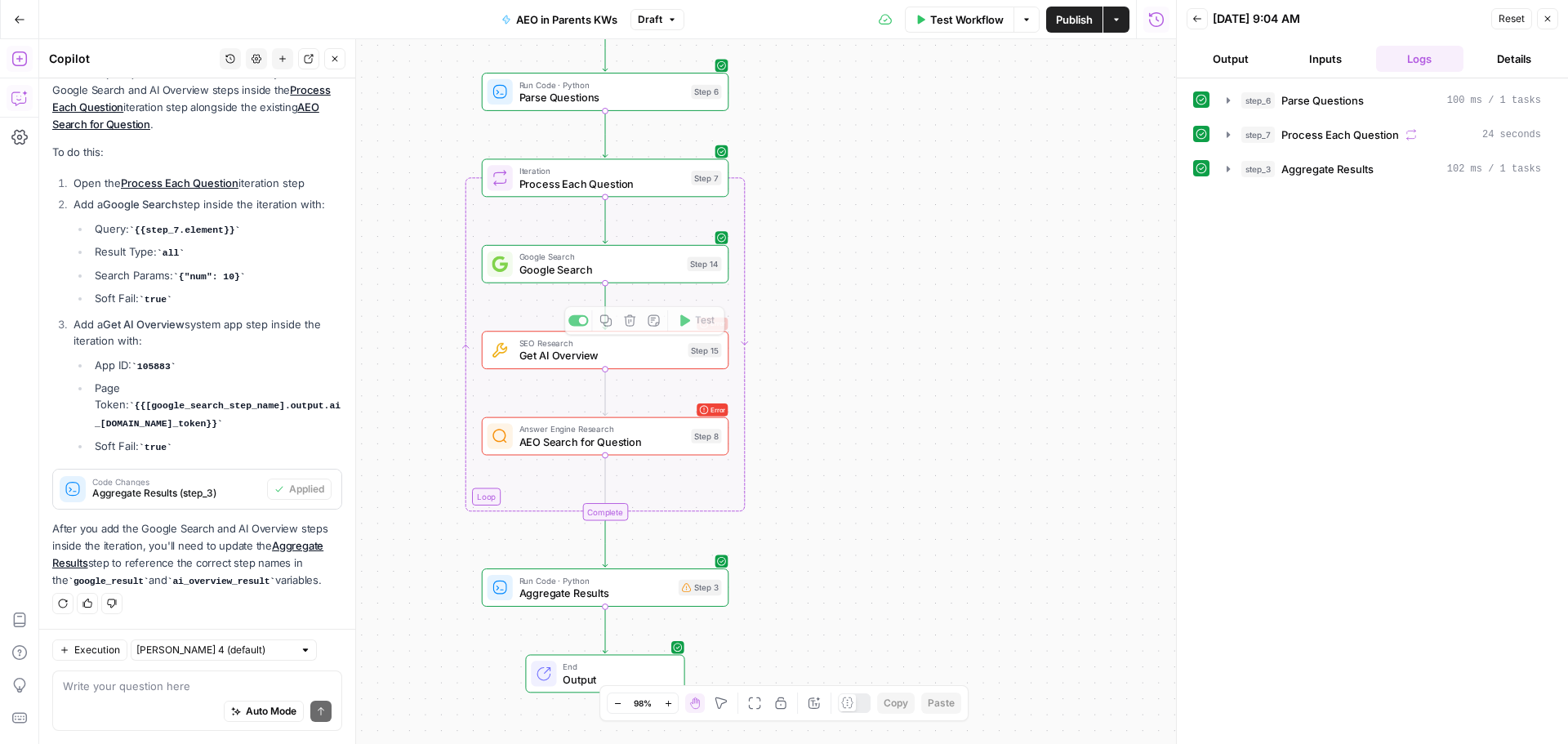
click at [649, 354] on span "Get AI Overview" at bounding box center [601, 356] width 162 height 16
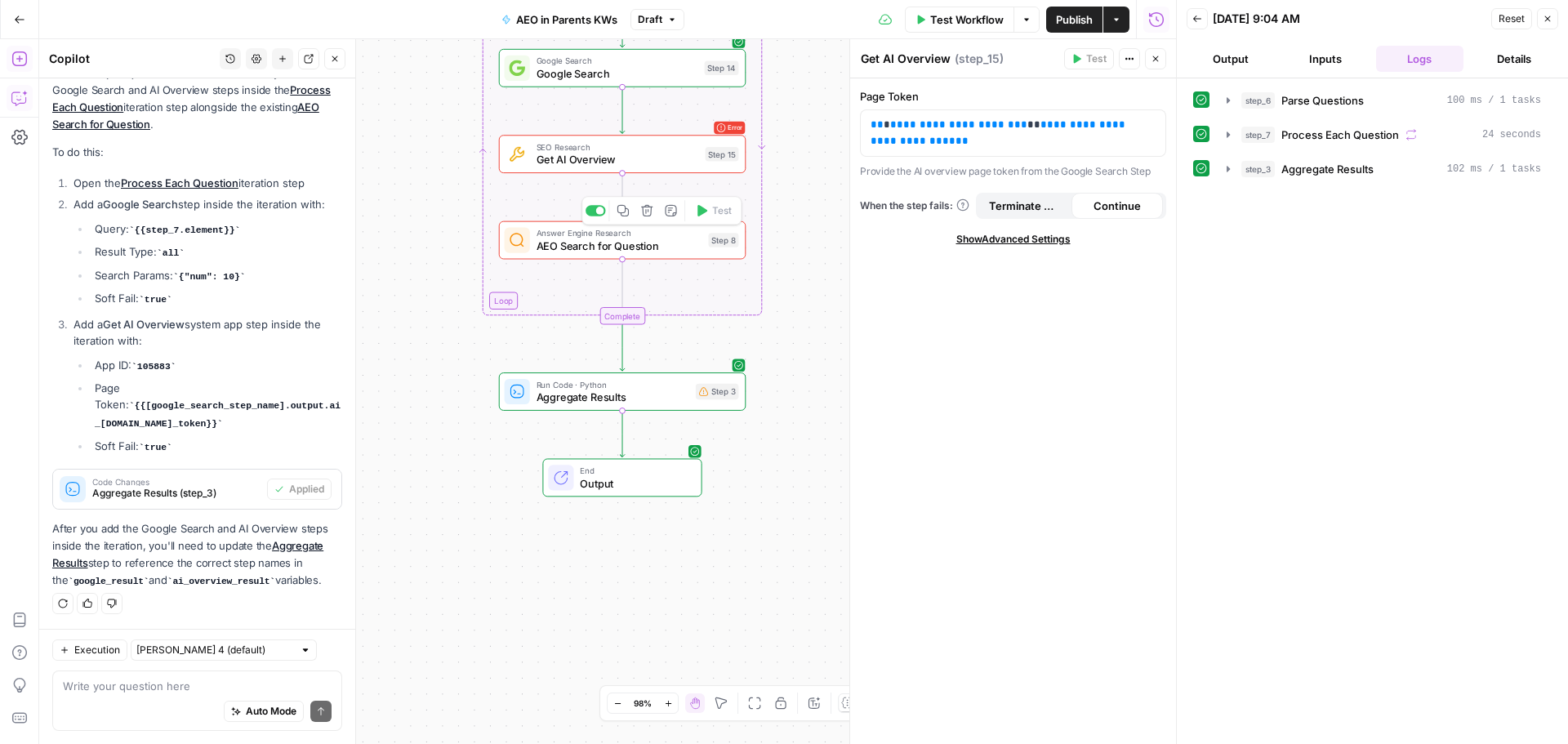
click at [558, 247] on span "AEO Search for Question" at bounding box center [619, 246] width 166 height 16
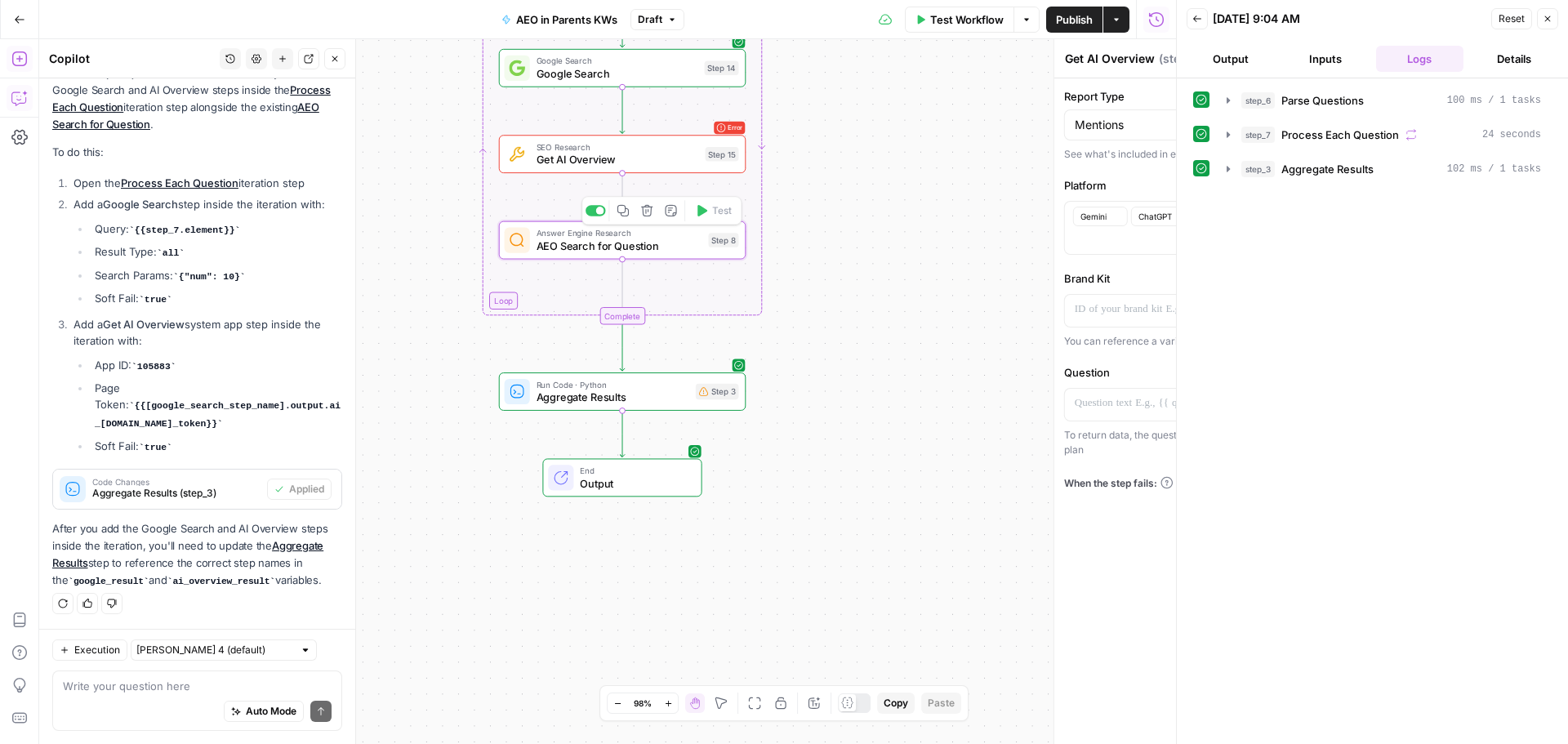
type textarea "AEO Search for Question"
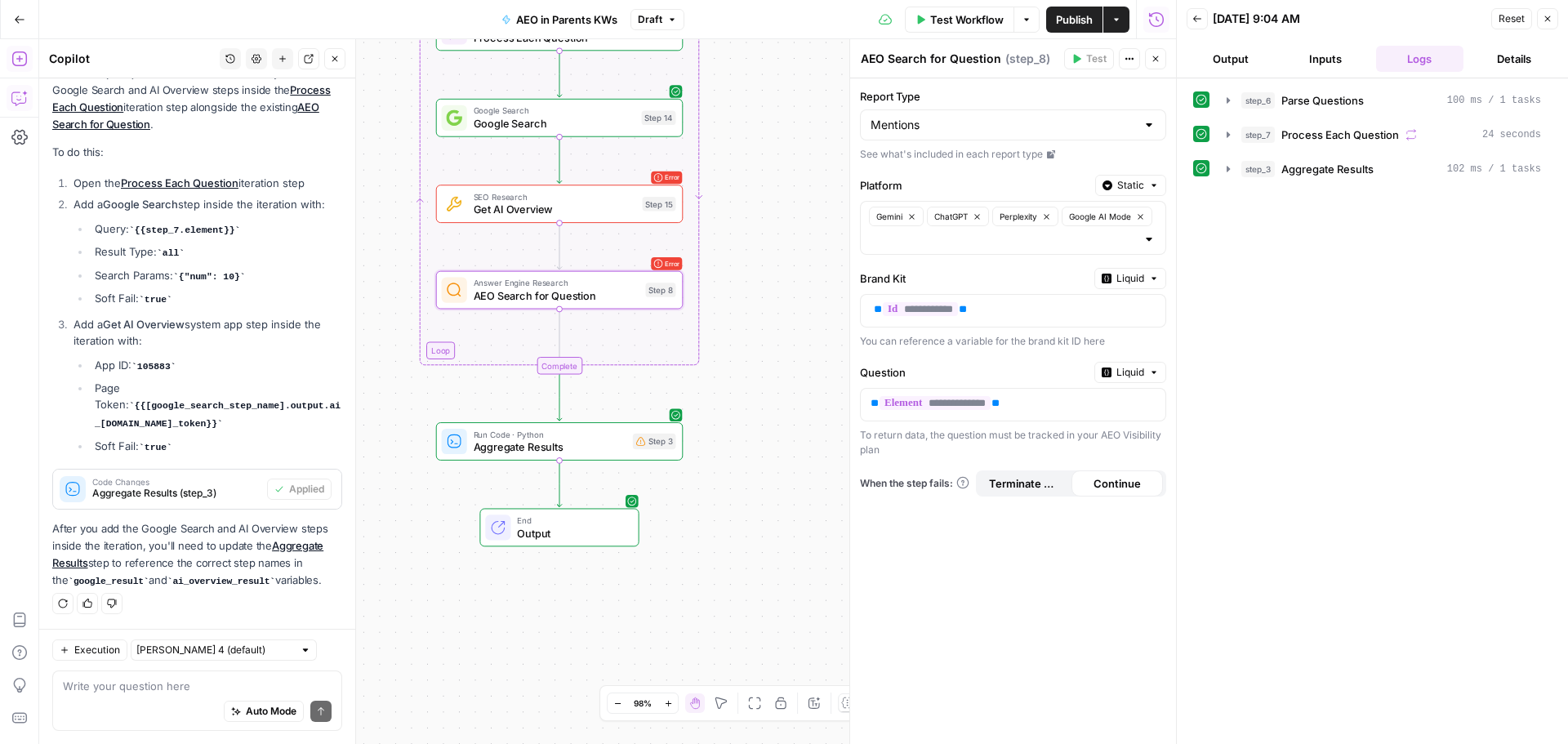
drag, startPoint x: 828, startPoint y: 433, endPoint x: 756, endPoint y: 496, distance: 95.7
click at [766, 484] on div "Workflow Set Inputs Inputs Run Code · Python Parse Questions Step 6 Loop Iterat…" at bounding box center [607, 391] width 1137 height 705
click at [580, 537] on span "Output" at bounding box center [571, 535] width 108 height 16
click at [533, 528] on span "Output" at bounding box center [572, 535] width 108 height 16
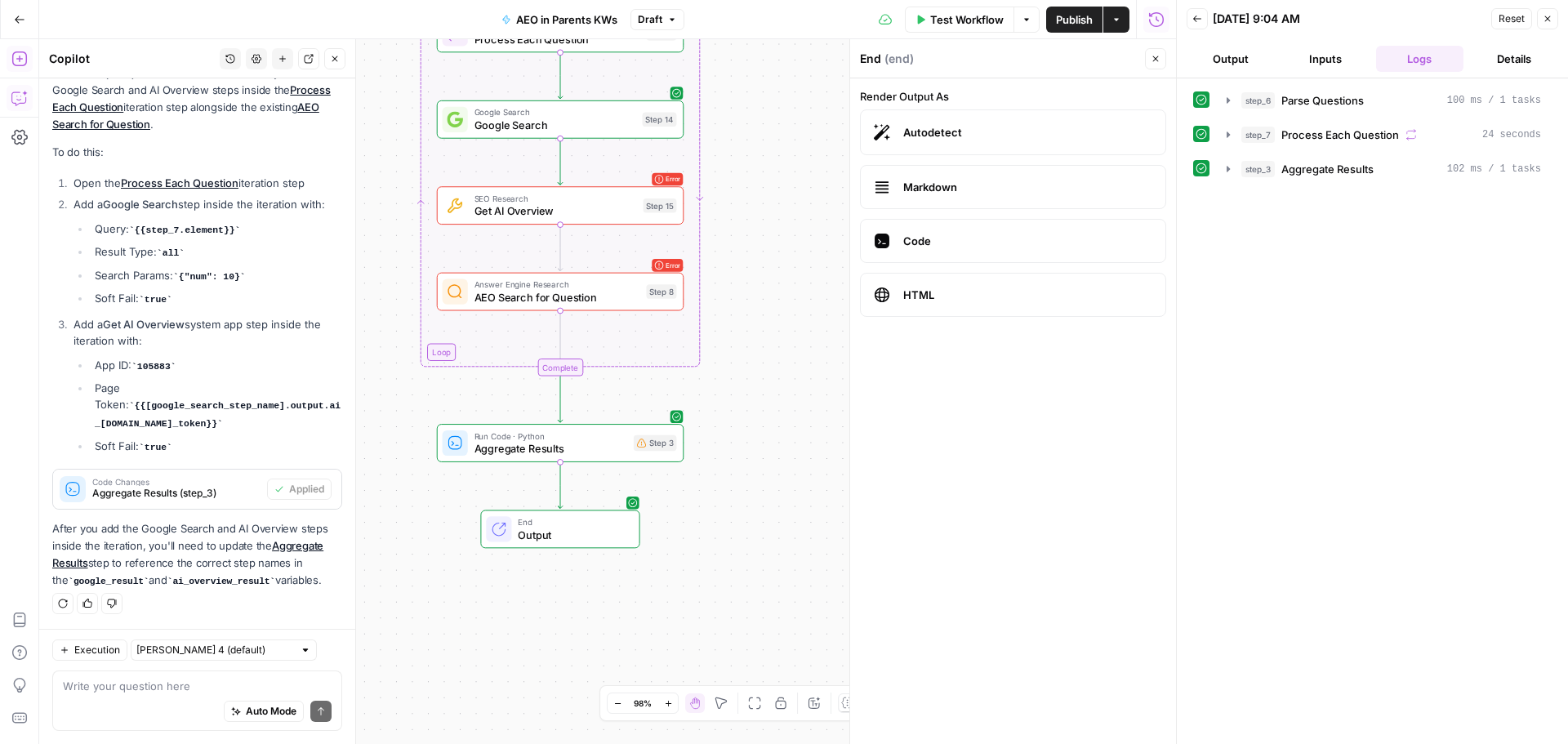
click at [1016, 280] on label "HTML" at bounding box center [1013, 295] width 307 height 44
click at [1314, 169] on span "Aggregate Results" at bounding box center [1327, 169] width 92 height 16
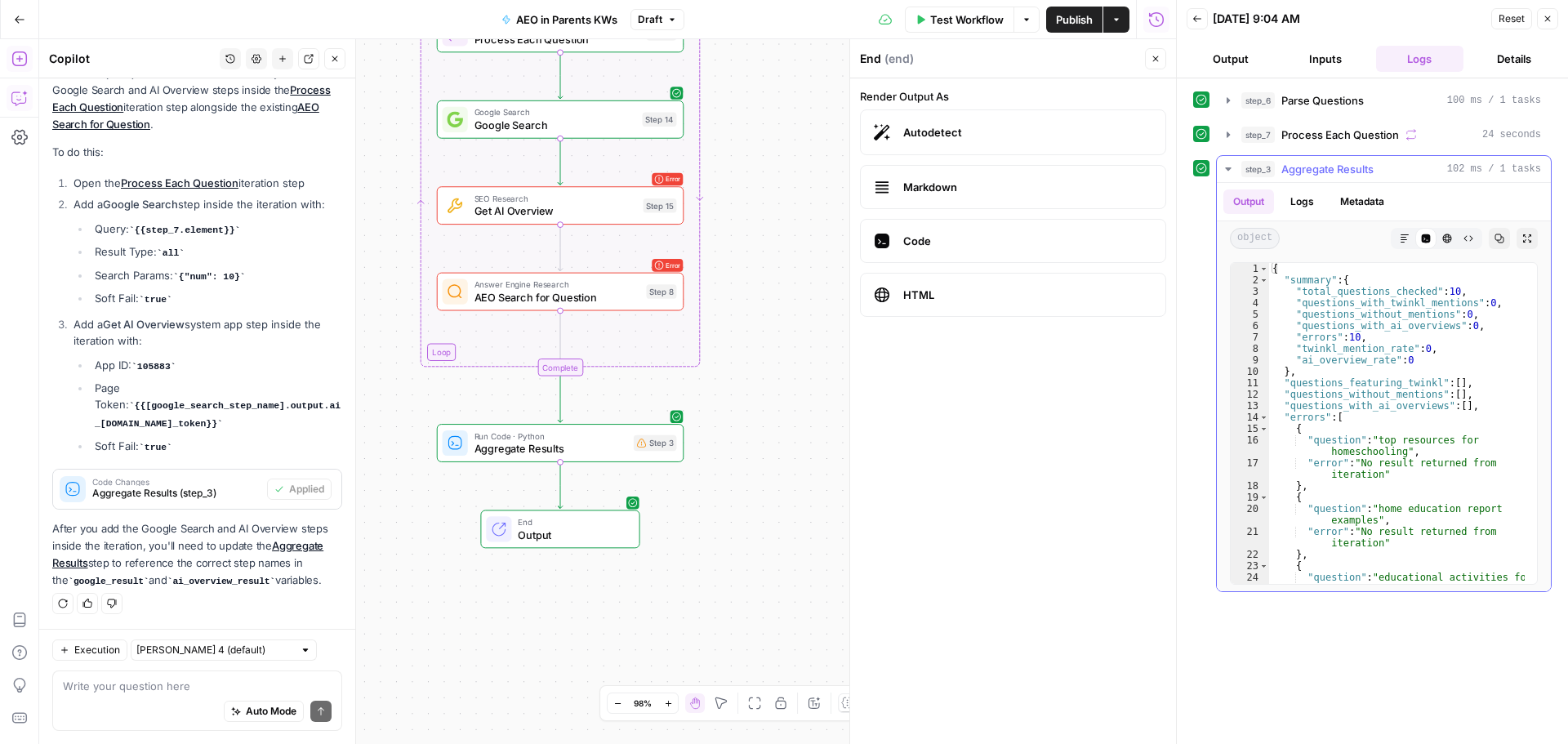
scroll to position [0, 0]
click at [1546, 23] on icon "button" at bounding box center [1547, 18] width 10 height 10
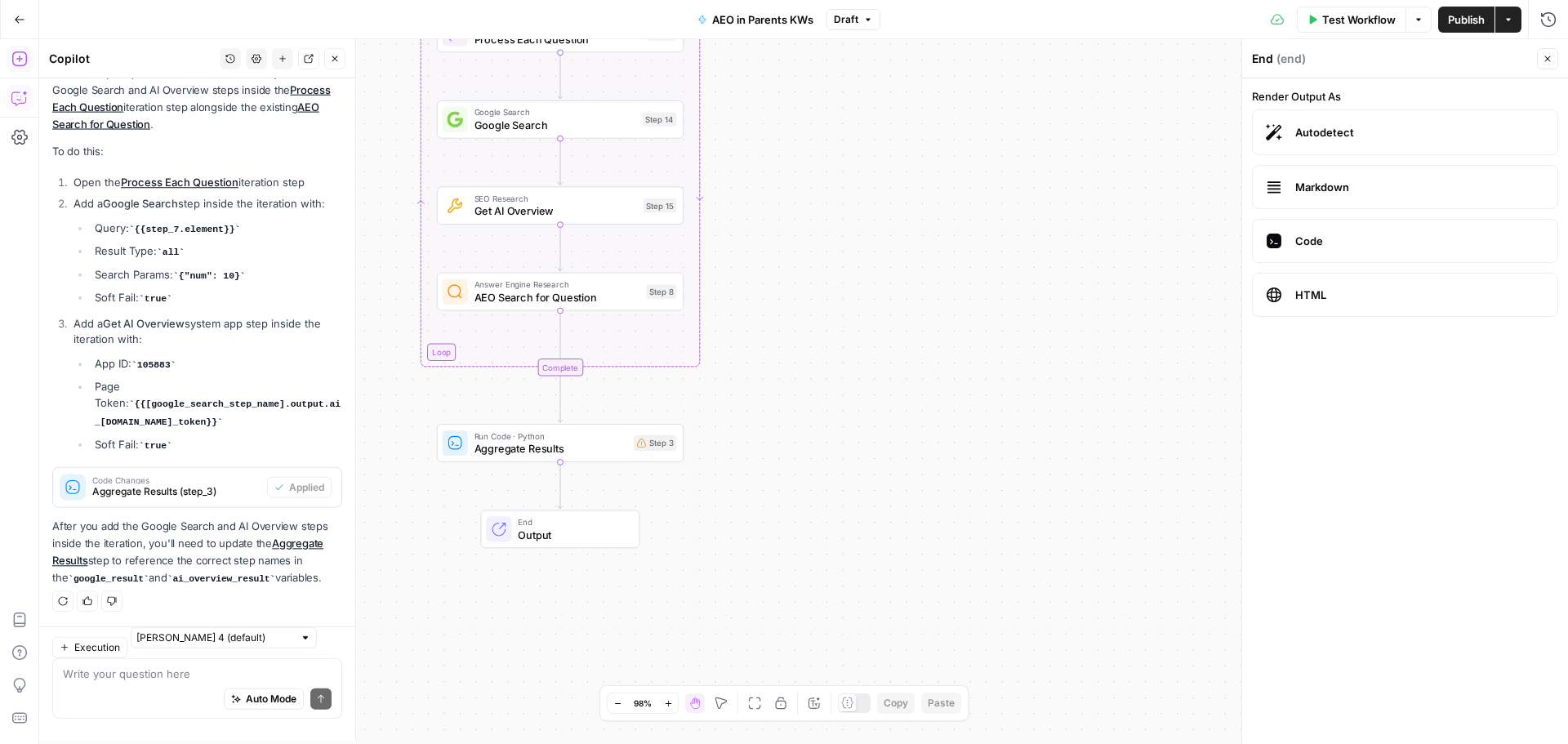
scroll to position [2456, 0]
click at [999, 334] on div "Workflow Set Inputs Inputs Run Code · Python Parse Questions Step 6 Loop Iterat…" at bounding box center [802, 391] width 1528 height 705
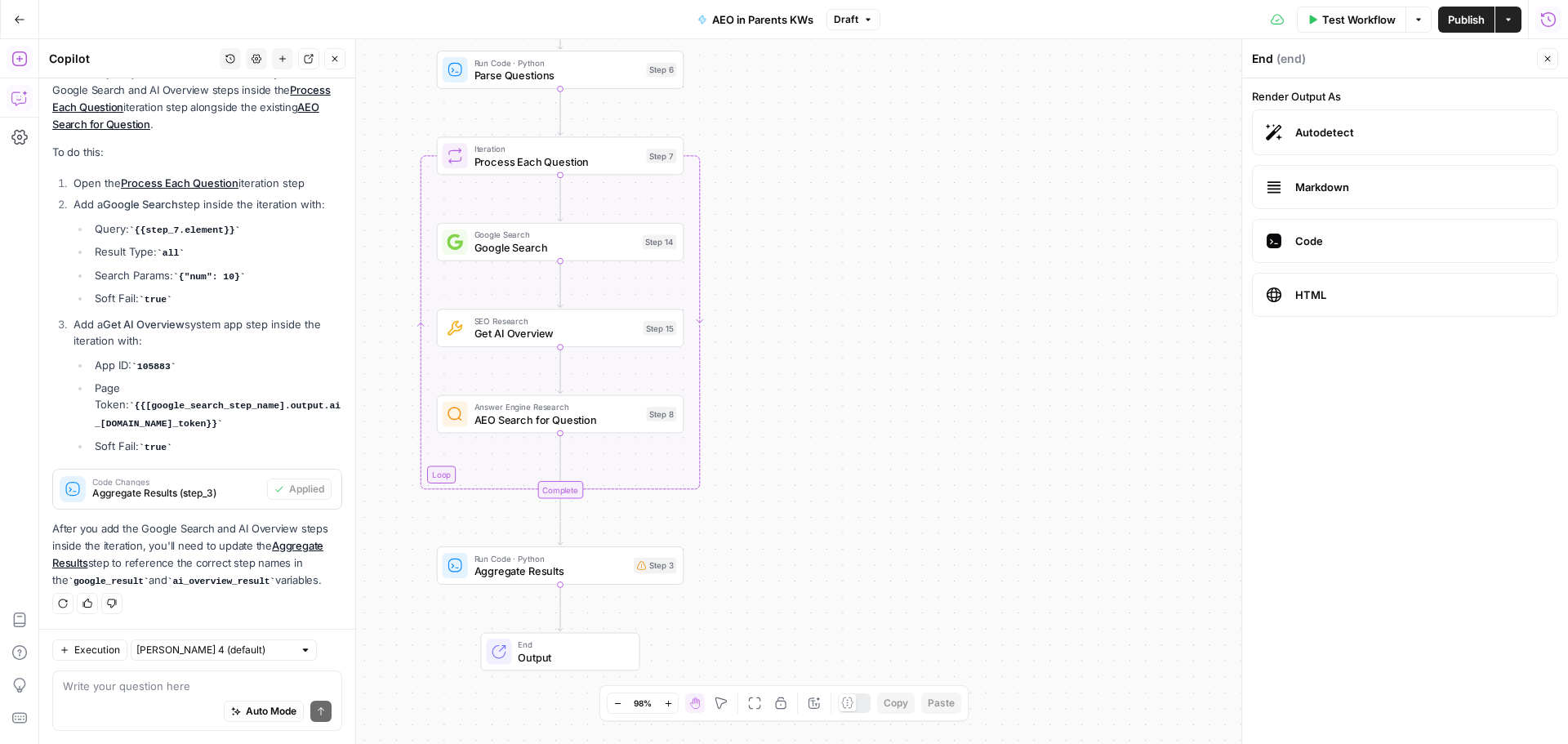
click at [1537, 60] on button "Close" at bounding box center [1548, 59] width 22 height 22
click at [491, 340] on span "Get AI Overview" at bounding box center [555, 334] width 162 height 16
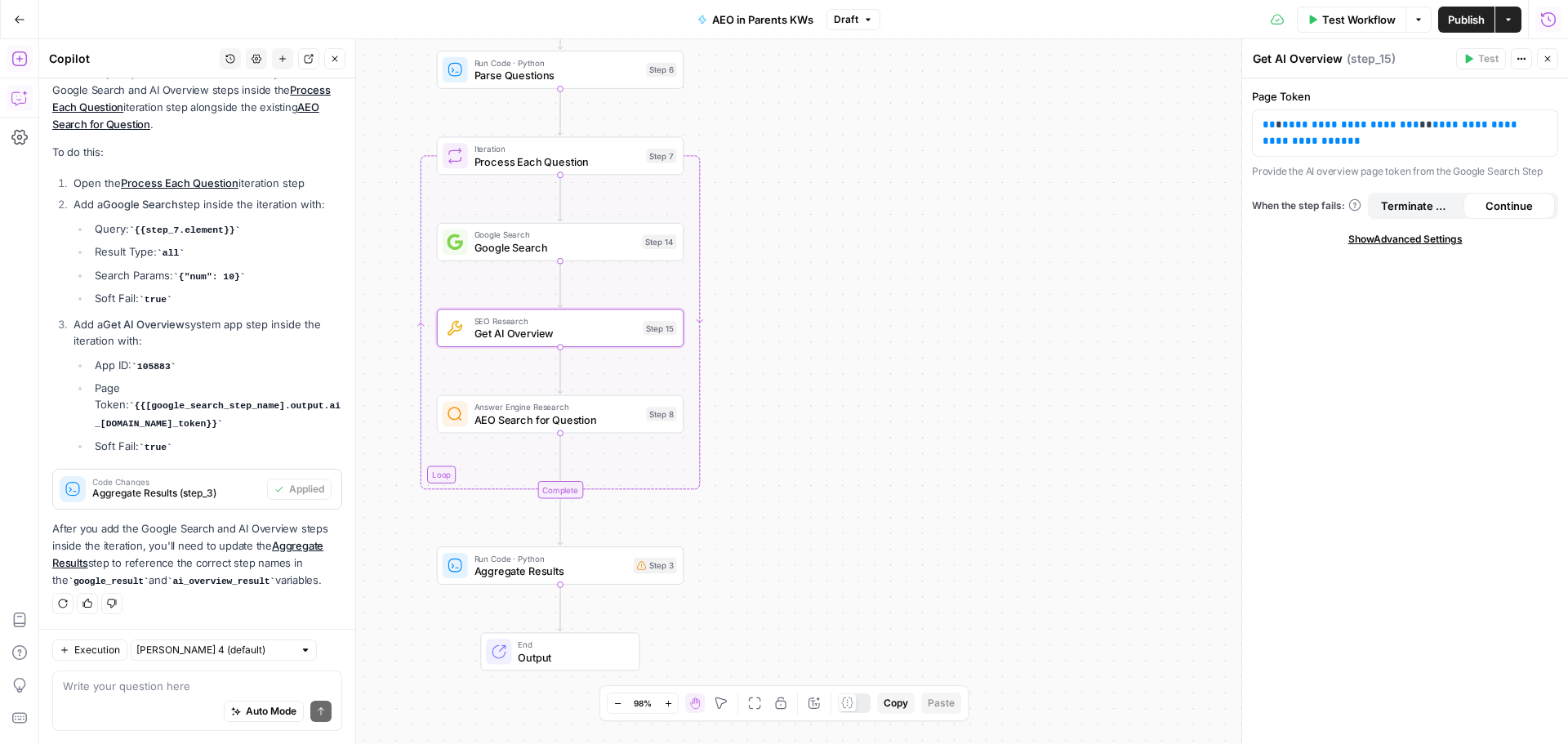
click at [735, 436] on div "Workflow Set Inputs Inputs Run Code · Python Parse Questions Step 6 Loop Iterat…" at bounding box center [802, 391] width 1528 height 705
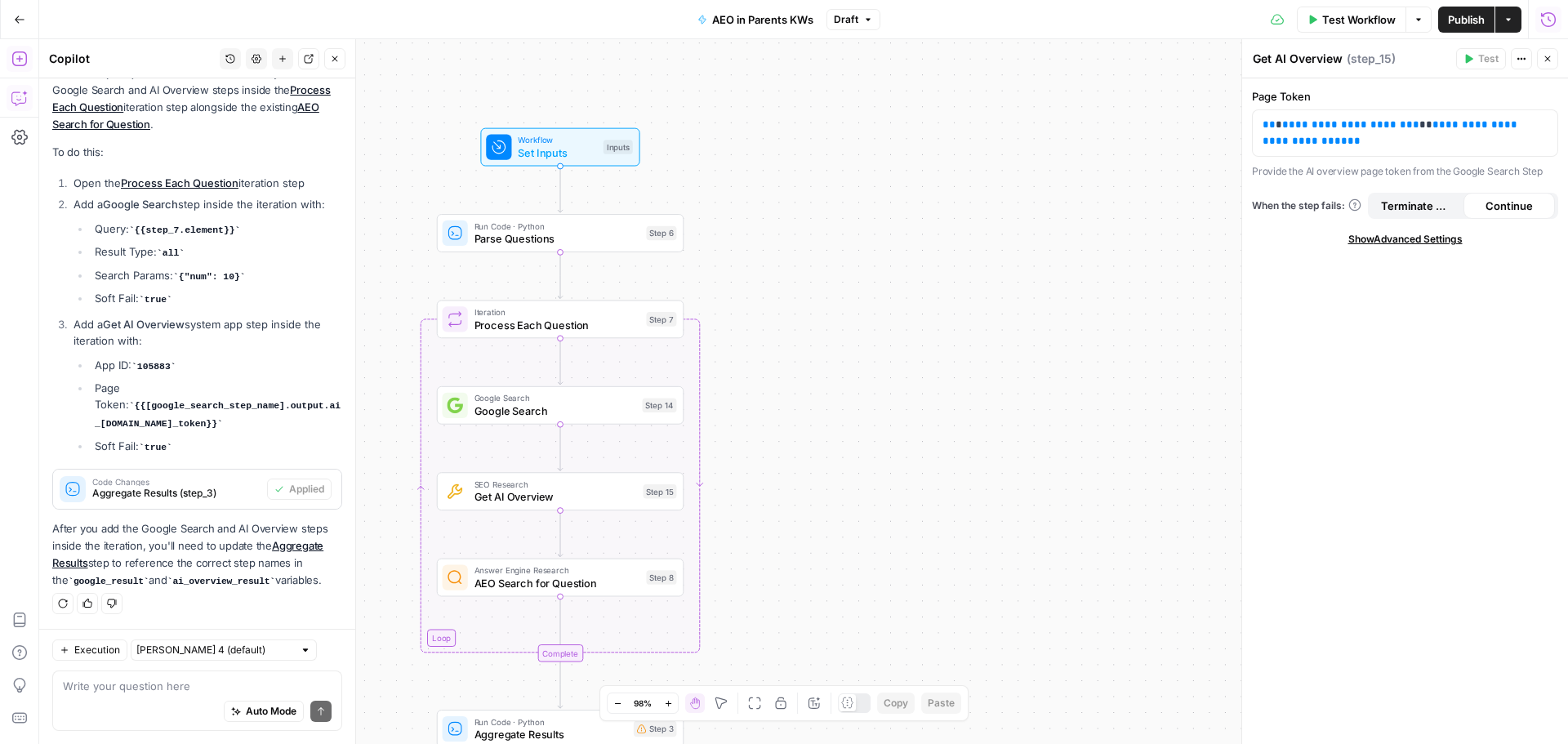
click at [1536, 61] on div "Test Actions Close" at bounding box center [1507, 59] width 102 height 22
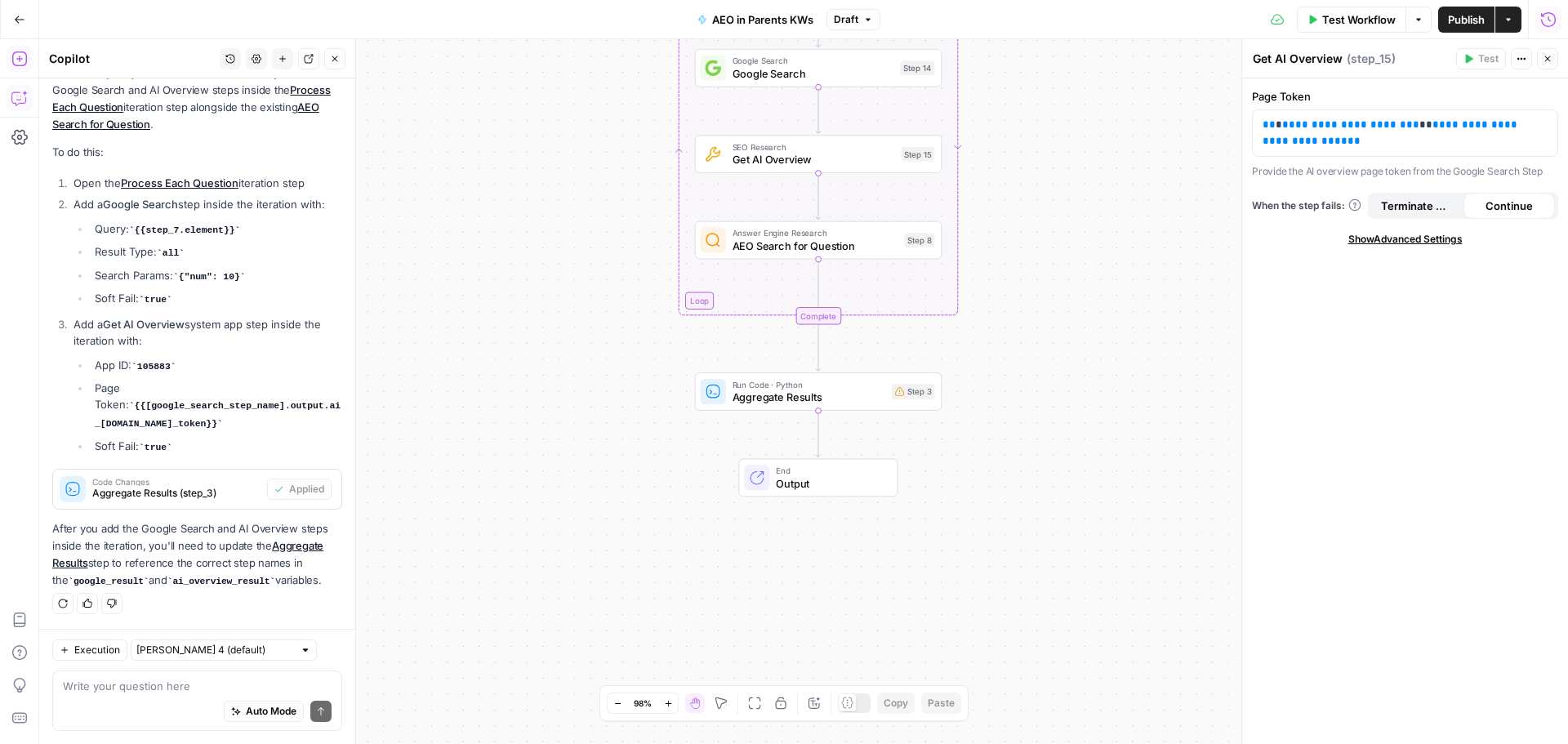
click at [178, 582] on code "ai_overview_result" at bounding box center [222, 581] width 108 height 10
click at [847, 407] on div "Run Code · Python Aggregate Results Step 3 Copy step Delete step Add Note Test" at bounding box center [819, 391] width 247 height 39
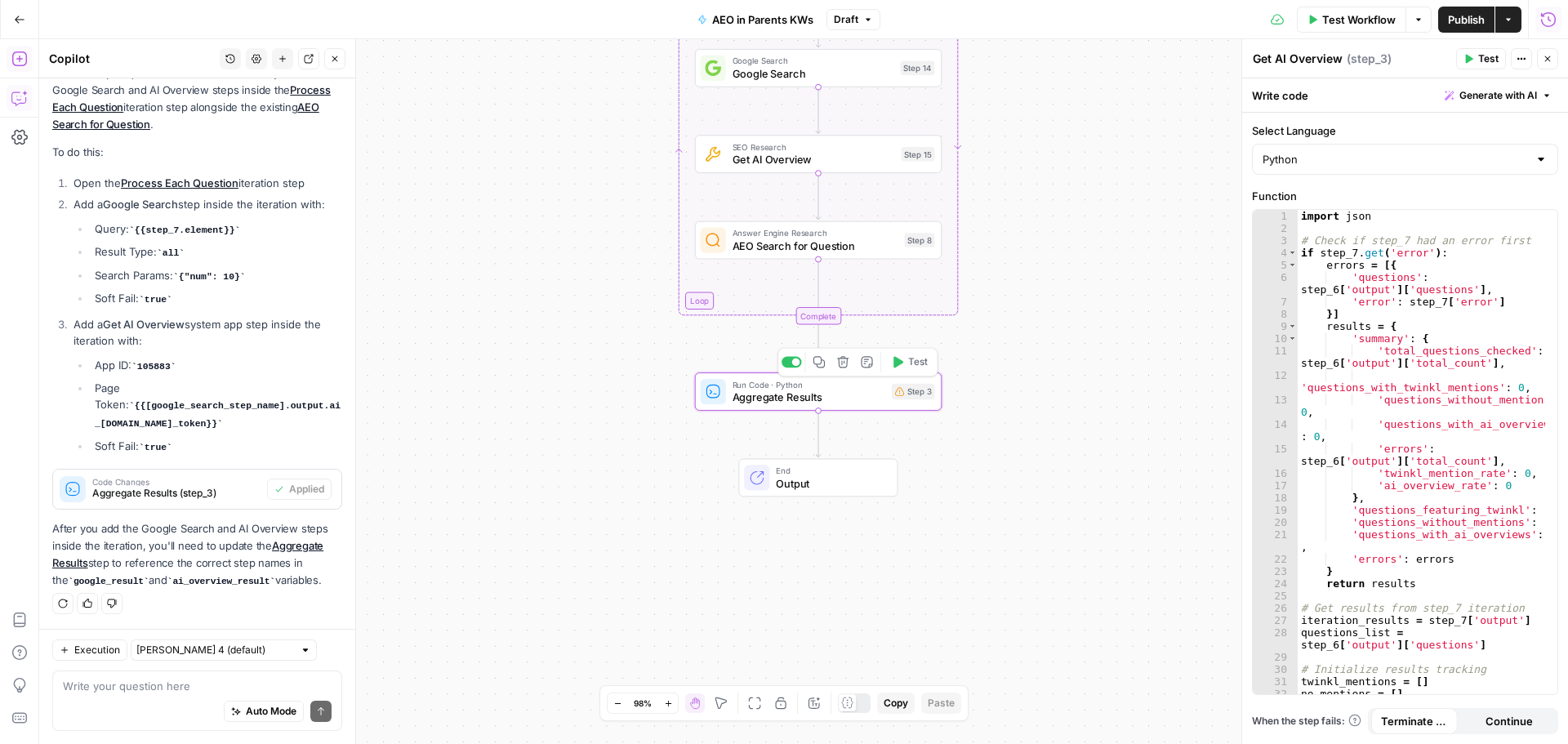
type textarea "Aggregate Results"
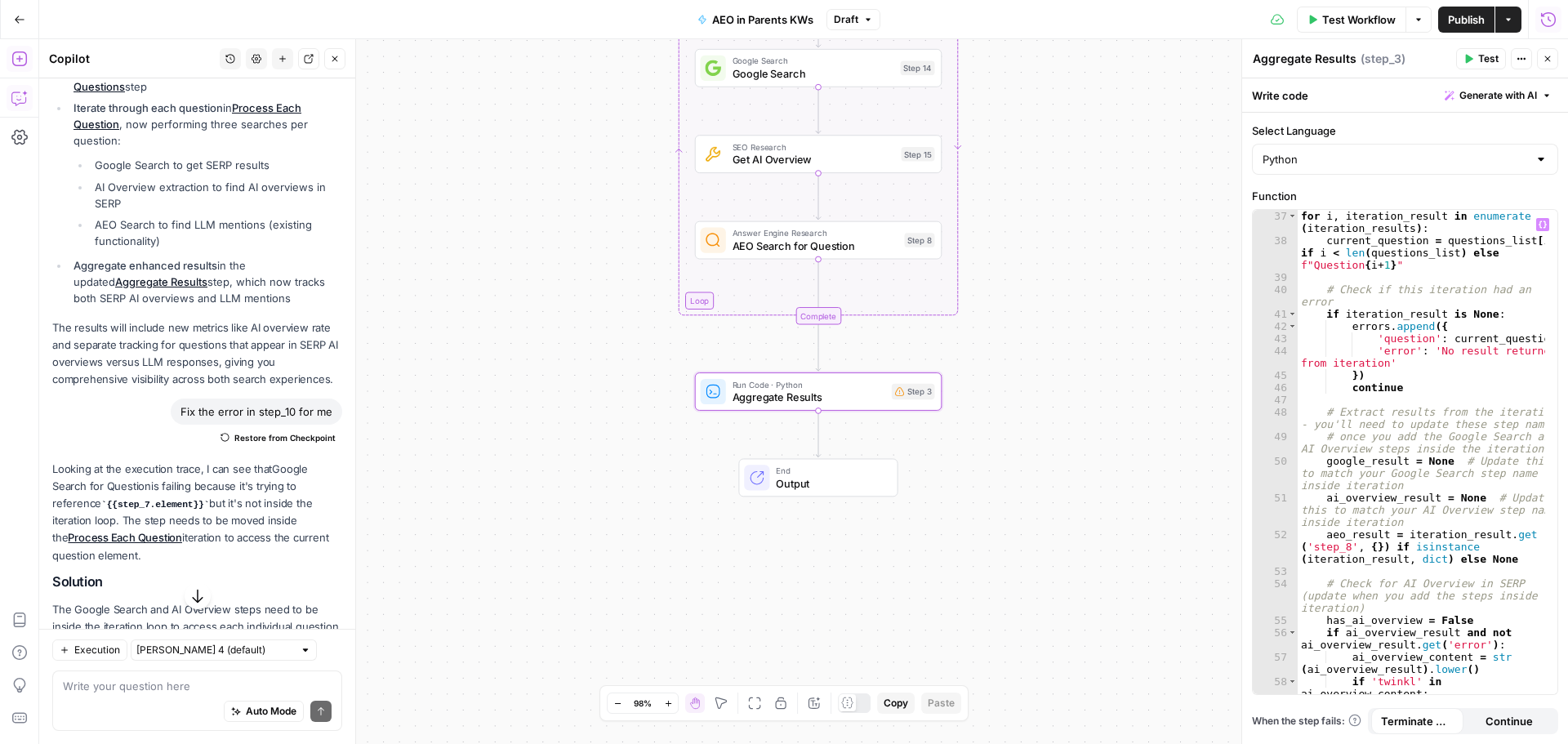
scroll to position [539, 0]
click at [1545, 50] on button "Close" at bounding box center [1548, 59] width 22 height 22
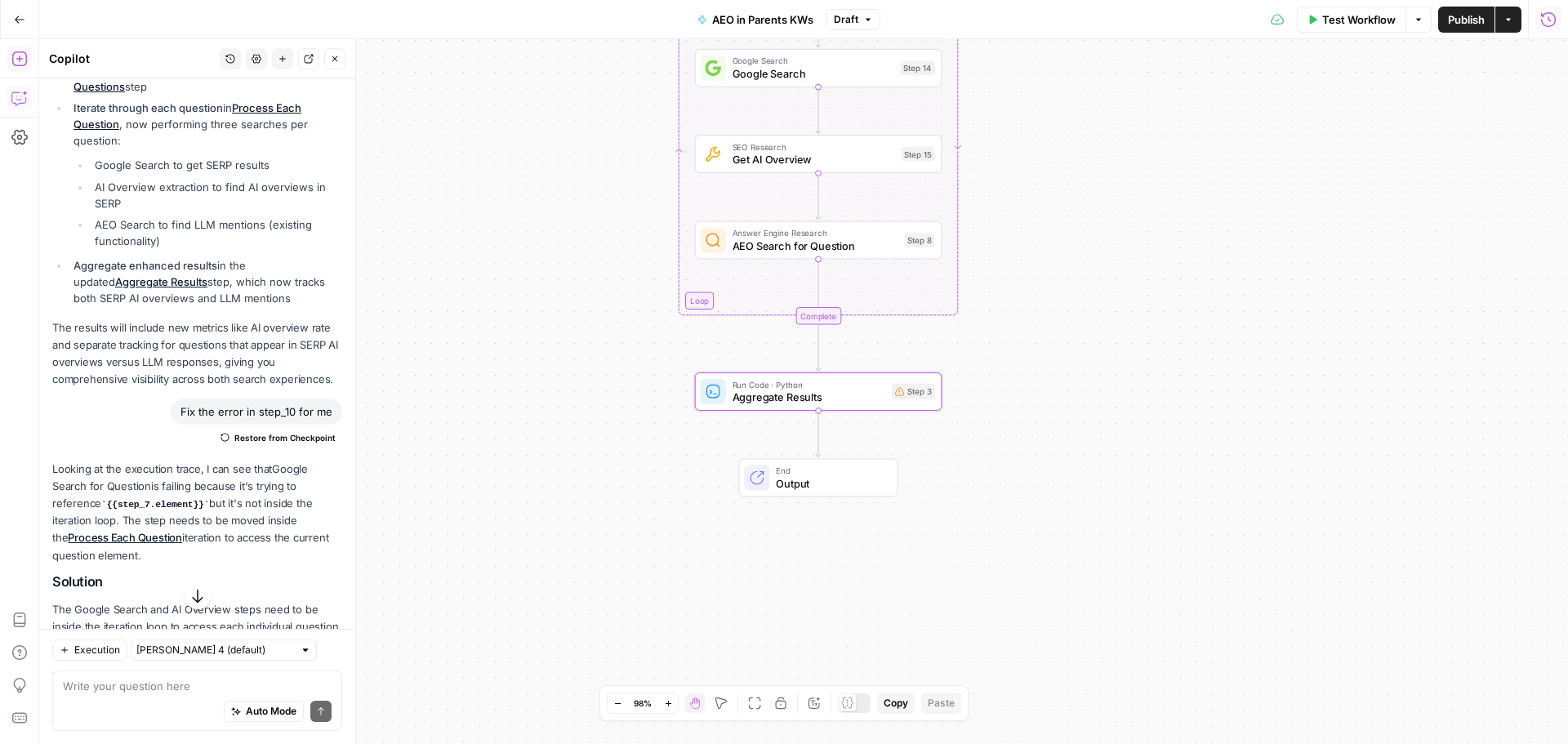
click at [1033, 551] on div "Workflow Set Inputs Inputs Run Code · Python Parse Questions Step 6 Loop Iterat…" at bounding box center [802, 391] width 1528 height 705
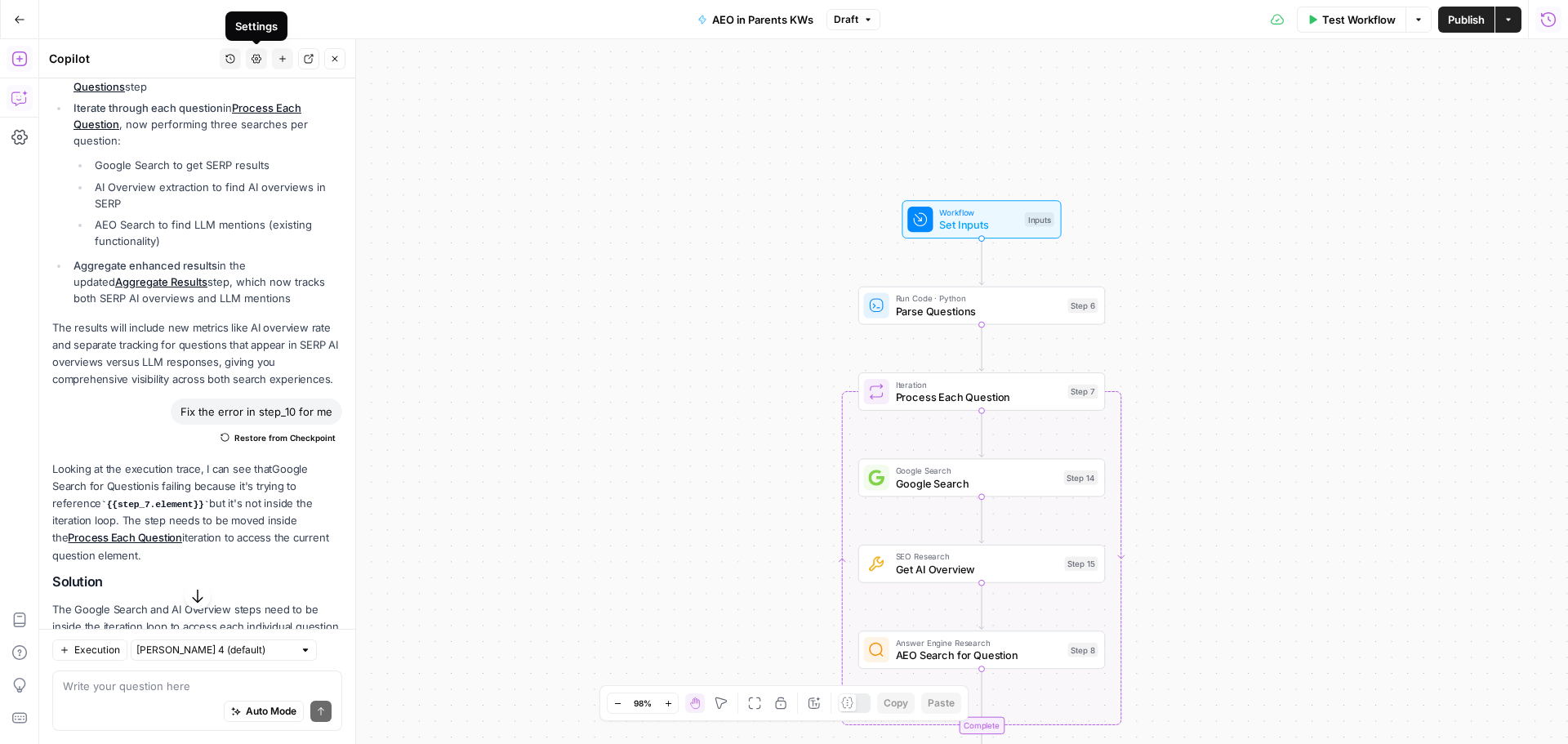
drag, startPoint x: 338, startPoint y: 49, endPoint x: 323, endPoint y: 31, distance: 23.4
click at [338, 49] on button "Close" at bounding box center [335, 59] width 22 height 22
